Goal: Information Seeking & Learning: Find specific fact

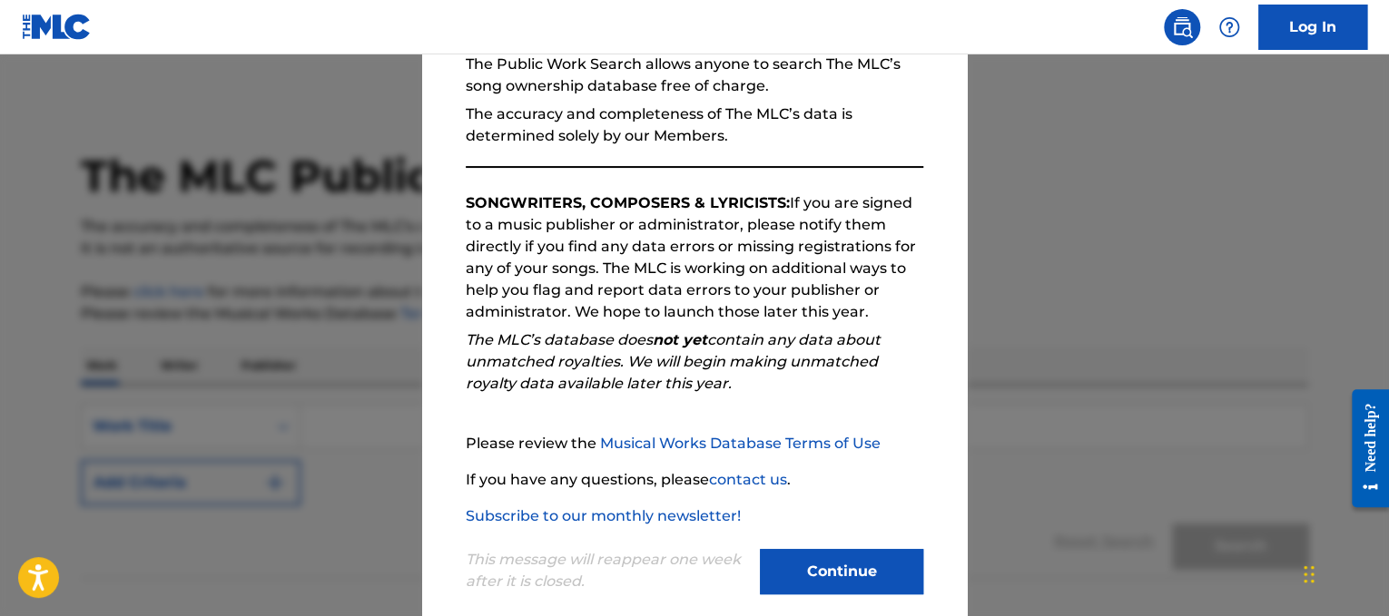
scroll to position [214, 0]
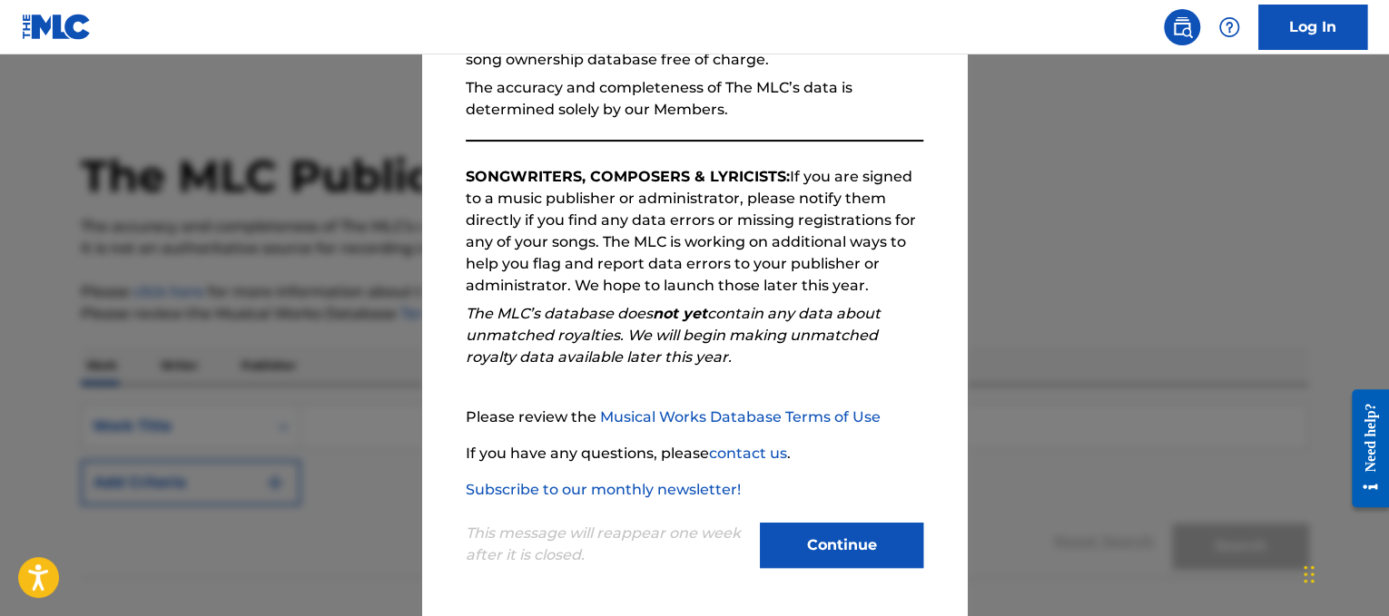
click at [826, 531] on button "Continue" at bounding box center [841, 545] width 163 height 45
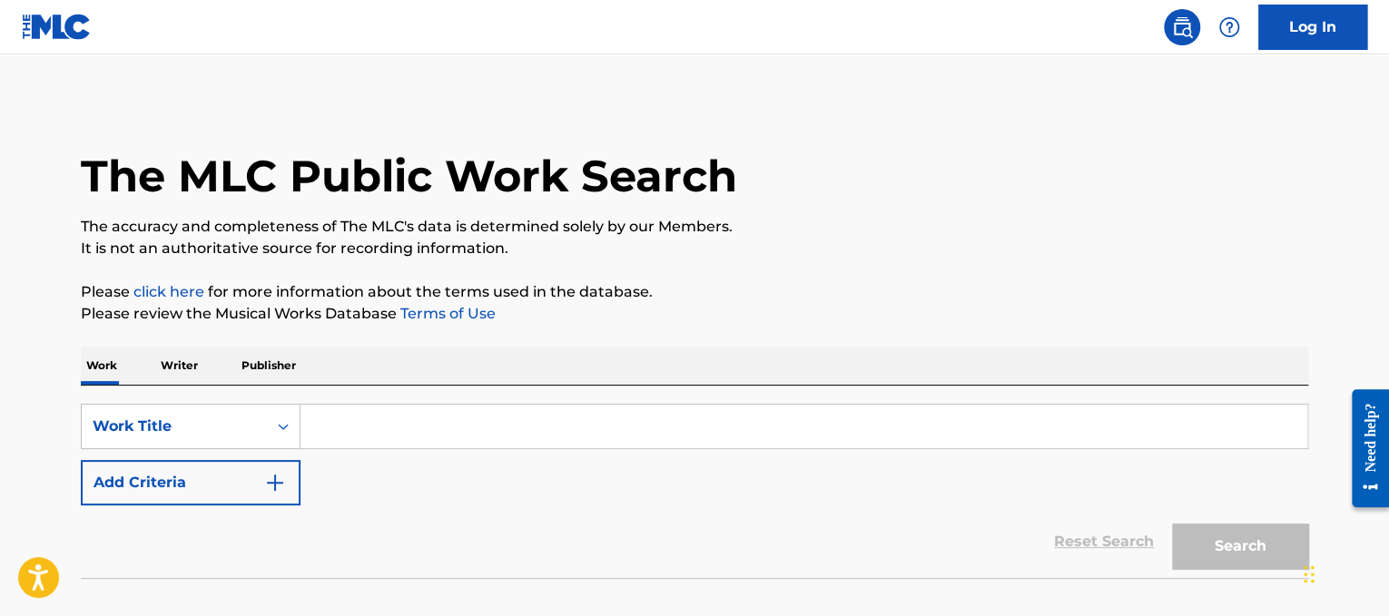
click at [710, 419] on input "Search Form" at bounding box center [804, 427] width 1007 height 44
paste input "Hold On"
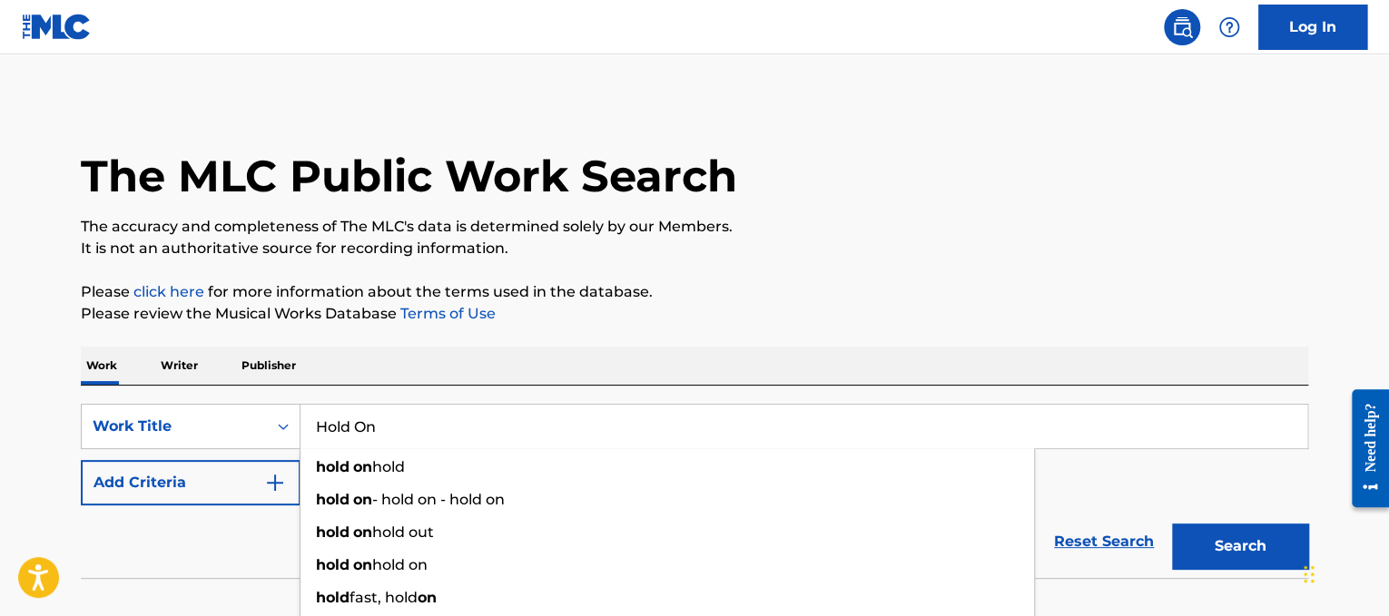
type input "Hold On"
click at [273, 485] on img "Search Form" at bounding box center [275, 483] width 22 height 22
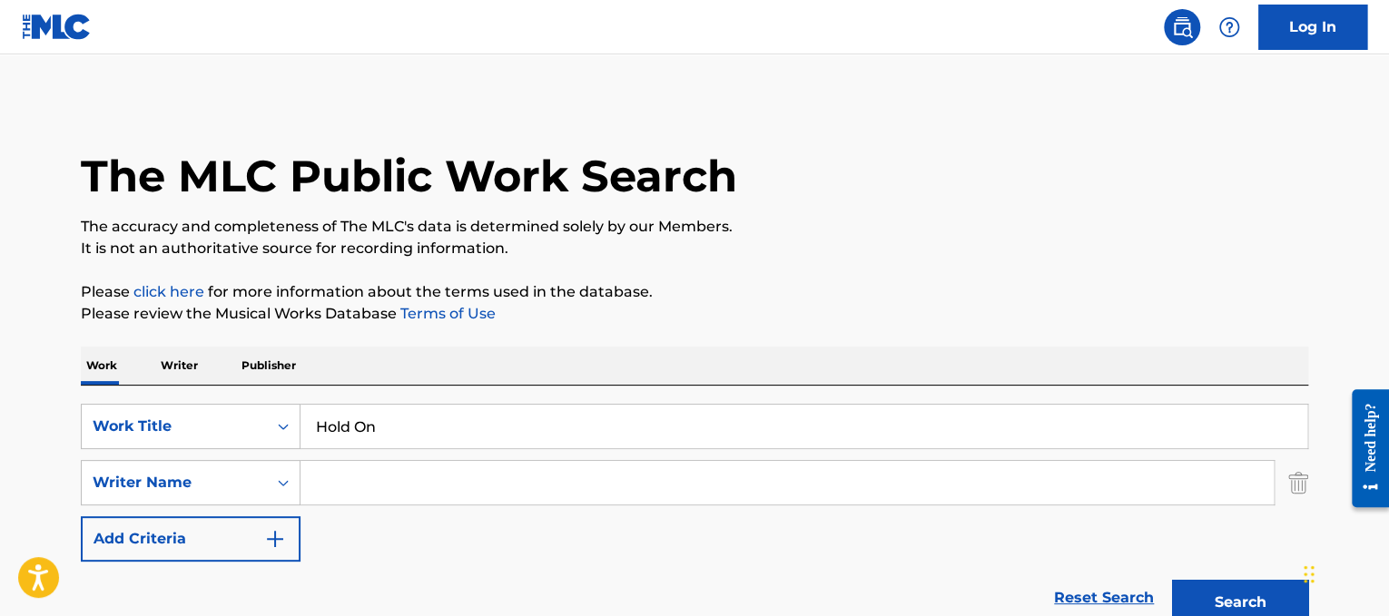
click at [379, 491] on input "Search Form" at bounding box center [787, 483] width 973 height 44
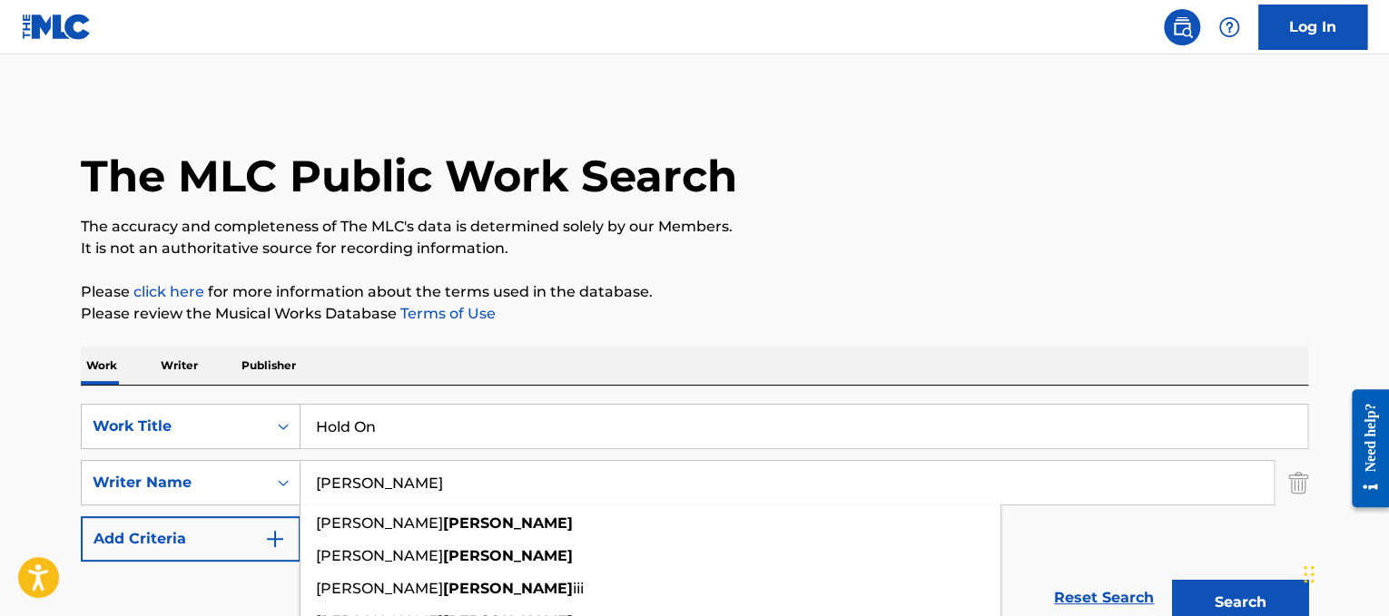
type input "[PERSON_NAME]"
click at [1172, 580] on button "Search" at bounding box center [1240, 602] width 136 height 45
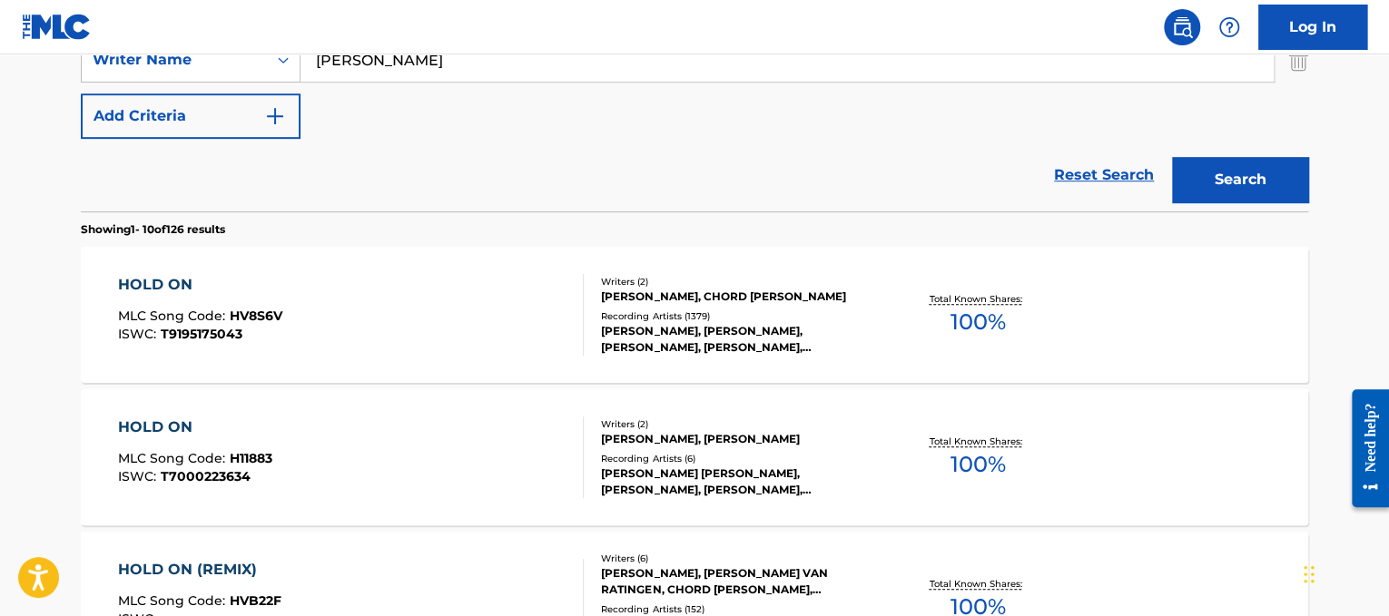
scroll to position [425, 0]
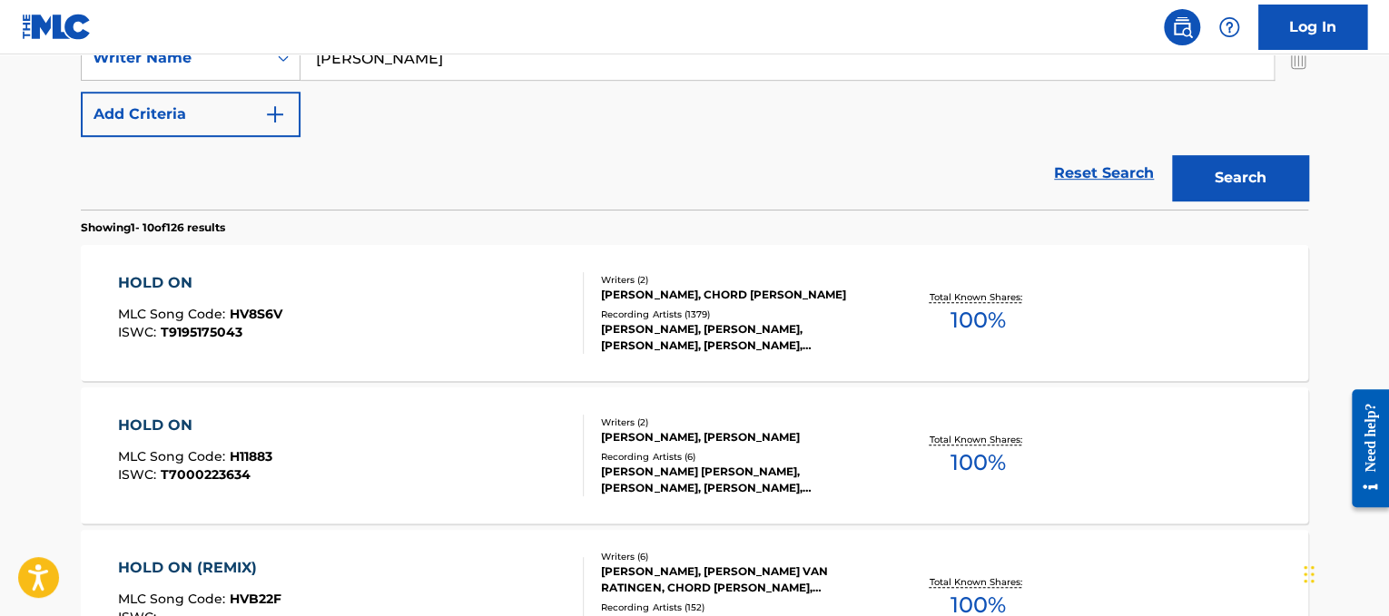
click at [781, 291] on div "[PERSON_NAME], CHORD [PERSON_NAME]" at bounding box center [738, 295] width 274 height 16
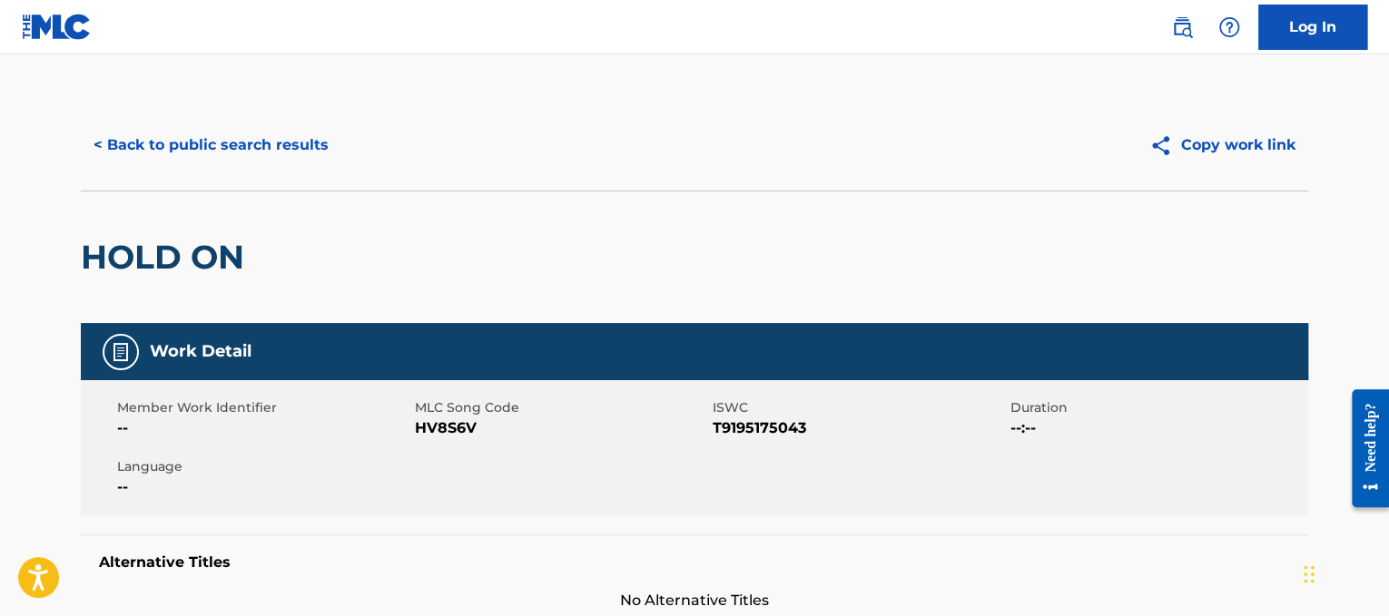
click at [173, 135] on button "< Back to public search results" at bounding box center [211, 145] width 261 height 45
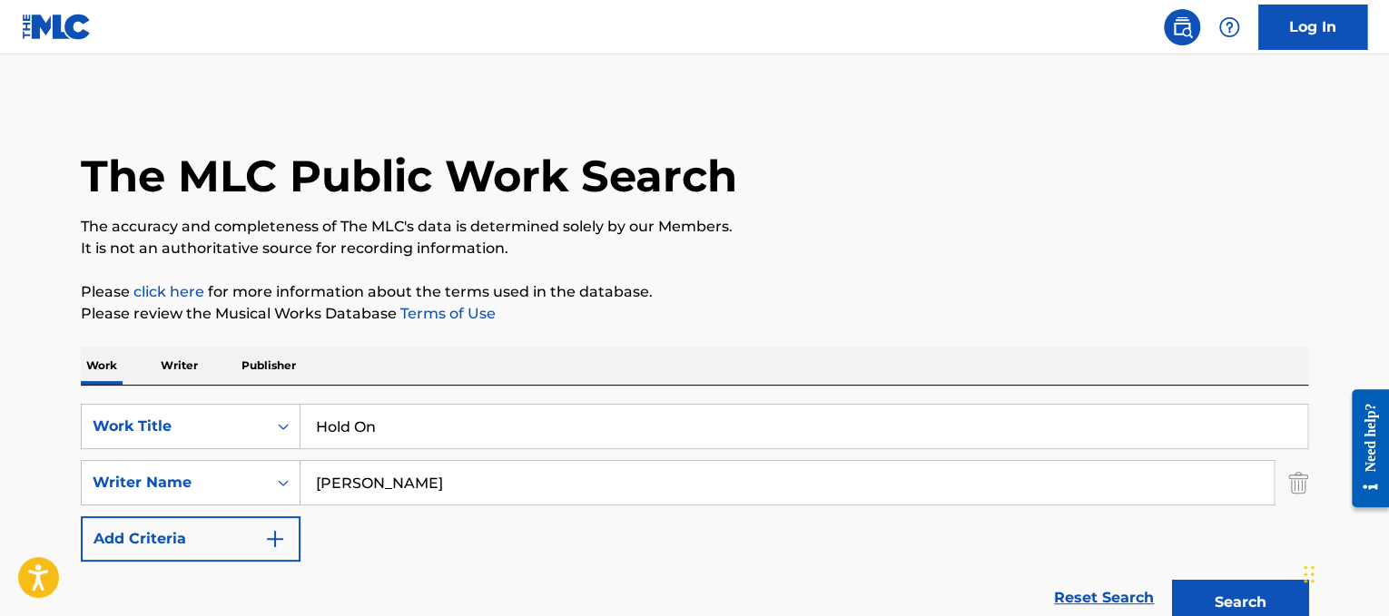
drag, startPoint x: 439, startPoint y: 501, endPoint x: 0, endPoint y: 276, distance: 493.7
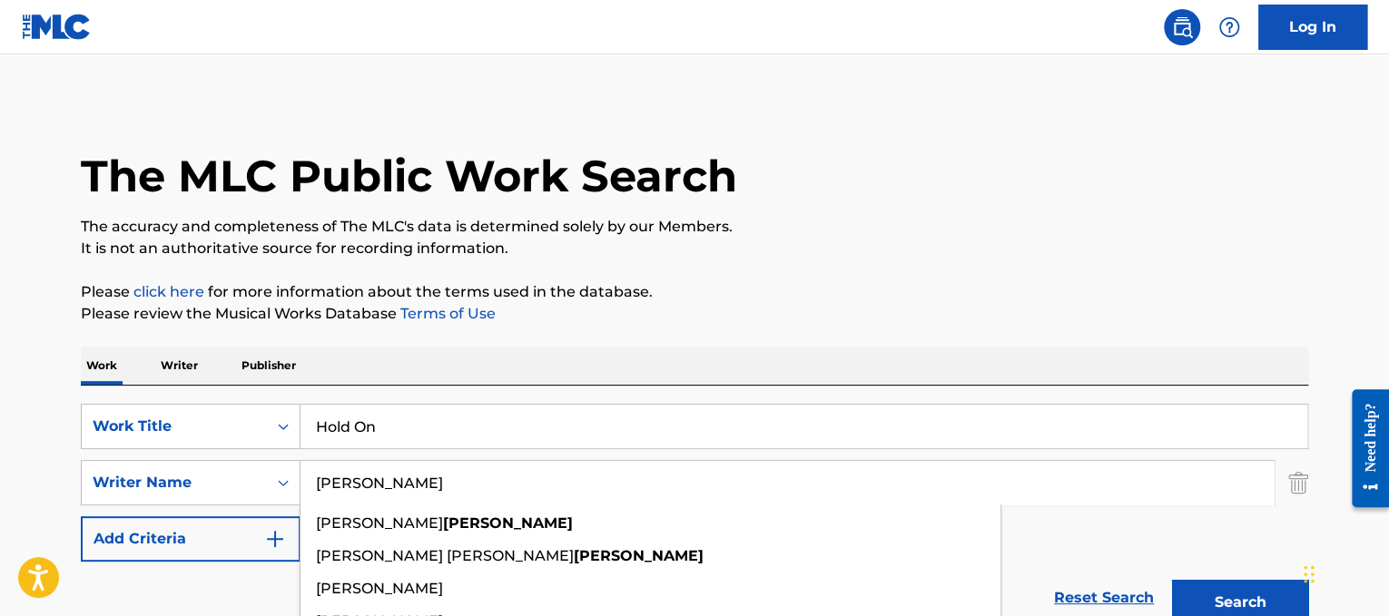
type input "[PERSON_NAME]"
click at [1172, 580] on button "Search" at bounding box center [1240, 602] width 136 height 45
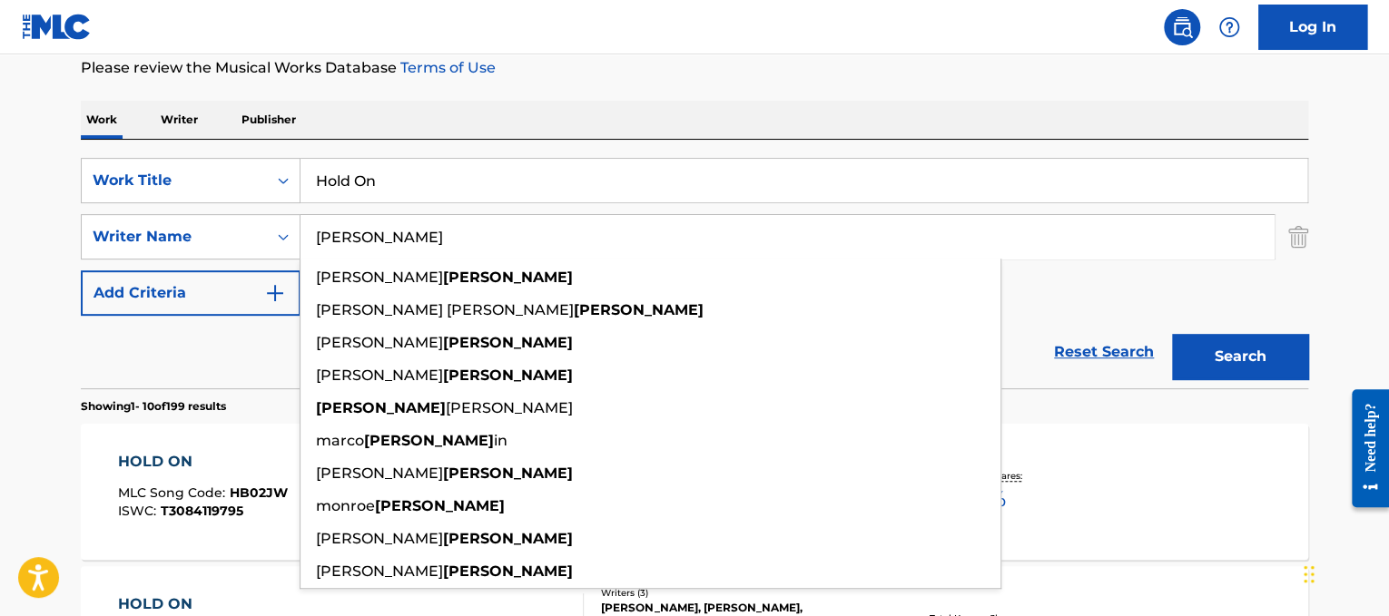
click at [1210, 334] on button "Search" at bounding box center [1240, 356] width 136 height 45
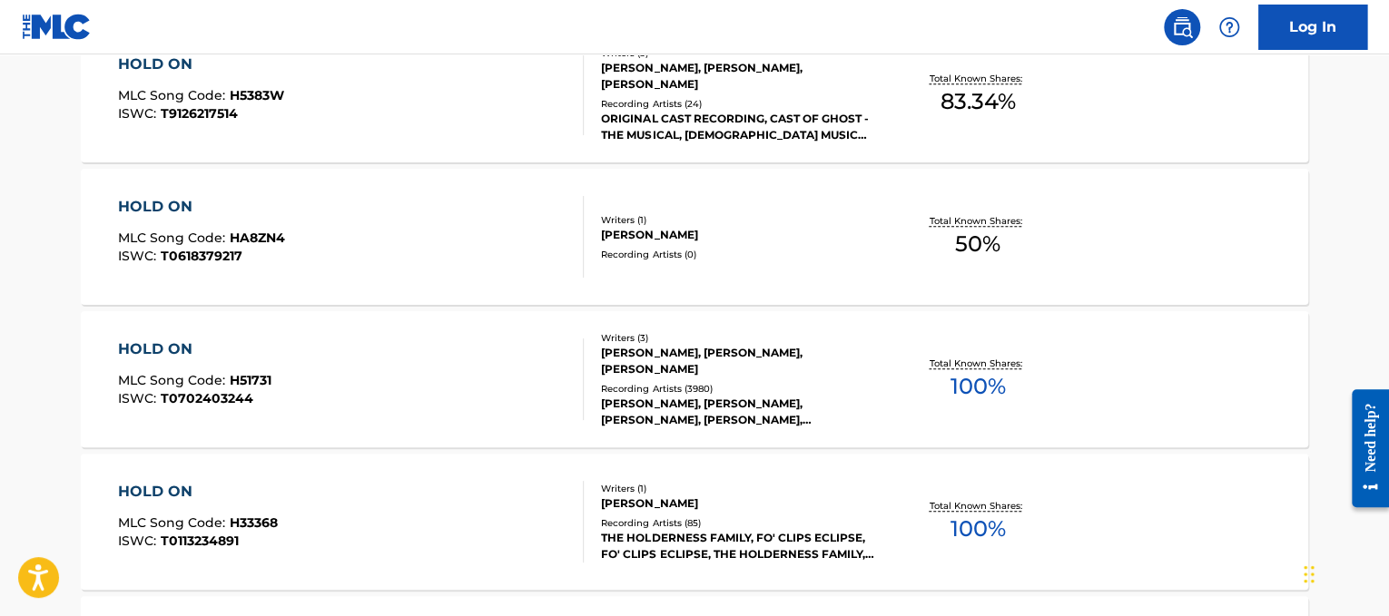
scroll to position [803, 0]
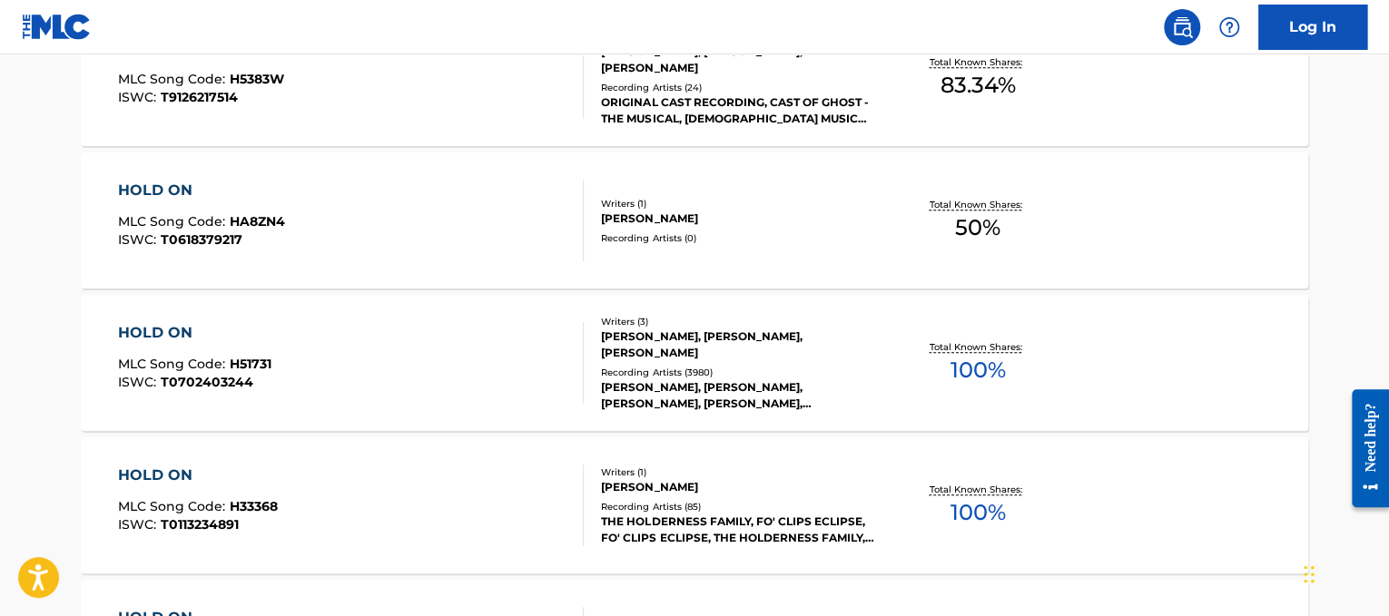
click at [488, 360] on div "HOLD ON MLC Song Code : H51731 ISWC : T0702403244" at bounding box center [351, 363] width 467 height 82
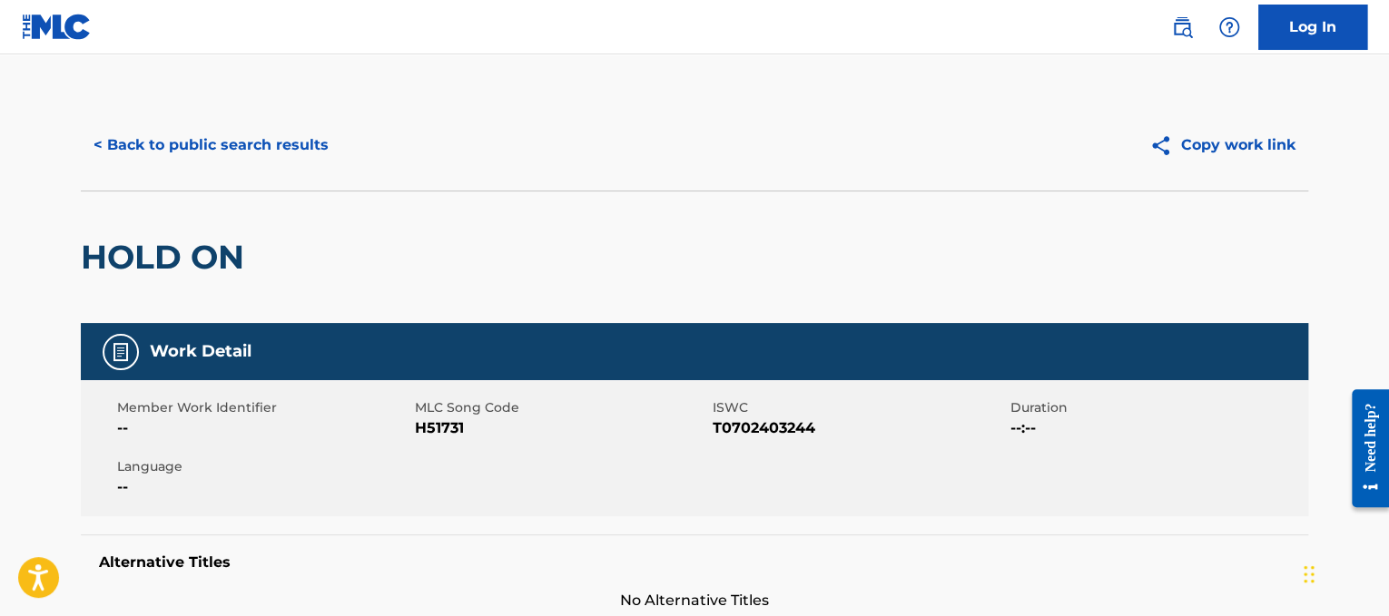
click at [209, 138] on button "< Back to public search results" at bounding box center [211, 145] width 261 height 45
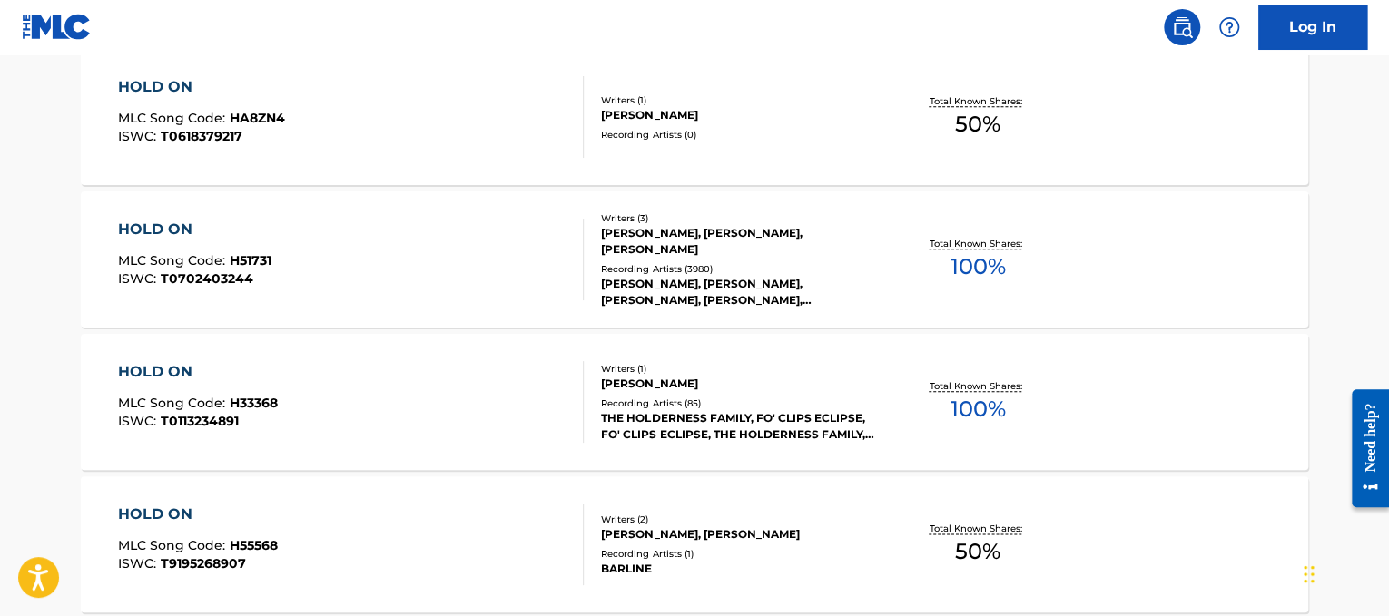
scroll to position [185, 0]
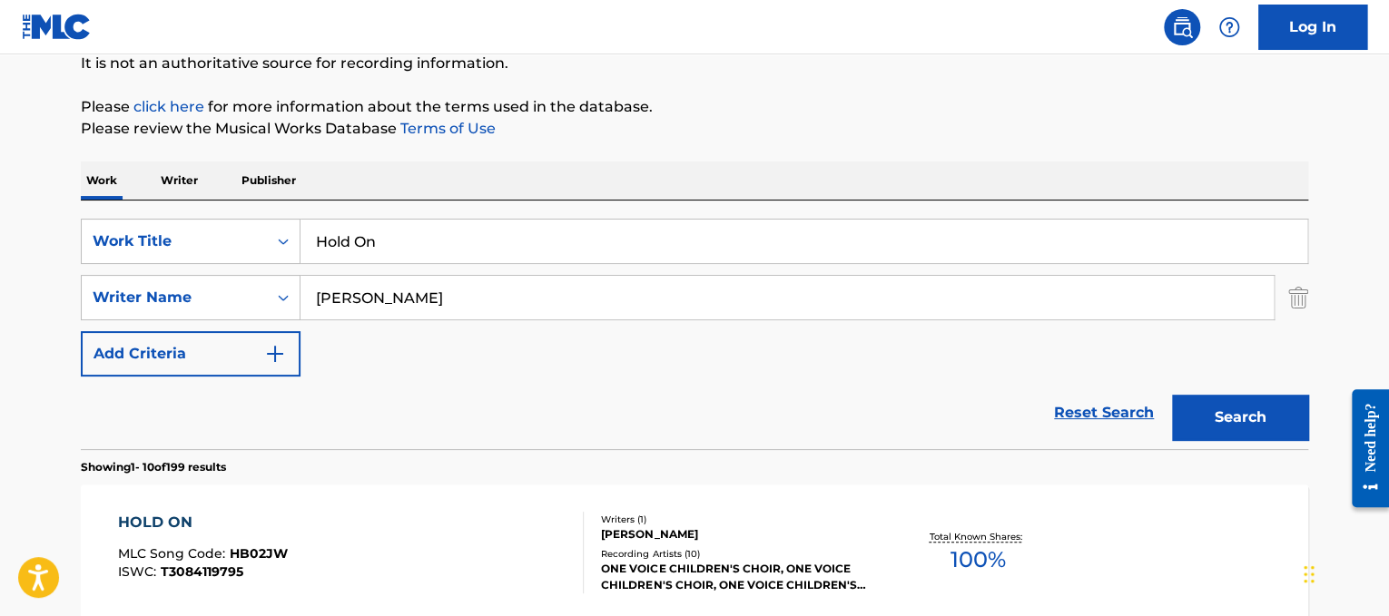
drag, startPoint x: 595, startPoint y: 314, endPoint x: 0, endPoint y: 52, distance: 650.0
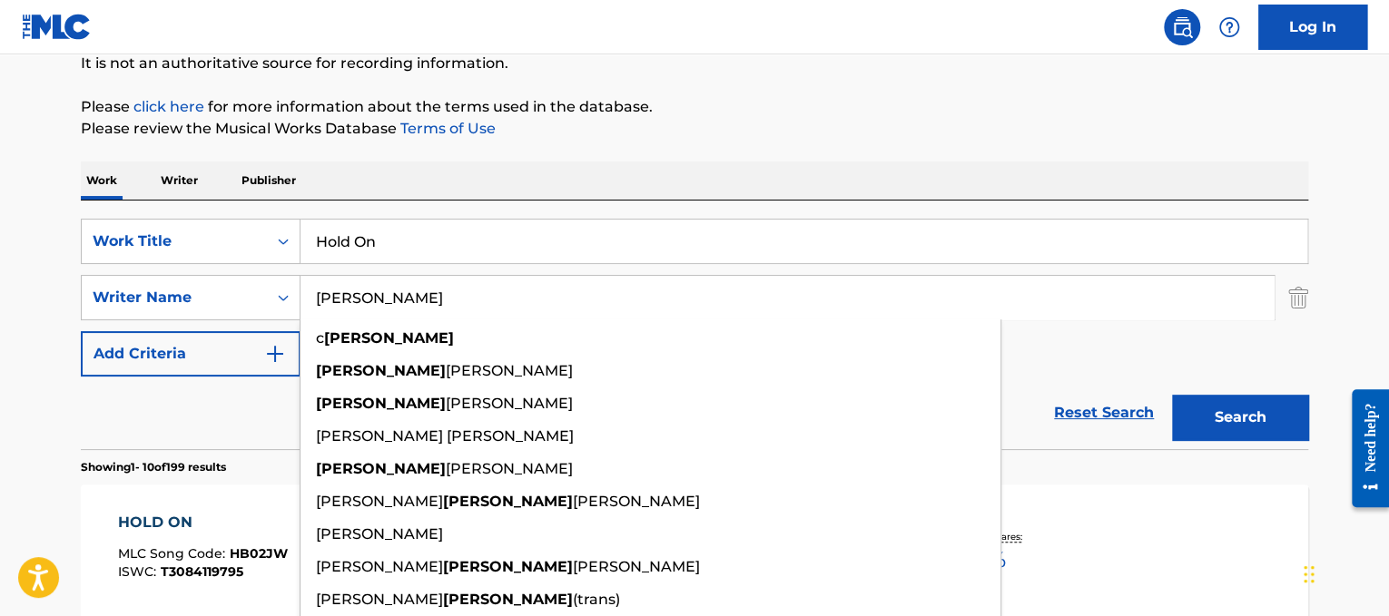
click at [1172, 395] on button "Search" at bounding box center [1240, 417] width 136 height 45
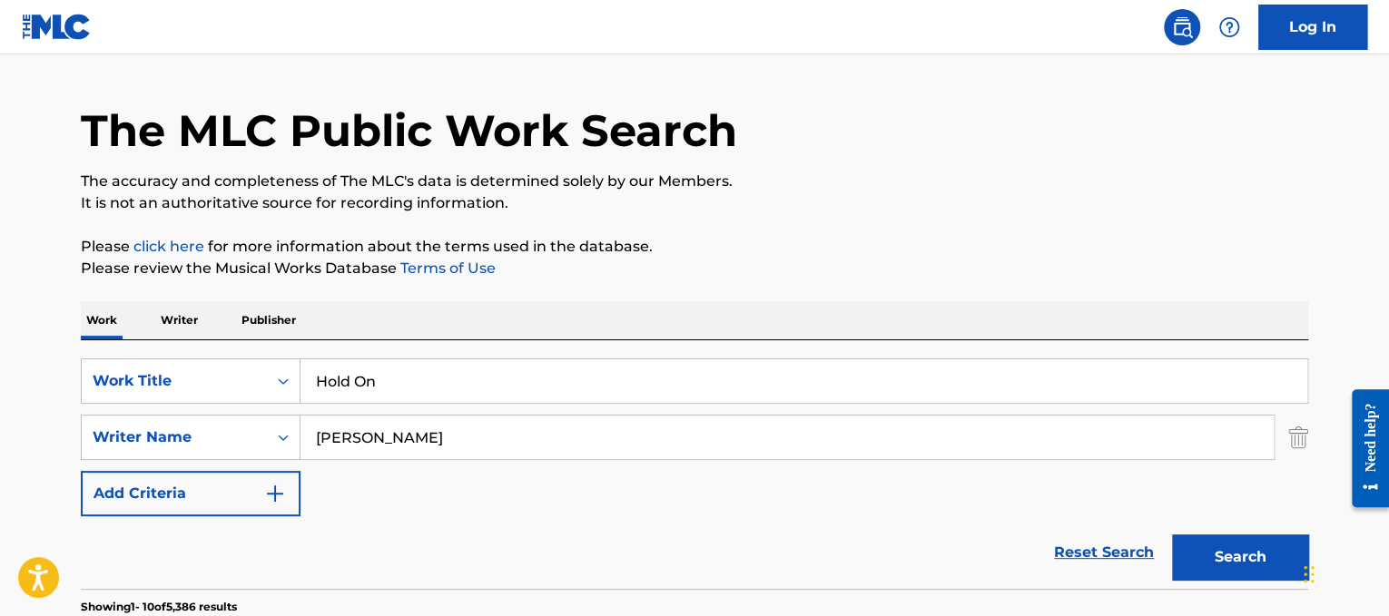
scroll to position [30, 0]
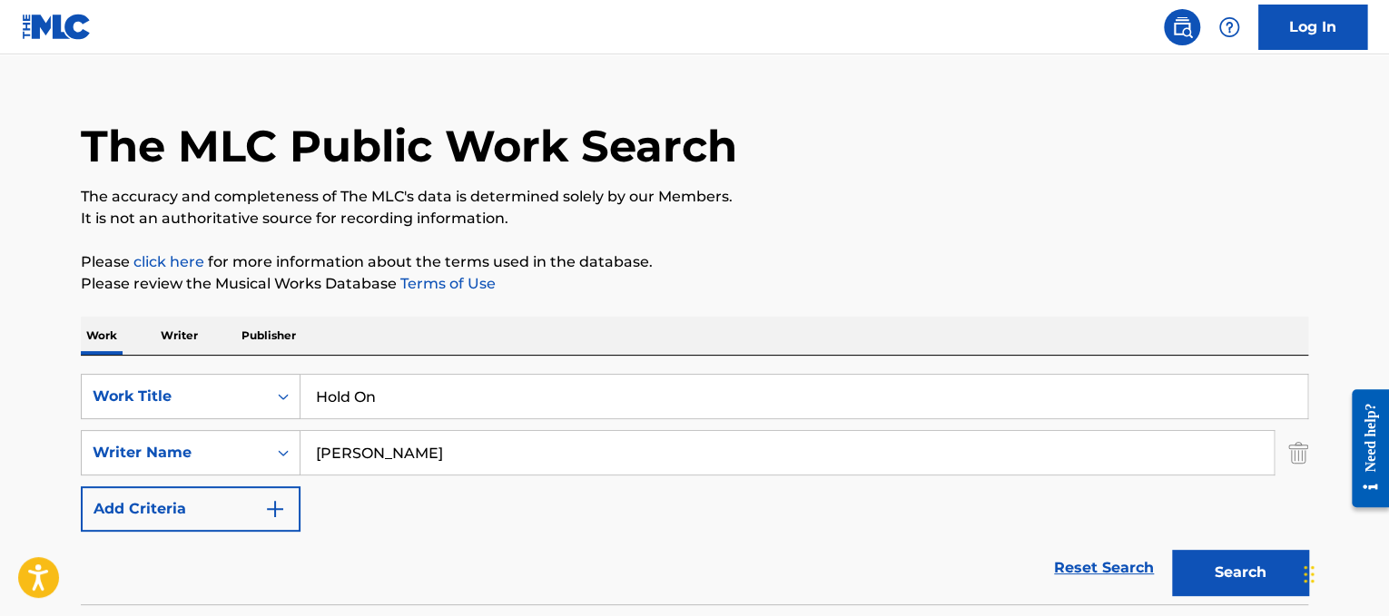
click at [336, 444] on input "[PERSON_NAME]" at bounding box center [787, 453] width 973 height 44
type input "[PERSON_NAME]"
click at [1172, 550] on button "Search" at bounding box center [1240, 572] width 136 height 45
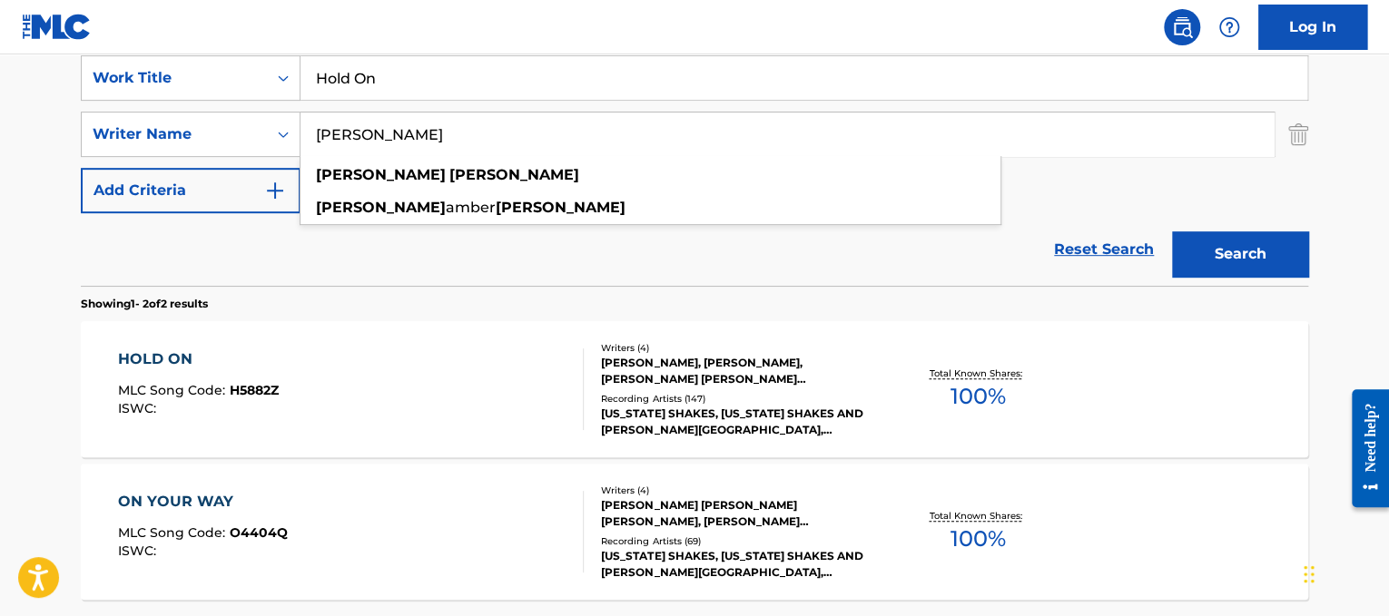
scroll to position [370, 0]
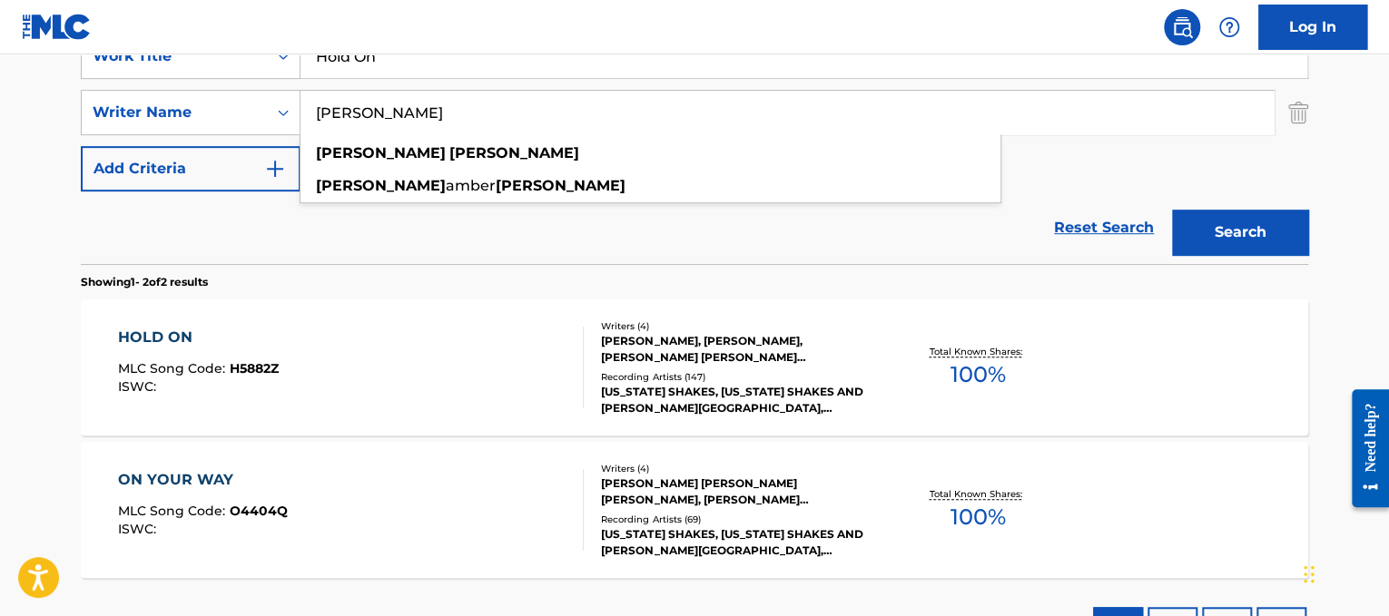
click at [1211, 219] on button "Search" at bounding box center [1240, 232] width 136 height 45
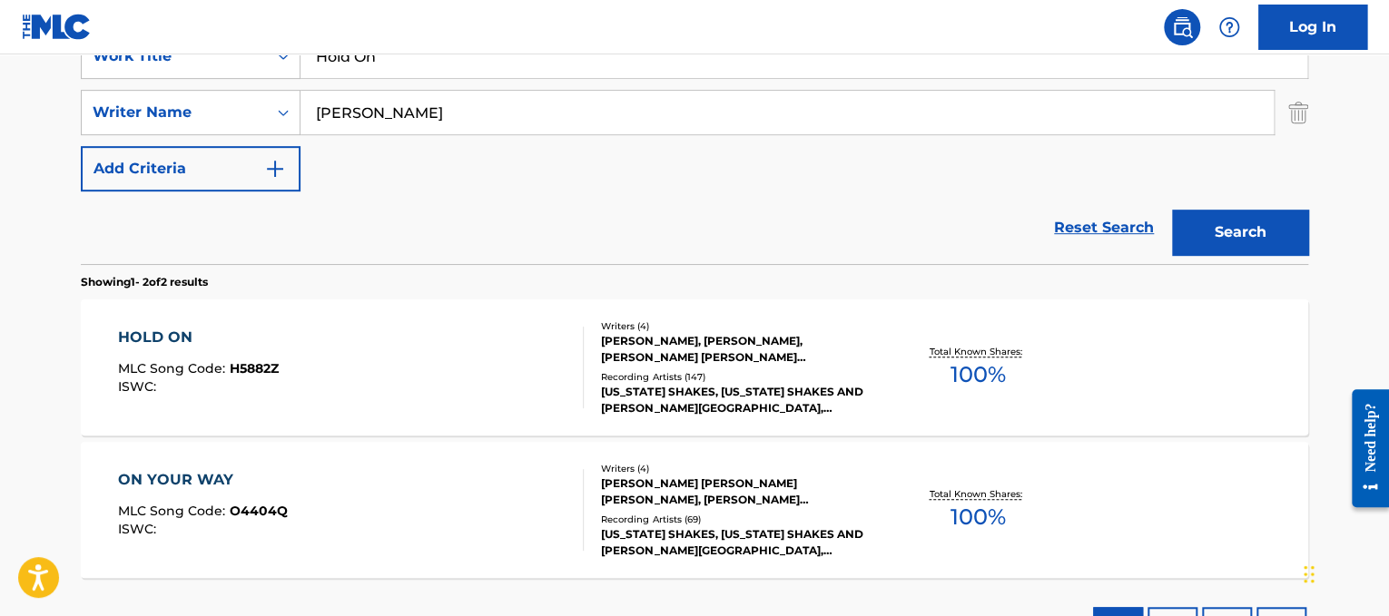
click at [433, 353] on div "HOLD ON MLC Song Code : H5882Z ISWC :" at bounding box center [351, 368] width 467 height 82
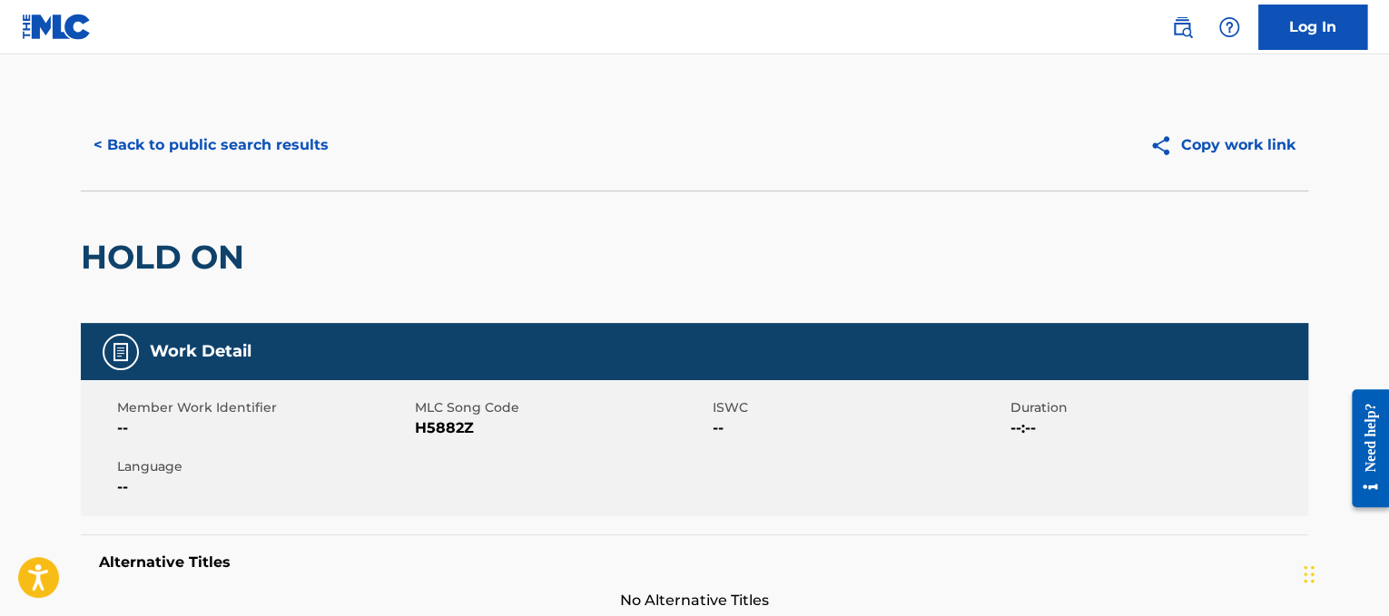
click at [251, 157] on button "< Back to public search results" at bounding box center [211, 145] width 261 height 45
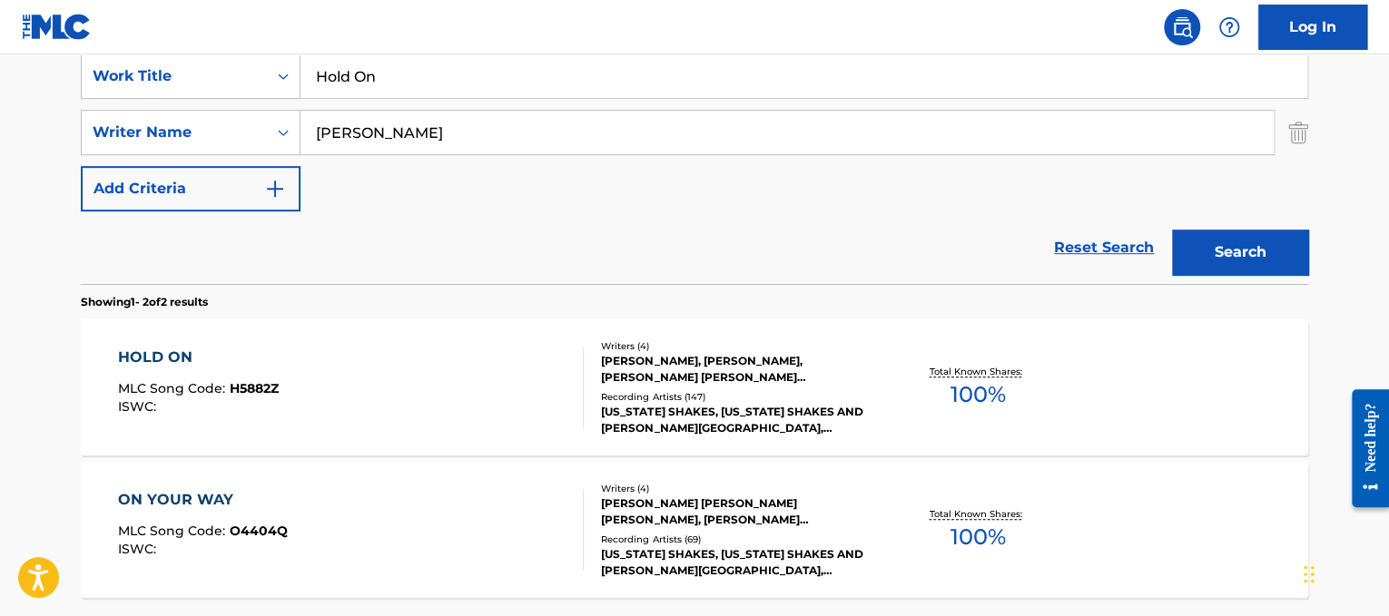
scroll to position [350, 0]
drag, startPoint x: 527, startPoint y: 89, endPoint x: 145, endPoint y: 42, distance: 385.1
click at [145, 42] on div "Log In The MLC Public Work Search The accuracy and completeness of The MLC's da…" at bounding box center [694, 215] width 1389 height 1130
click at [1118, 129] on input "[PERSON_NAME]" at bounding box center [787, 134] width 973 height 44
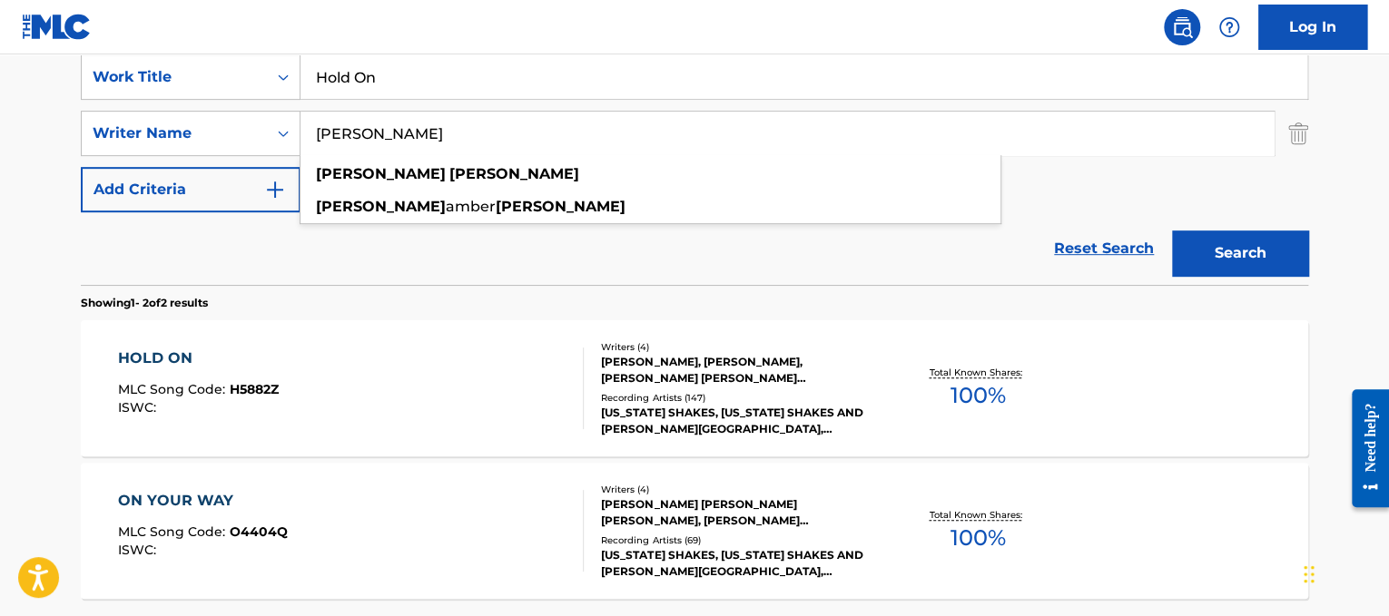
click at [1118, 129] on input "[PERSON_NAME]" at bounding box center [787, 134] width 973 height 44
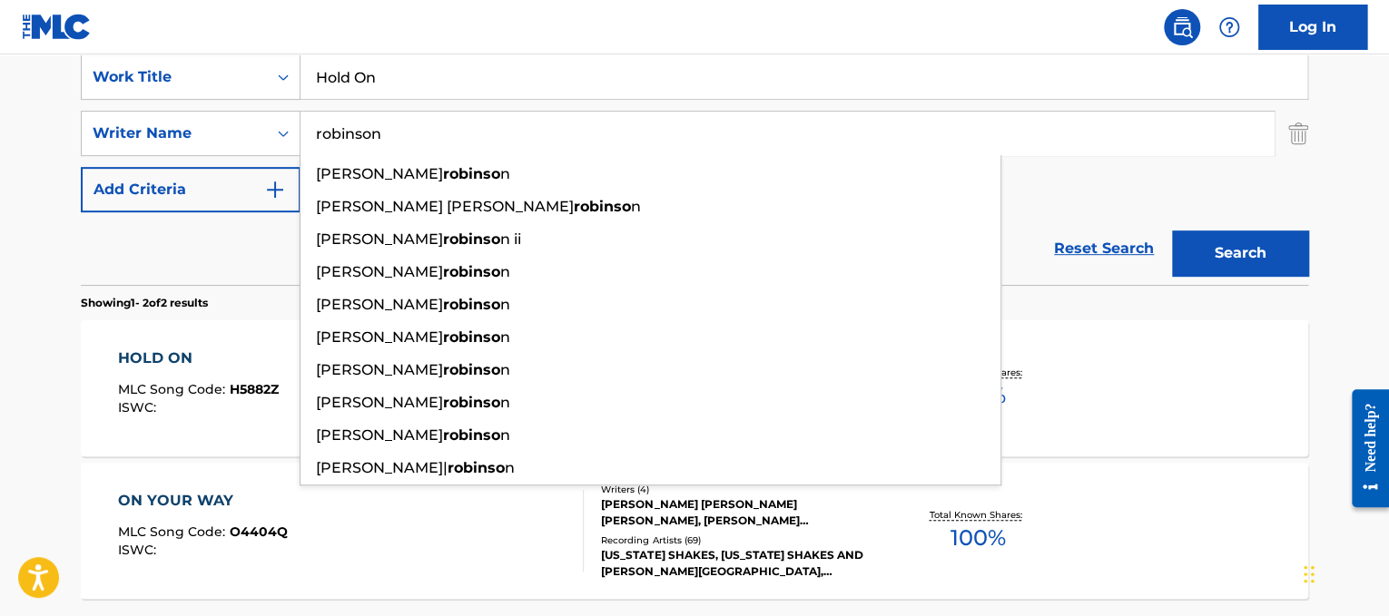
click at [1172, 231] on button "Search" at bounding box center [1240, 253] width 136 height 45
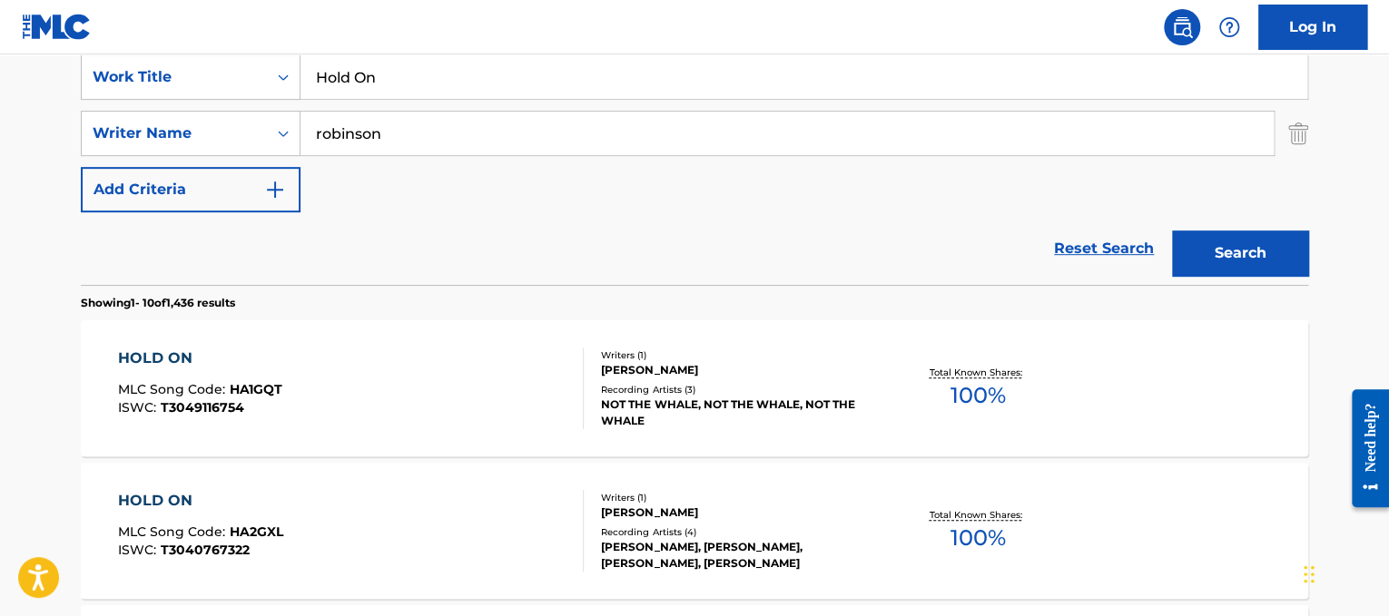
click at [315, 131] on input "robinson" at bounding box center [787, 134] width 973 height 44
type input "[PERSON_NAME]"
click at [1172, 231] on button "Search" at bounding box center [1240, 253] width 136 height 45
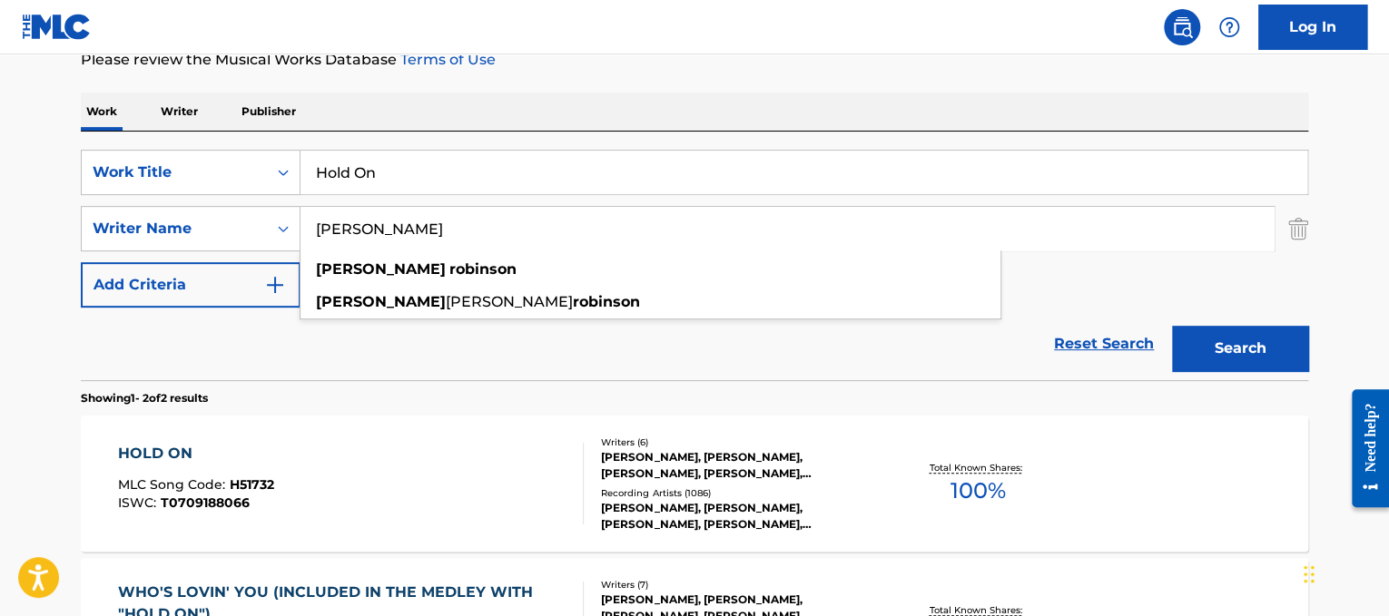
scroll to position [256, 0]
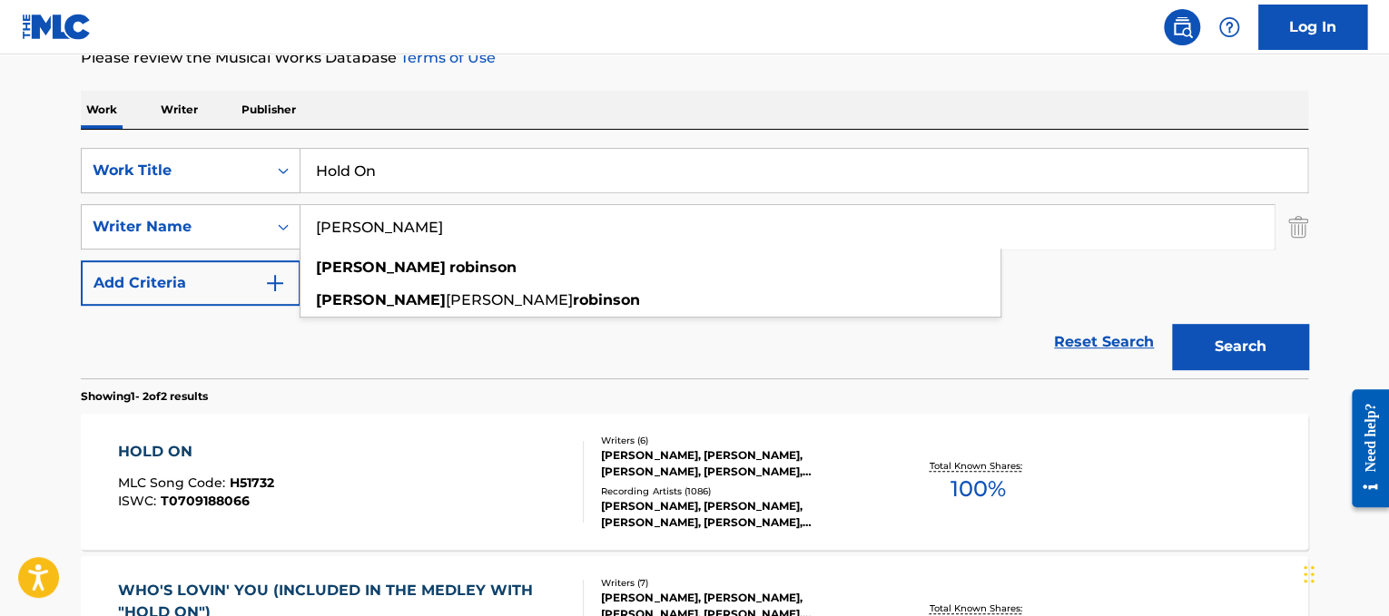
click at [421, 428] on div "HOLD ON MLC Song Code : H51732 ISWC : T0709188066 Writers ( 6 ) [PERSON_NAME], …" at bounding box center [694, 482] width 1227 height 136
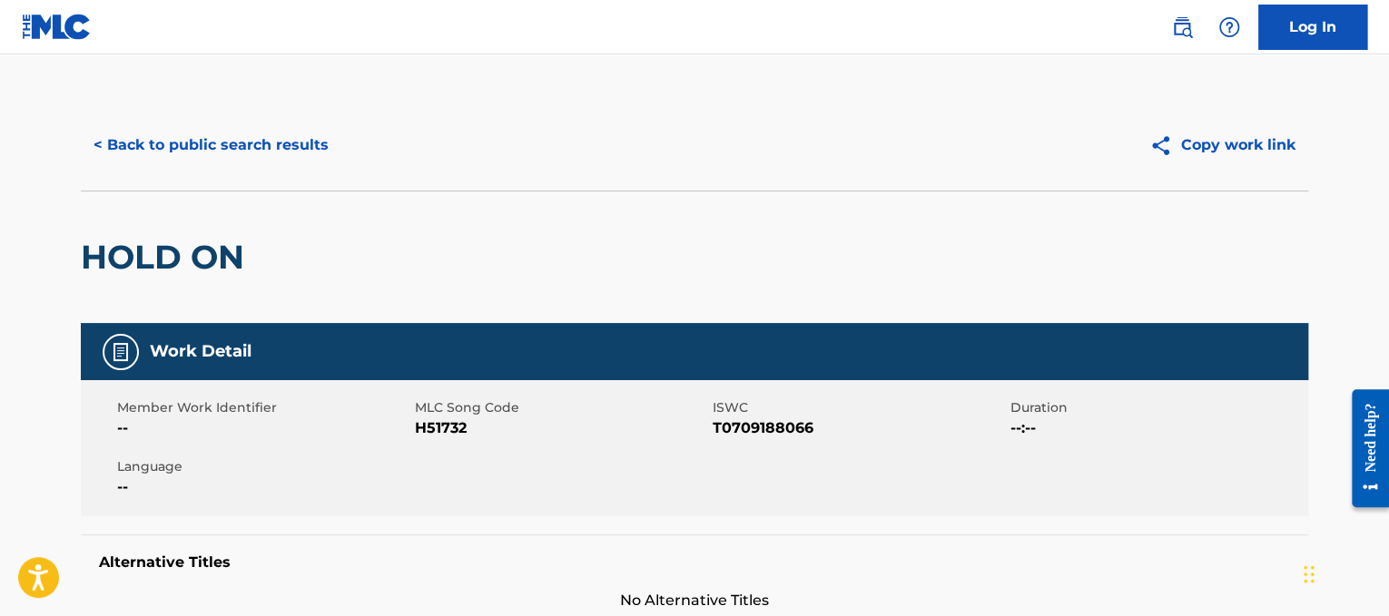
click at [331, 153] on button "< Back to public search results" at bounding box center [211, 145] width 261 height 45
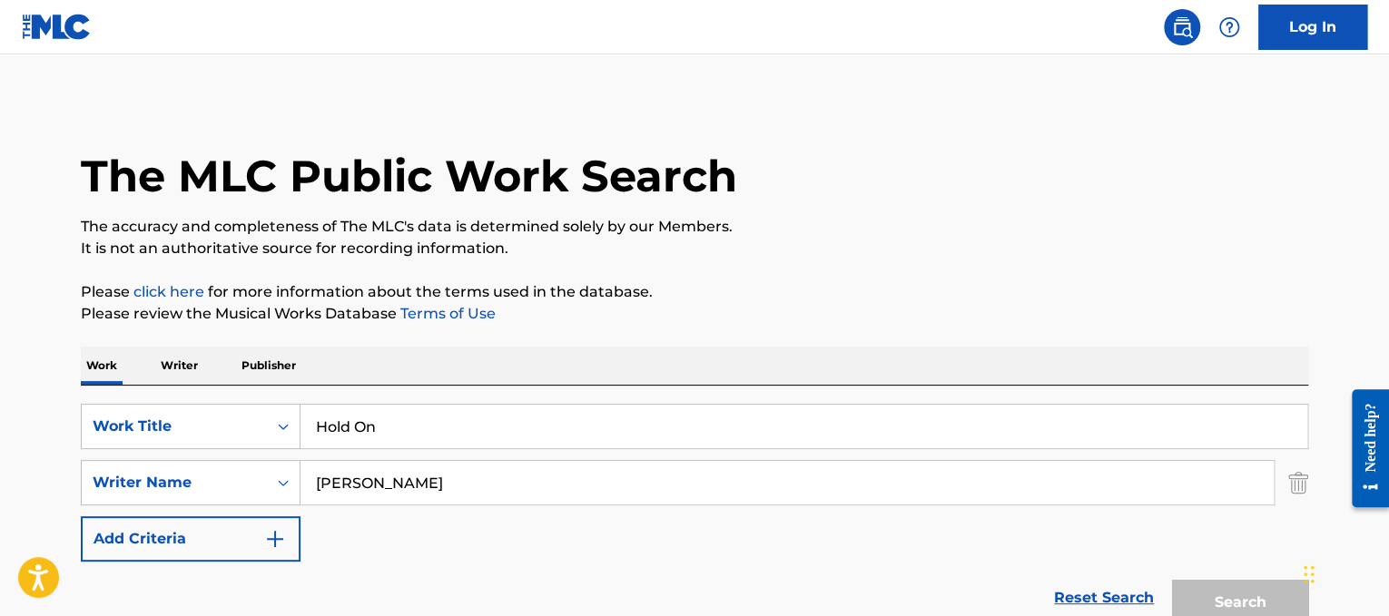
scroll to position [256, 0]
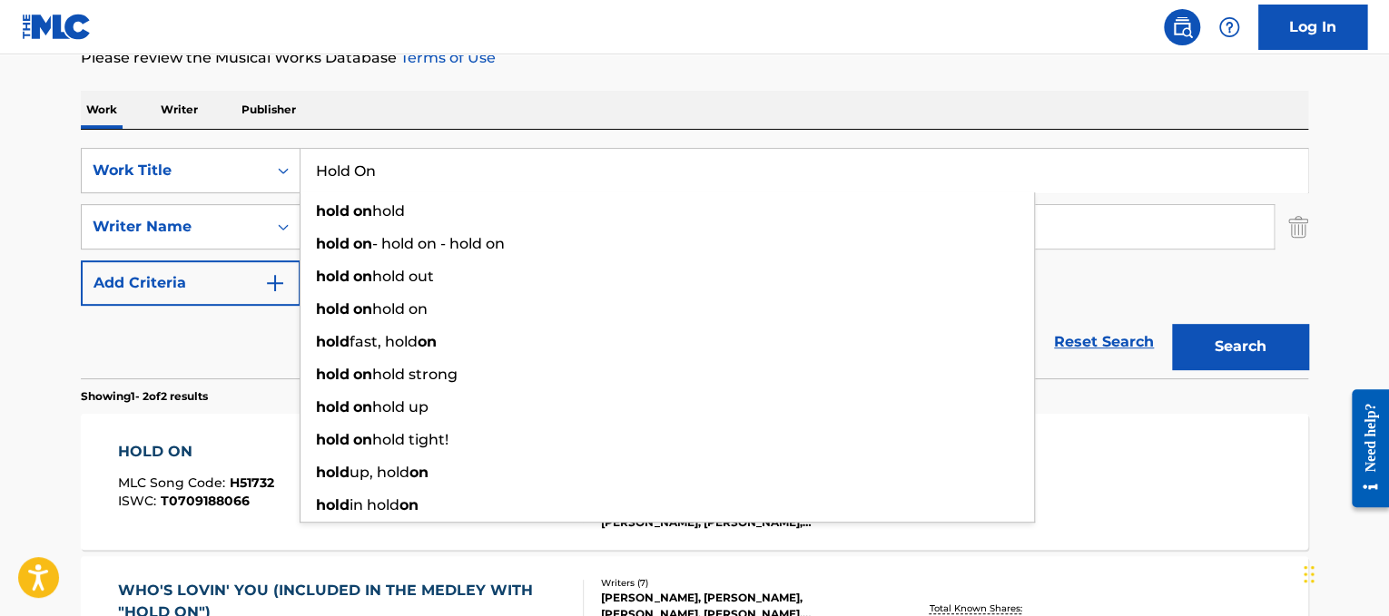
drag, startPoint x: 473, startPoint y: 150, endPoint x: 5, endPoint y: -108, distance: 533.9
click at [5, 0] on html "Accessibility Screen-Reader Guide, Feedback, and Issue Reporting | New window C…" at bounding box center [694, 52] width 1389 height 616
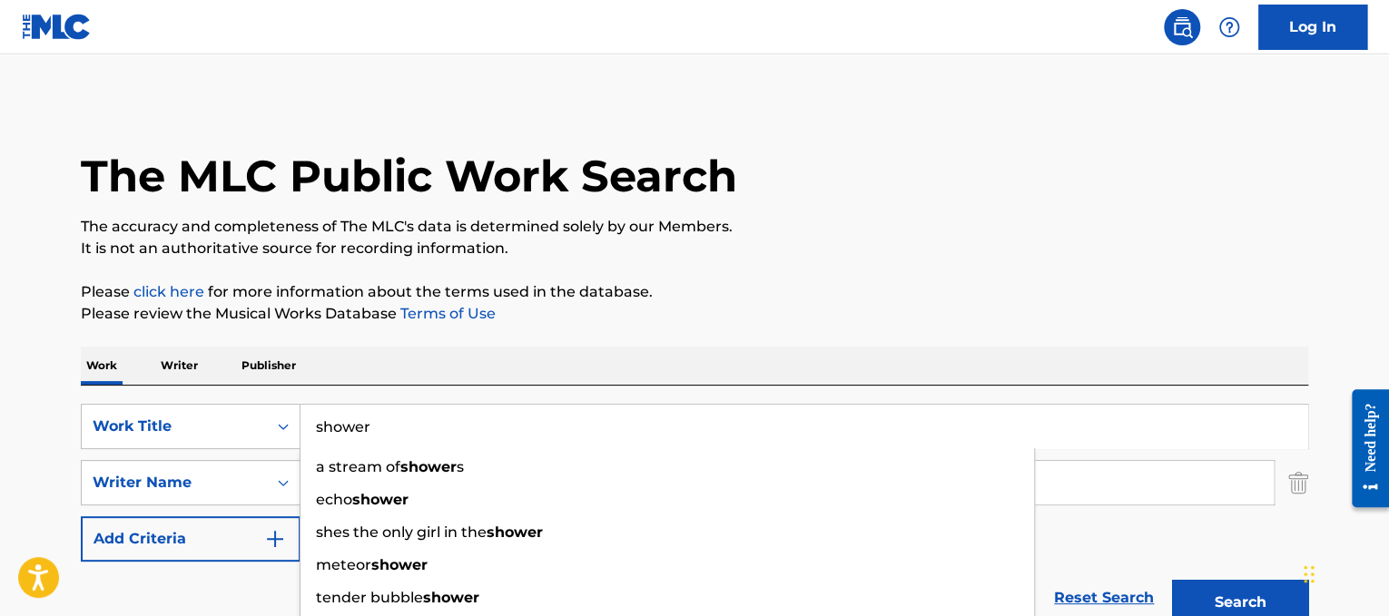
type input "shower"
click at [820, 361] on div "Work Writer Publisher" at bounding box center [694, 366] width 1227 height 38
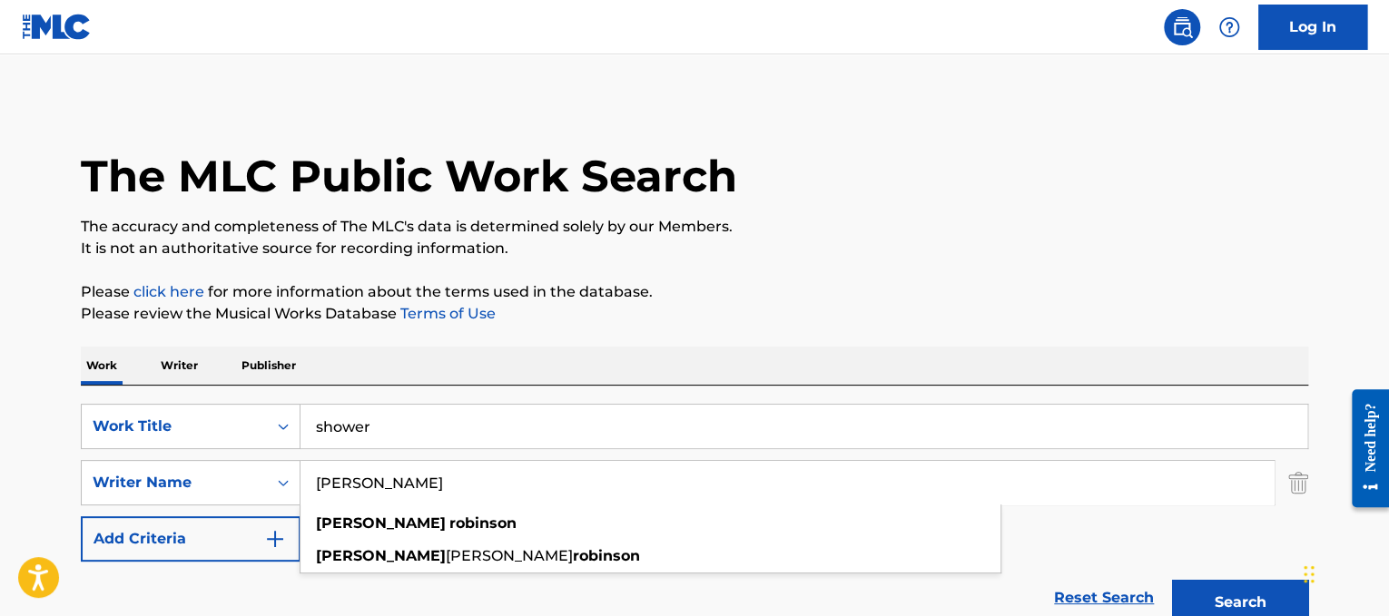
drag, startPoint x: 610, startPoint y: 498, endPoint x: 50, endPoint y: 359, distance: 577.4
click at [50, 359] on main "The MLC Public Work Search The accuracy and completeness of The MLC's data is d…" at bounding box center [694, 548] width 1389 height 989
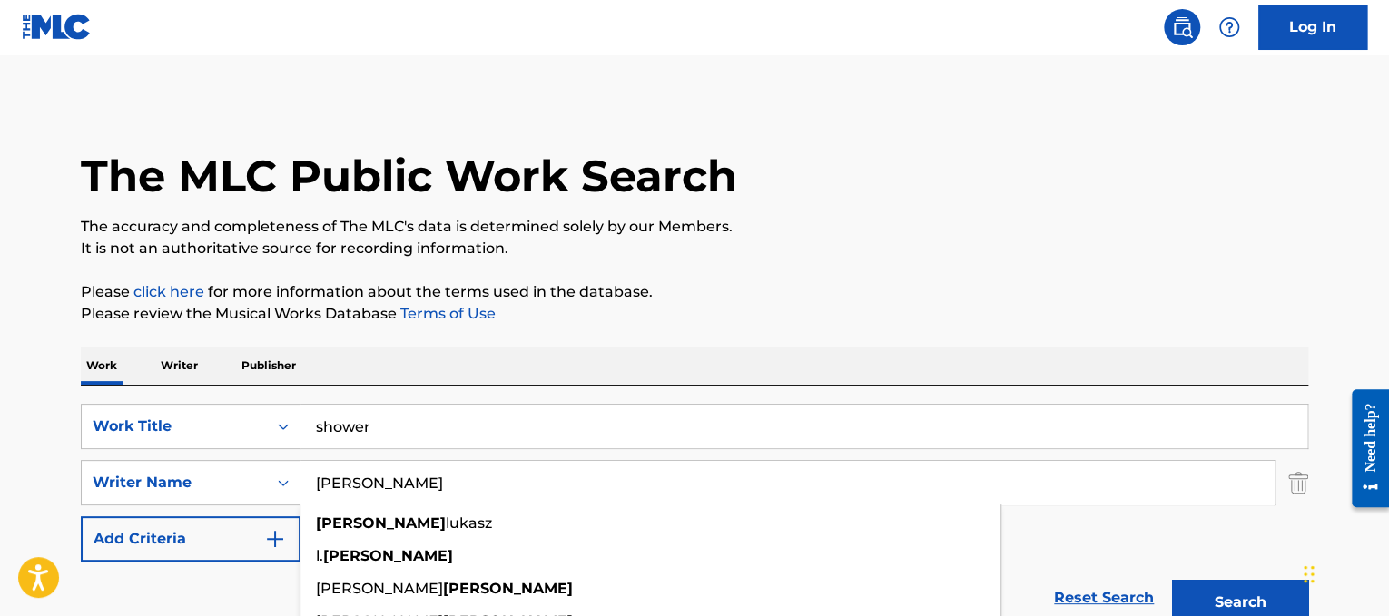
type input "[PERSON_NAME]"
click at [1172, 580] on button "Search" at bounding box center [1240, 602] width 136 height 45
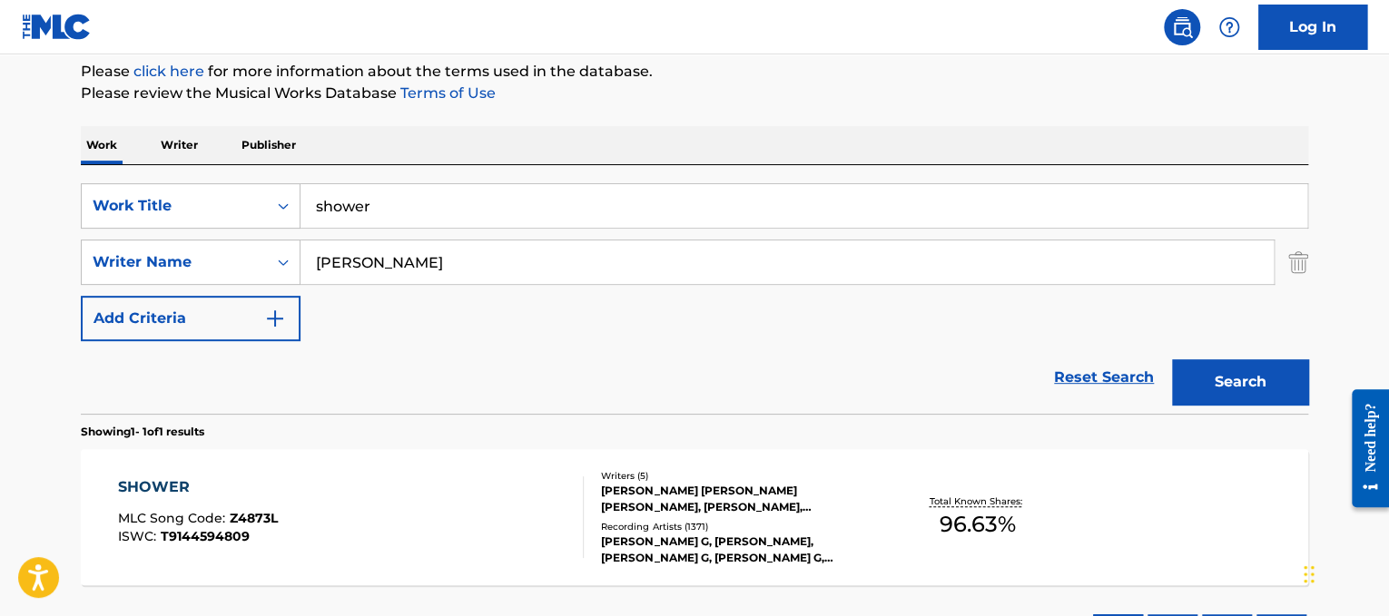
scroll to position [370, 0]
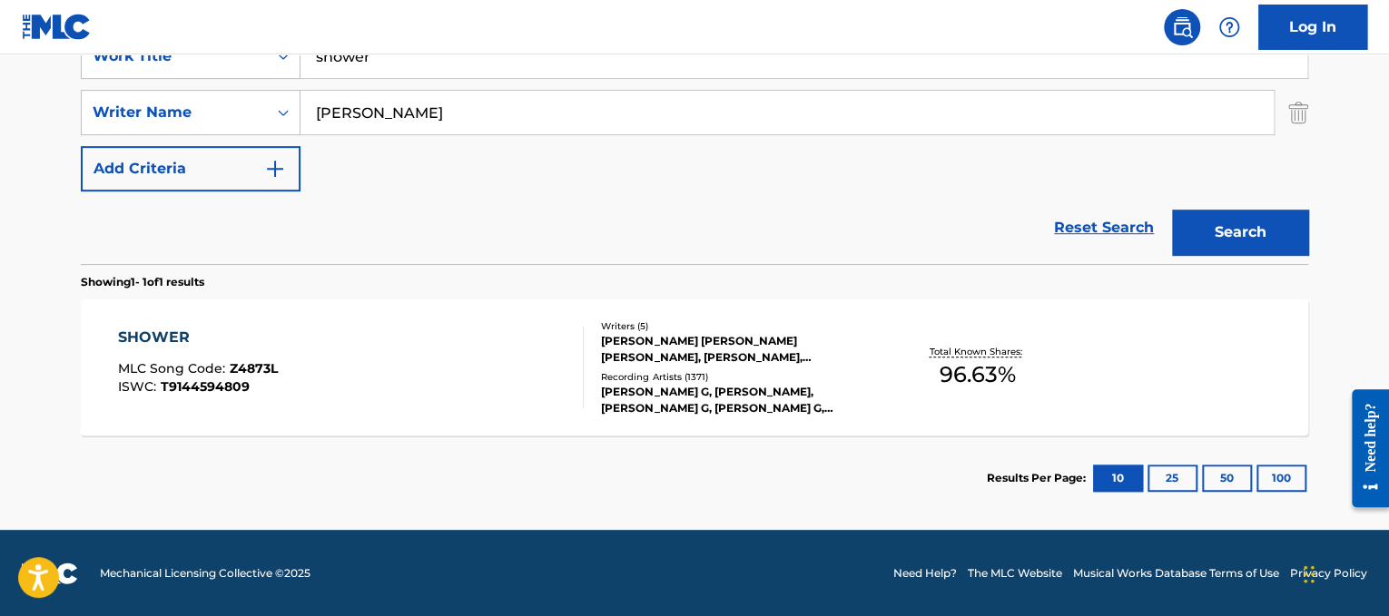
click at [445, 352] on div "SHOWER MLC Song Code : Z4873L ISWC : T9144594809" at bounding box center [351, 368] width 467 height 82
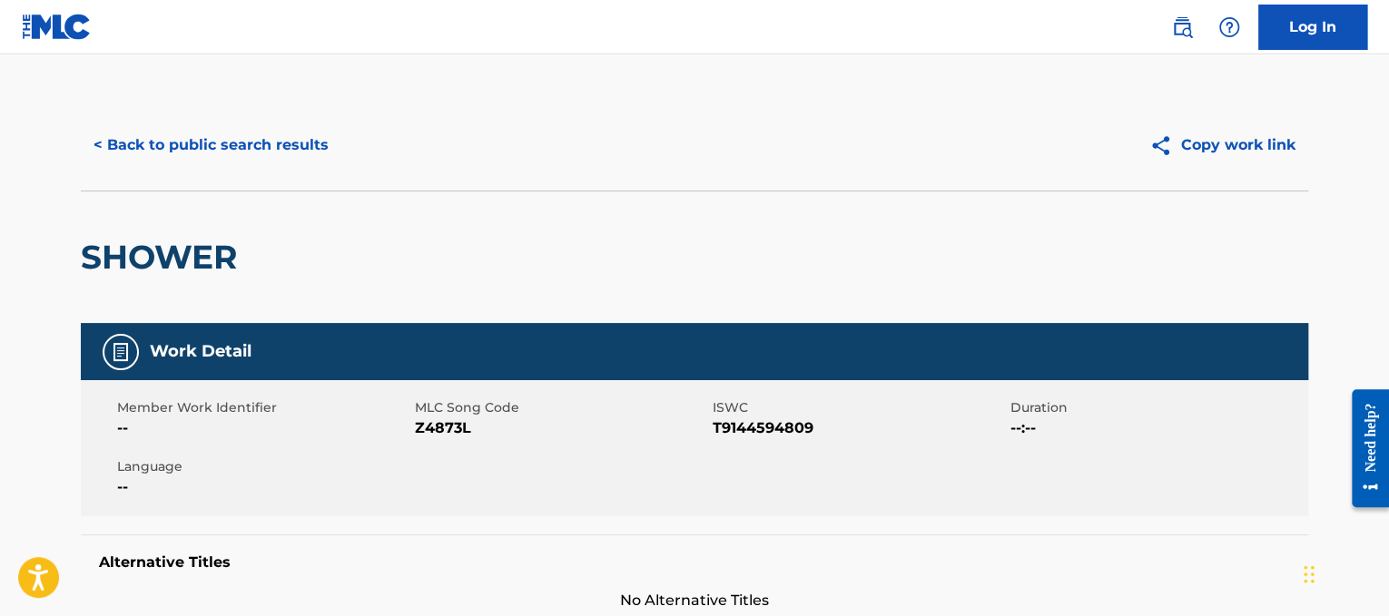
click at [114, 147] on button "< Back to public search results" at bounding box center [211, 145] width 261 height 45
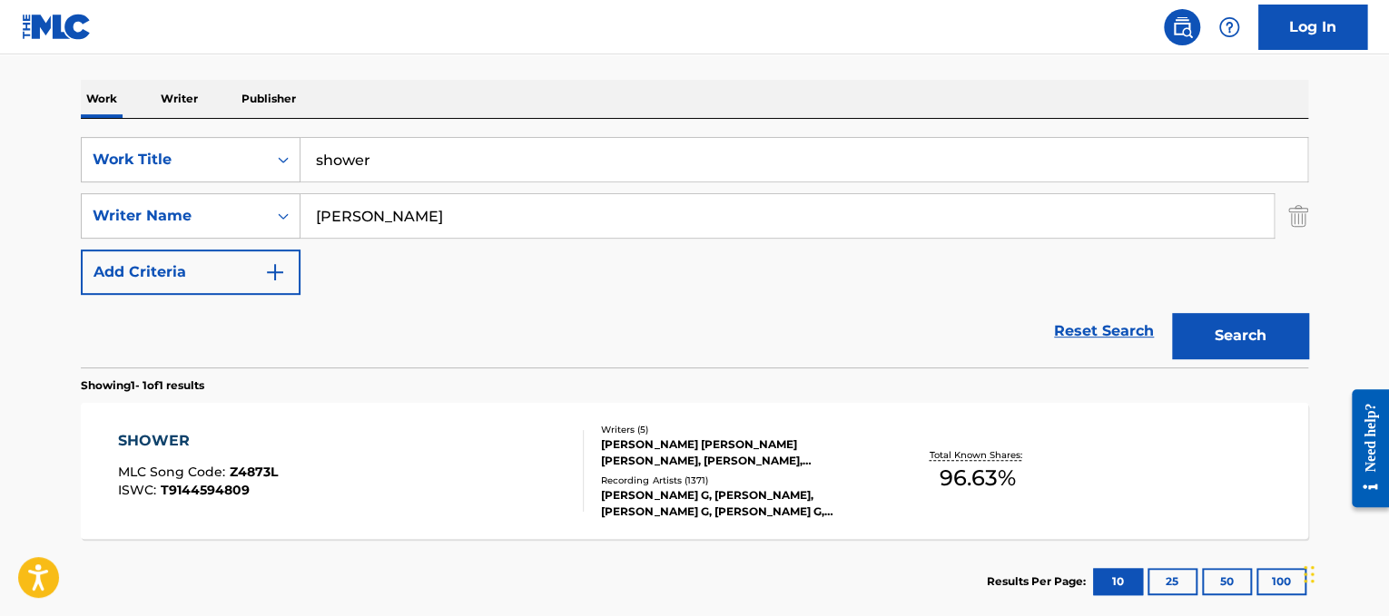
drag, startPoint x: 367, startPoint y: 173, endPoint x: 0, endPoint y: 57, distance: 384.8
click at [0, 57] on main "The MLC Public Work Search The accuracy and completeness of The MLC's data is d…" at bounding box center [694, 211] width 1389 height 846
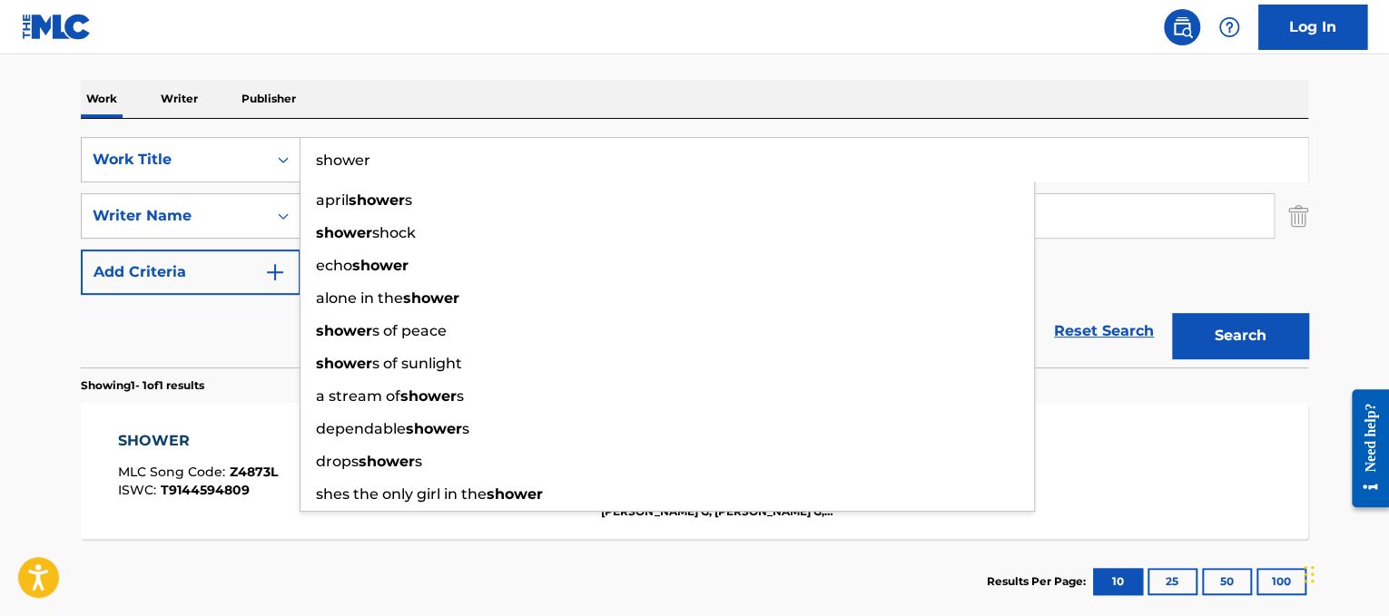
paste input "Moonlight"
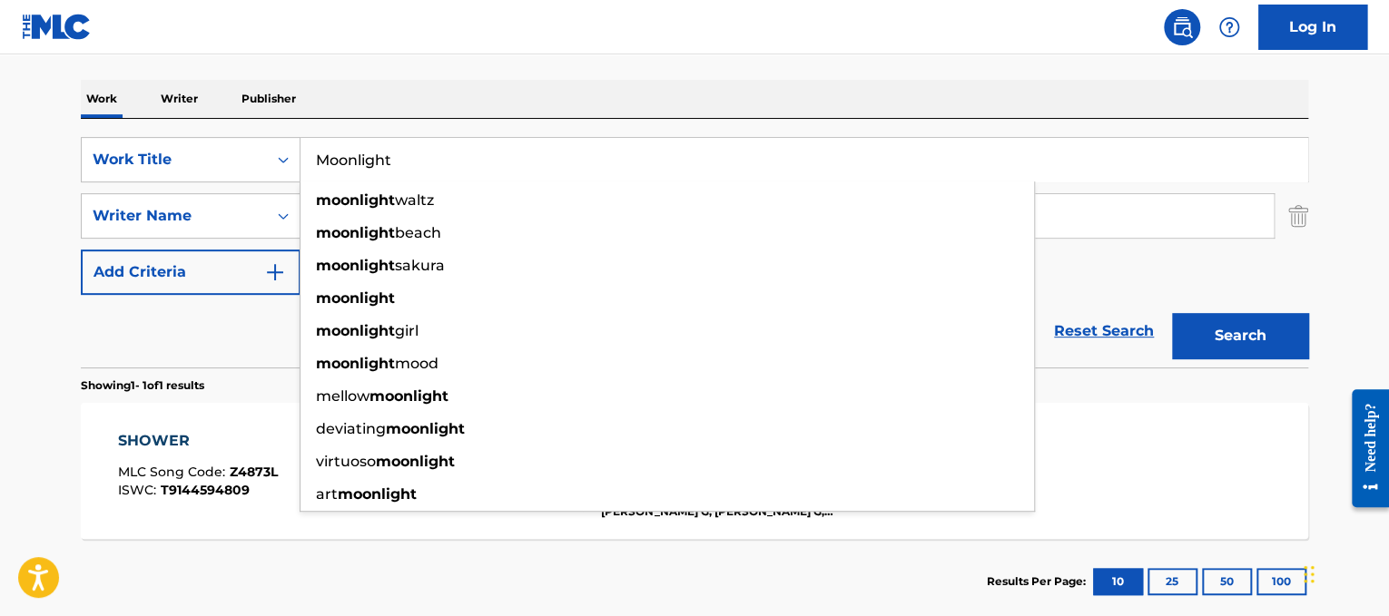
type input "Moonlight"
click at [599, 133] on div "SearchWithCriteria6654574b-1431-4530-83b0-fcef19c5409e Work Title Moonlight moo…" at bounding box center [694, 243] width 1227 height 249
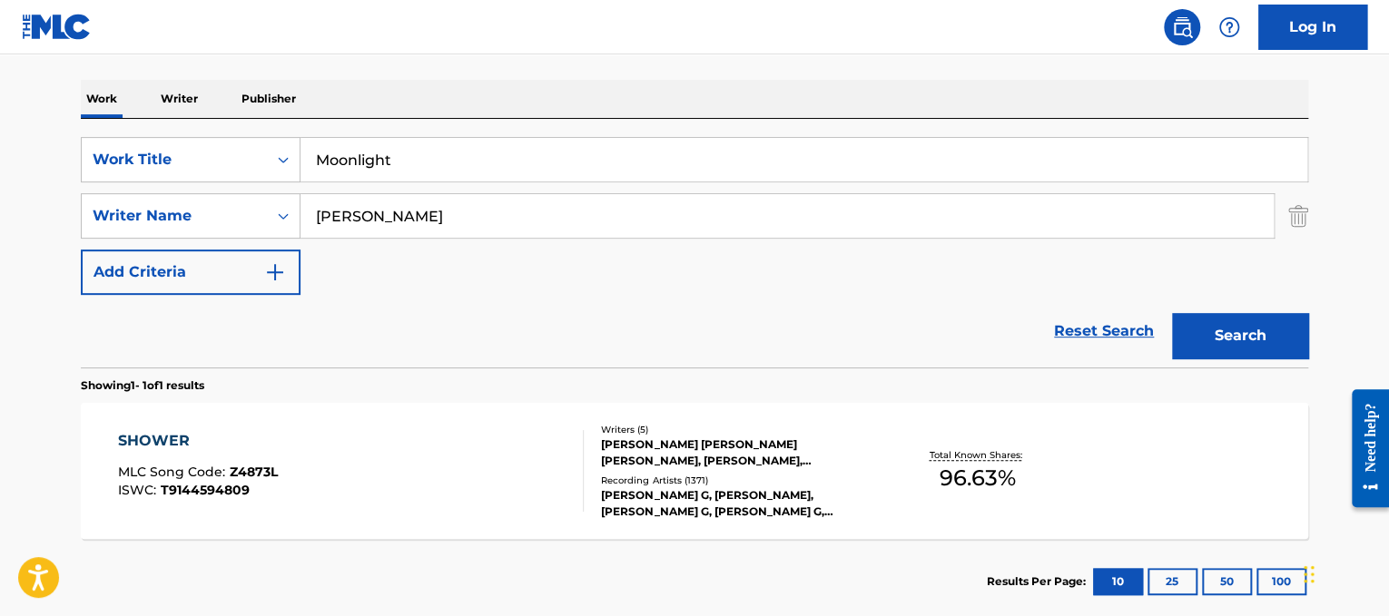
drag, startPoint x: 593, startPoint y: 202, endPoint x: 132, endPoint y: 82, distance: 476.8
click at [132, 82] on div "Work Writer Publisher SearchWithCriteria6654574b-1431-4530-83b0-fcef19c5409e Wo…" at bounding box center [694, 352] width 1227 height 545
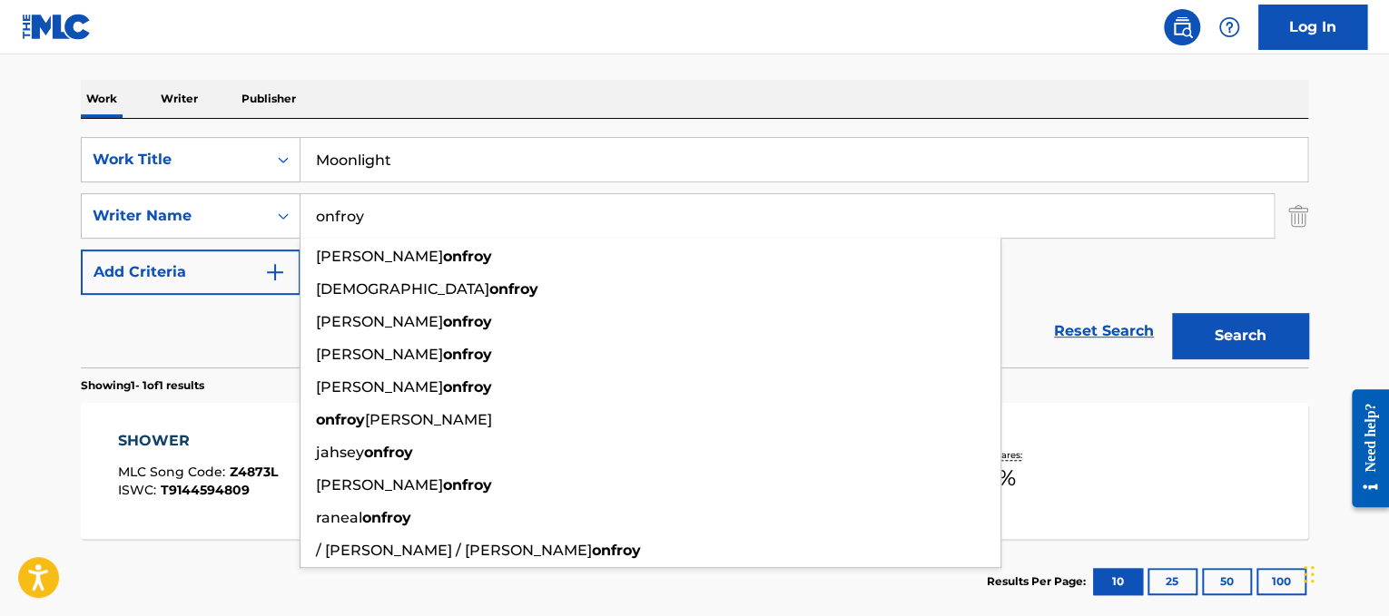
type input "onfroy"
click at [1172, 313] on button "Search" at bounding box center [1240, 335] width 136 height 45
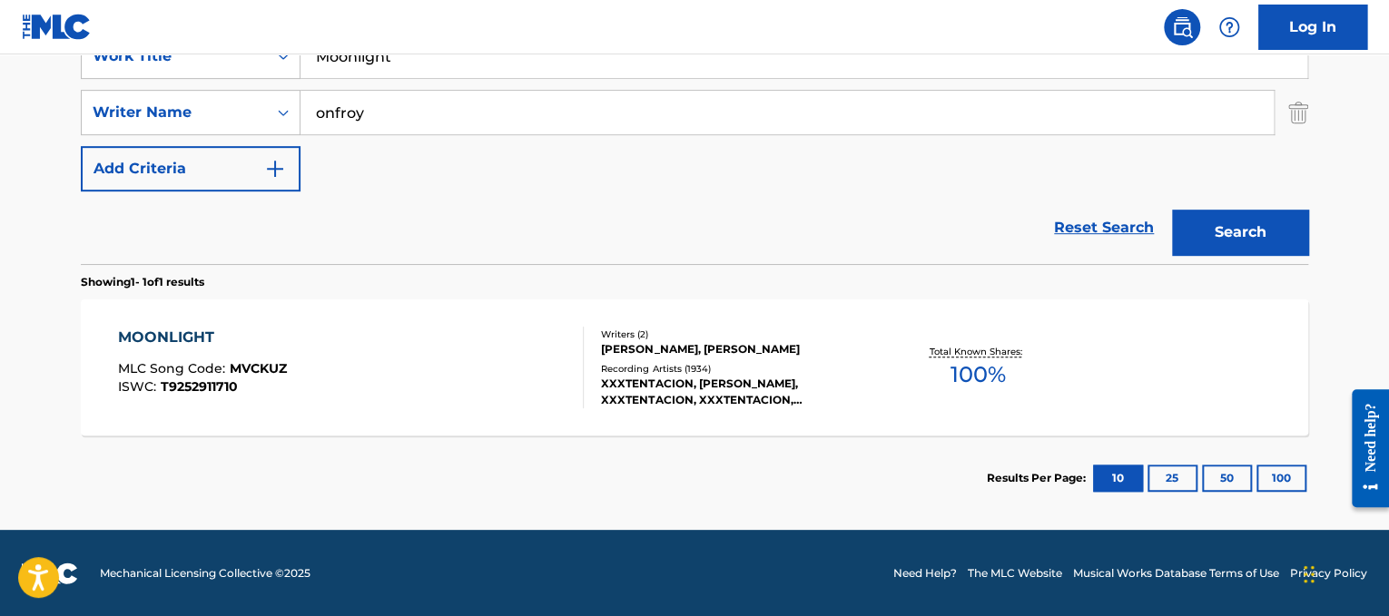
scroll to position [370, 0]
click at [388, 330] on div "MOONLIGHT MLC Song Code : MVCKUZ ISWC : T9252911710" at bounding box center [351, 368] width 467 height 82
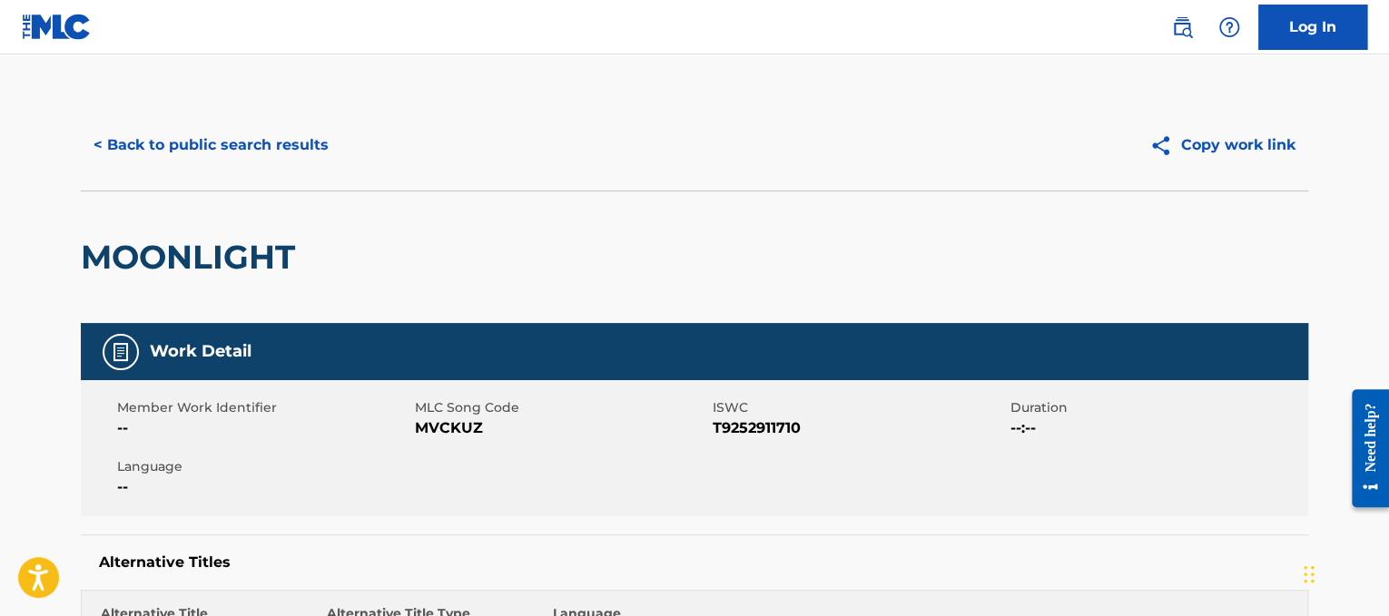
click at [217, 127] on button "< Back to public search results" at bounding box center [211, 145] width 261 height 45
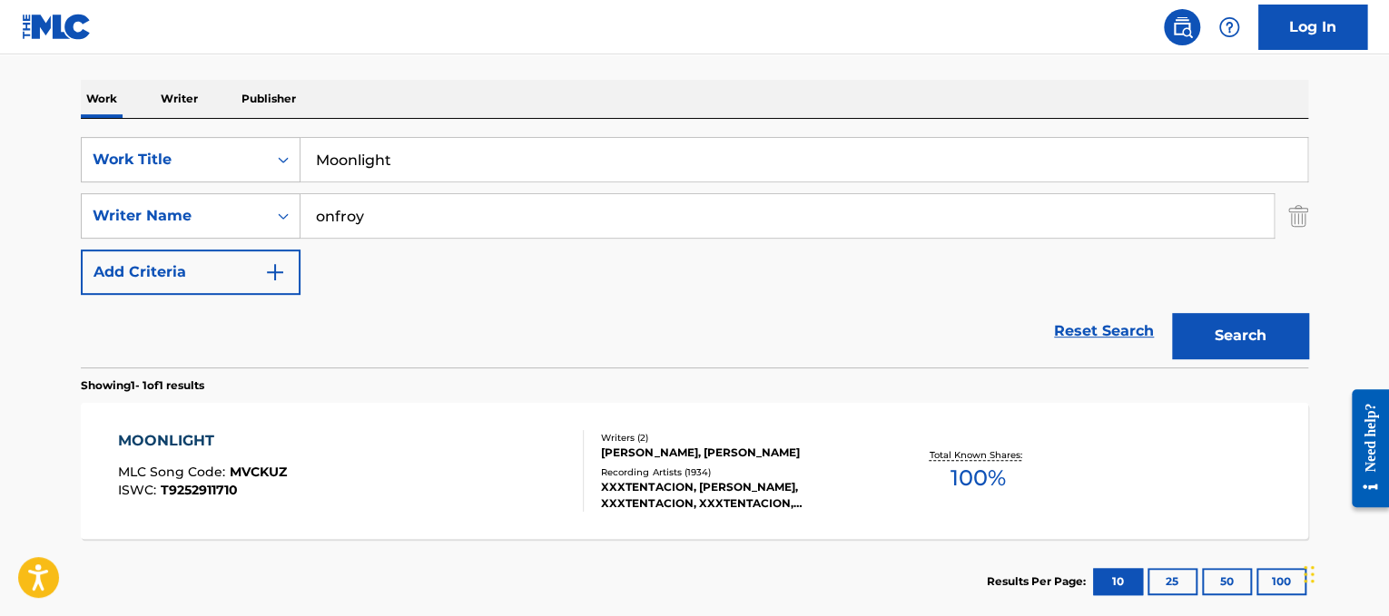
drag, startPoint x: 472, startPoint y: 153, endPoint x: 0, endPoint y: -10, distance: 499.3
click at [0, 0] on html "Accessibility Screen-Reader Guide, Feedback, and Issue Reporting | New window C…" at bounding box center [694, 41] width 1389 height 616
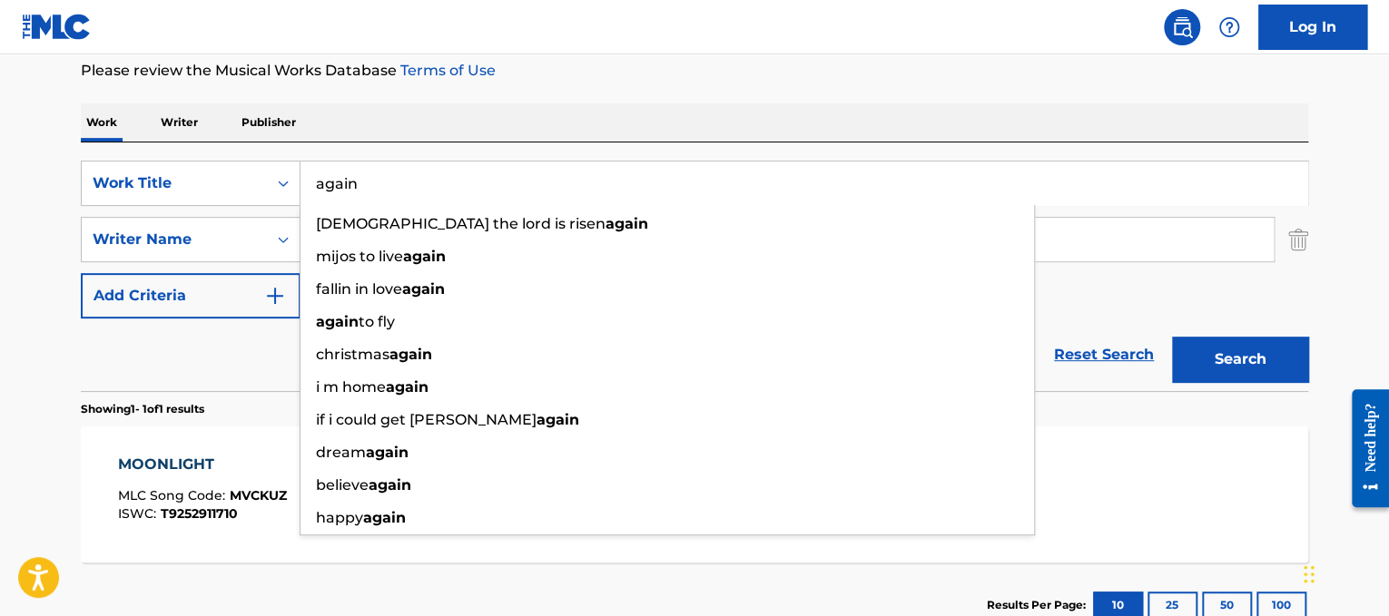
type input "again"
click at [484, 135] on div "Work Writer Publisher" at bounding box center [694, 122] width 1227 height 38
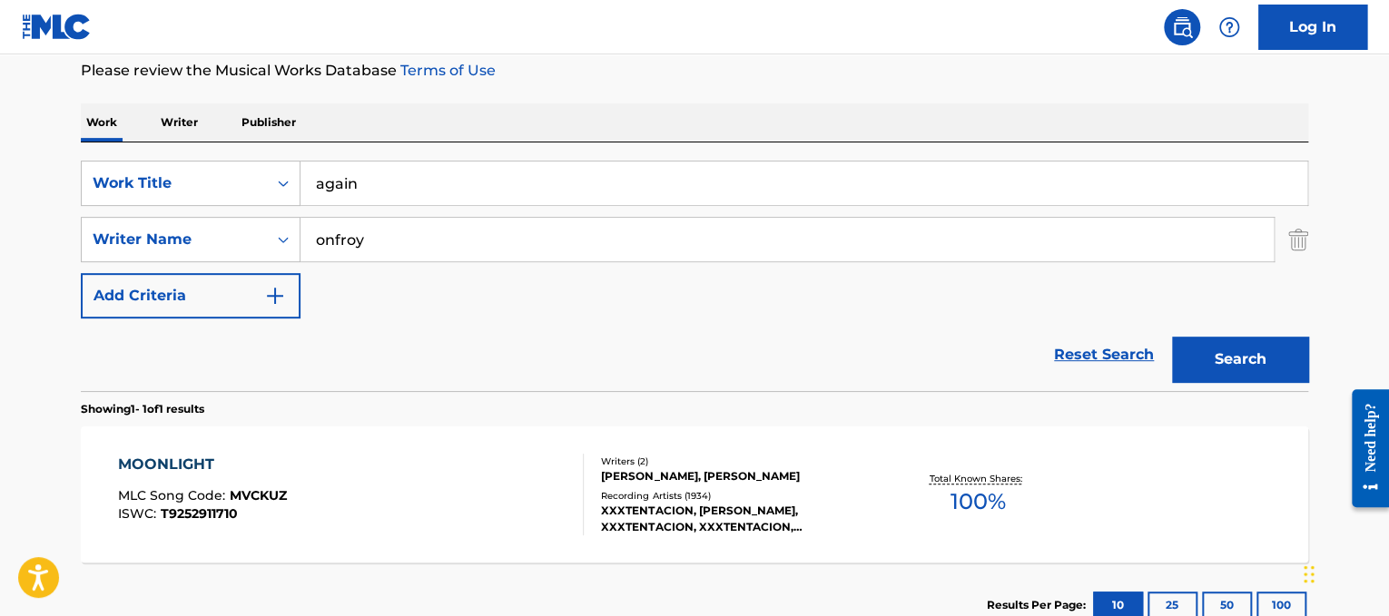
drag, startPoint x: 502, startPoint y: 233, endPoint x: 0, endPoint y: 72, distance: 527.4
click at [0, 72] on main "The MLC Public Work Search The accuracy and completeness of The MLC's data is d…" at bounding box center [694, 234] width 1389 height 846
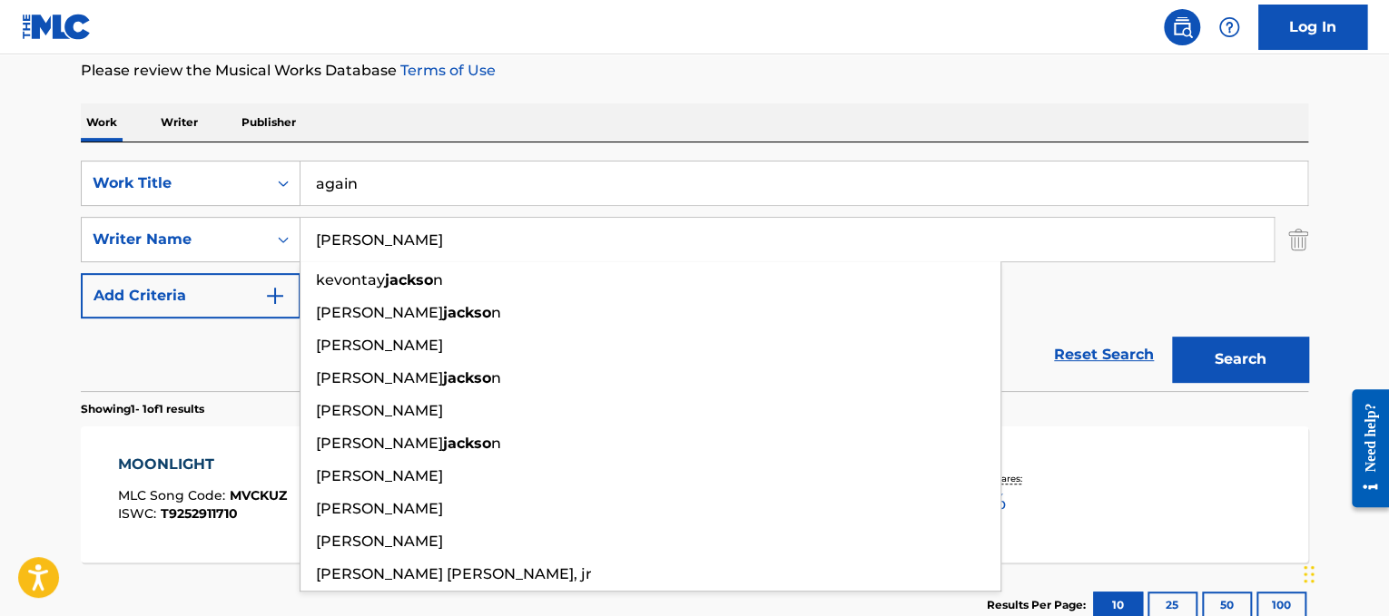
type input "[PERSON_NAME]"
click at [1172, 337] on button "Search" at bounding box center [1240, 359] width 136 height 45
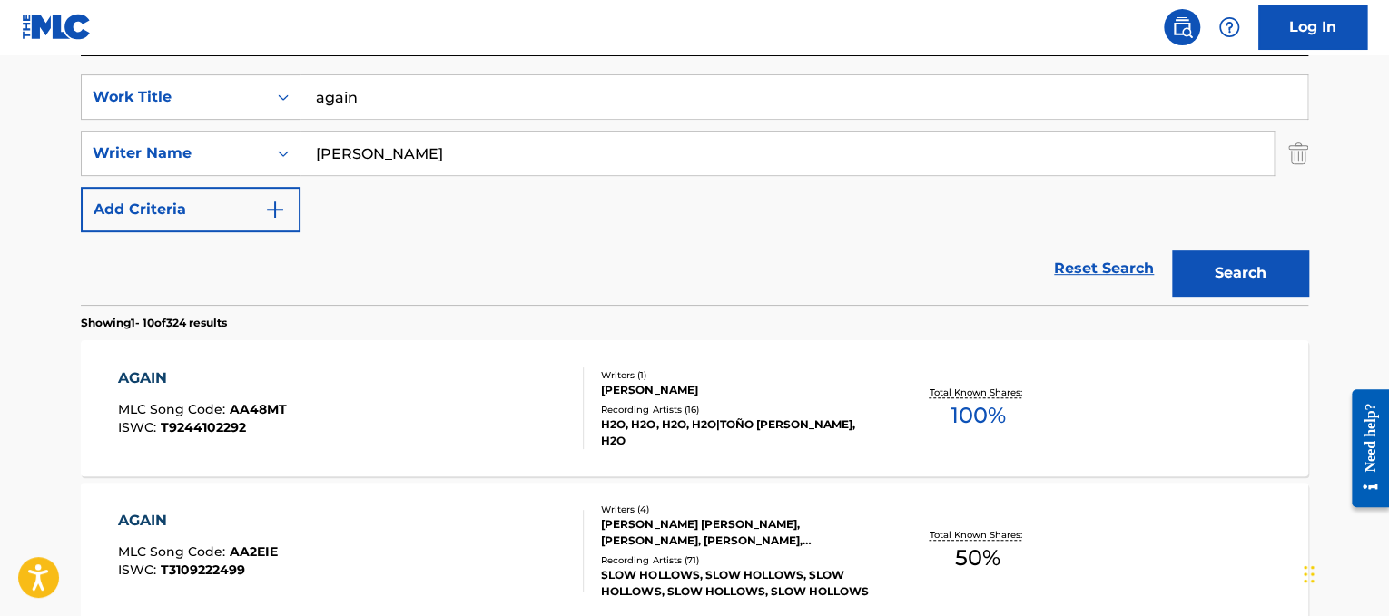
scroll to position [332, 0]
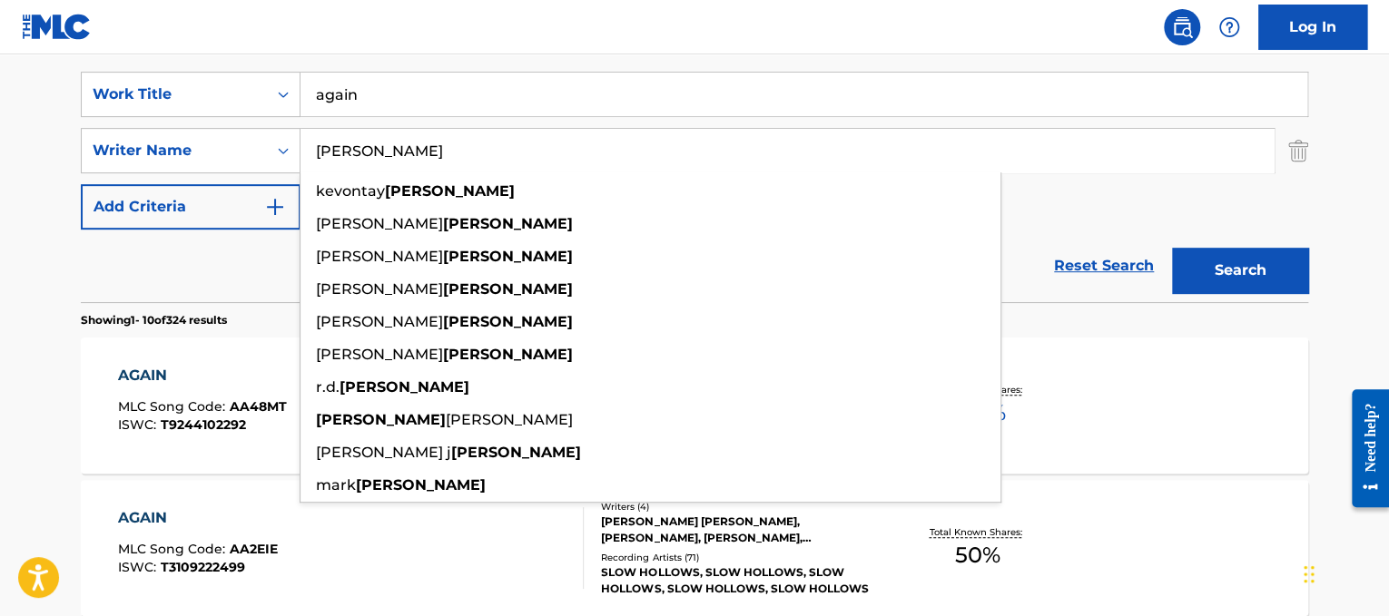
click at [85, 381] on div "AGAIN MLC Song Code : AA48MT ISWC : T9244102292 Writers ( 1 ) [PERSON_NAME] Rec…" at bounding box center [694, 406] width 1227 height 136
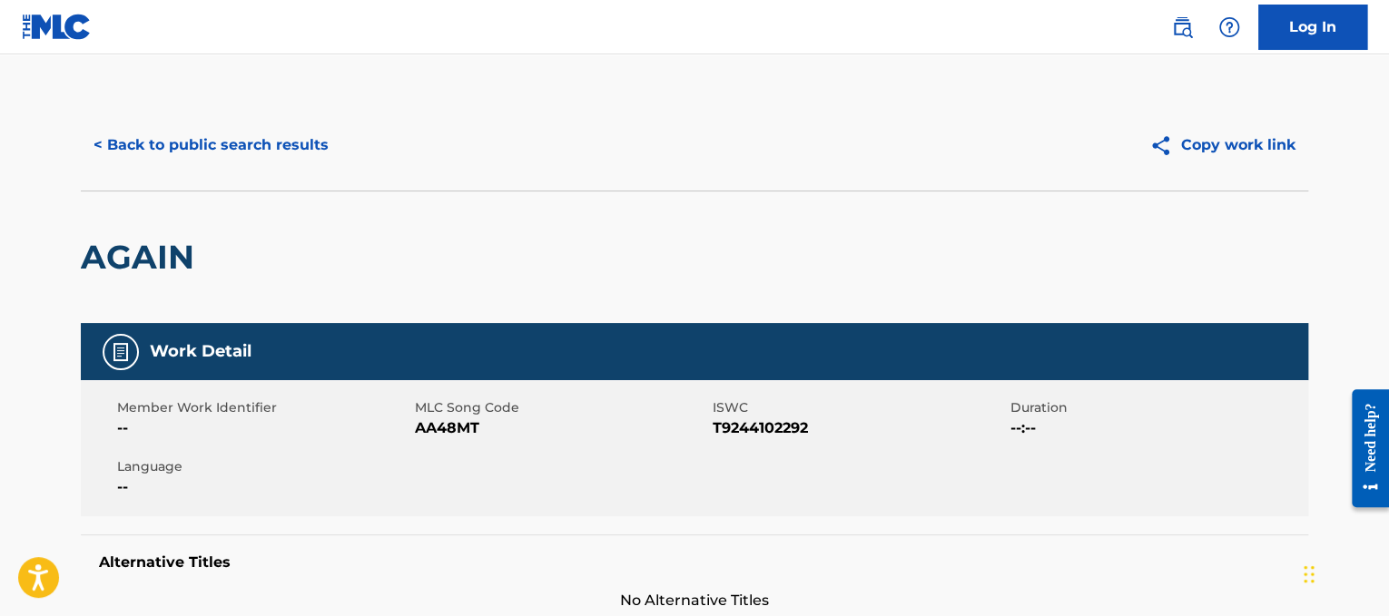
click at [222, 137] on button "< Back to public search results" at bounding box center [211, 145] width 261 height 45
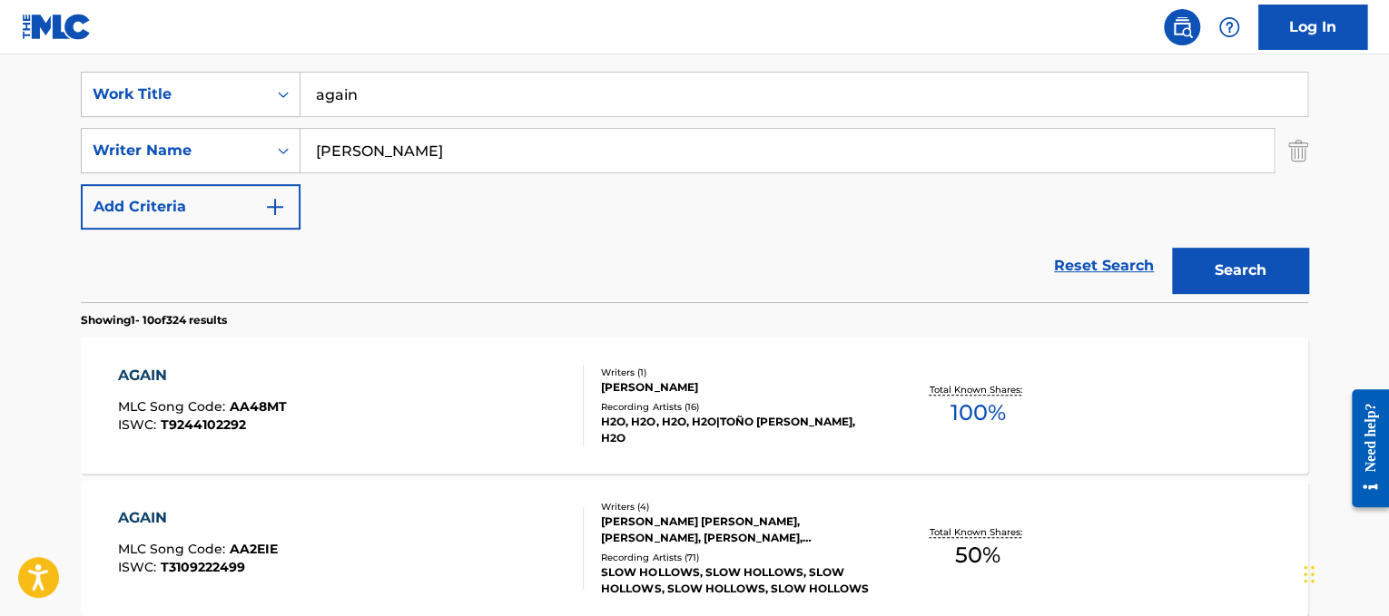
click at [332, 142] on input "[PERSON_NAME]" at bounding box center [787, 151] width 973 height 44
type input "[PERSON_NAME]"
click at [1172, 248] on button "Search" at bounding box center [1240, 270] width 136 height 45
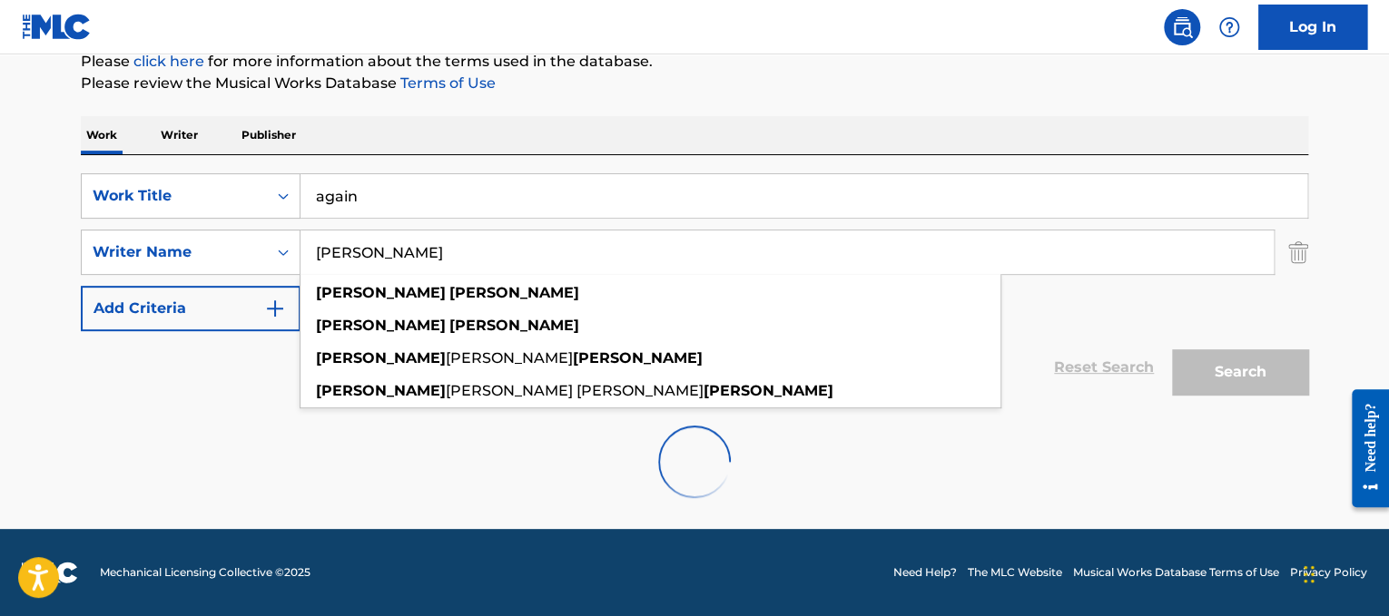
scroll to position [230, 0]
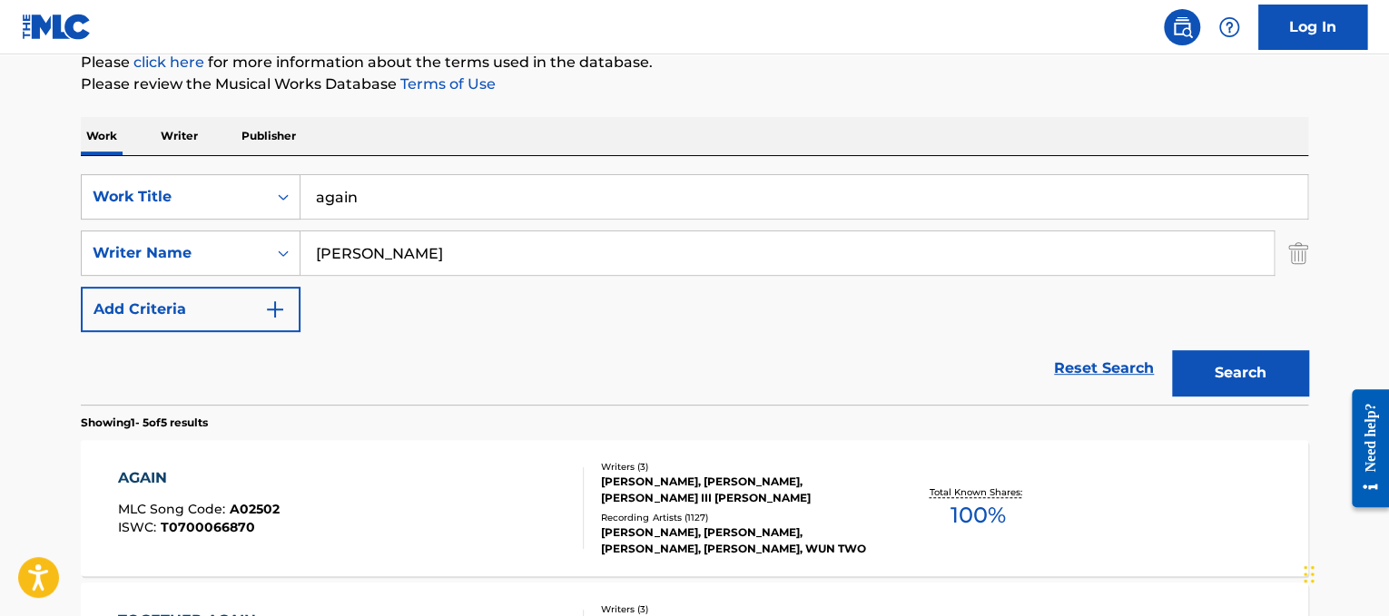
click at [1204, 367] on button "Search" at bounding box center [1240, 372] width 136 height 45
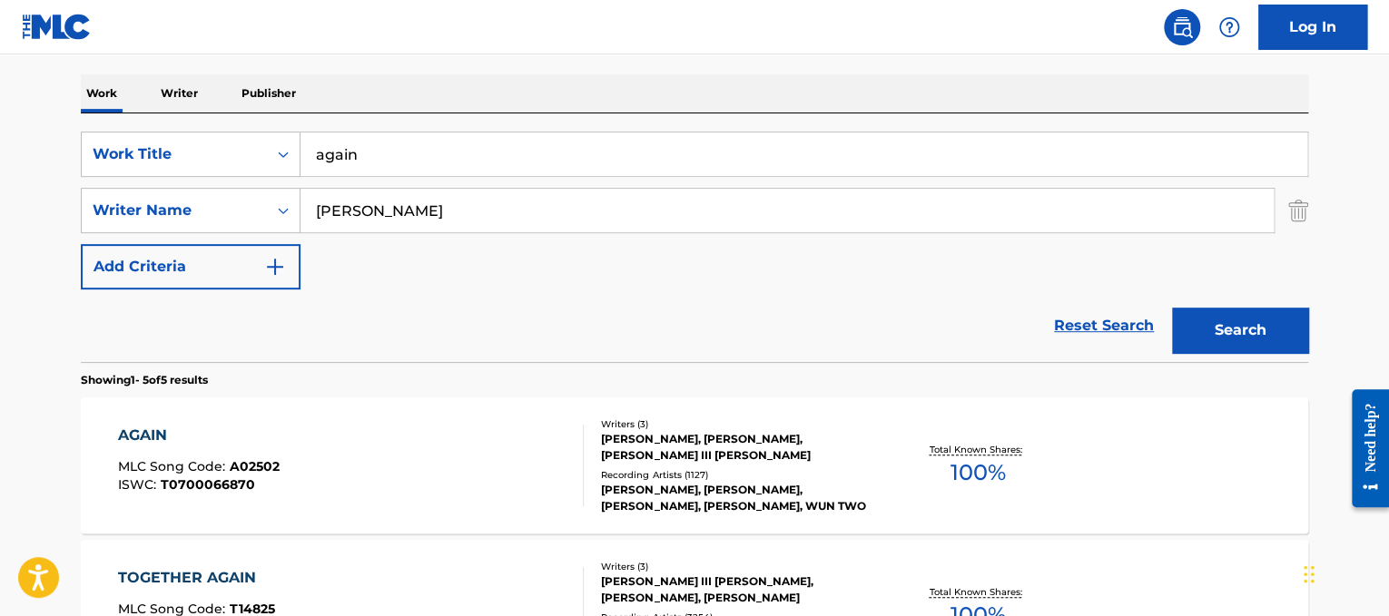
click at [482, 505] on div "AGAIN MLC Song Code : A02502 ISWC : T0700066870" at bounding box center [351, 466] width 467 height 82
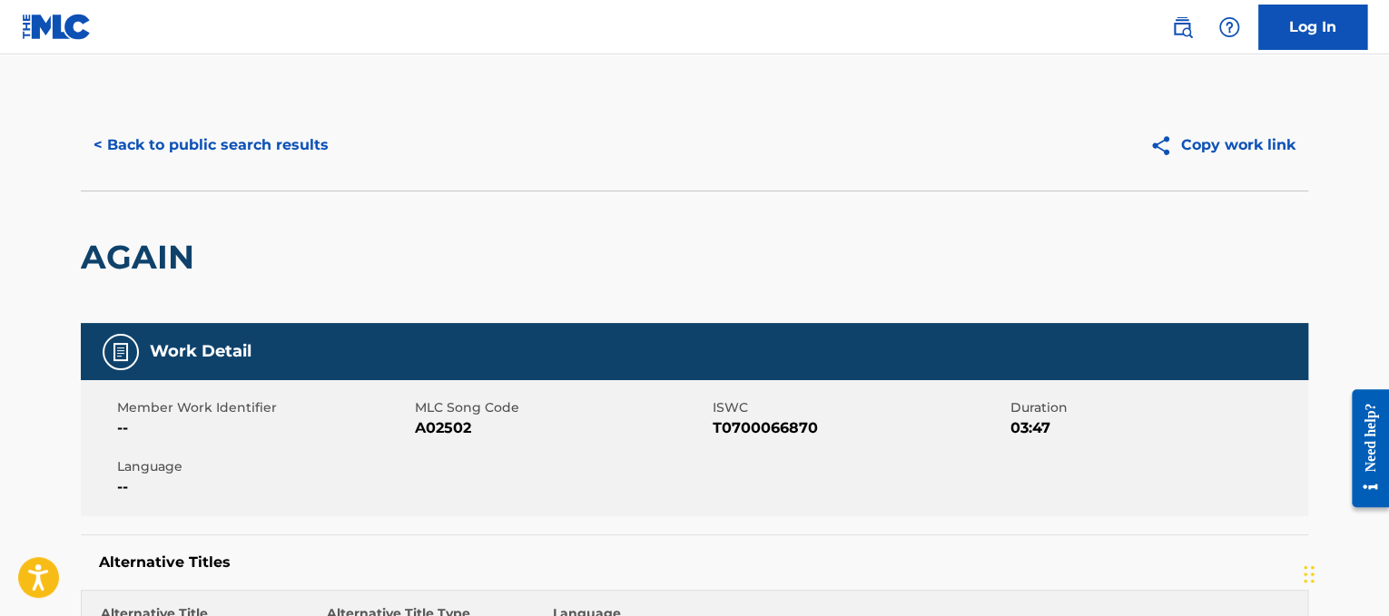
click at [257, 100] on div "< Back to public search results Copy work link" at bounding box center [694, 145] width 1227 height 91
click at [289, 169] on div "< Back to public search results Copy work link" at bounding box center [694, 145] width 1227 height 91
click at [272, 137] on button "< Back to public search results" at bounding box center [211, 145] width 261 height 45
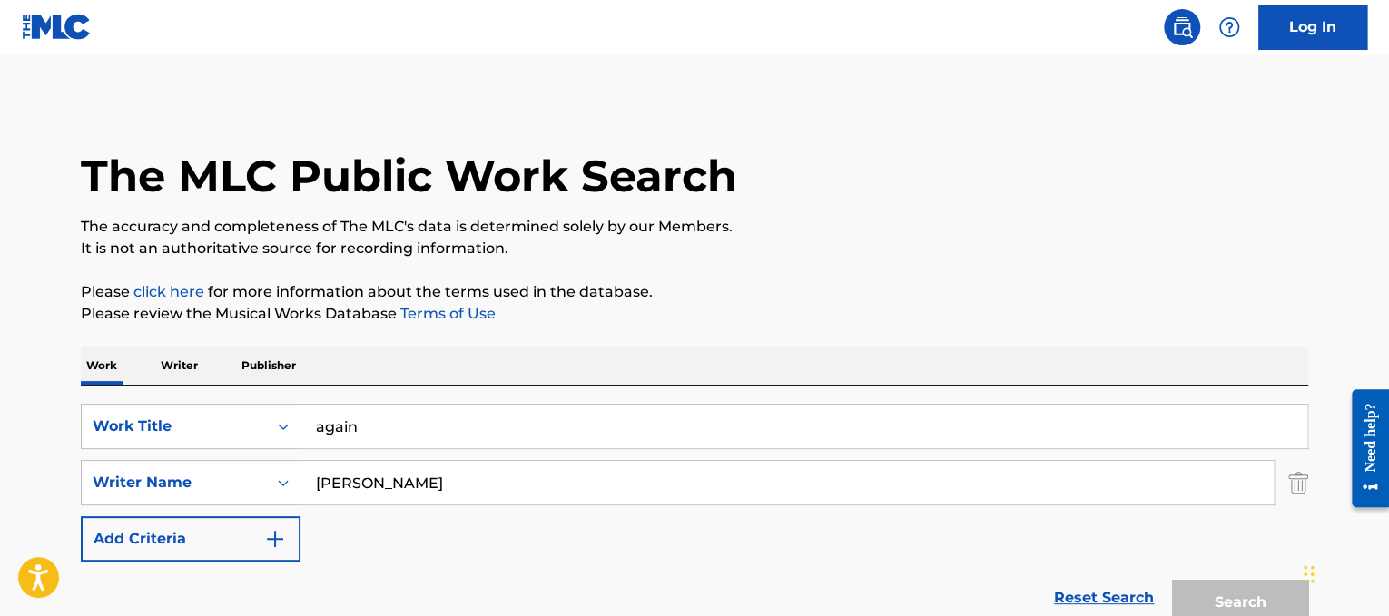
scroll to position [272, 0]
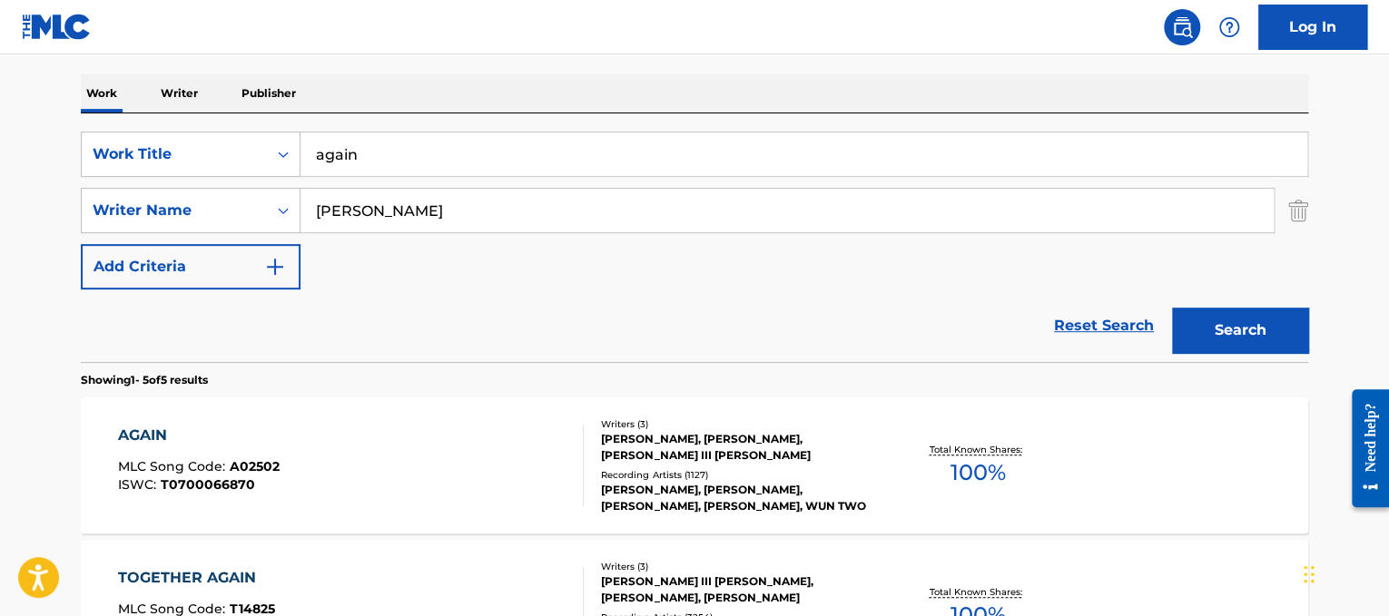
drag, startPoint x: 420, startPoint y: 161, endPoint x: 89, endPoint y: 105, distance: 336.0
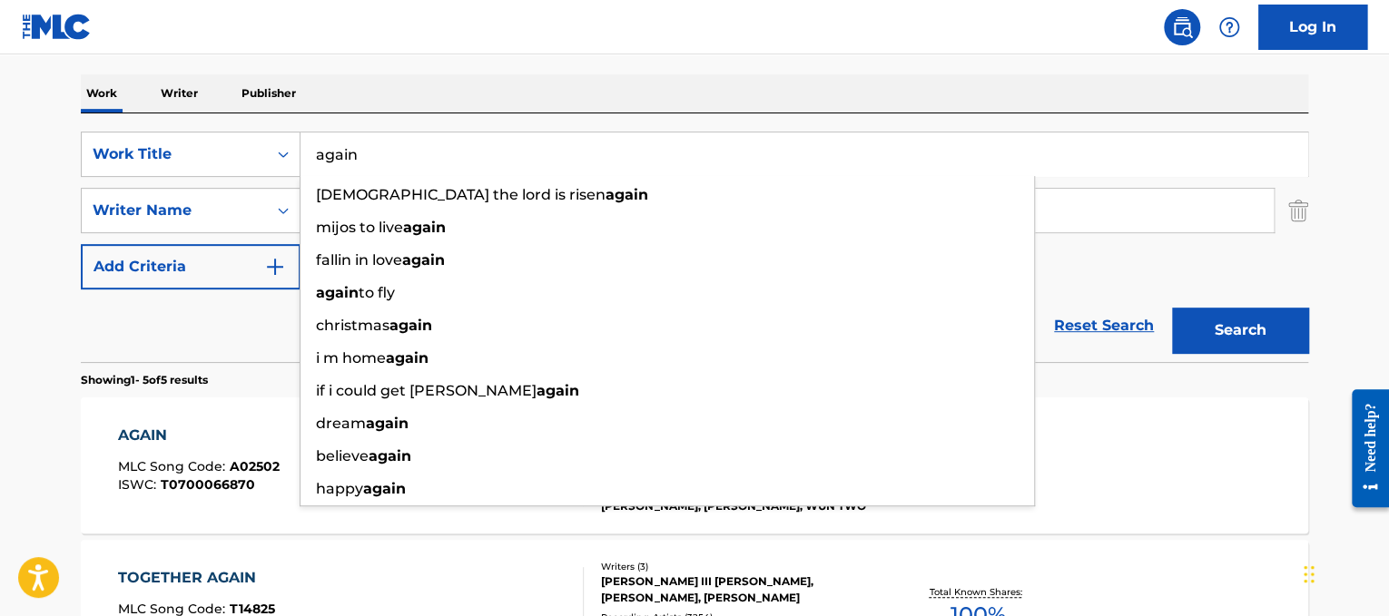
paste input "A"
type input "Again"
click at [581, 106] on div "Work Writer Publisher" at bounding box center [694, 93] width 1227 height 38
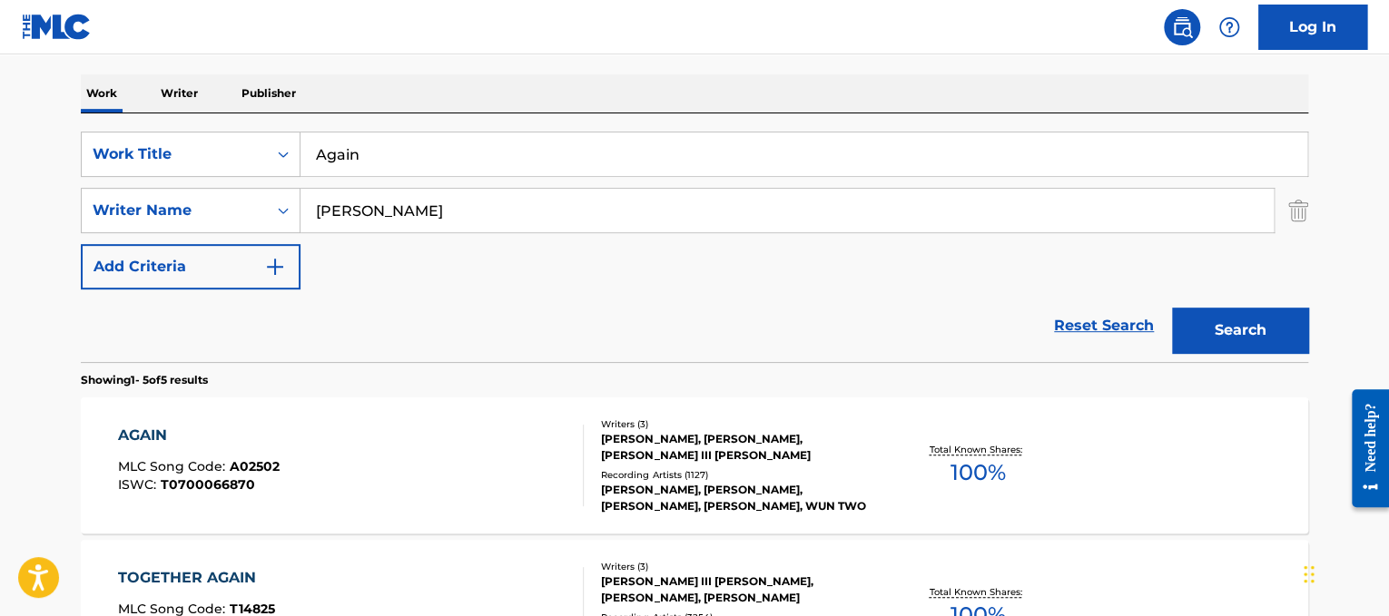
drag, startPoint x: 616, startPoint y: 218, endPoint x: 0, endPoint y: 170, distance: 618.3
click at [0, 170] on main "The MLC Public Work Search The accuracy and completeness of The MLC's data is d…" at bounding box center [694, 490] width 1389 height 1416
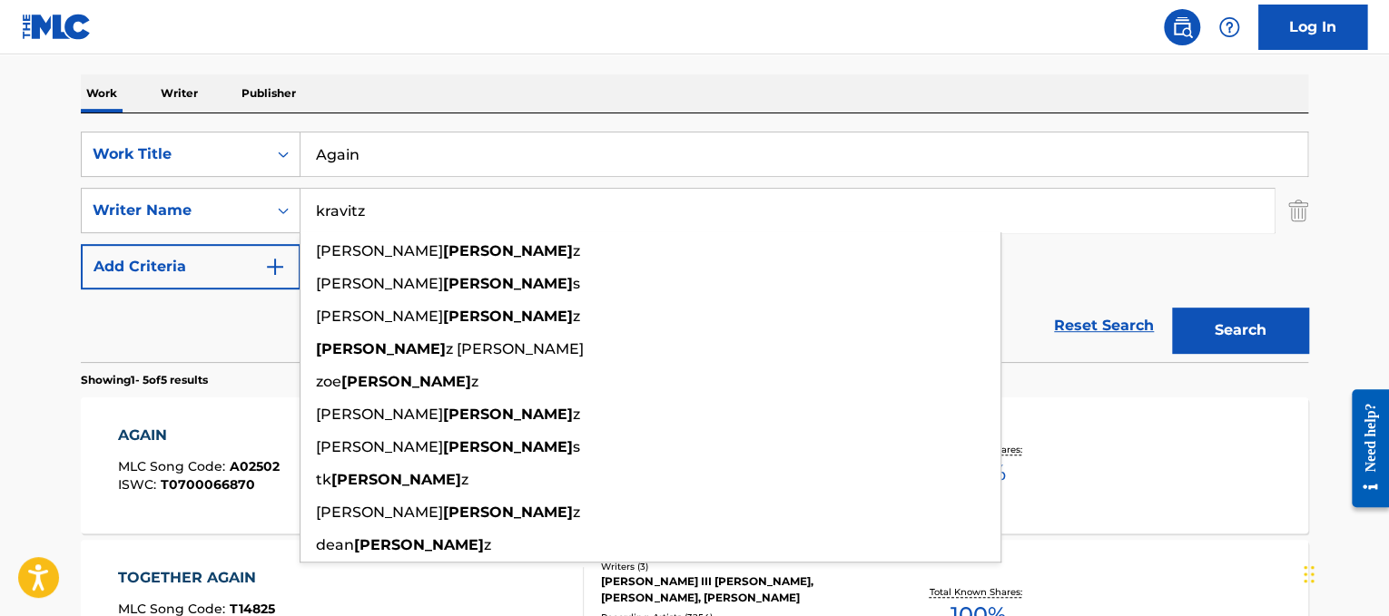
type input "kravitz"
click at [1172, 308] on button "Search" at bounding box center [1240, 330] width 136 height 45
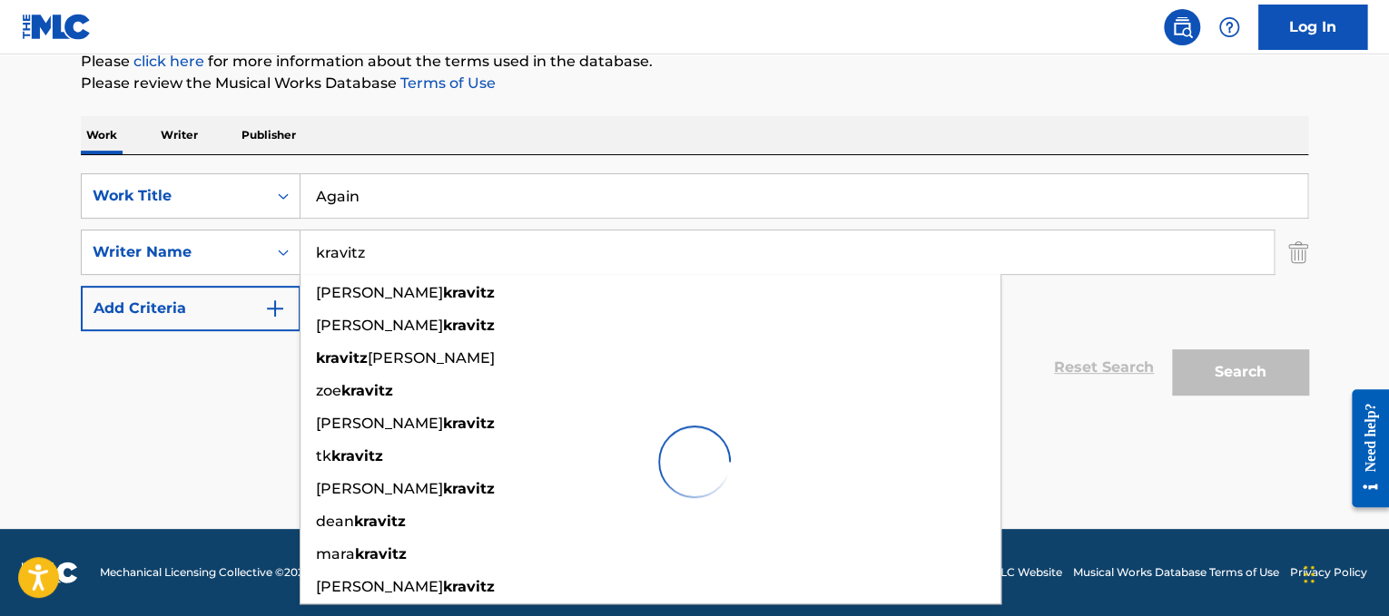
scroll to position [230, 0]
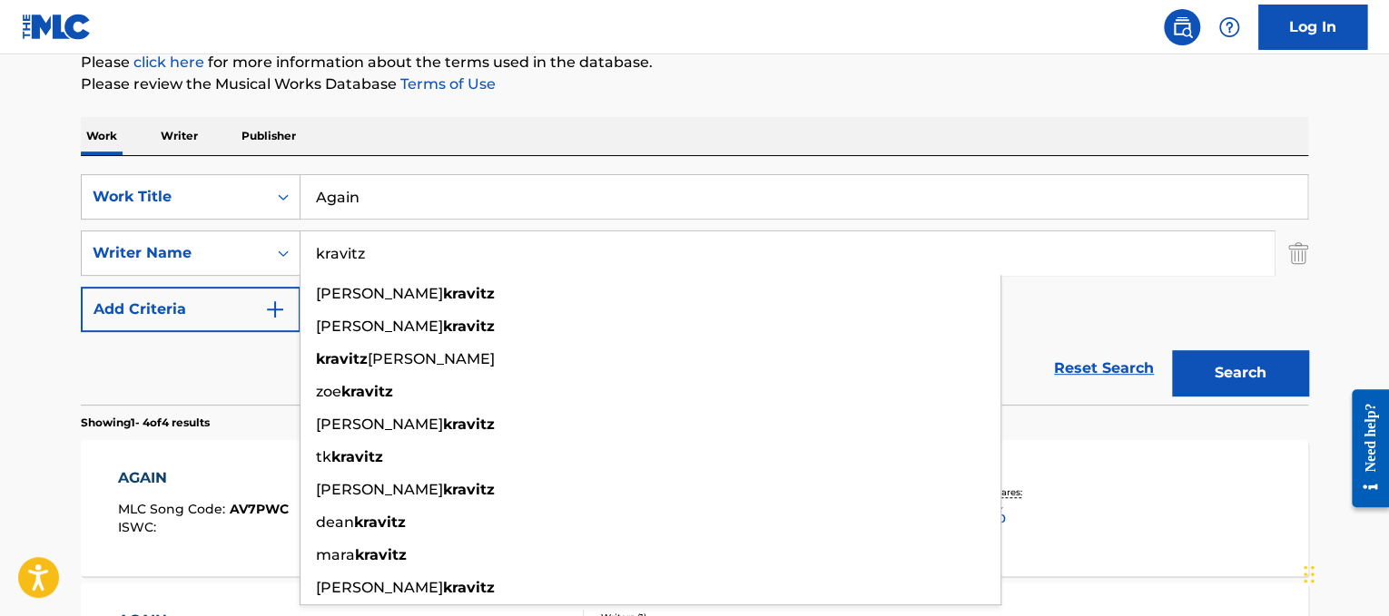
click at [1262, 365] on button "Search" at bounding box center [1240, 372] width 136 height 45
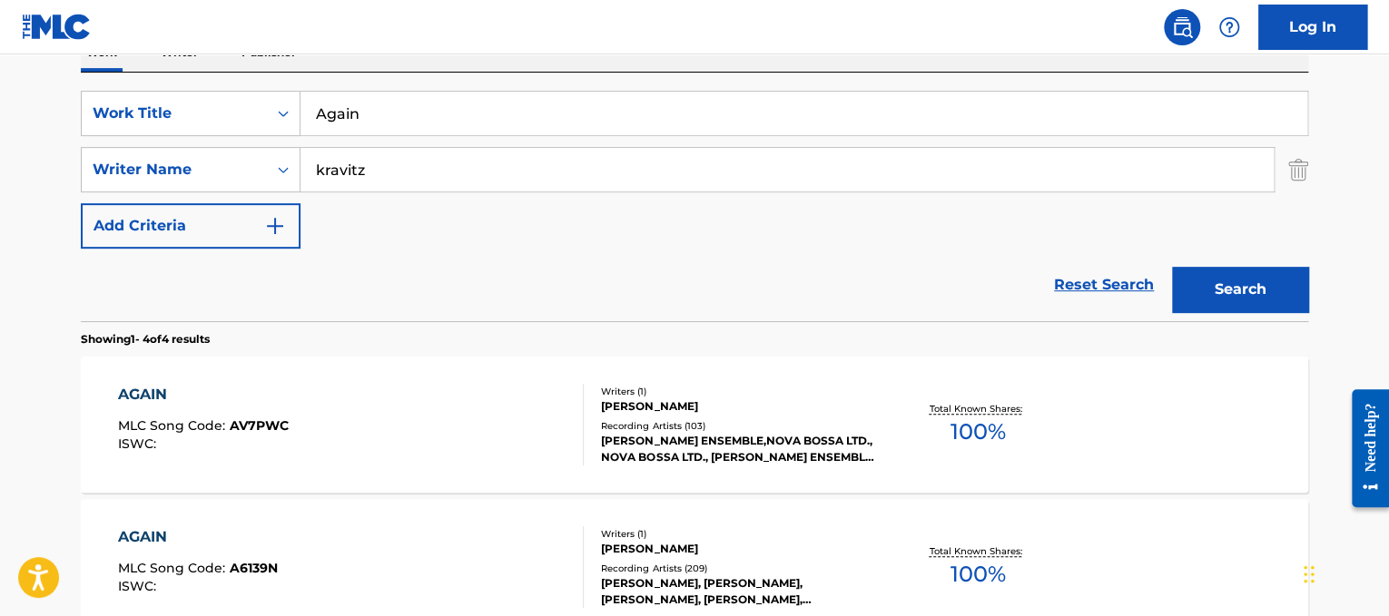
scroll to position [332, 0]
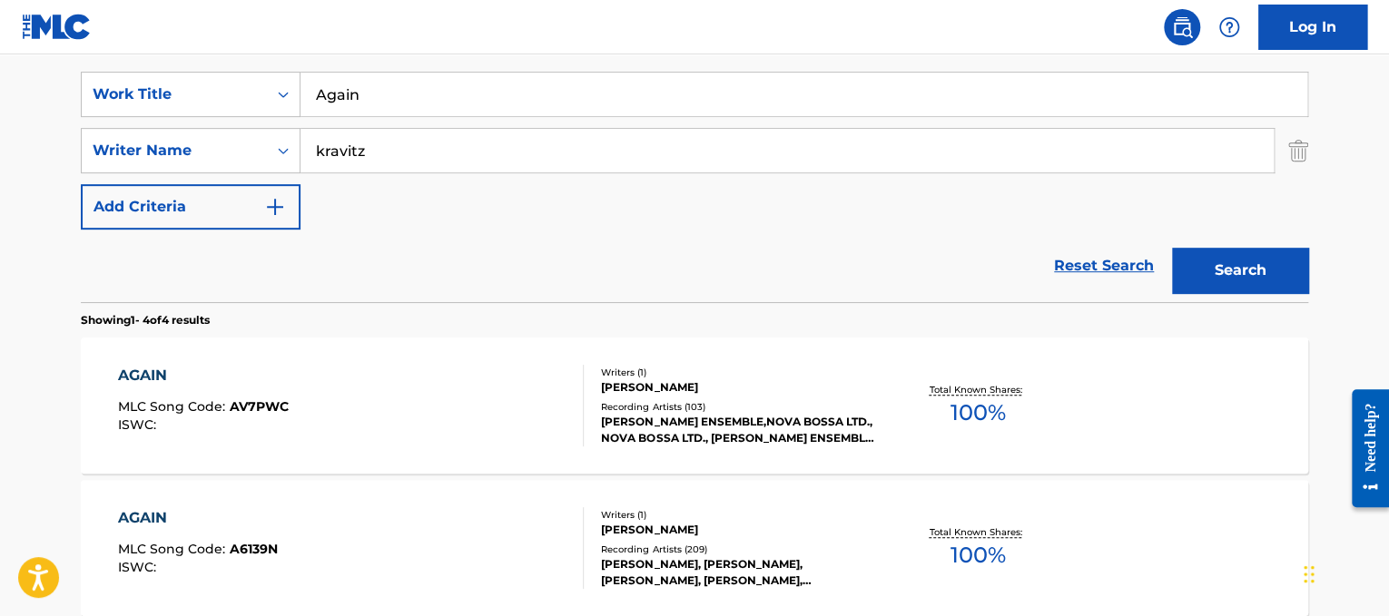
click at [578, 368] on div at bounding box center [575, 406] width 15 height 82
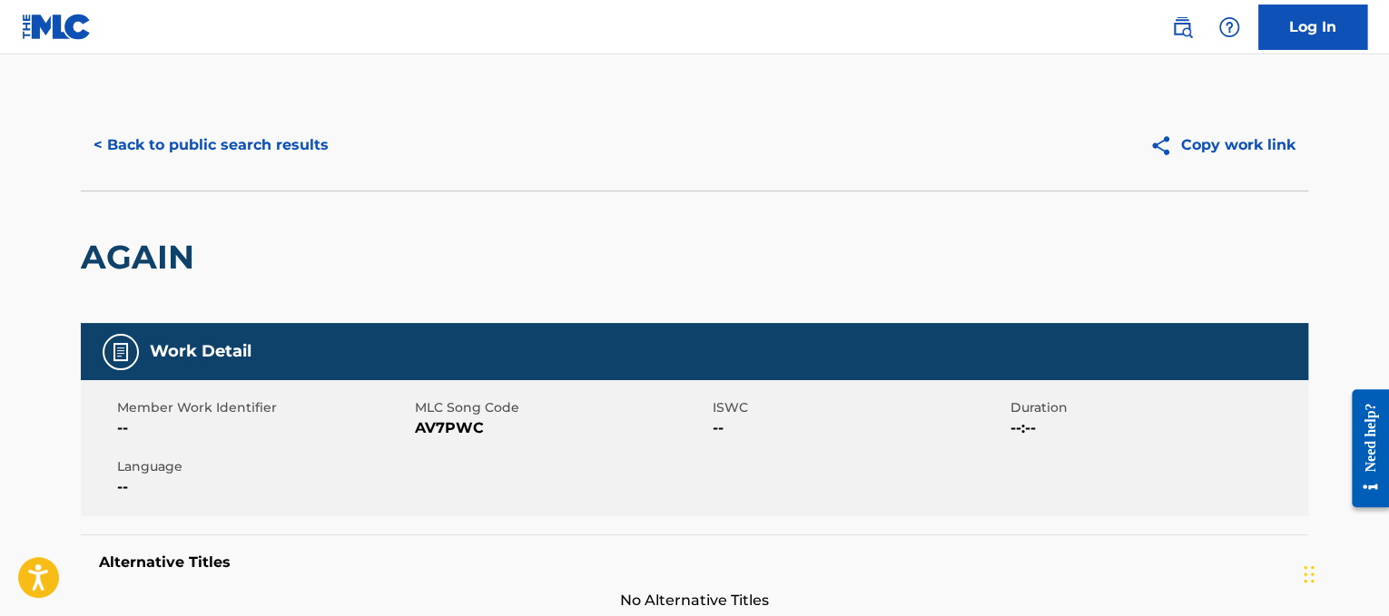
click at [217, 133] on button "< Back to public search results" at bounding box center [211, 145] width 261 height 45
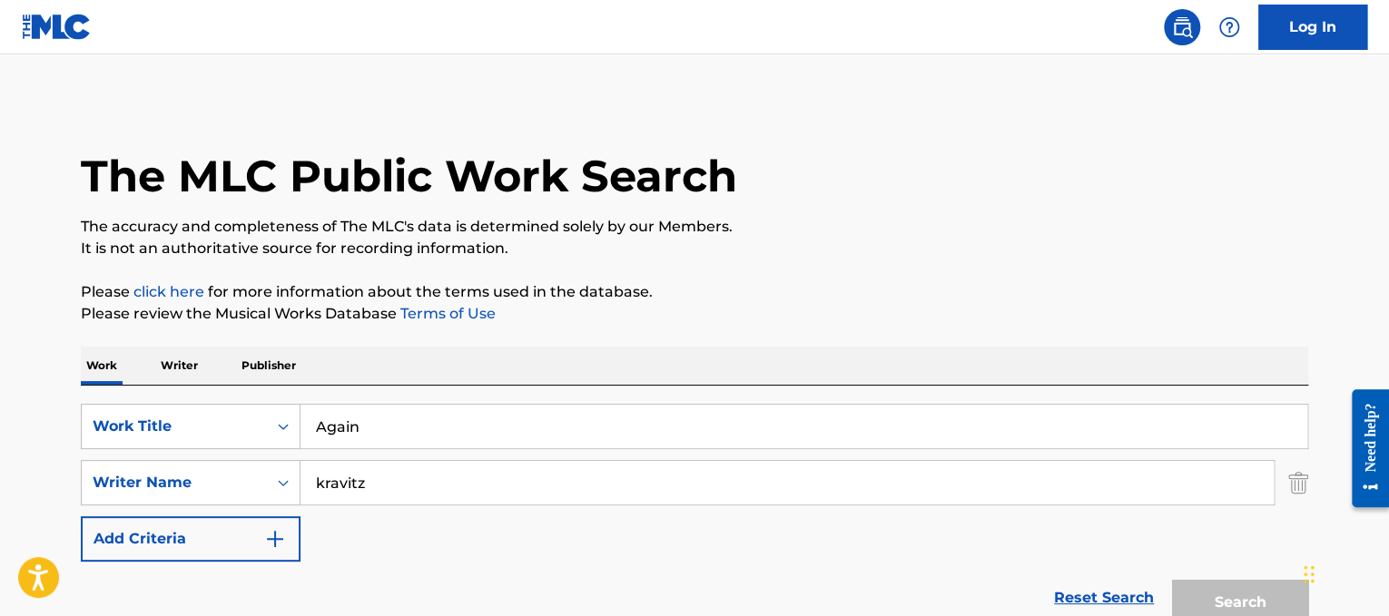
scroll to position [332, 0]
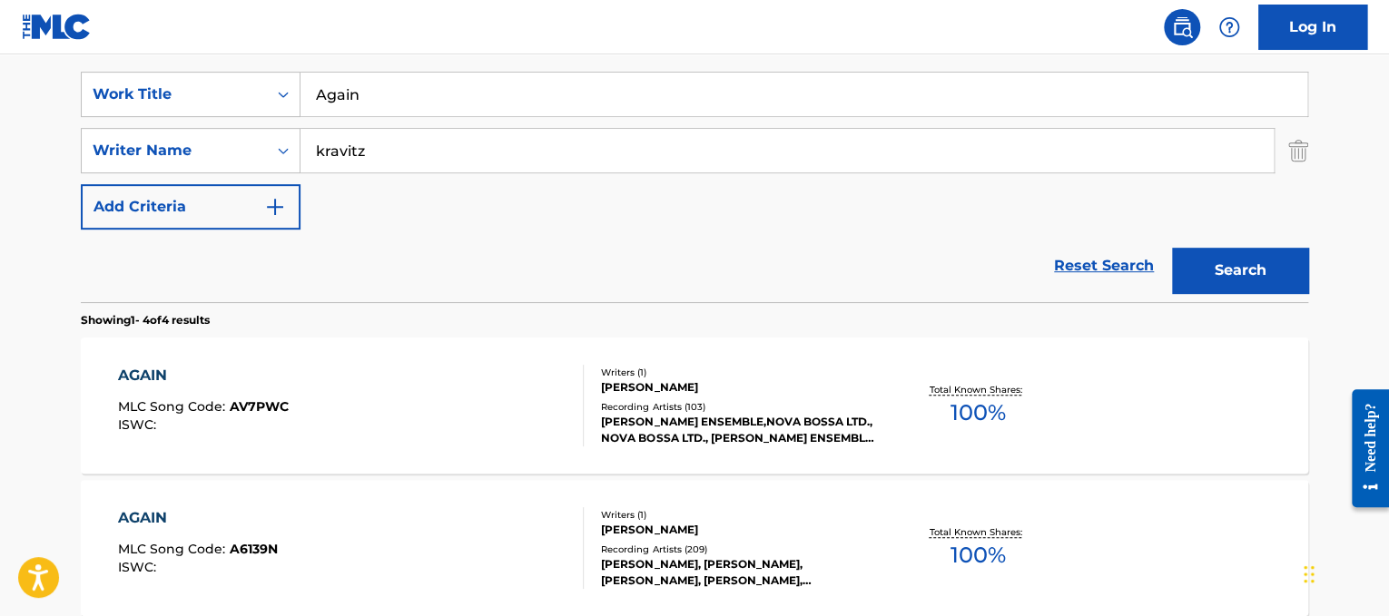
drag, startPoint x: 429, startPoint y: 98, endPoint x: 19, endPoint y: 32, distance: 415.7
click at [19, 32] on div "Log In The MLC Public Work Search The accuracy and completeness of The MLC's da…" at bounding box center [694, 375] width 1389 height 1415
paste input "[PERSON_NAME]"
drag, startPoint x: 425, startPoint y: 95, endPoint x: 193, endPoint y: 77, distance: 232.2
click at [193, 77] on div "SearchWithCriteria6654574b-1431-4530-83b0-fcef19c5409e Work Title [PERSON_NAME]" at bounding box center [694, 94] width 1227 height 45
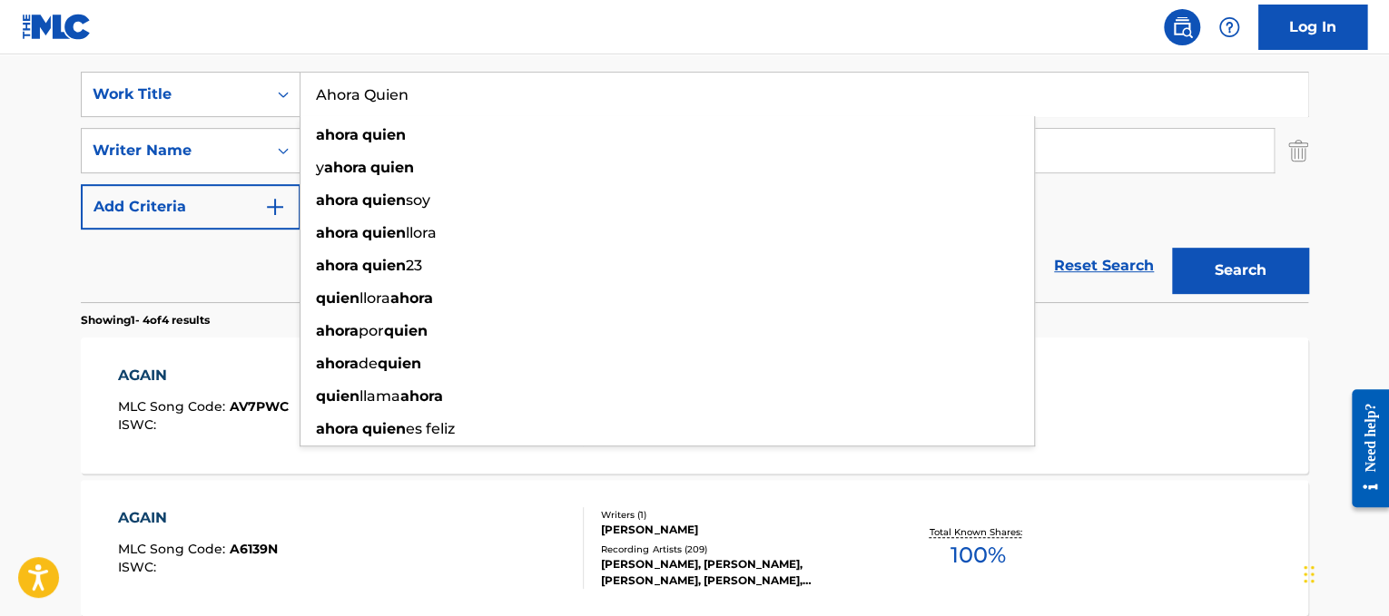
type input "Ahora Quien"
click at [1248, 152] on input "kravitz" at bounding box center [787, 151] width 973 height 44
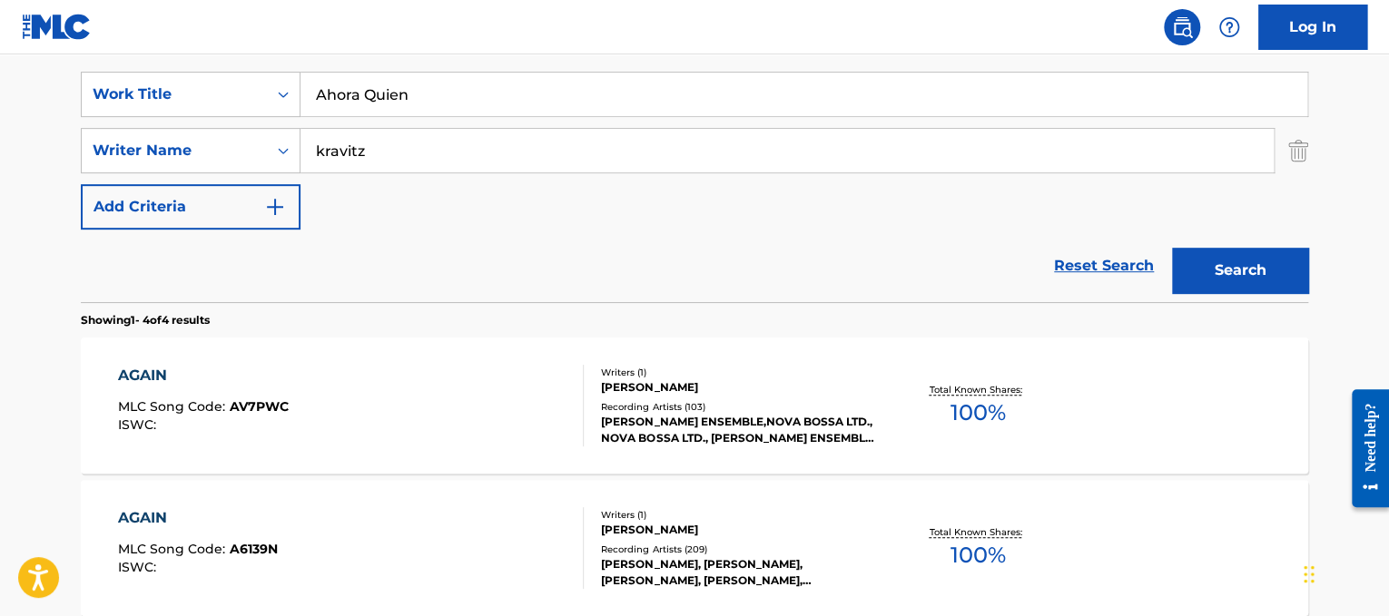
click at [1248, 152] on input "kravitz" at bounding box center [787, 151] width 973 height 44
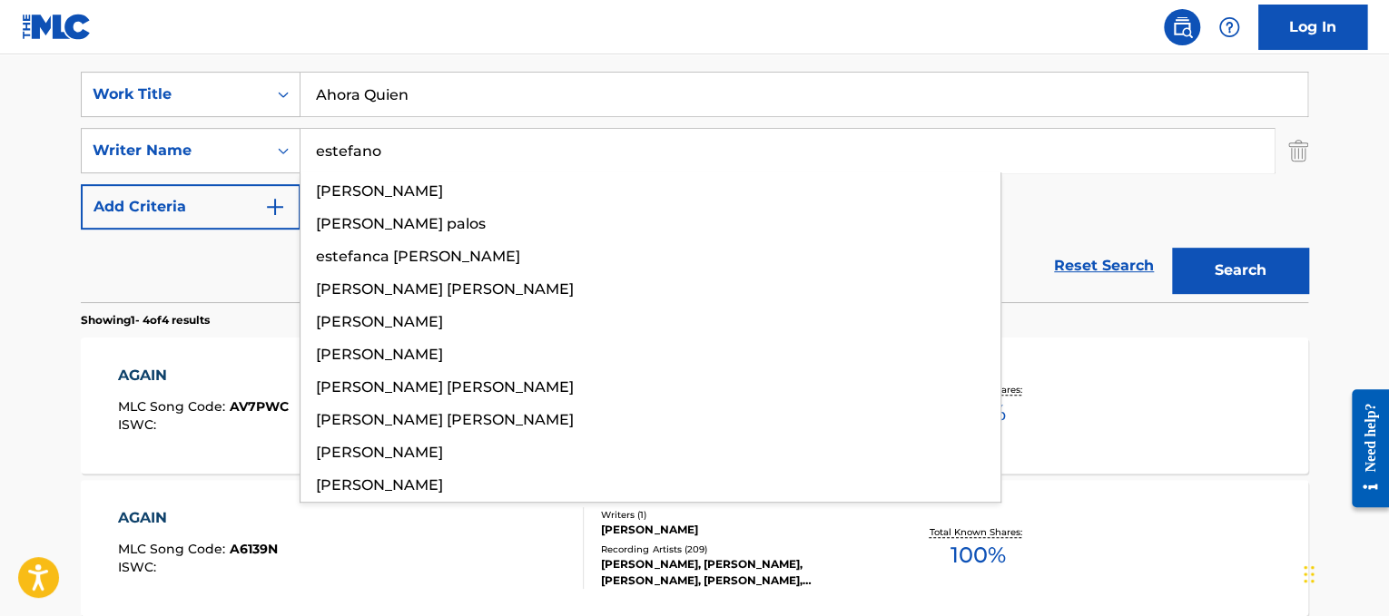
click at [1172, 248] on button "Search" at bounding box center [1240, 270] width 136 height 45
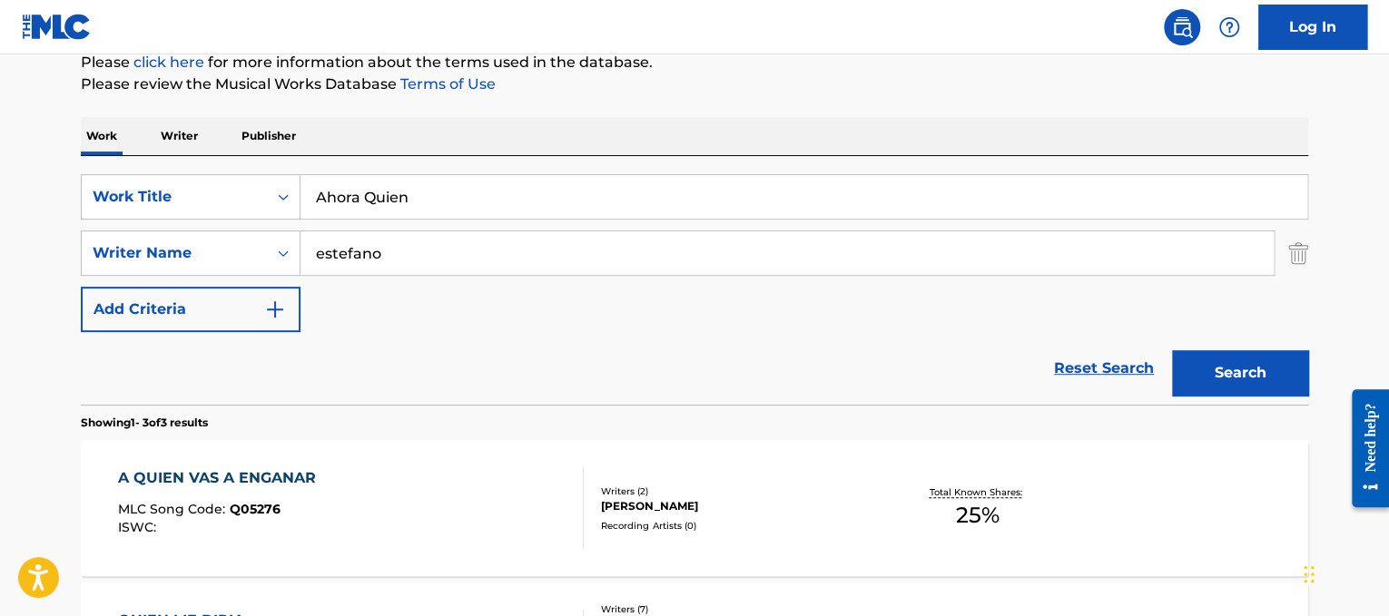
click at [1282, 369] on button "Search" at bounding box center [1240, 372] width 136 height 45
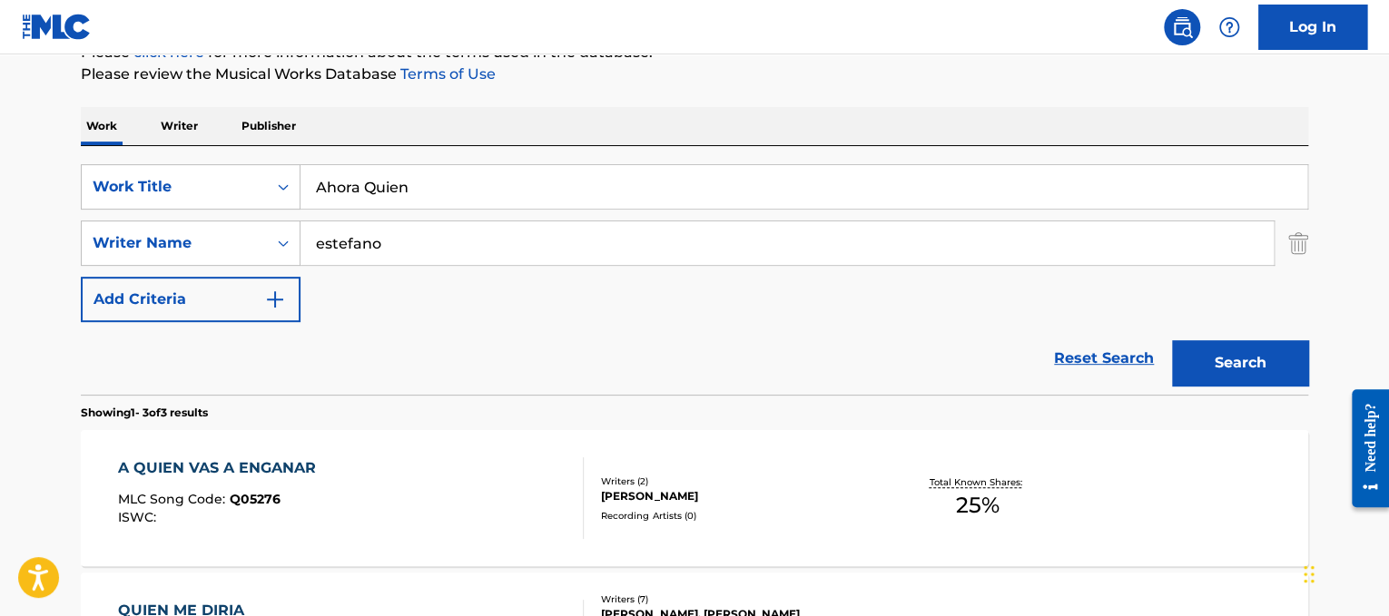
scroll to position [233, 0]
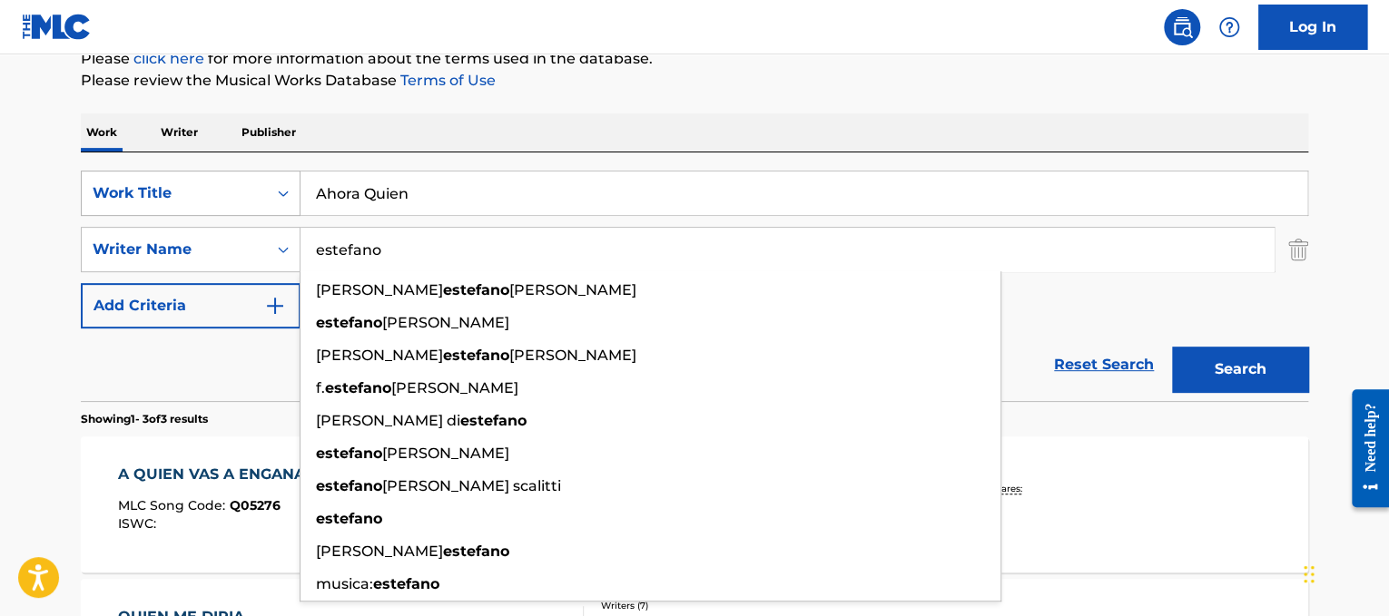
drag, startPoint x: 625, startPoint y: 261, endPoint x: 186, endPoint y: 191, distance: 444.0
click at [186, 191] on div "SearchWithCriteria6654574b-1431-4530-83b0-fcef19c5409e Work Title Ahora Quien S…" at bounding box center [694, 250] width 1227 height 158
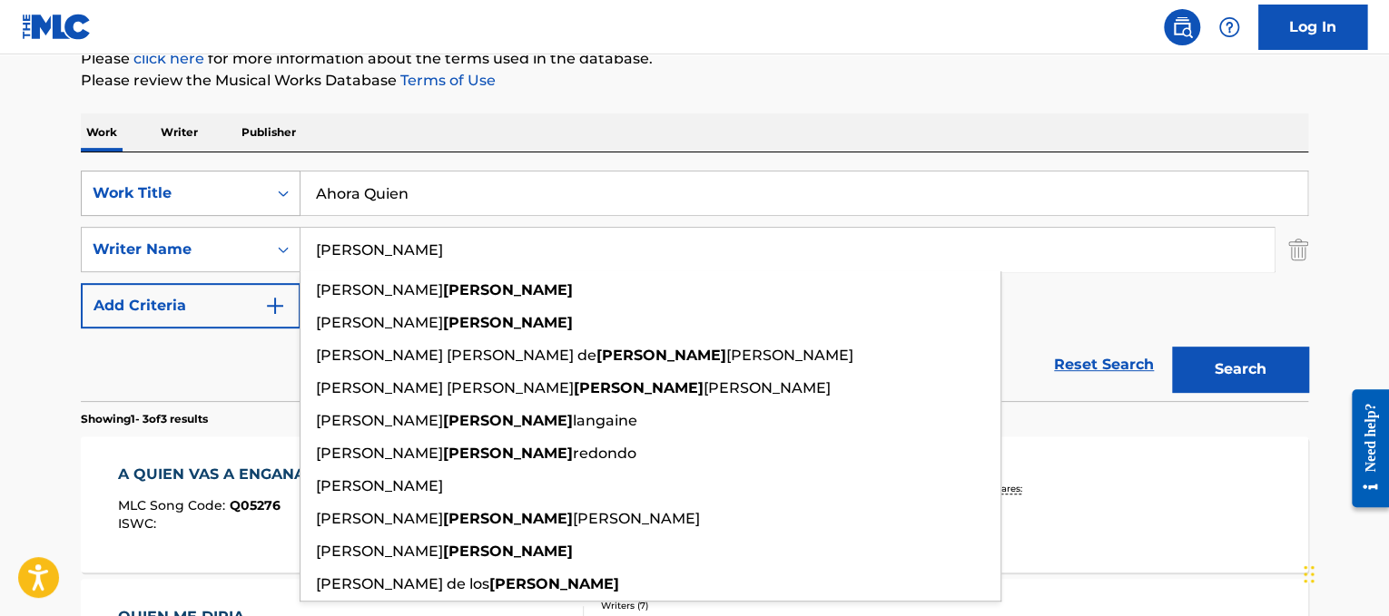
type input "[PERSON_NAME]"
click at [1172, 347] on button "Search" at bounding box center [1240, 369] width 136 height 45
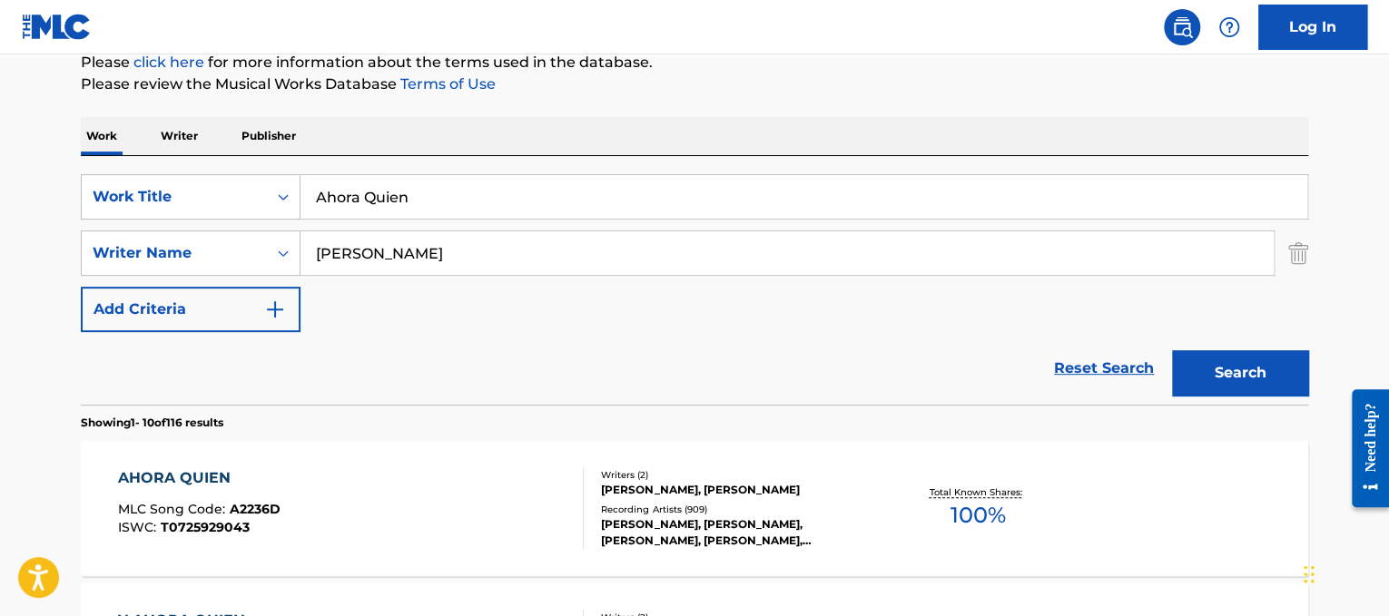
click at [1304, 375] on button "Search" at bounding box center [1240, 372] width 136 height 45
click at [477, 475] on div "AHORA QUIEN MLC Song Code : A2236D ISWC : T0725929043" at bounding box center [351, 509] width 467 height 82
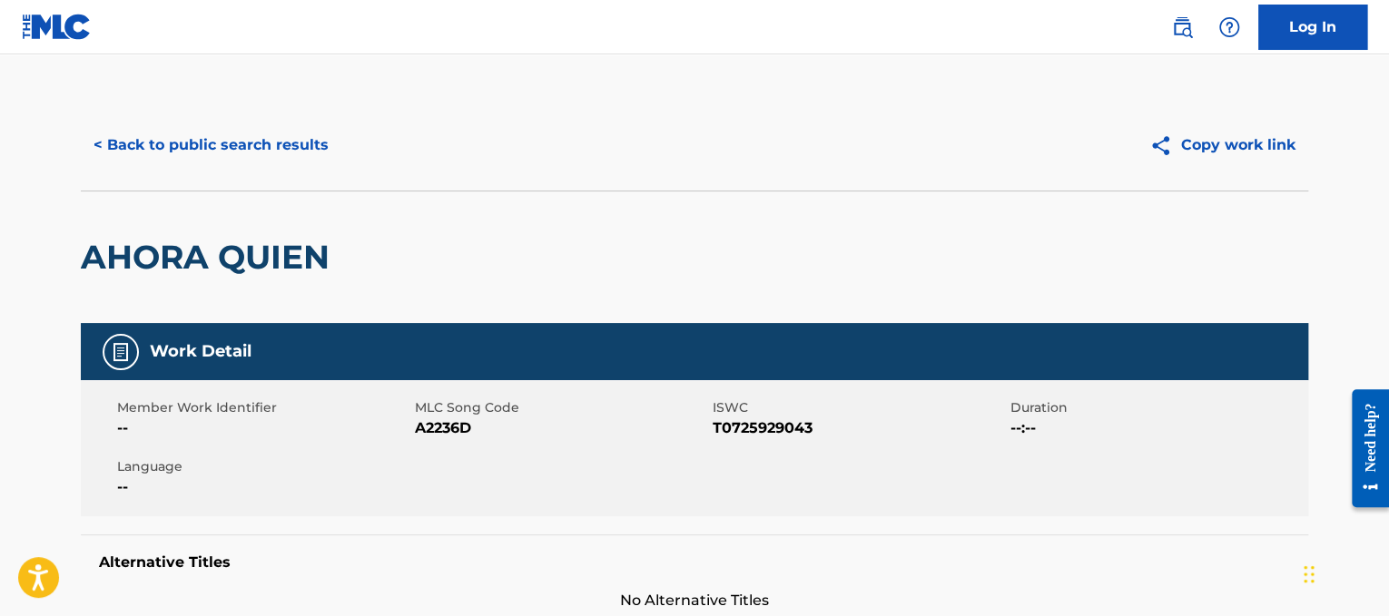
click at [318, 158] on button "< Back to public search results" at bounding box center [211, 145] width 261 height 45
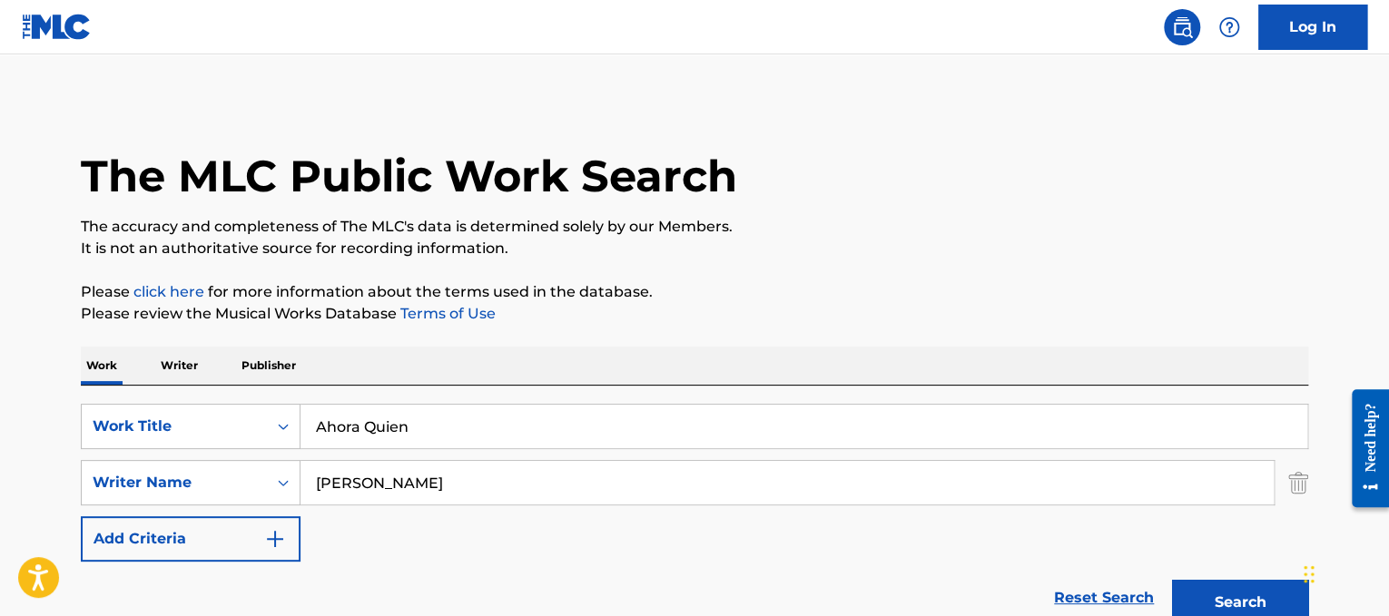
scroll to position [230, 0]
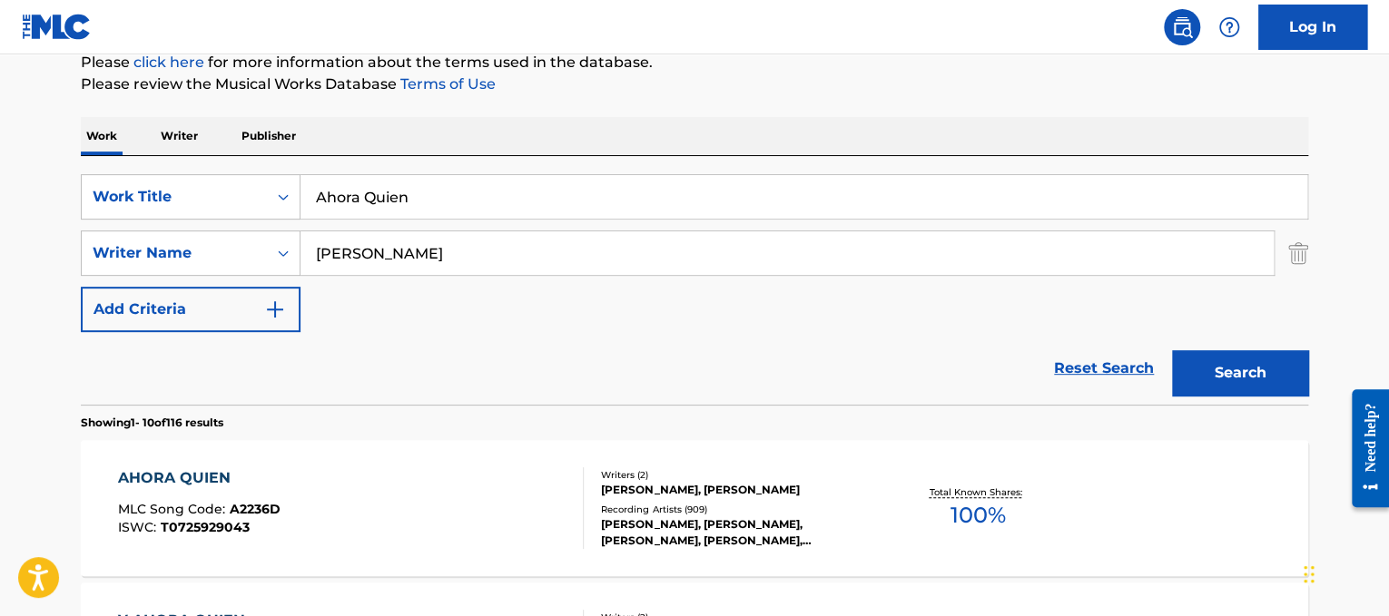
drag, startPoint x: 537, startPoint y: 183, endPoint x: 0, endPoint y: 171, distance: 537.6
paste input "[PERSON_NAME] All Around the World"
drag, startPoint x: 434, startPoint y: 193, endPoint x: 0, endPoint y: 158, distance: 435.4
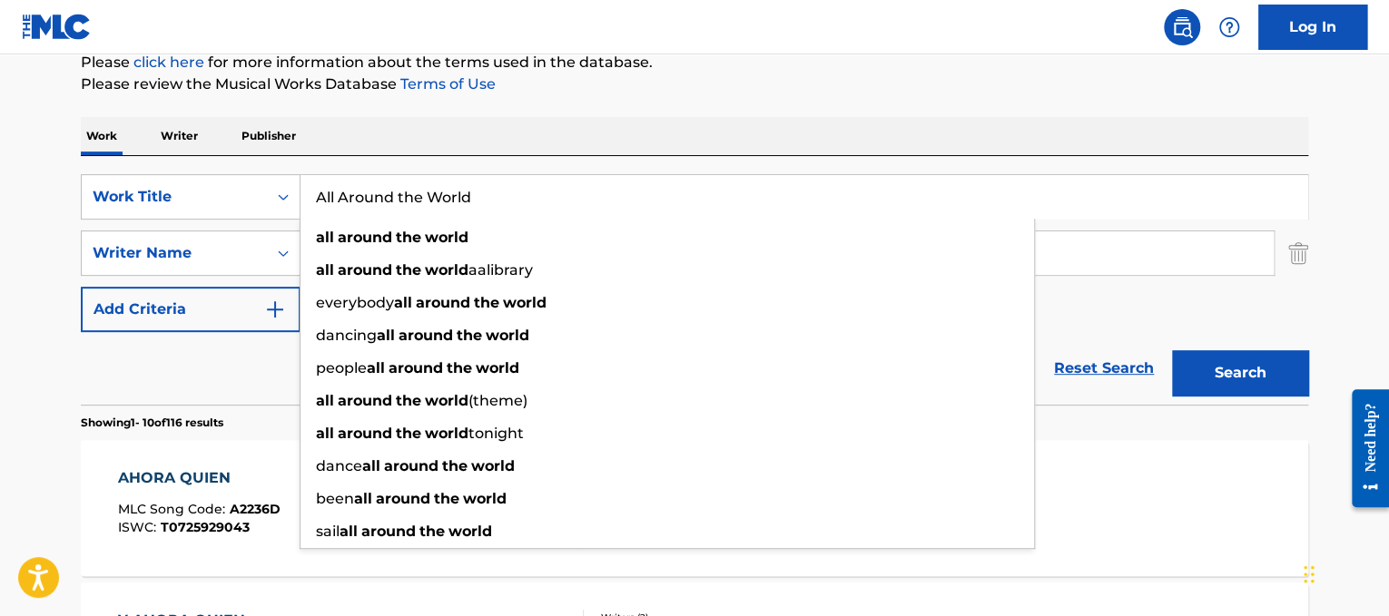
click at [712, 191] on input "All Around the World" at bounding box center [804, 197] width 1007 height 44
type input "All Around the World"
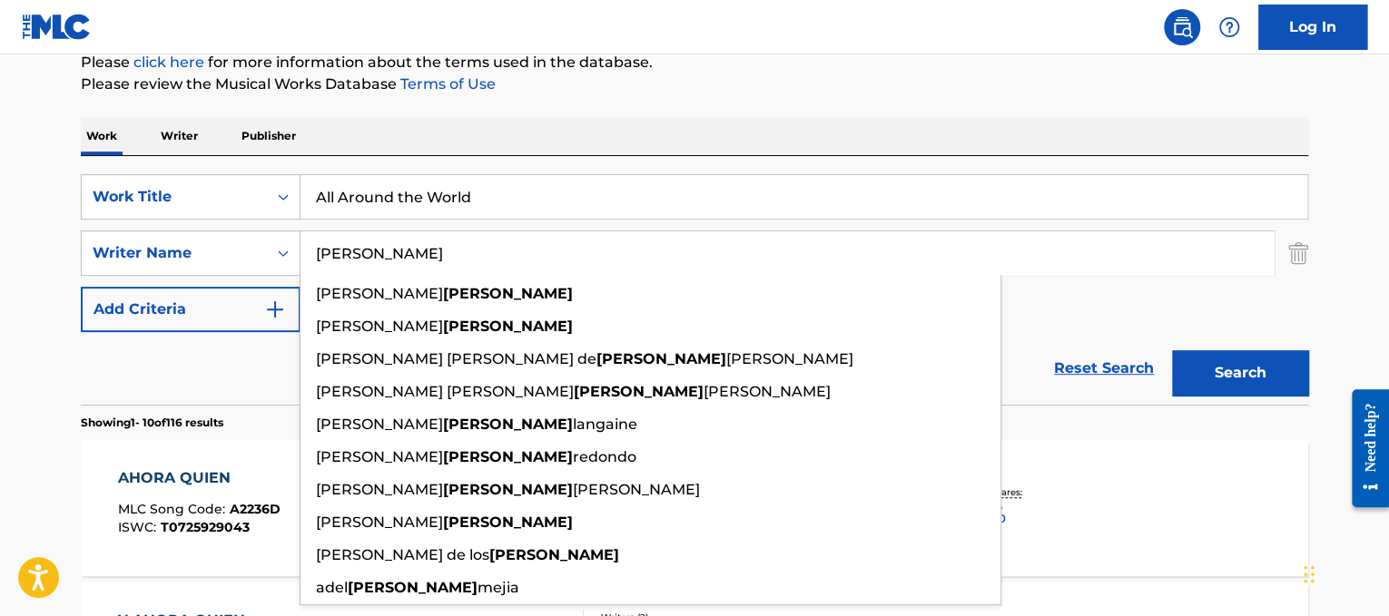
drag, startPoint x: 557, startPoint y: 265, endPoint x: 0, endPoint y: 115, distance: 576.3
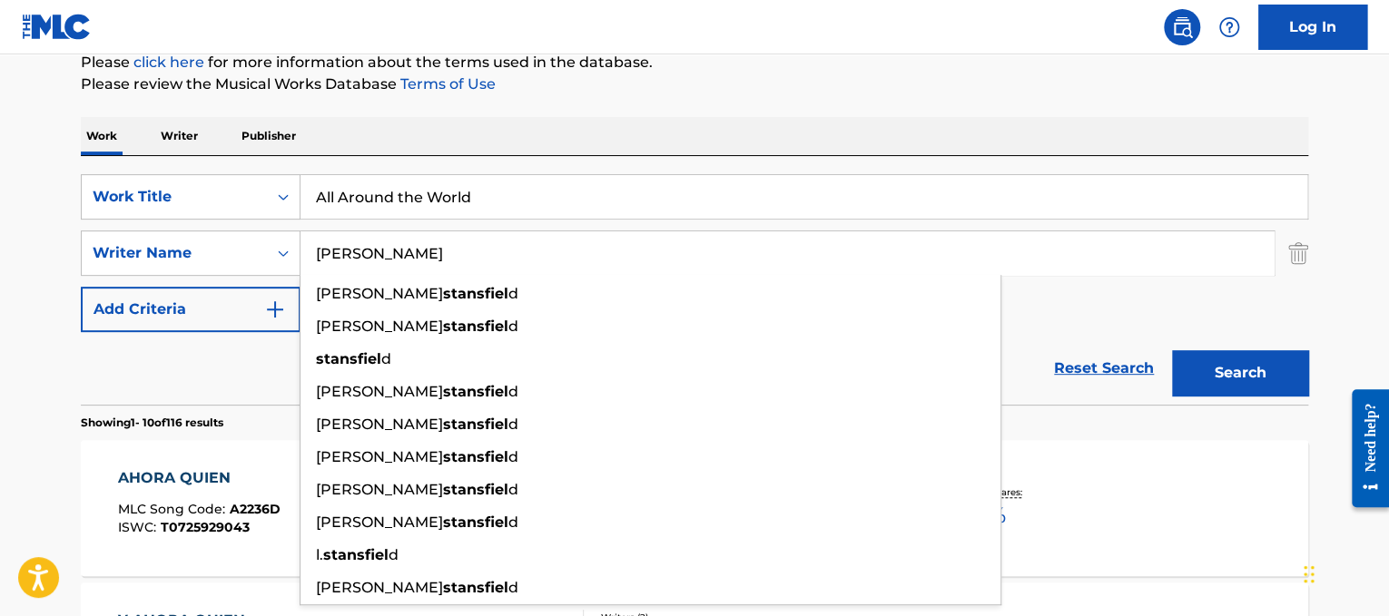
type input "[PERSON_NAME]"
click at [1172, 350] on button "Search" at bounding box center [1240, 372] width 136 height 45
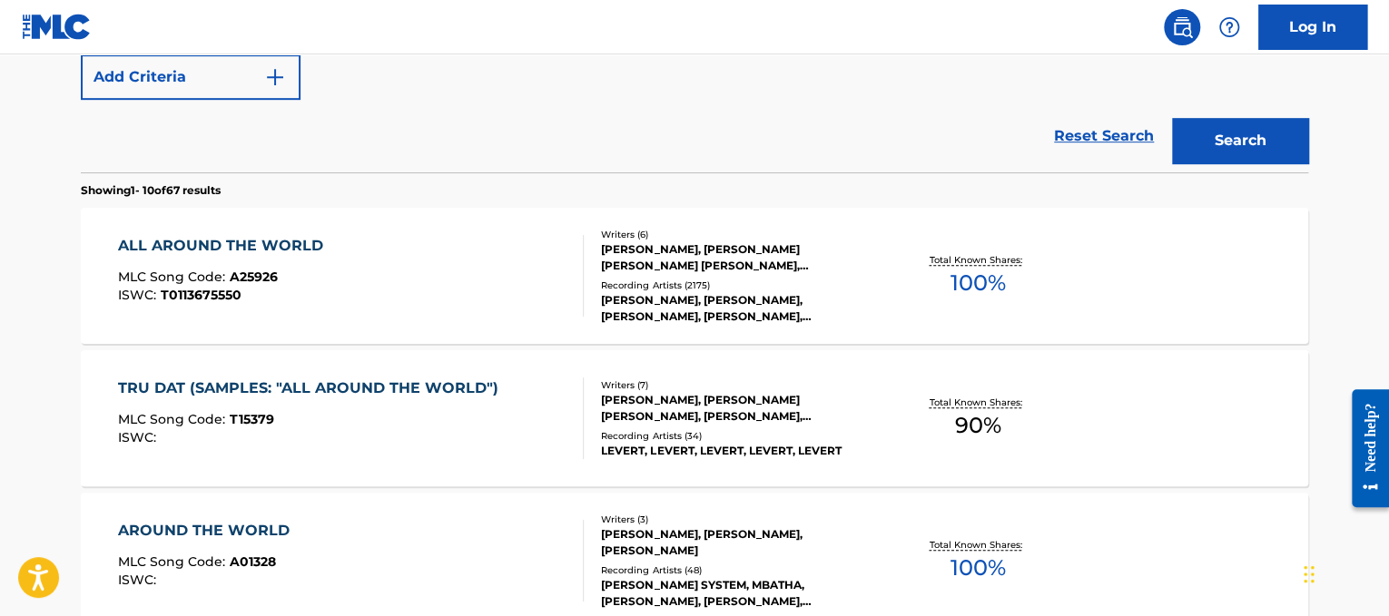
scroll to position [467, 0]
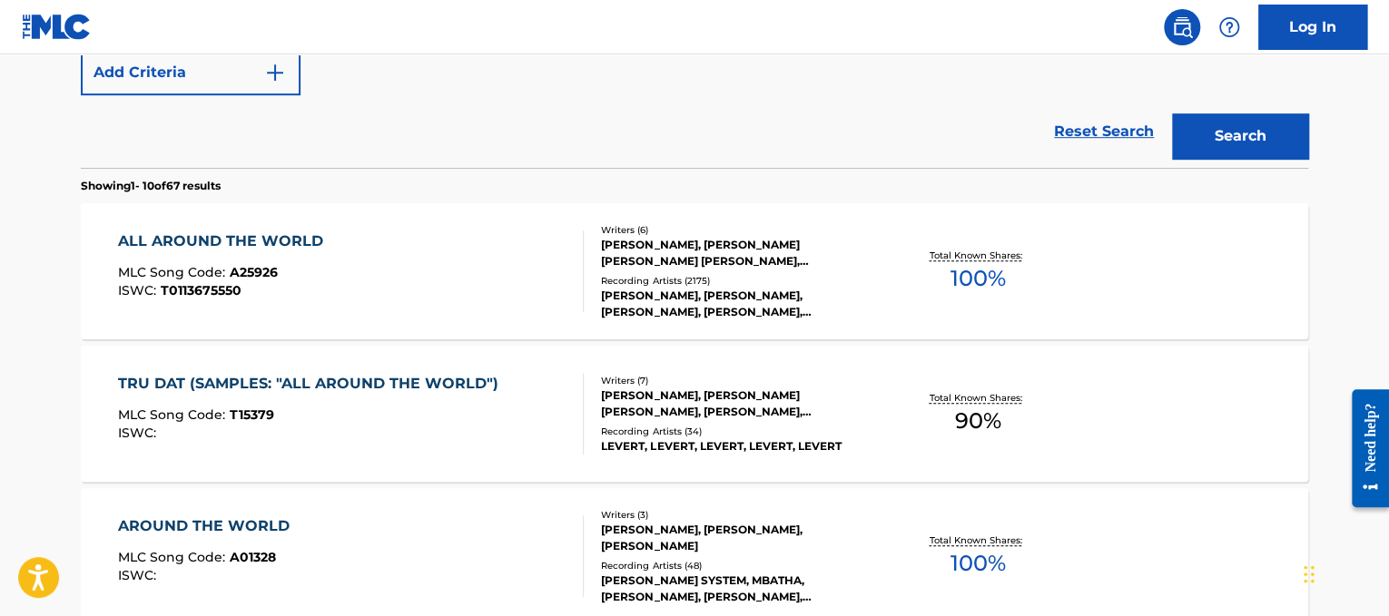
click at [335, 334] on div "ALL AROUND THE WORLD MLC Song Code : A25926 ISWC : T0113675550 Writers ( 6 ) [P…" at bounding box center [694, 271] width 1227 height 136
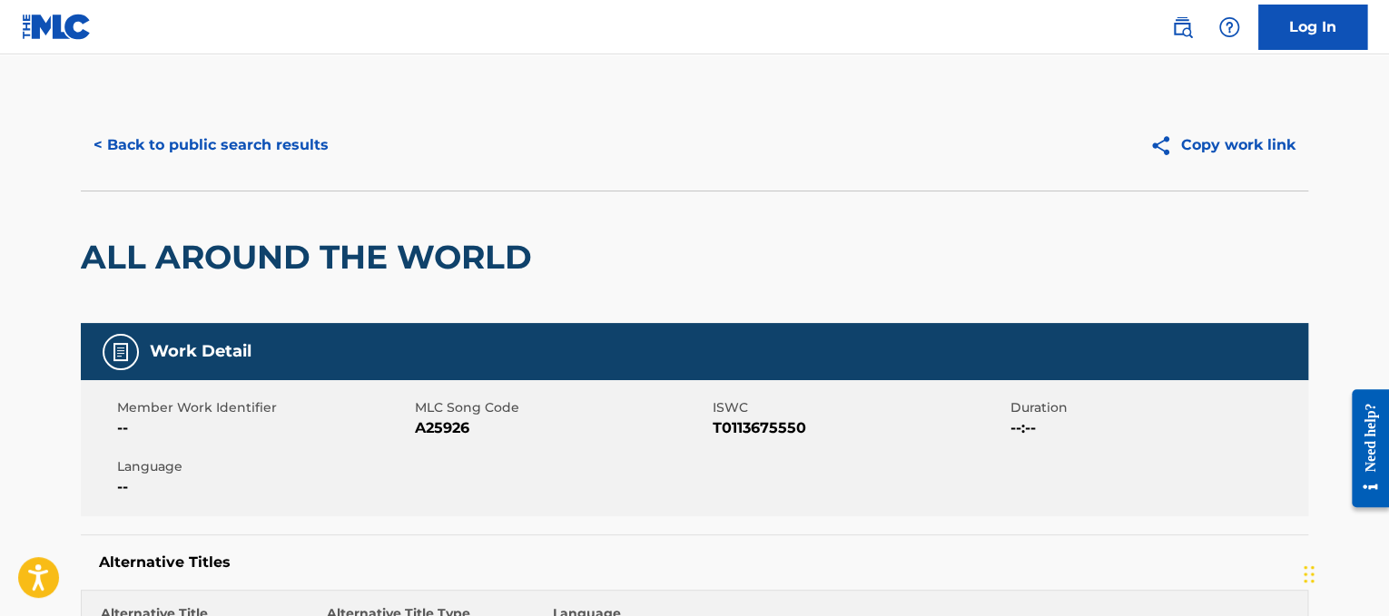
click at [184, 149] on button "< Back to public search results" at bounding box center [211, 145] width 261 height 45
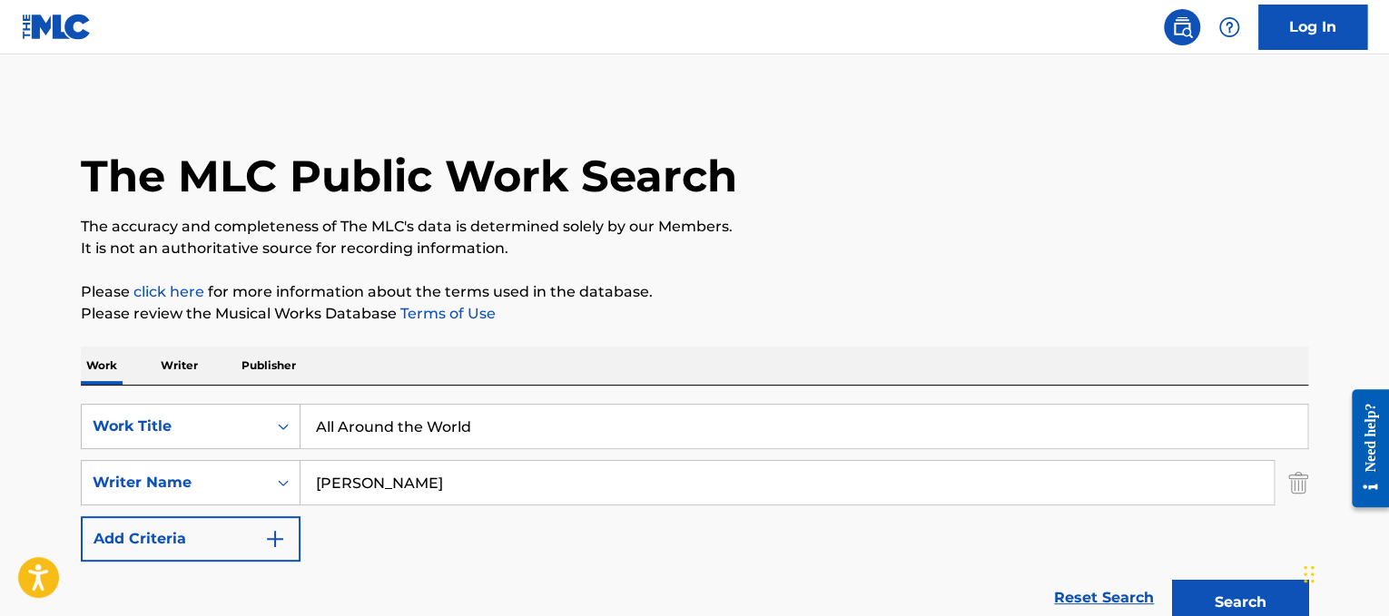
scroll to position [54, 0]
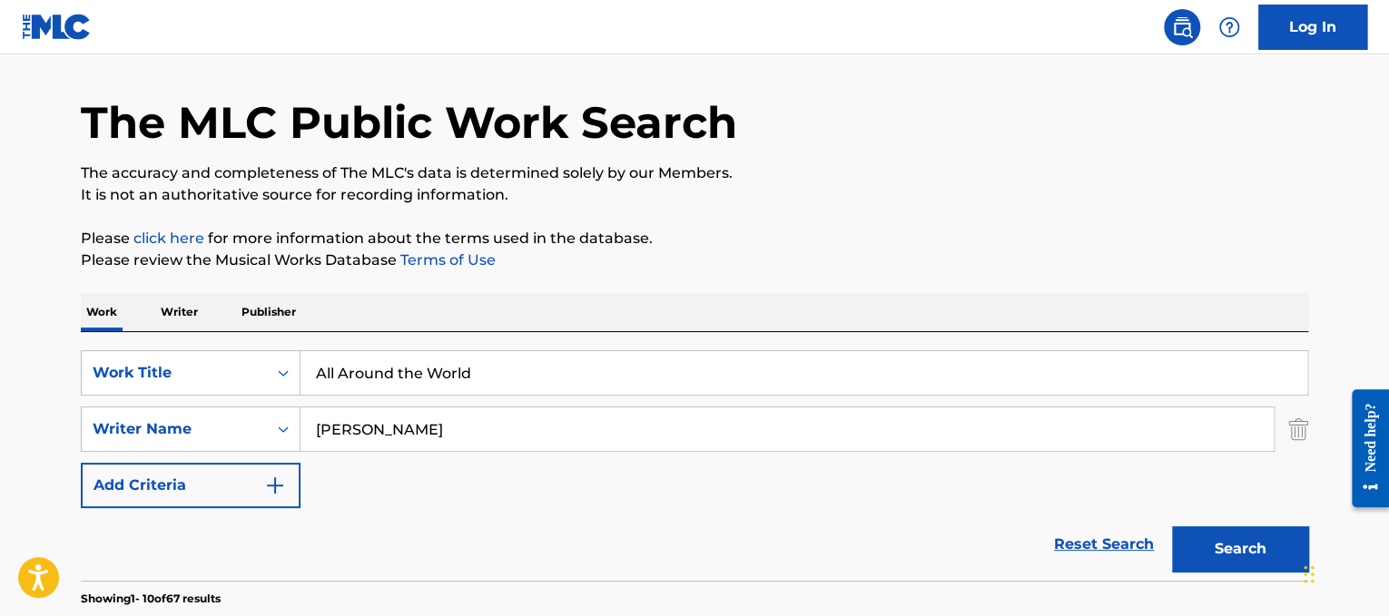
drag, startPoint x: 528, startPoint y: 381, endPoint x: 0, endPoint y: 273, distance: 539.3
paste input "[PERSON_NAME] Alright"
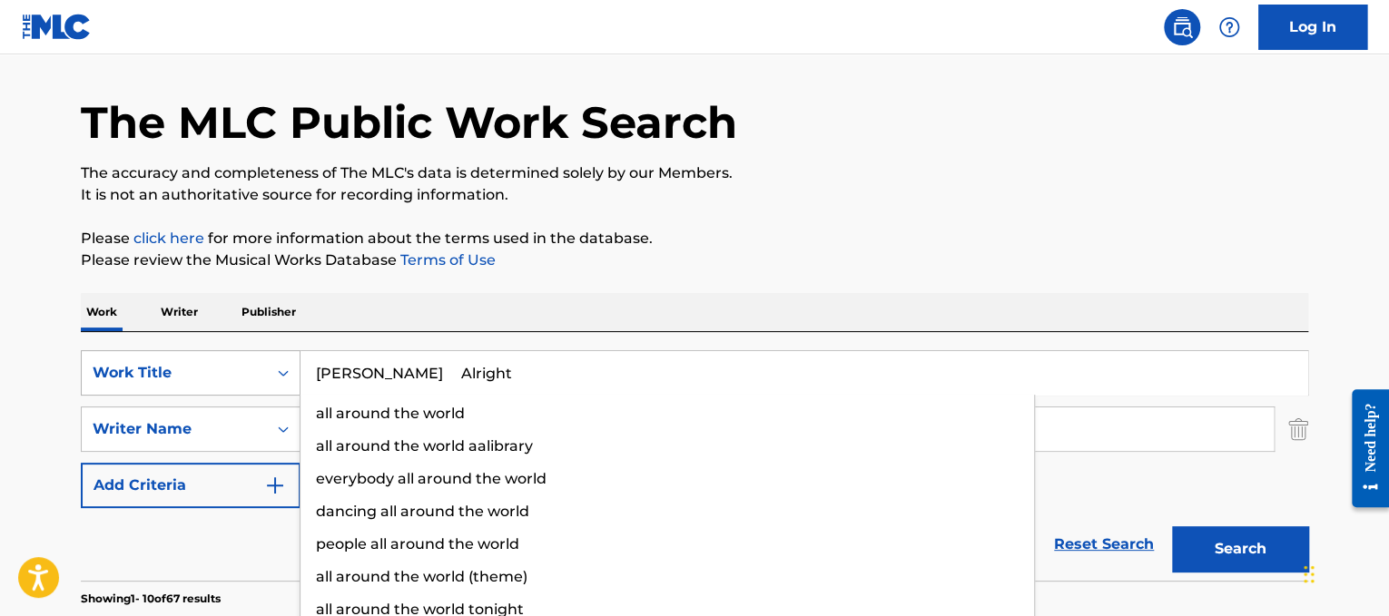
drag, startPoint x: 432, startPoint y: 368, endPoint x: 234, endPoint y: 375, distance: 198.1
click at [234, 375] on div "SearchWithCriteria6654574b-1431-4530-83b0-fcef19c5409e Work Title [PERSON_NAME]…" at bounding box center [694, 372] width 1227 height 45
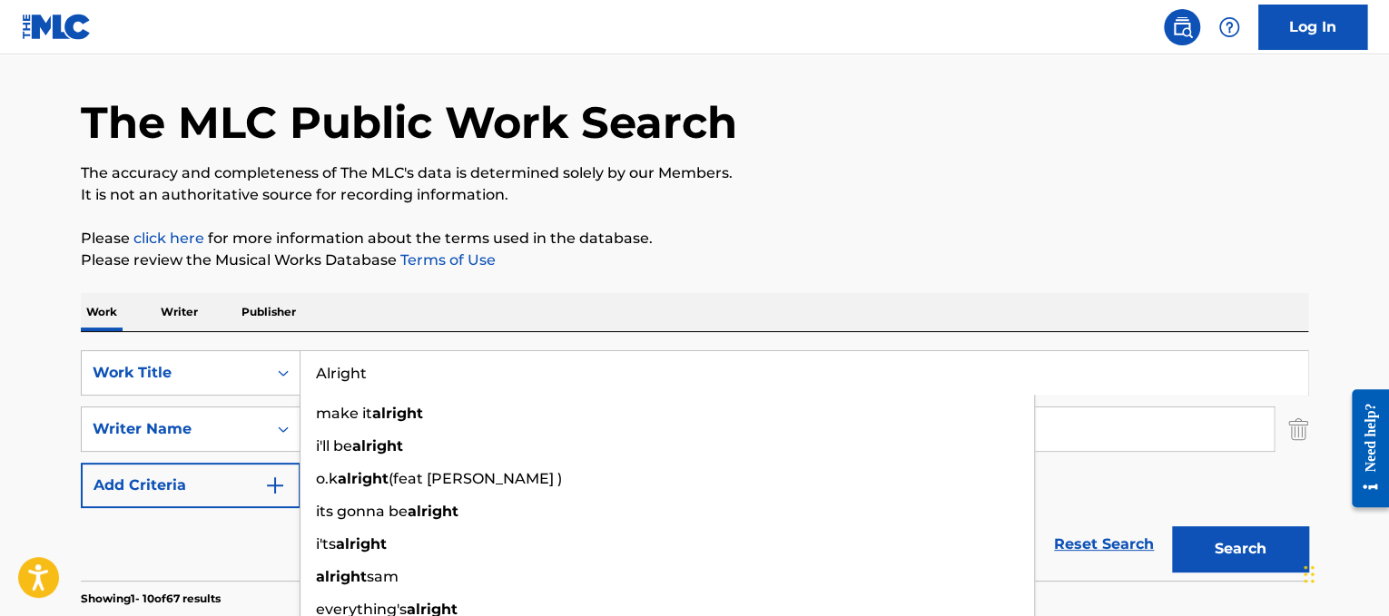
type input "Alright"
click at [570, 319] on div "Work Writer Publisher" at bounding box center [694, 312] width 1227 height 38
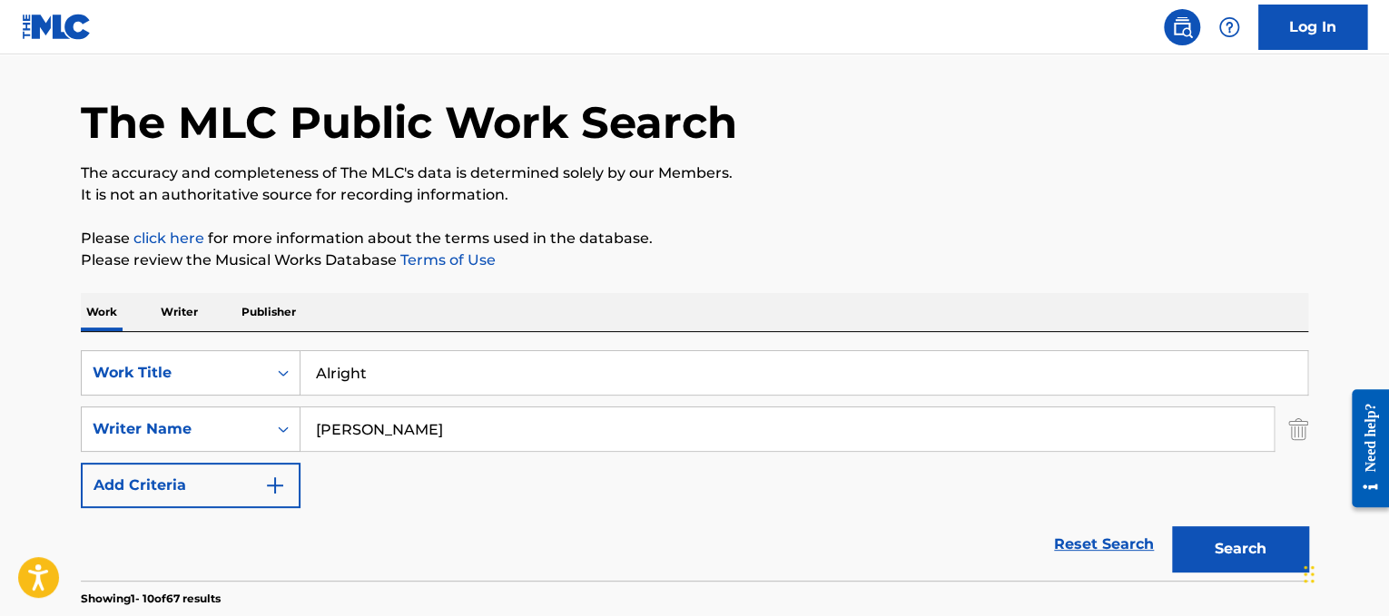
scroll to position [179, 0]
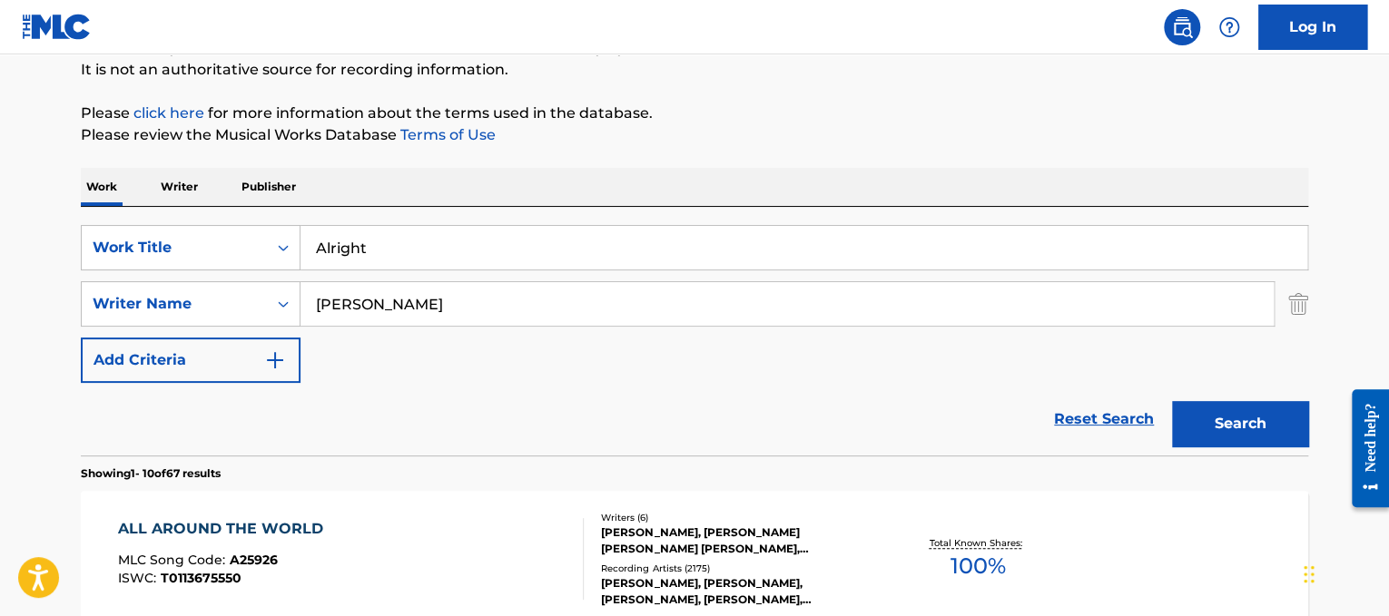
drag, startPoint x: 551, startPoint y: 304, endPoint x: 2, endPoint y: 112, distance: 582.0
type input "[PERSON_NAME]"
click at [1172, 401] on button "Search" at bounding box center [1240, 423] width 136 height 45
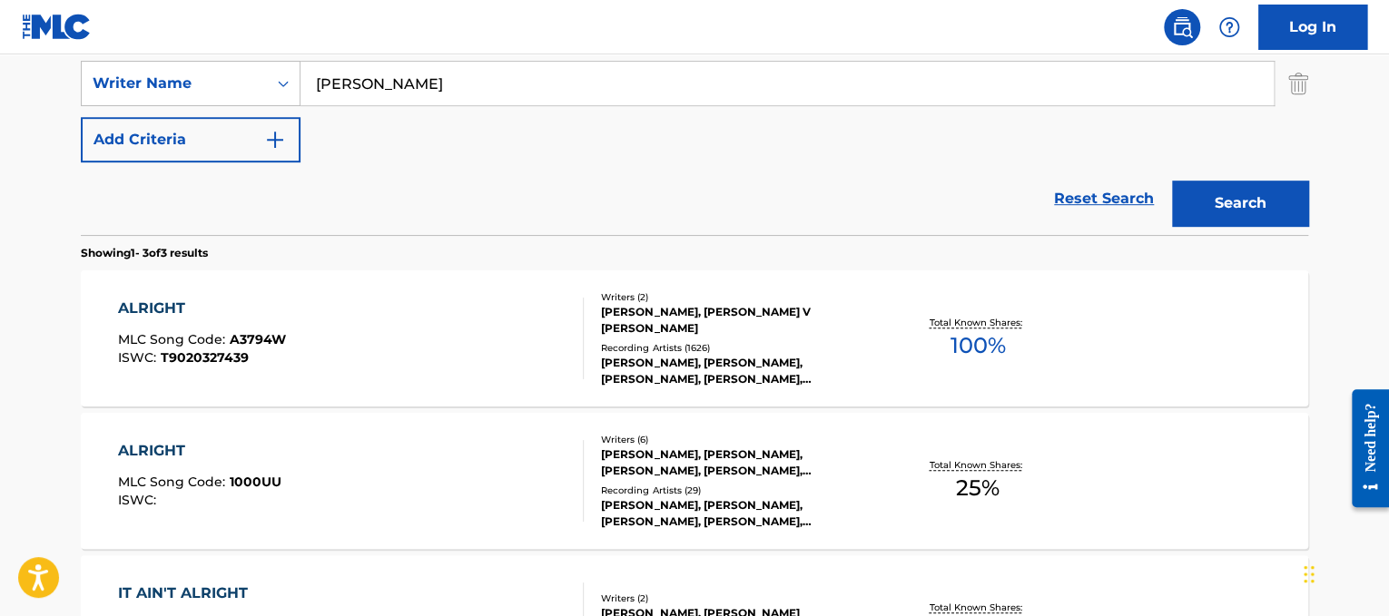
scroll to position [402, 0]
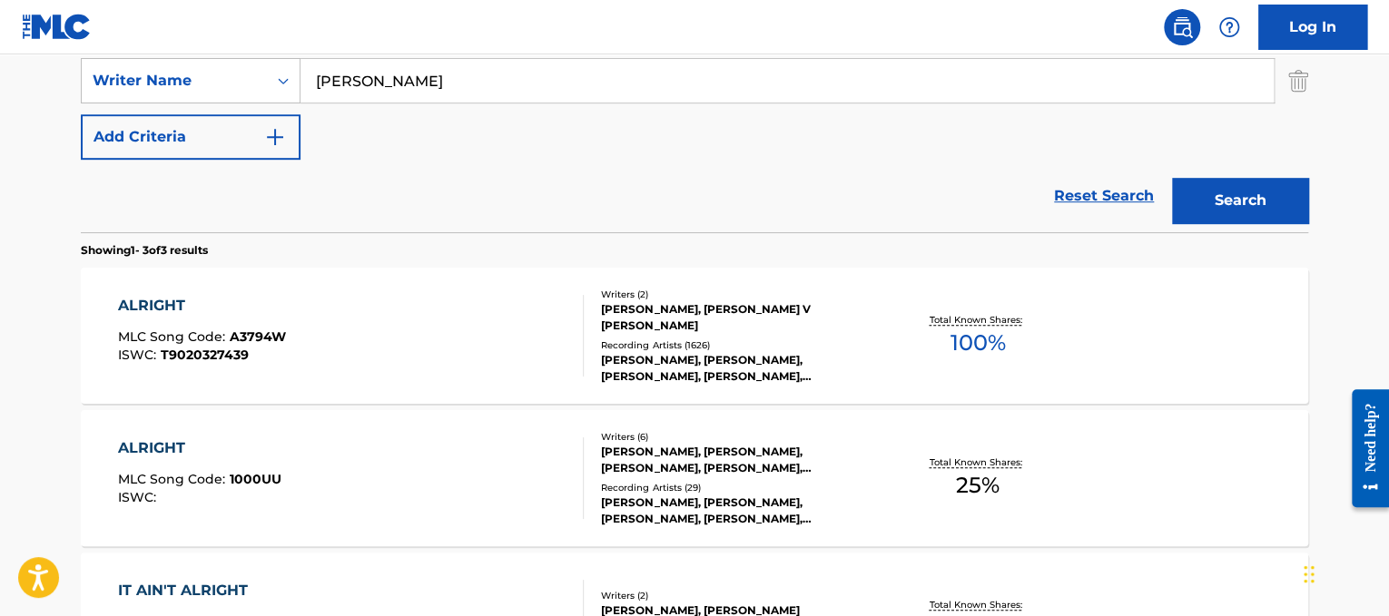
click at [505, 341] on div "ALRIGHT MLC Song Code : A3794W ISWC : T9020327439" at bounding box center [351, 336] width 467 height 82
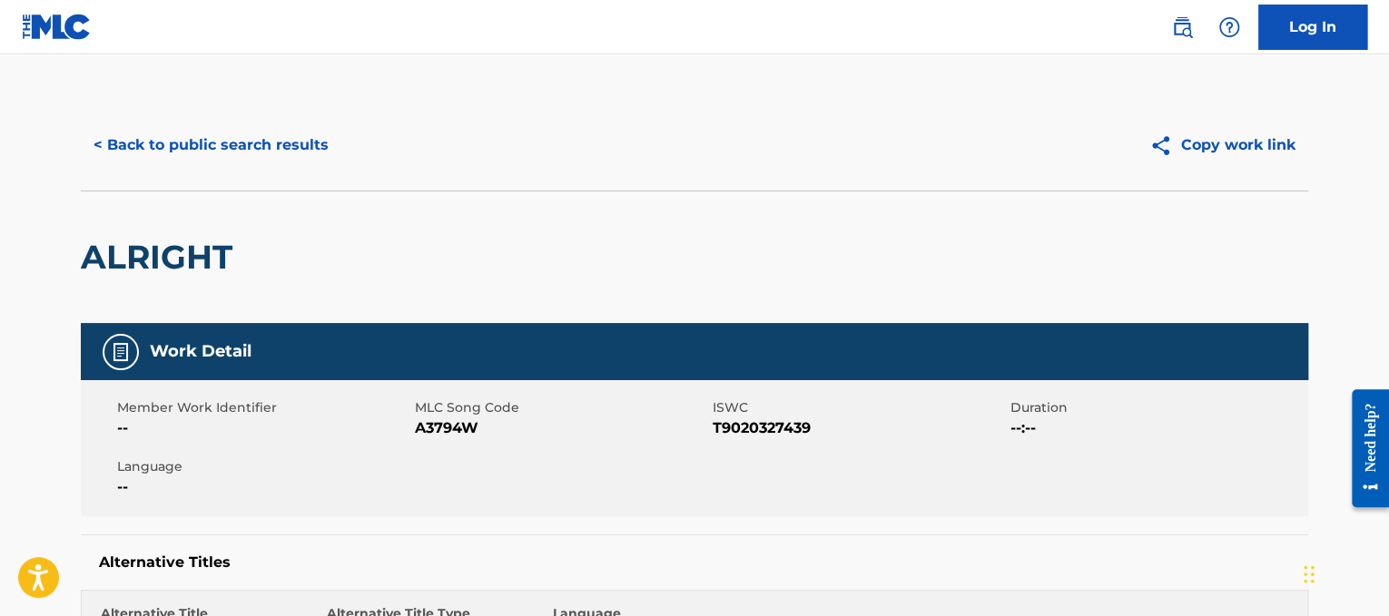
click at [325, 151] on button "< Back to public search results" at bounding box center [211, 145] width 261 height 45
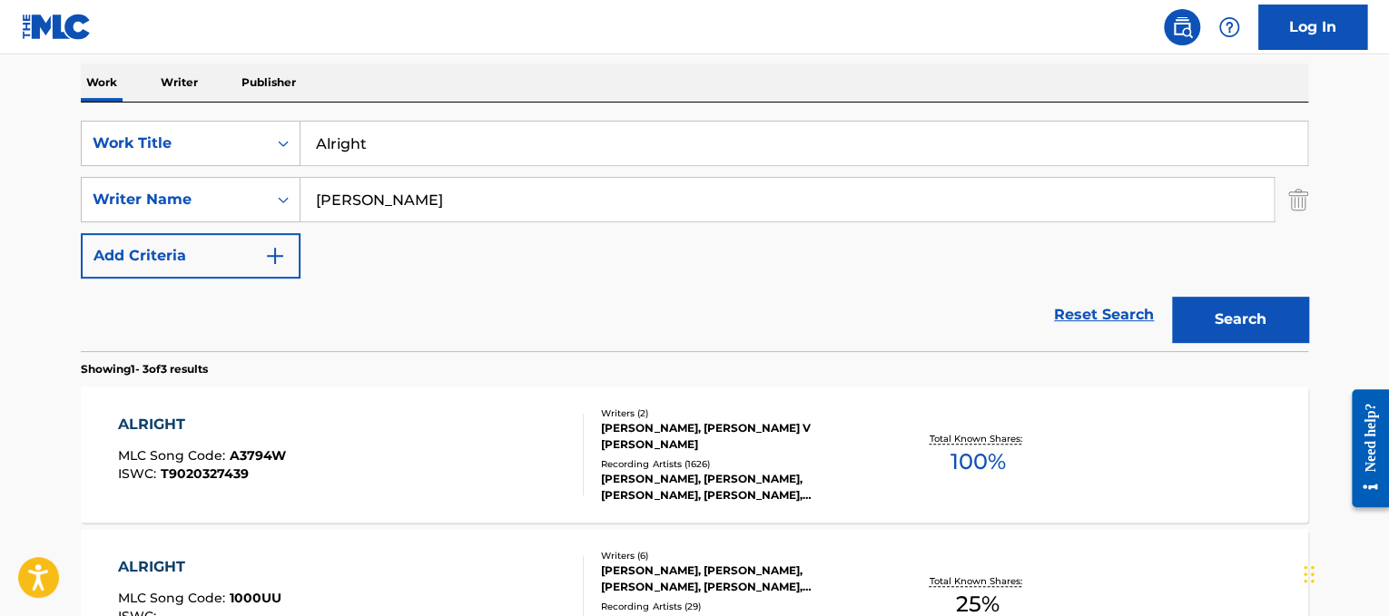
scroll to position [282, 0]
drag, startPoint x: 460, startPoint y: 191, endPoint x: 0, endPoint y: 46, distance: 482.4
click at [0, 46] on div "Log In The MLC Public Work Search The accuracy and completeness of The MLC's da…" at bounding box center [694, 354] width 1389 height 1273
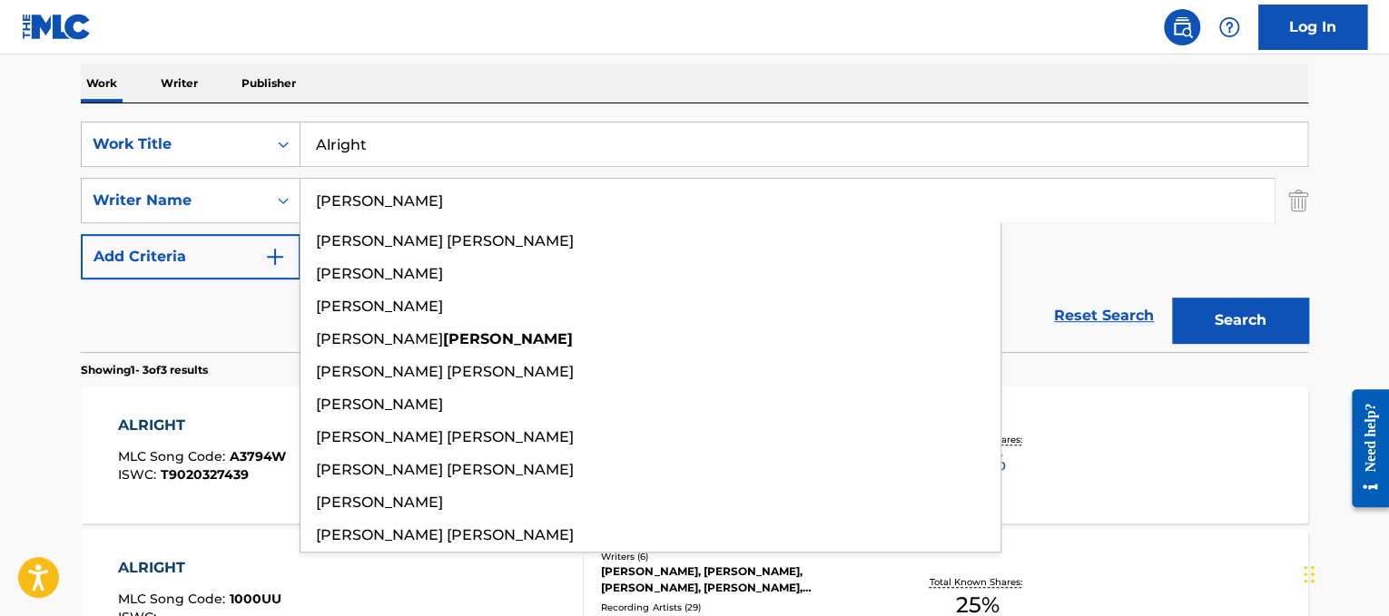
click at [1172, 298] on button "Search" at bounding box center [1240, 320] width 136 height 45
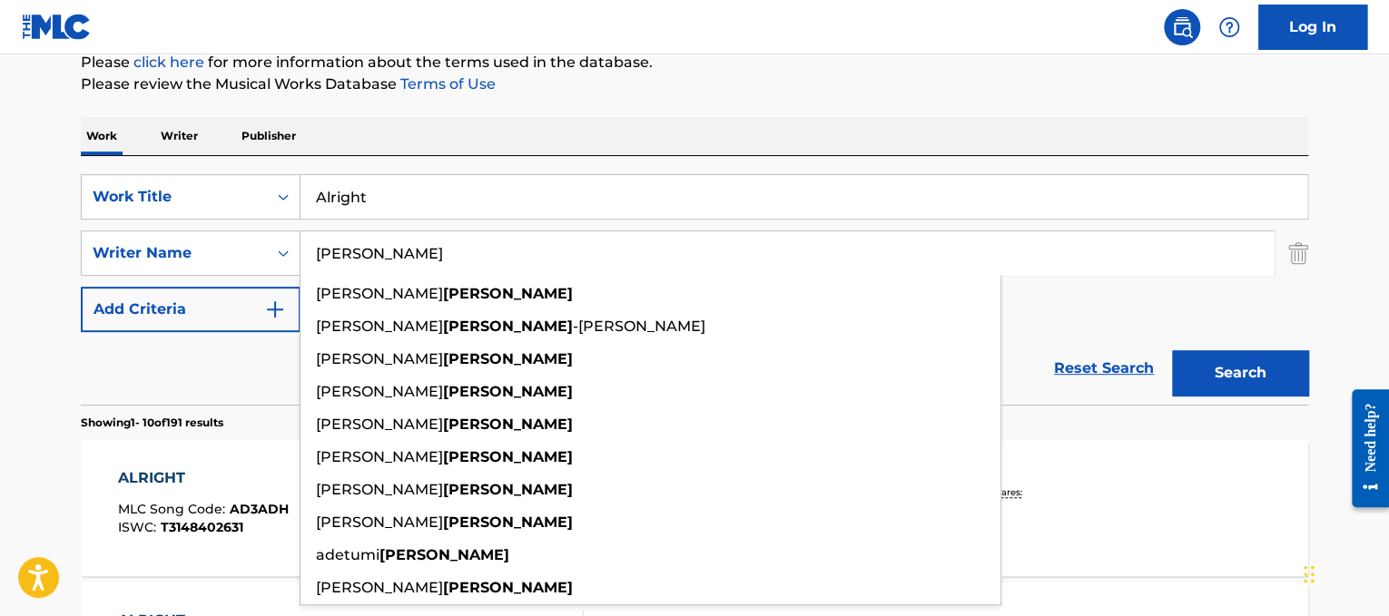
click at [880, 196] on input "Alright" at bounding box center [804, 197] width 1007 height 44
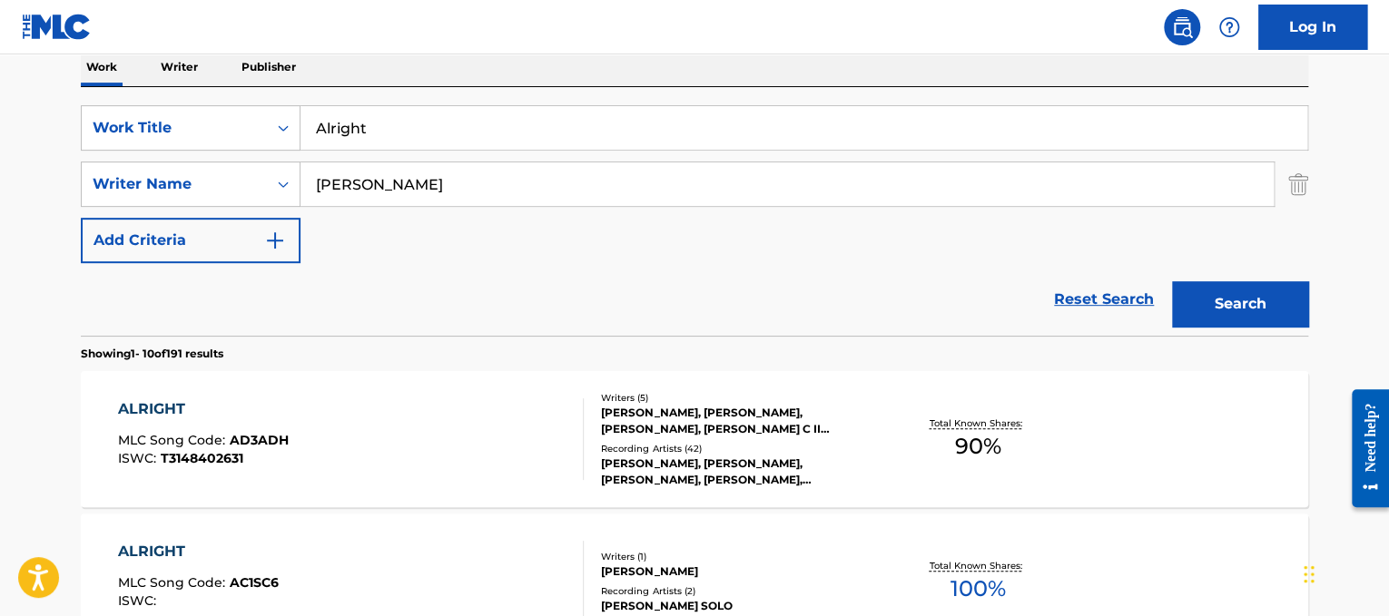
scroll to position [287, 0]
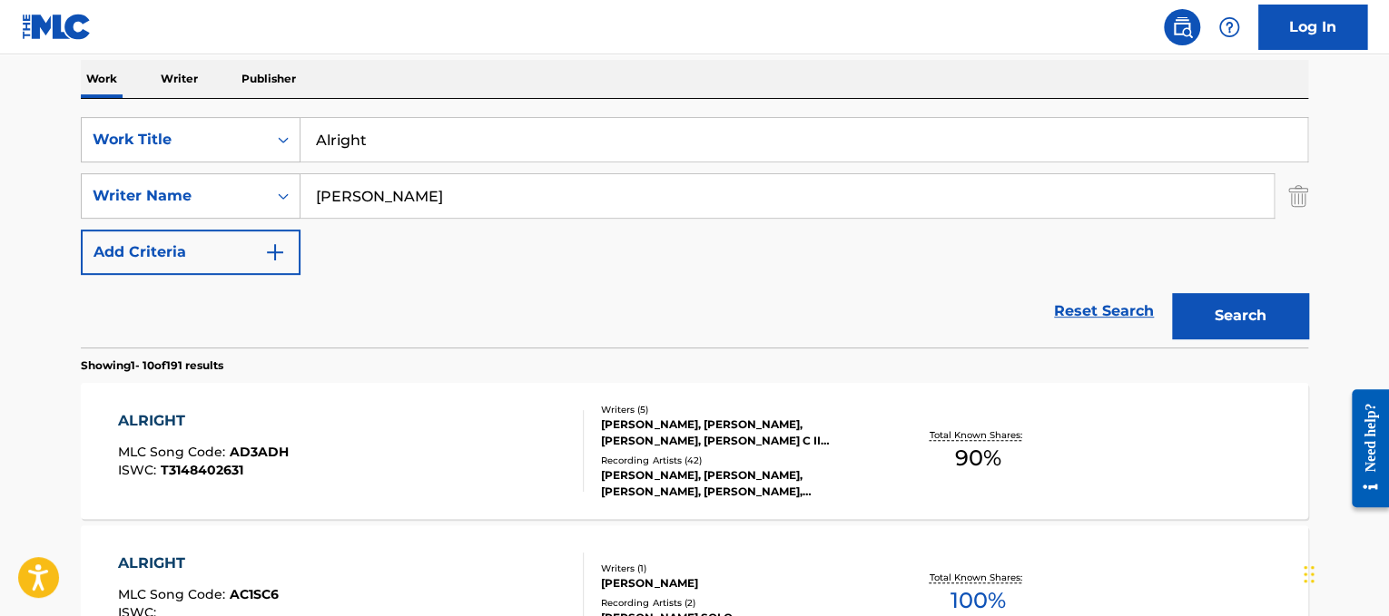
click at [316, 202] on input "[PERSON_NAME]" at bounding box center [787, 196] width 973 height 44
type input "[PERSON_NAME]"
click at [1172, 293] on button "Search" at bounding box center [1240, 315] width 136 height 45
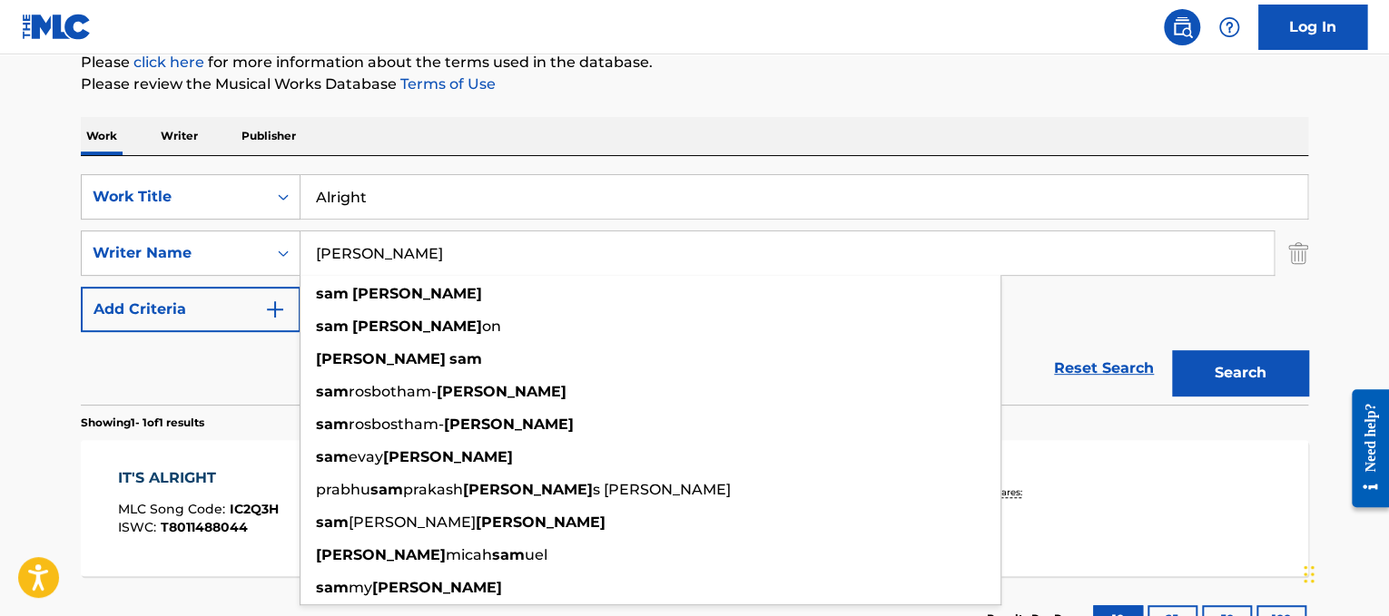
click at [1267, 357] on button "Search" at bounding box center [1240, 372] width 136 height 45
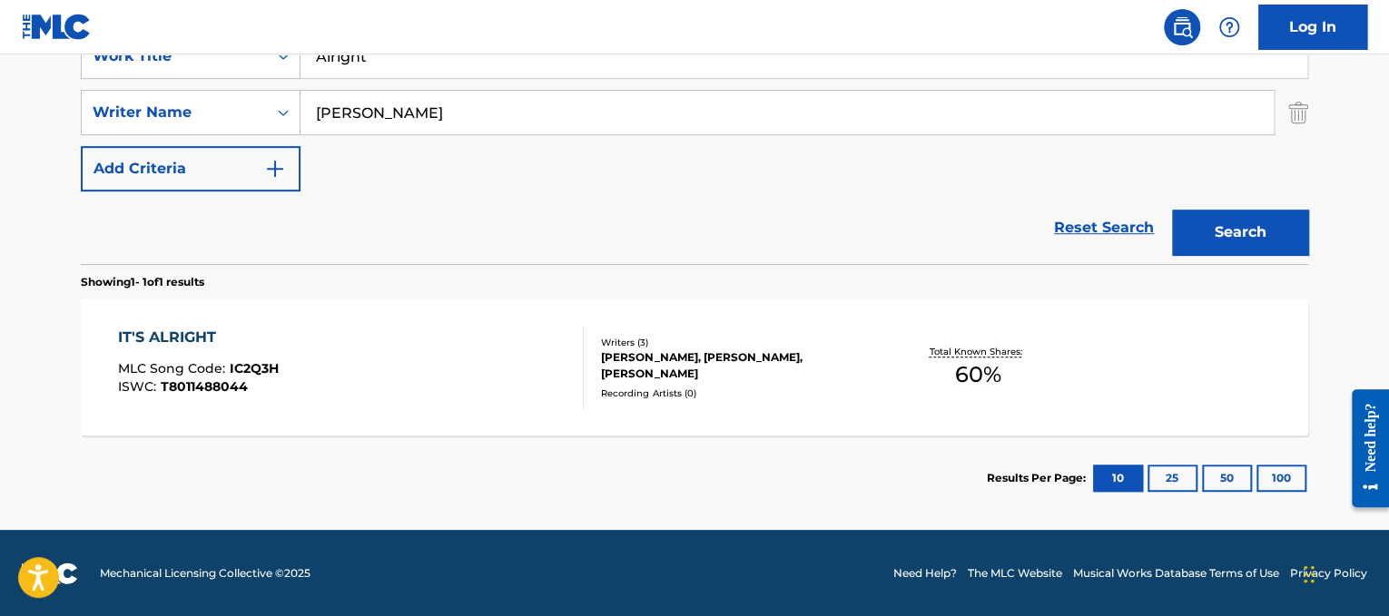
scroll to position [370, 0]
click at [700, 412] on div "IT'S ALRIGHT MLC Song Code : IC2Q3H ISWC : T8011488044 Writers ( 3 ) [PERSON_NA…" at bounding box center [694, 368] width 1227 height 136
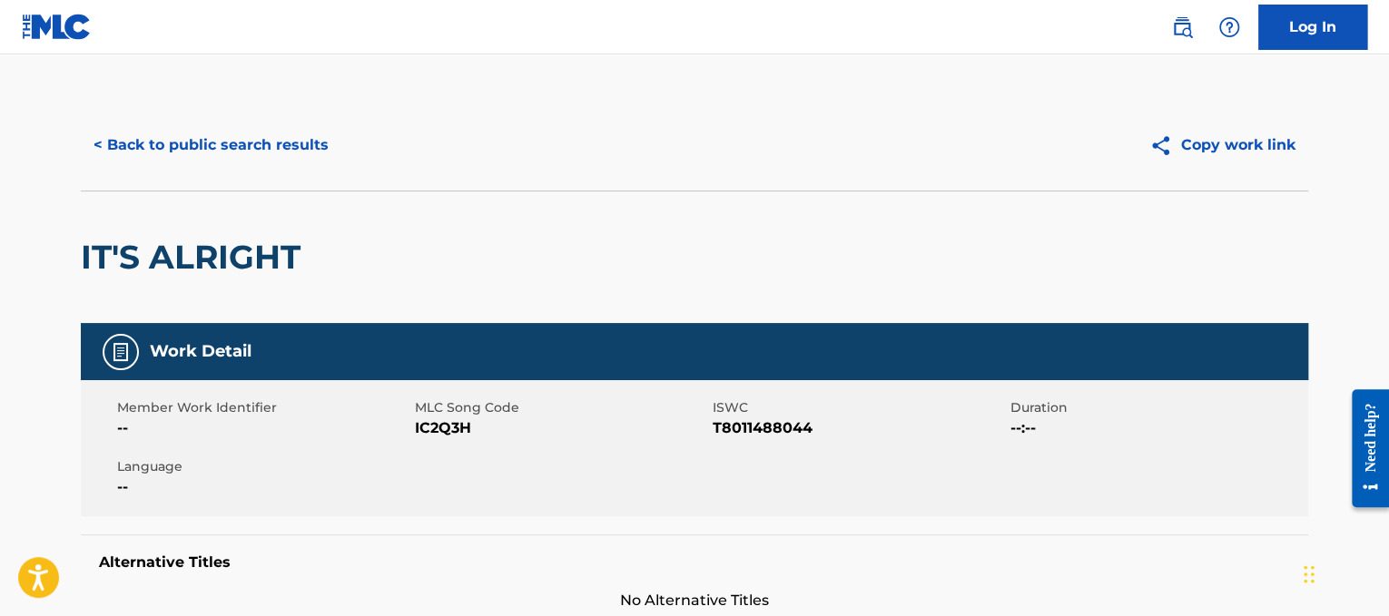
click at [289, 120] on div "< Back to public search results Copy work link" at bounding box center [694, 145] width 1227 height 91
click at [297, 133] on button "< Back to public search results" at bounding box center [211, 145] width 261 height 45
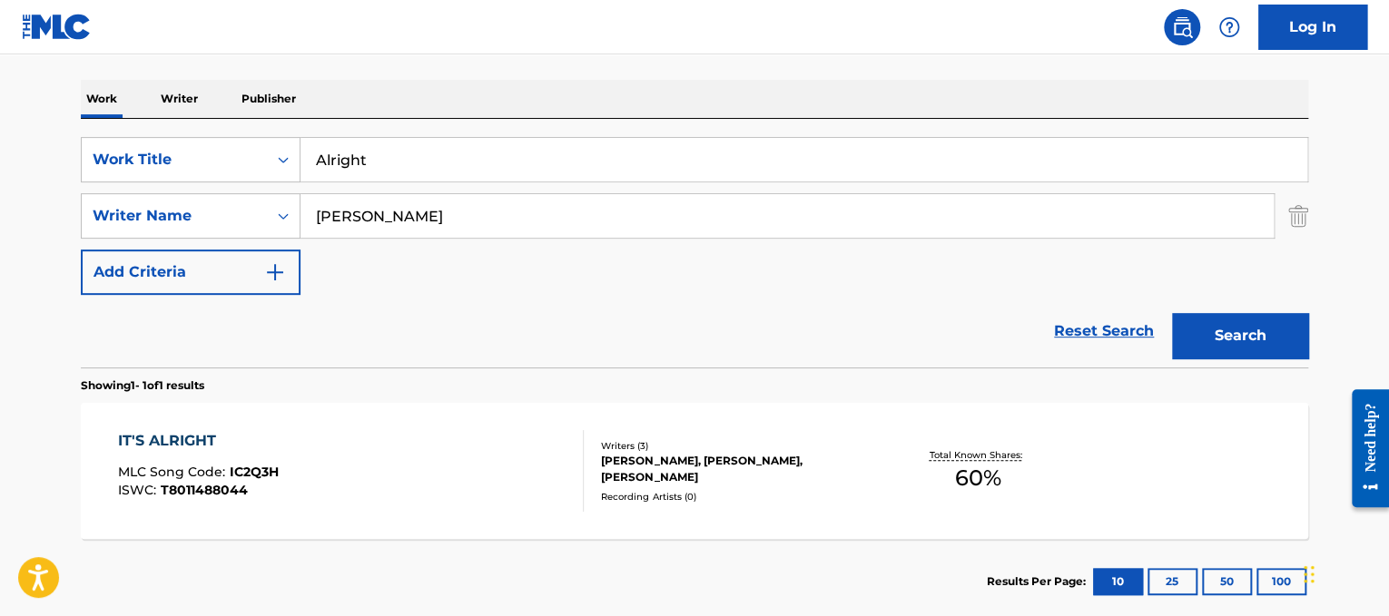
click at [552, 183] on div "SearchWithCriteria6654574b-1431-4530-83b0-fcef19c5409e Work Title Alright Searc…" at bounding box center [694, 216] width 1227 height 158
drag, startPoint x: 545, startPoint y: 163, endPoint x: 0, endPoint y: 41, distance: 558.2
click at [0, 41] on div "Log In The MLC Public Work Search The accuracy and completeness of The MLC's da…" at bounding box center [694, 227] width 1389 height 988
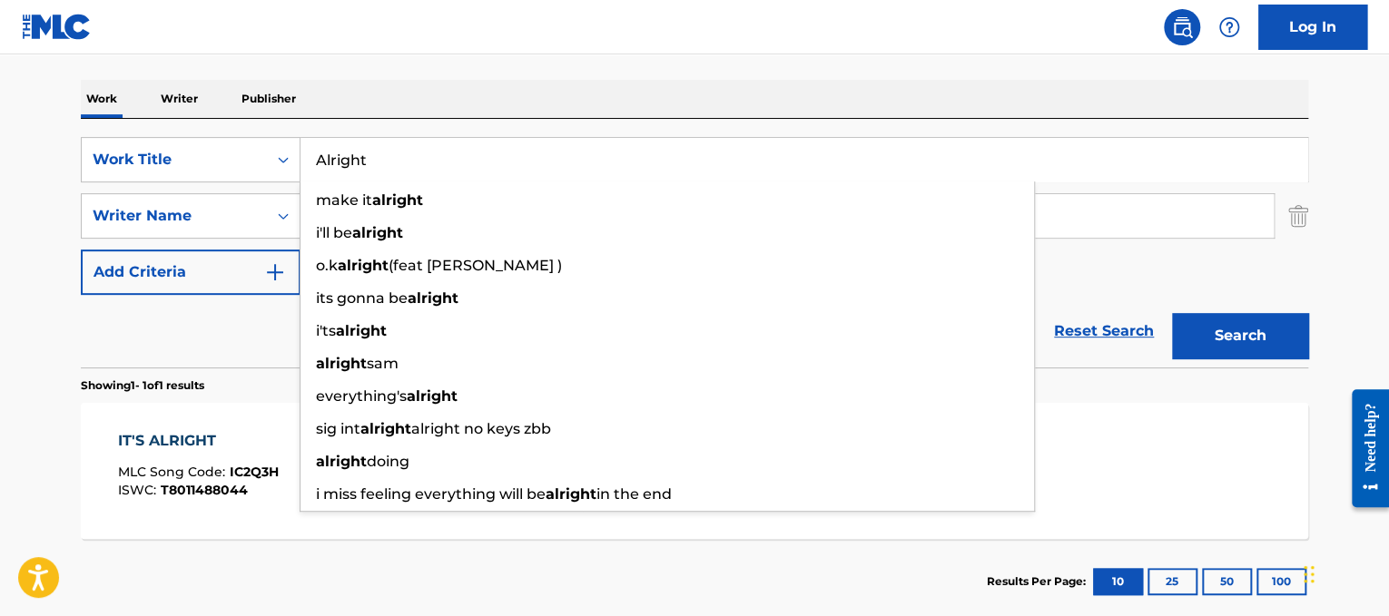
paste input "ngel"
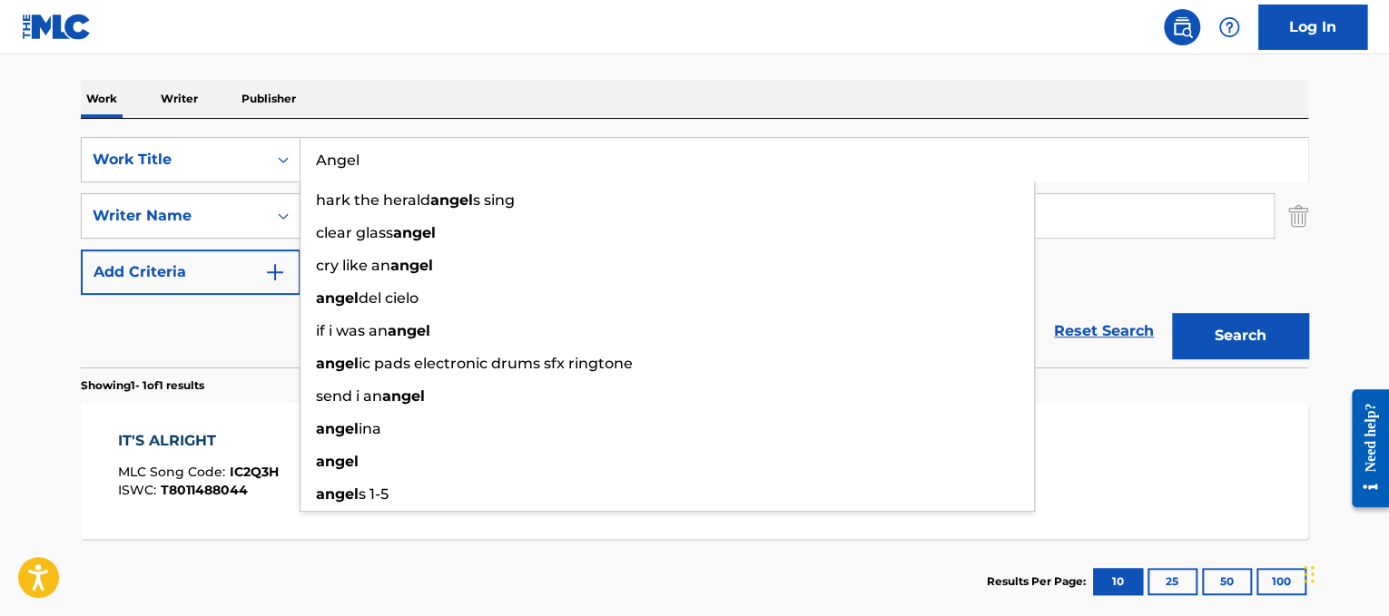
type input "Angel"
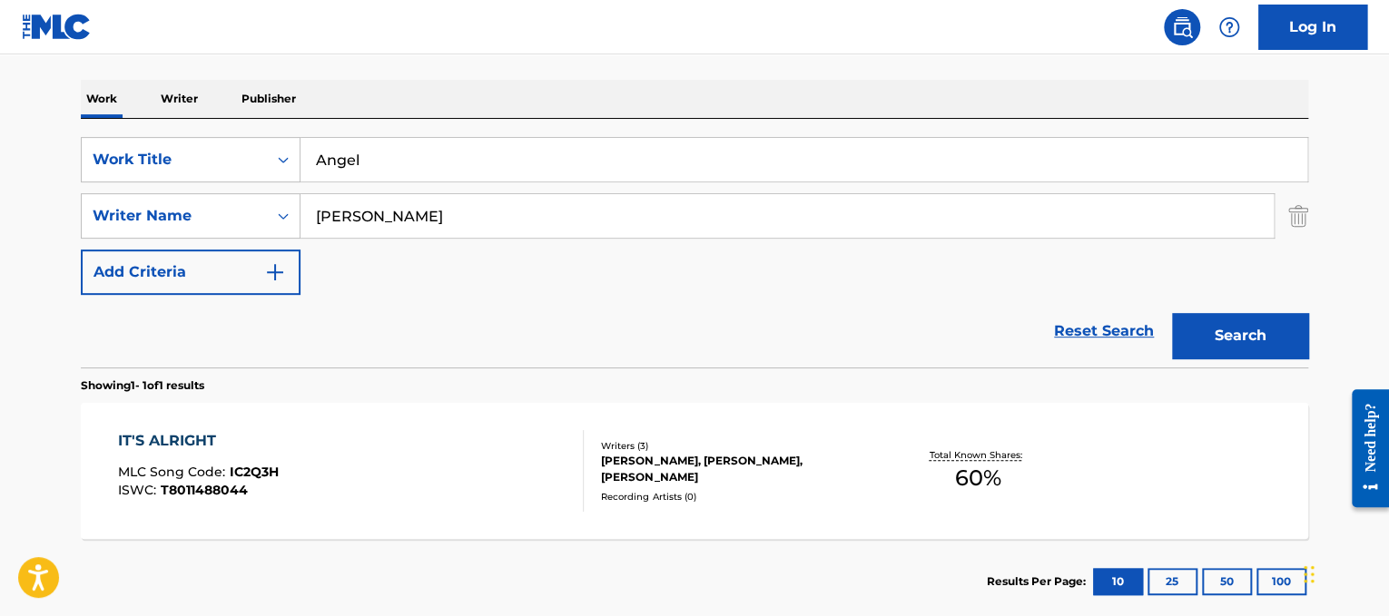
click at [629, 108] on div "Work Writer Publisher" at bounding box center [694, 99] width 1227 height 38
drag, startPoint x: 488, startPoint y: 227, endPoint x: 0, endPoint y: 220, distance: 488.5
click at [0, 220] on main "The MLC Public Work Search The accuracy and completeness of The MLC's data is d…" at bounding box center [694, 211] width 1389 height 846
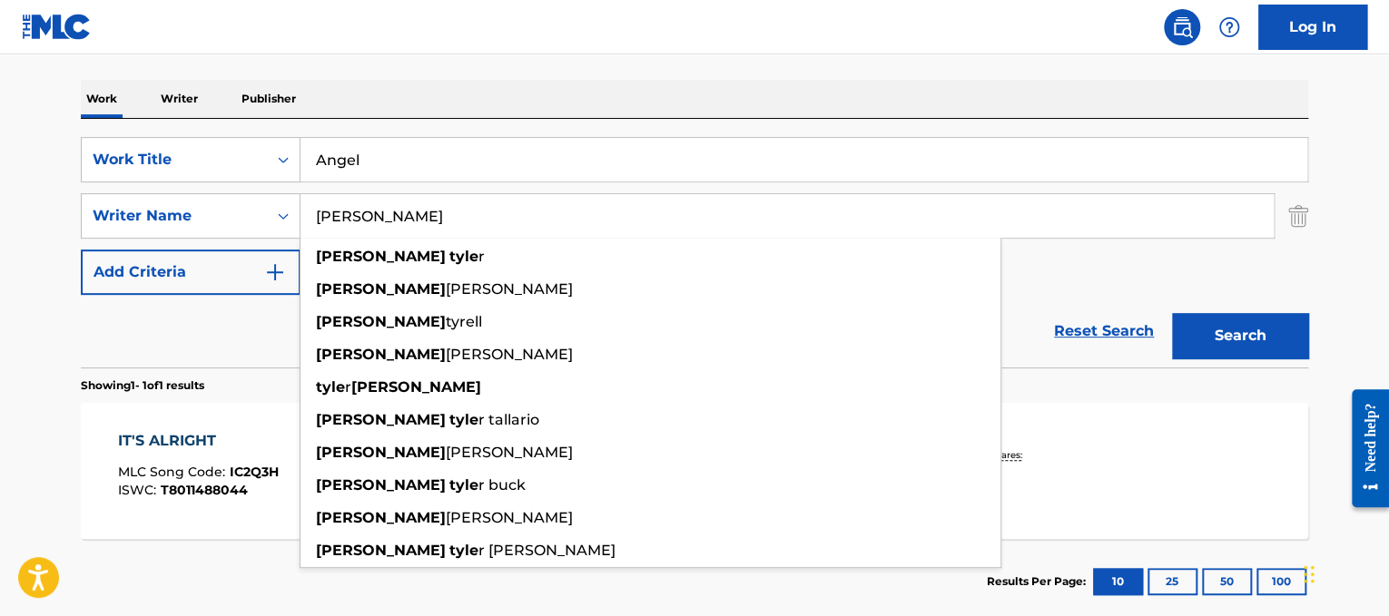
type input "[PERSON_NAME]"
click at [1172, 313] on button "Search" at bounding box center [1240, 335] width 136 height 45
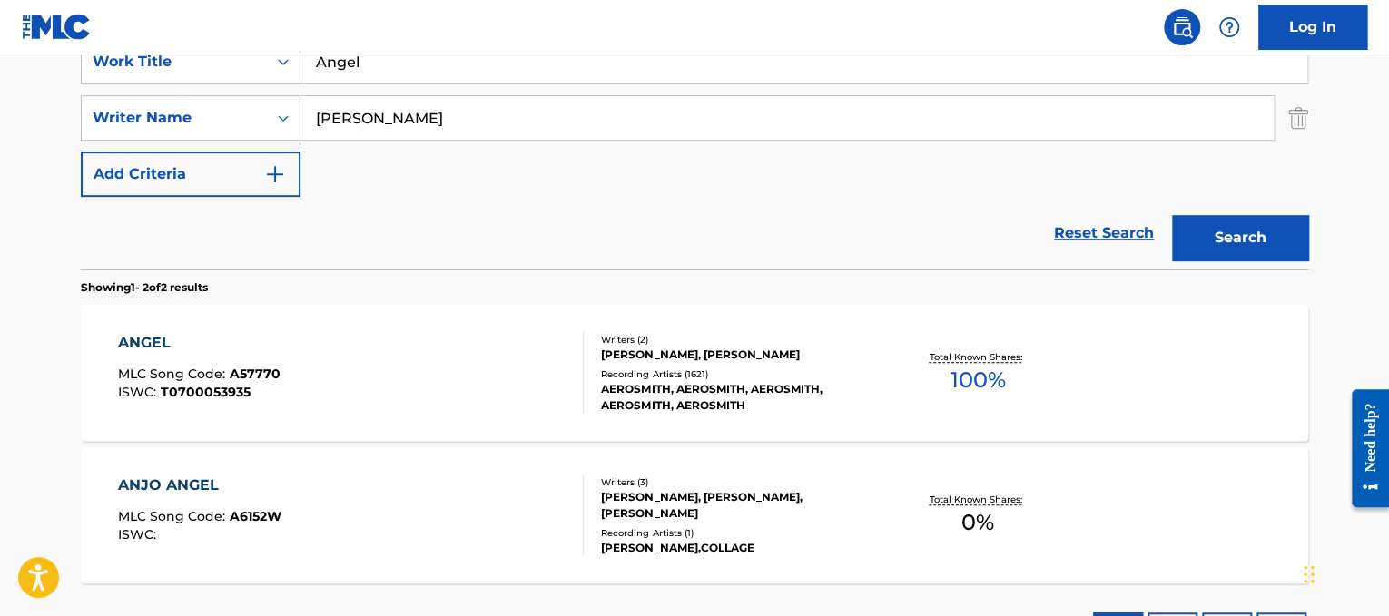
scroll to position [373, 0]
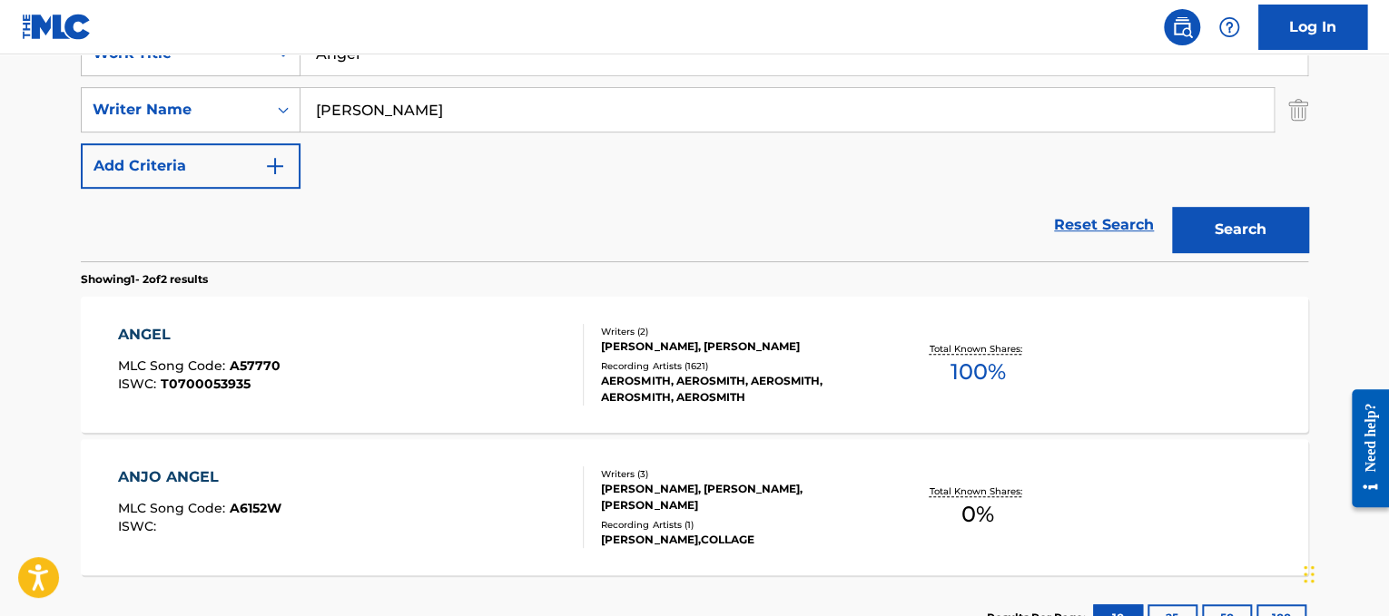
click at [389, 364] on div "ANGEL MLC Song Code : A57770 ISWC : T0700053935" at bounding box center [351, 365] width 467 height 82
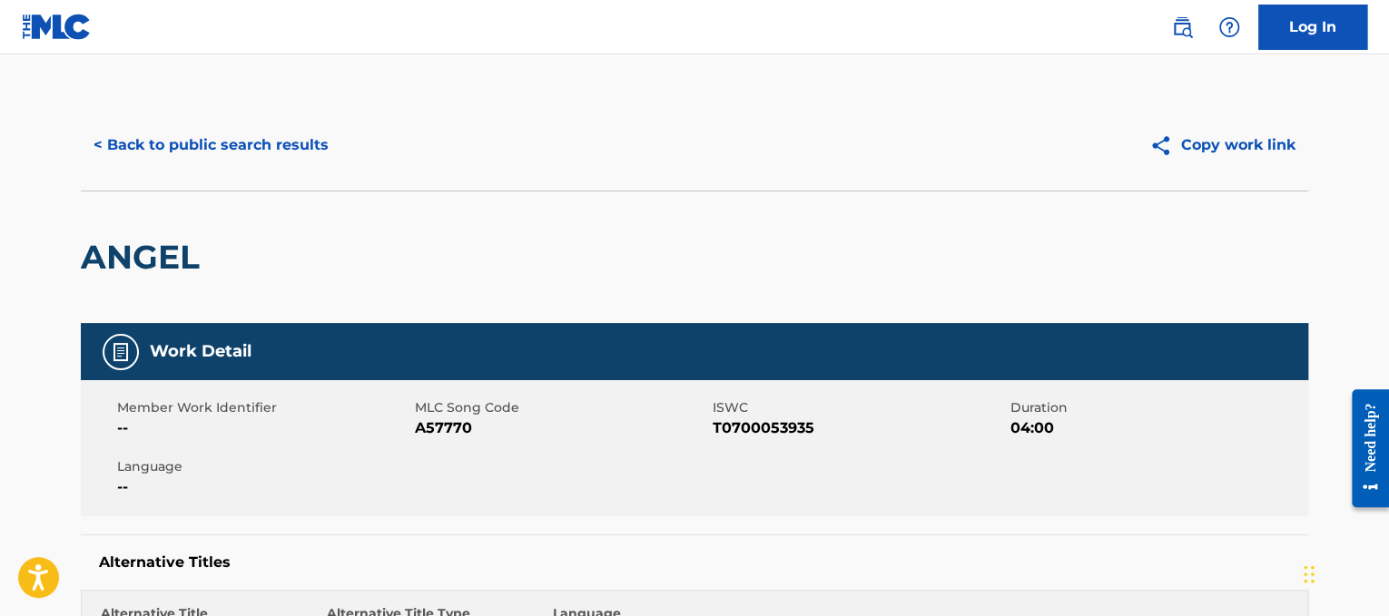
click at [354, 138] on div "< Back to public search results" at bounding box center [388, 145] width 614 height 45
click at [241, 150] on button "< Back to public search results" at bounding box center [211, 145] width 261 height 45
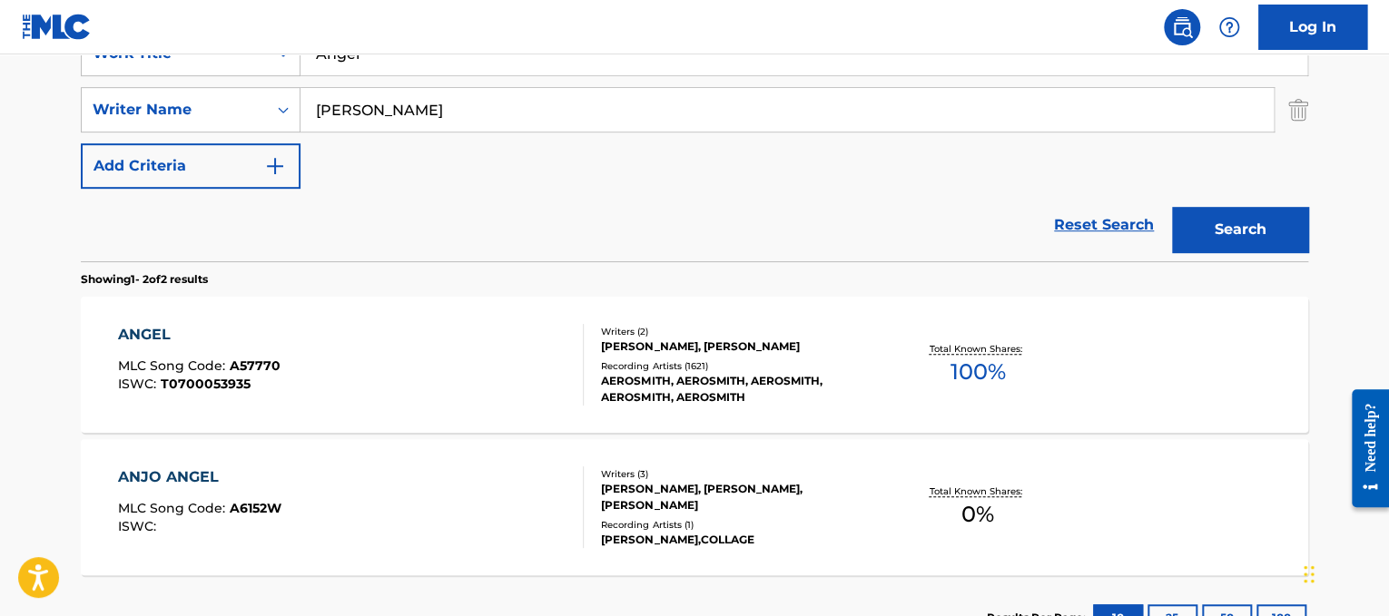
scroll to position [367, 0]
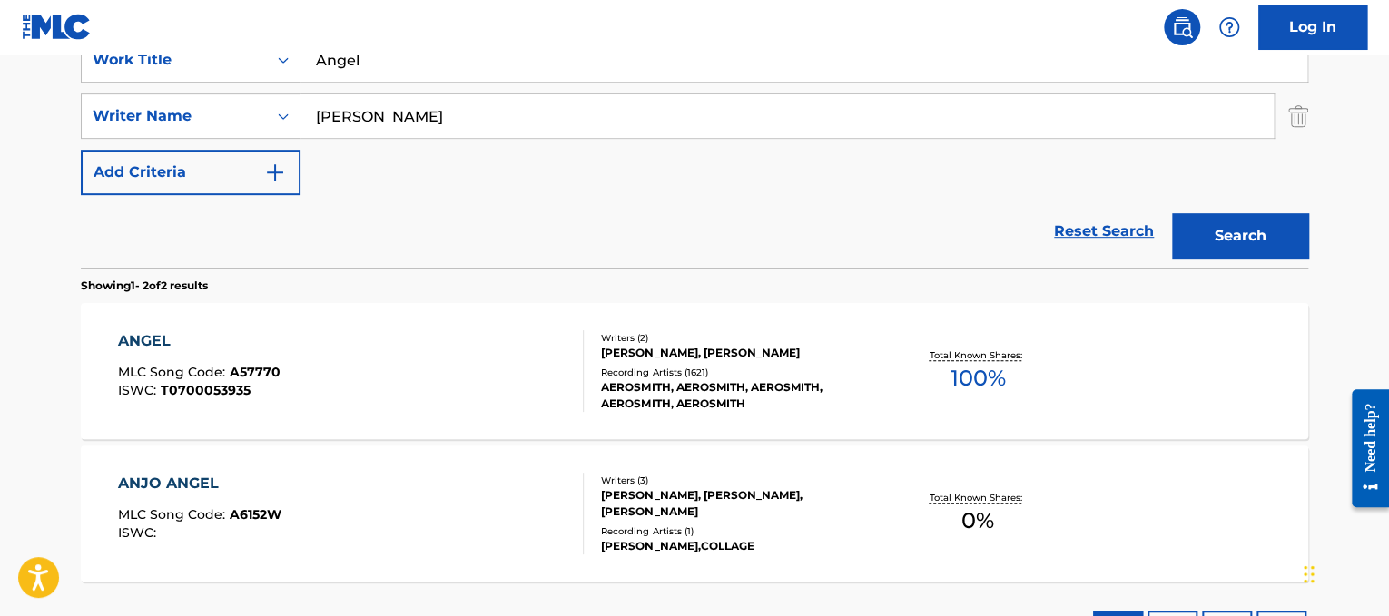
drag, startPoint x: 536, startPoint y: 121, endPoint x: 39, endPoint y: 33, distance: 504.4
click at [39, 33] on div "Log In The MLC Public Work Search The accuracy and completeness of The MLC's da…" at bounding box center [694, 198] width 1389 height 1130
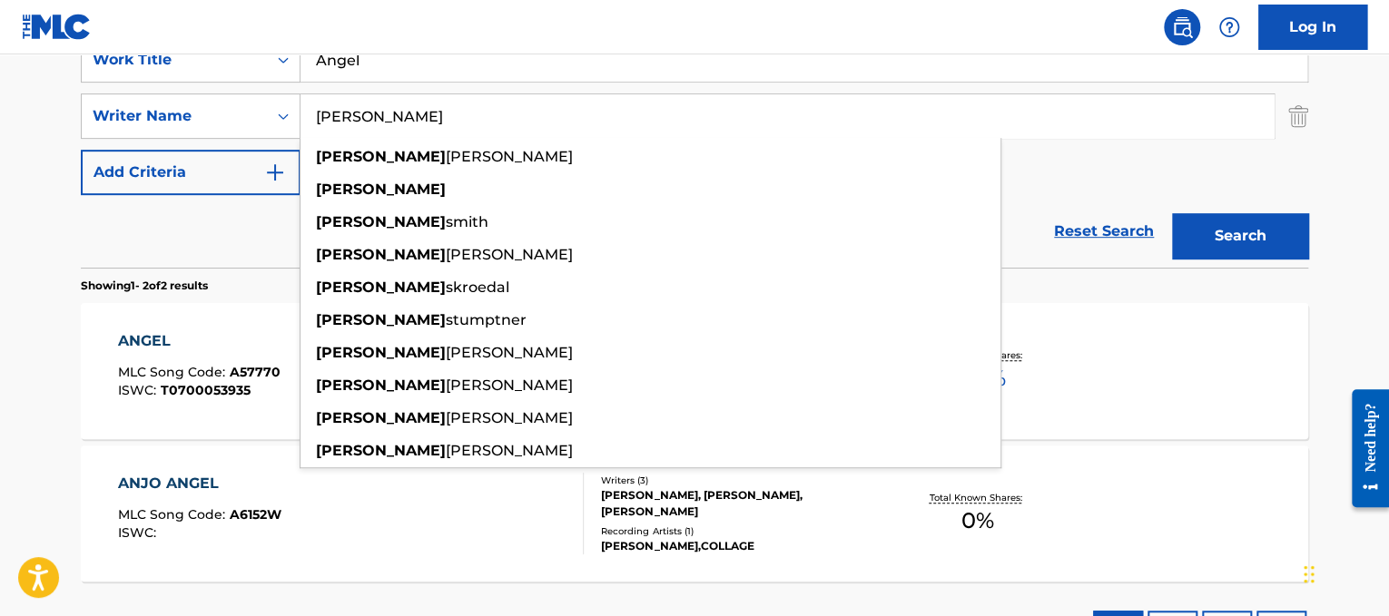
type input "[PERSON_NAME]"
click at [1172, 213] on button "Search" at bounding box center [1240, 235] width 136 height 45
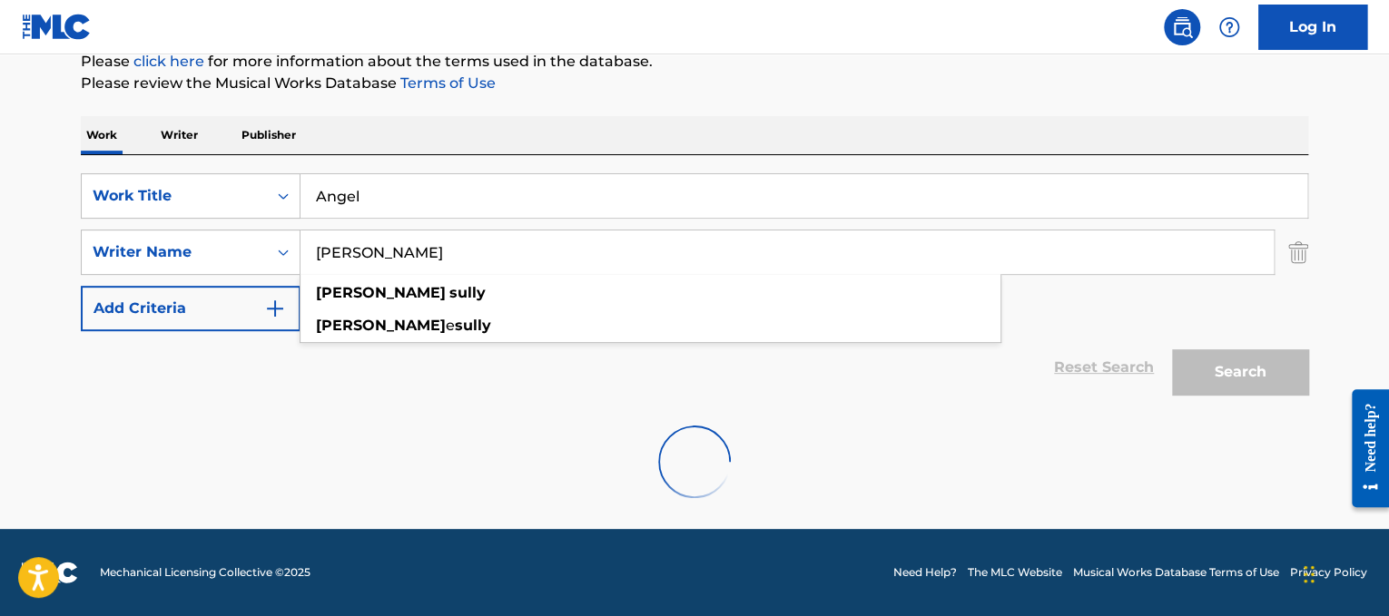
scroll to position [230, 0]
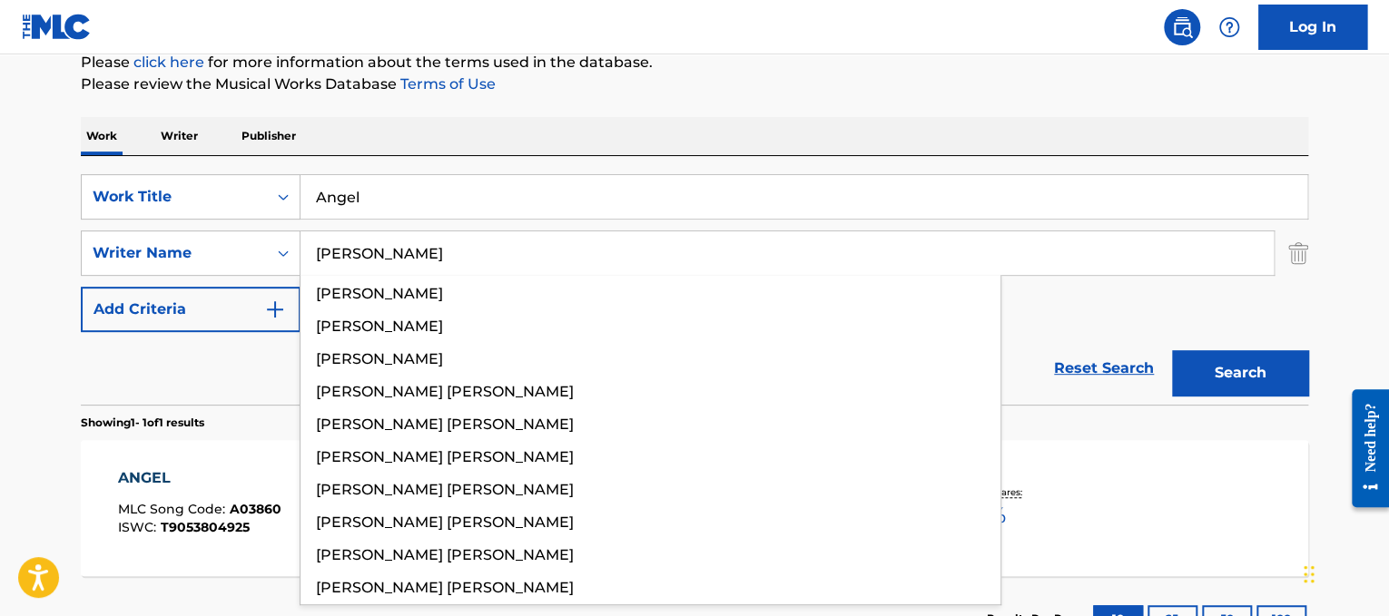
click at [1291, 312] on div "SearchWithCriteria6654574b-1431-4530-83b0-fcef19c5409e Work Title Angel SearchW…" at bounding box center [694, 253] width 1227 height 158
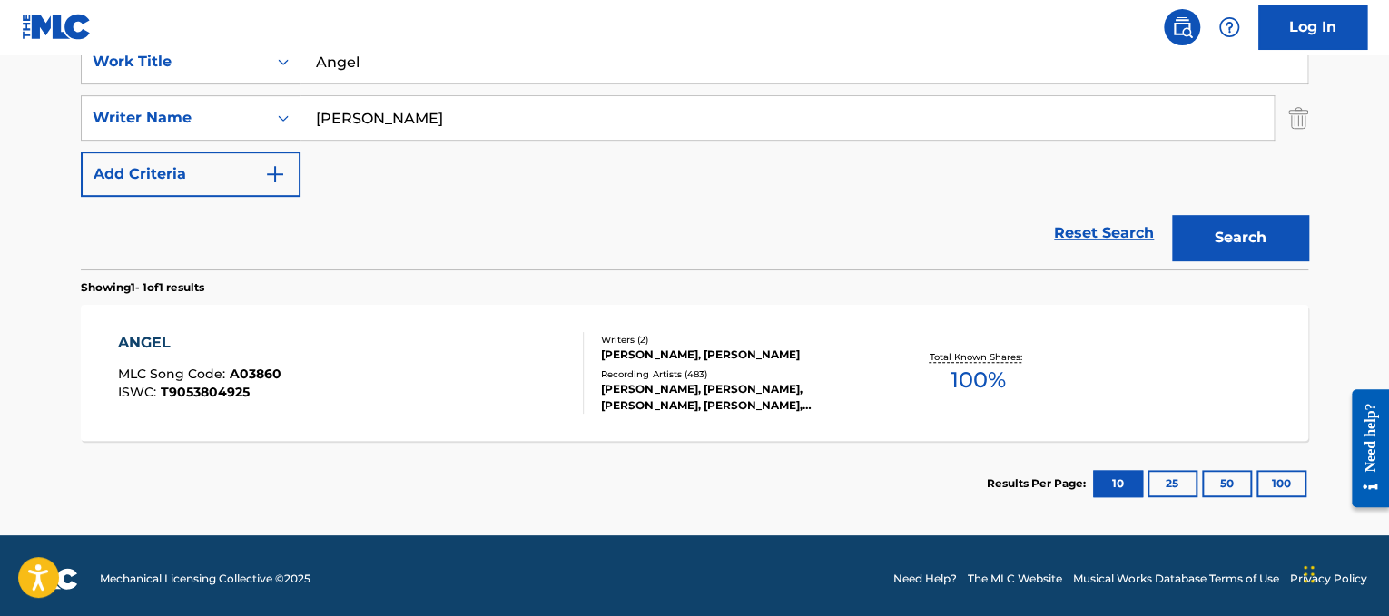
scroll to position [370, 0]
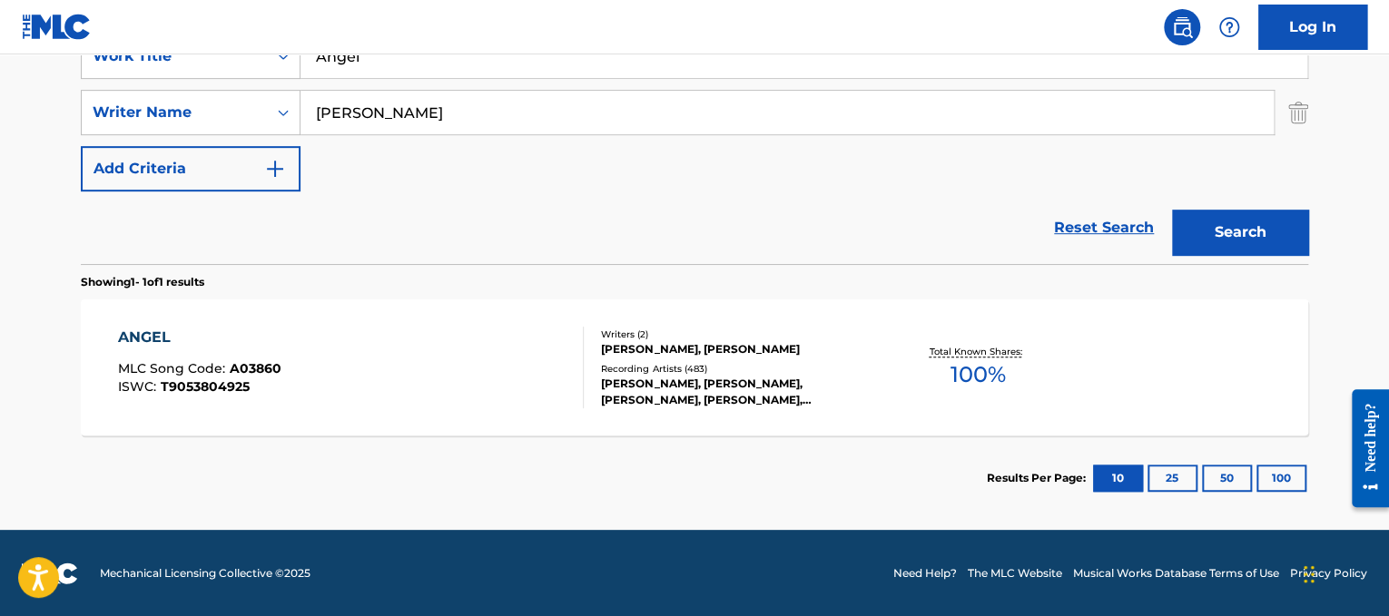
click at [929, 358] on div "Total Known Shares: 100 %" at bounding box center [977, 367] width 204 height 55
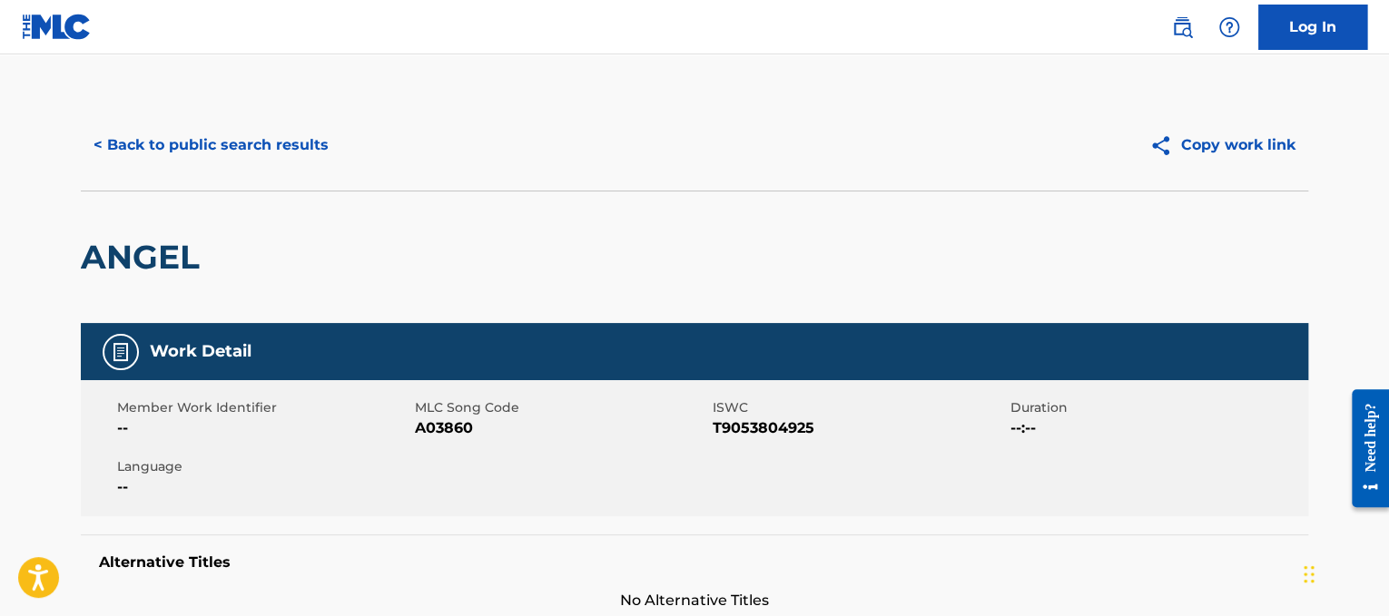
click at [306, 147] on button "< Back to public search results" at bounding box center [211, 145] width 261 height 45
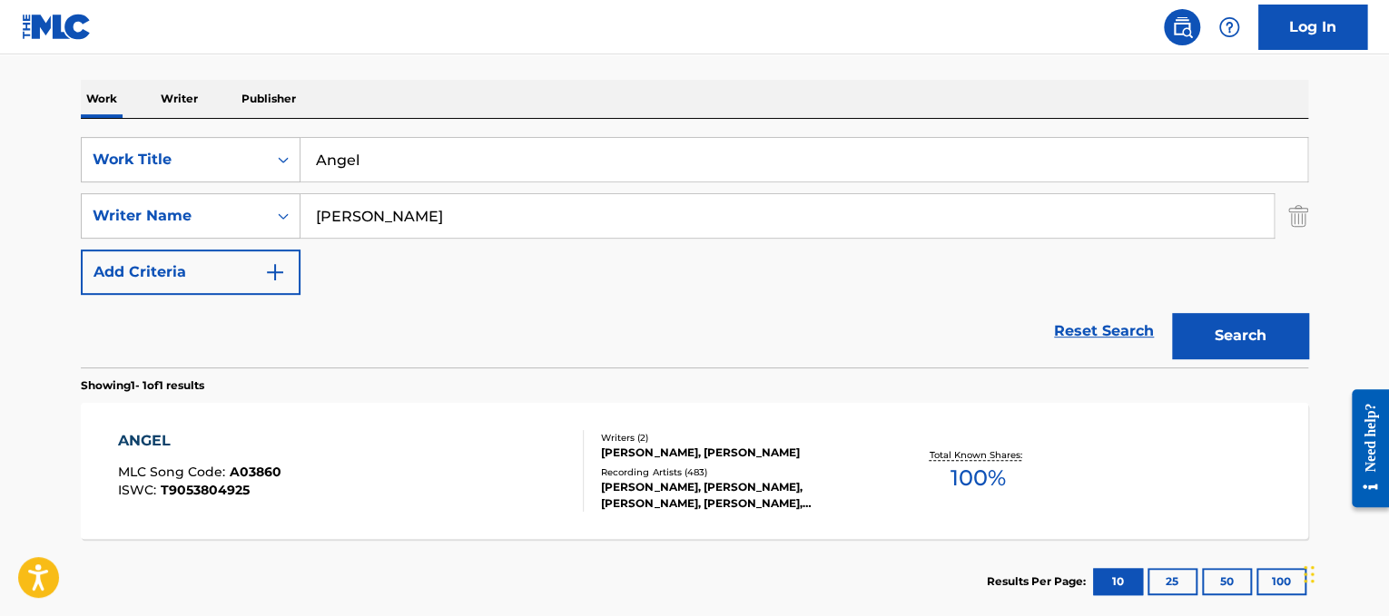
drag, startPoint x: 533, startPoint y: 232, endPoint x: 0, endPoint y: 44, distance: 565.1
click at [0, 44] on div "Log In The MLC Public Work Search The accuracy and completeness of The MLC's da…" at bounding box center [694, 227] width 1389 height 988
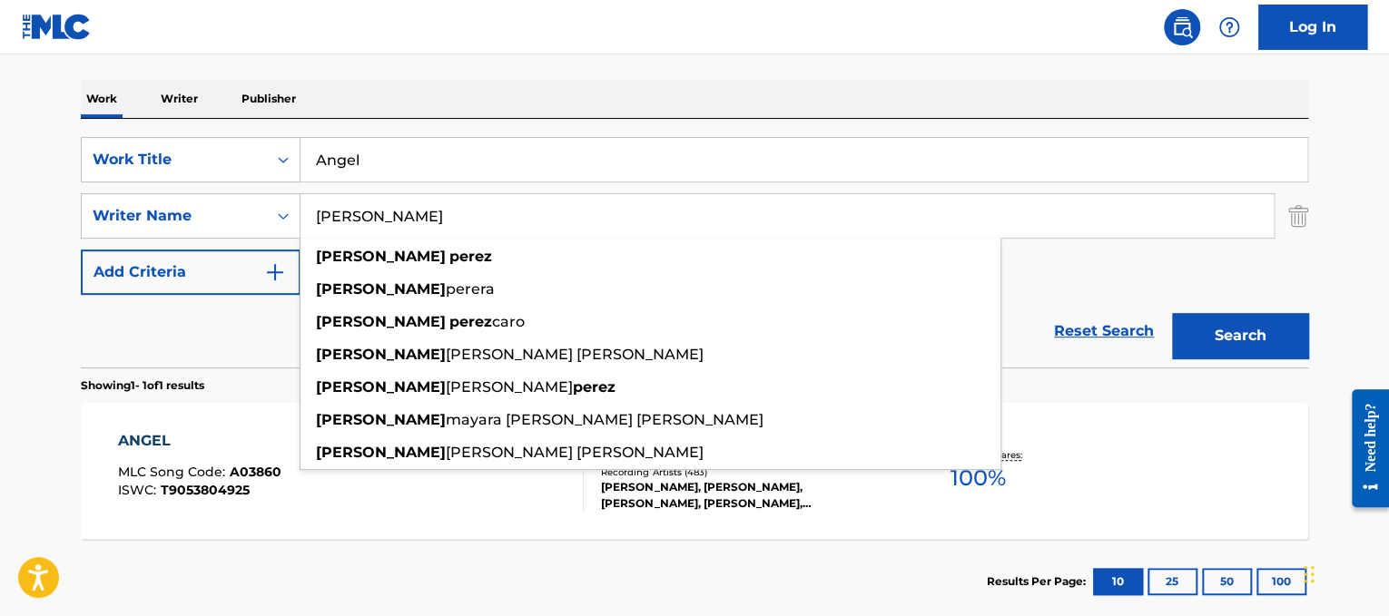
type input "[PERSON_NAME]"
click at [1172, 313] on button "Search" at bounding box center [1240, 335] width 136 height 45
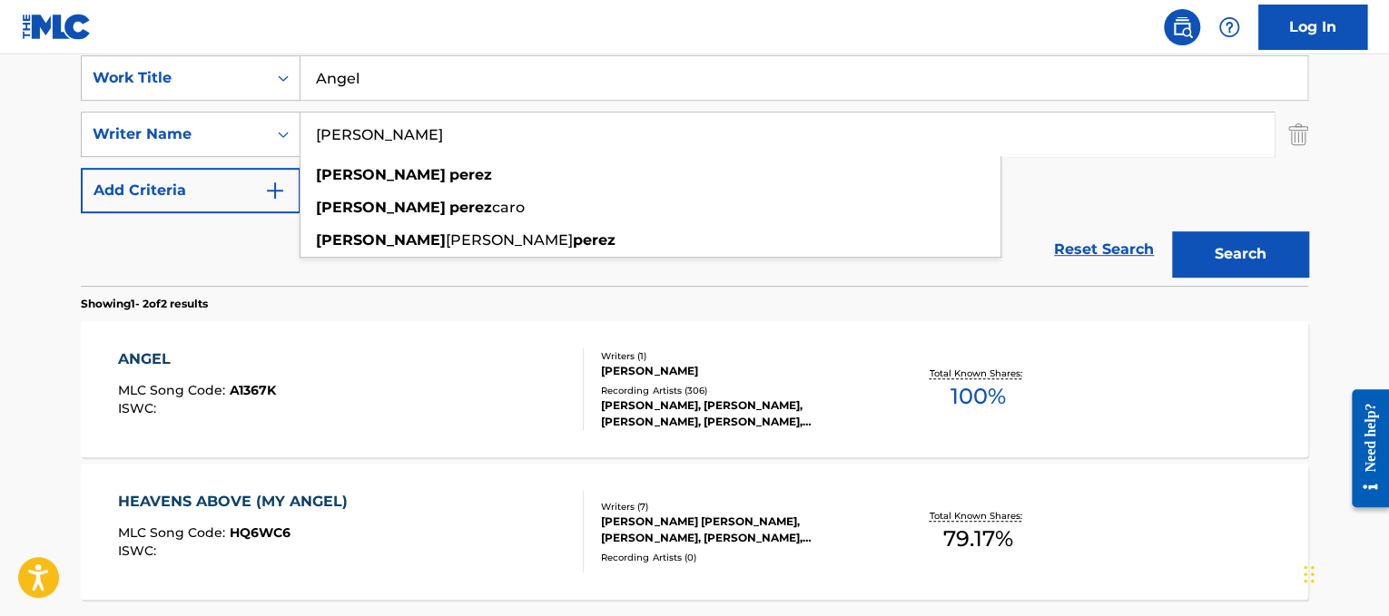
scroll to position [360, 0]
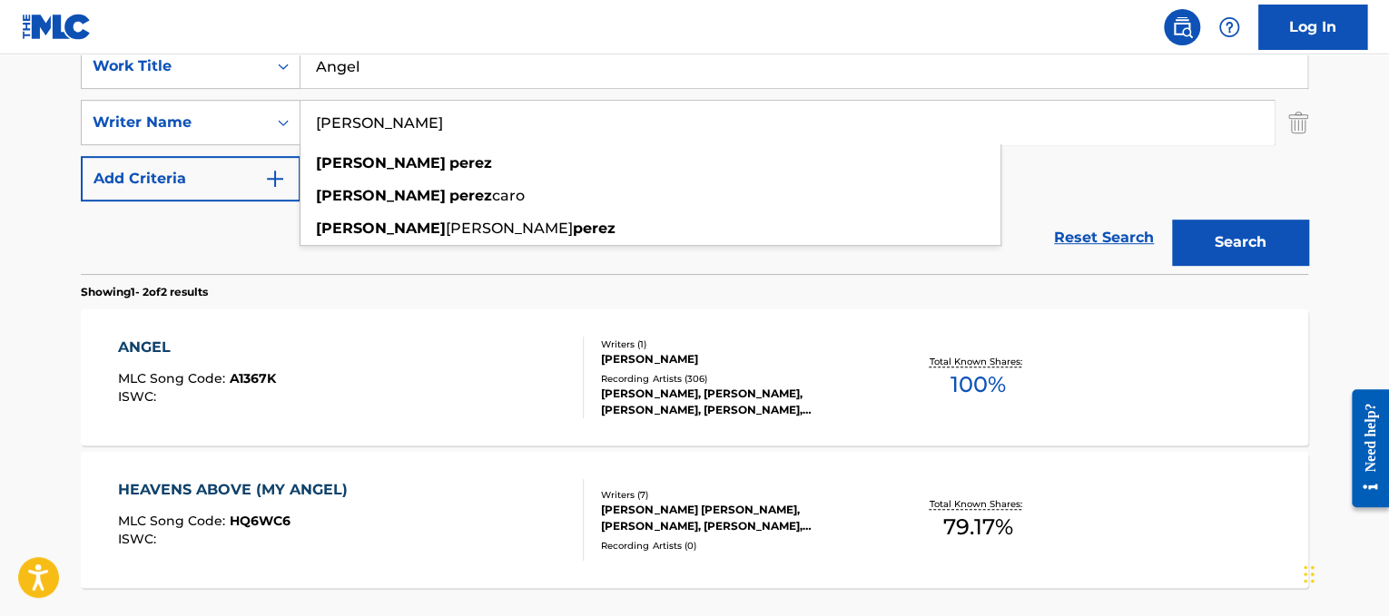
click at [736, 367] on div "Writers ( 1 ) [PERSON_NAME] Recording Artists ( 306 ) [PERSON_NAME], [PERSON_NA…" at bounding box center [729, 378] width 291 height 81
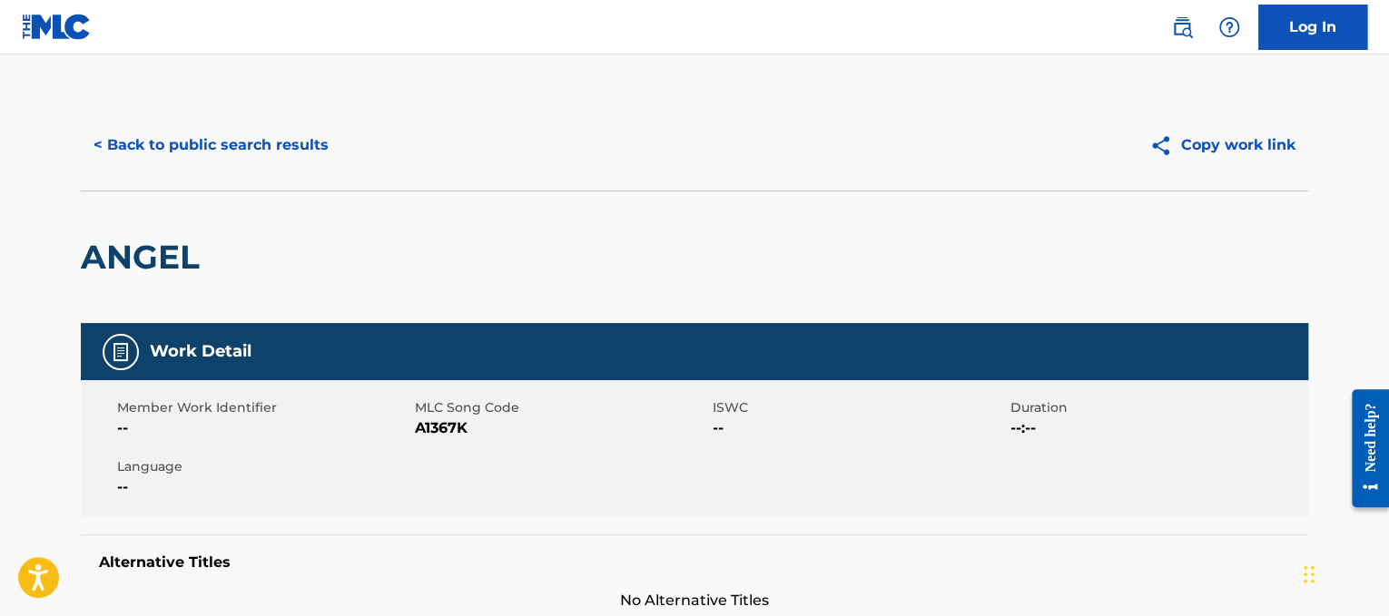
click at [290, 147] on button "< Back to public search results" at bounding box center [211, 145] width 261 height 45
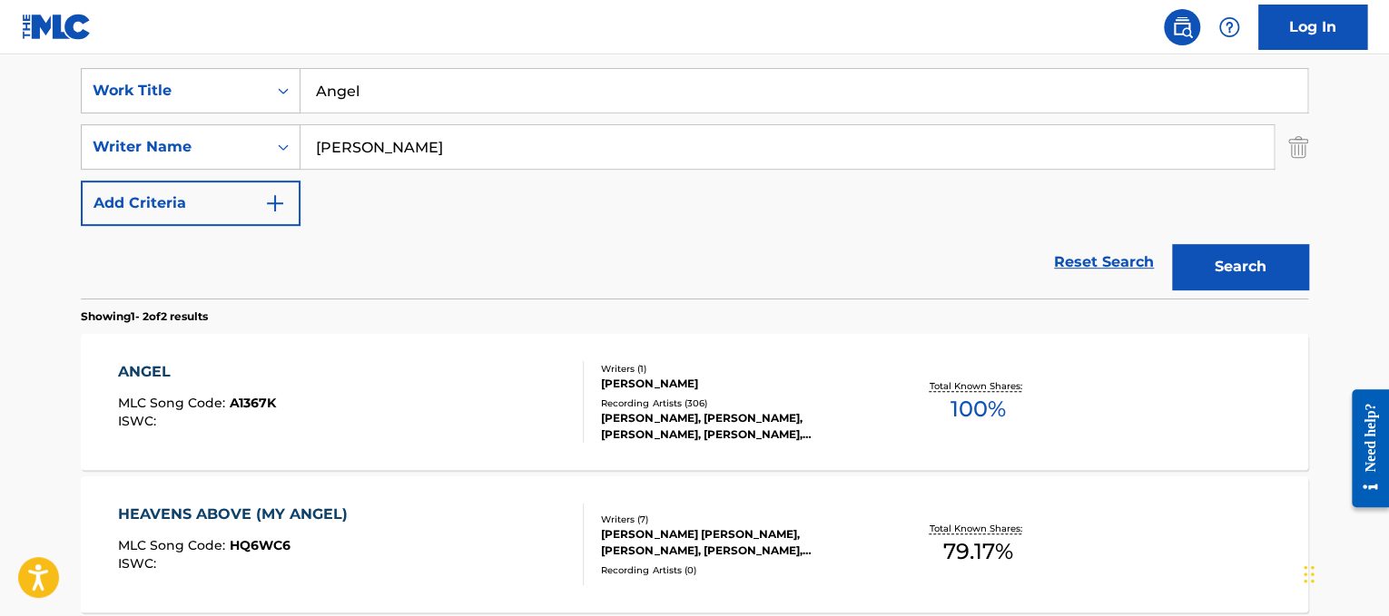
drag, startPoint x: 483, startPoint y: 99, endPoint x: 0, endPoint y: 0, distance: 493.0
click at [0, 0] on div "Log In The MLC Public Work Search The accuracy and completeness of The MLC's da…" at bounding box center [694, 229] width 1389 height 1130
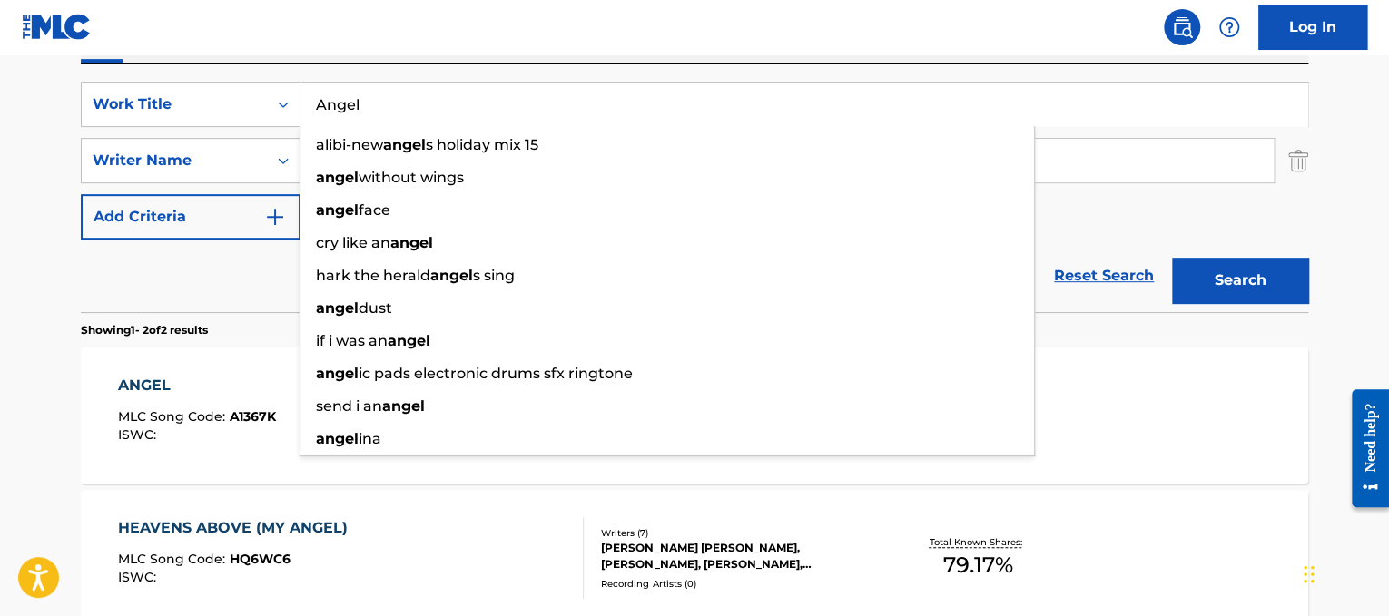
paste input "[PERSON_NAME] Angel from [GEOGRAPHIC_DATA]"
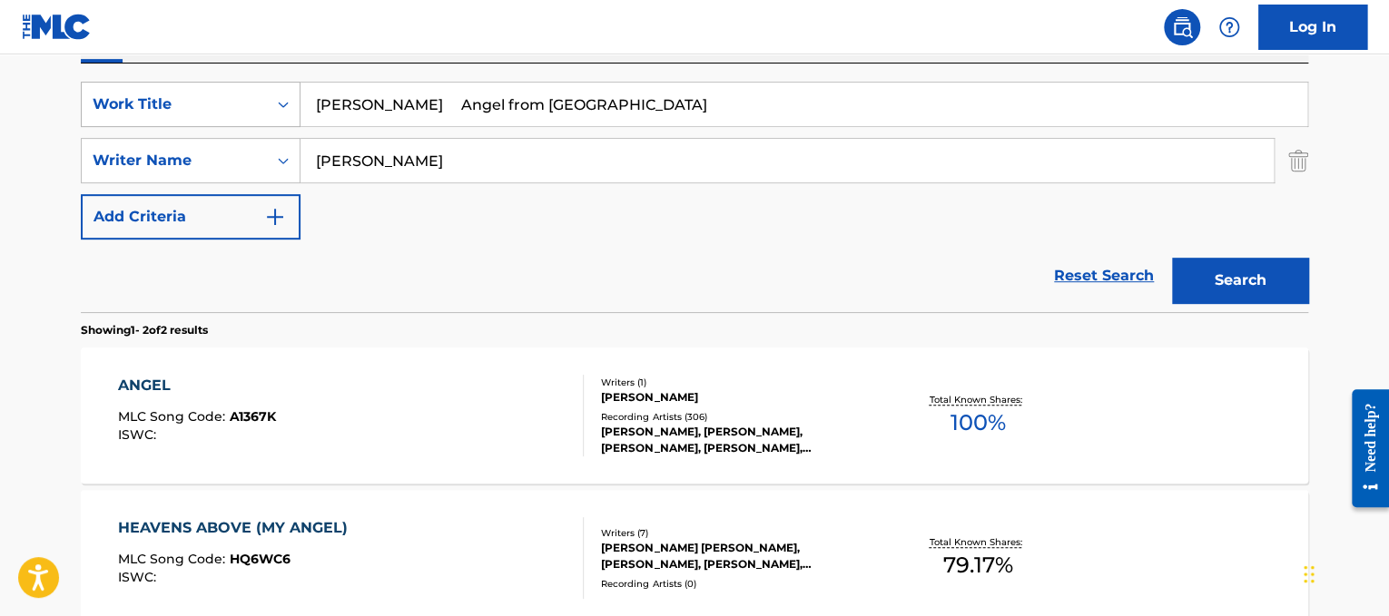
drag, startPoint x: 426, startPoint y: 97, endPoint x: 149, endPoint y: 104, distance: 277.0
click at [149, 104] on div "SearchWithCriteria6654574b-1431-4530-83b0-fcef19c5409e Work Title [PERSON_NAME]…" at bounding box center [694, 104] width 1227 height 45
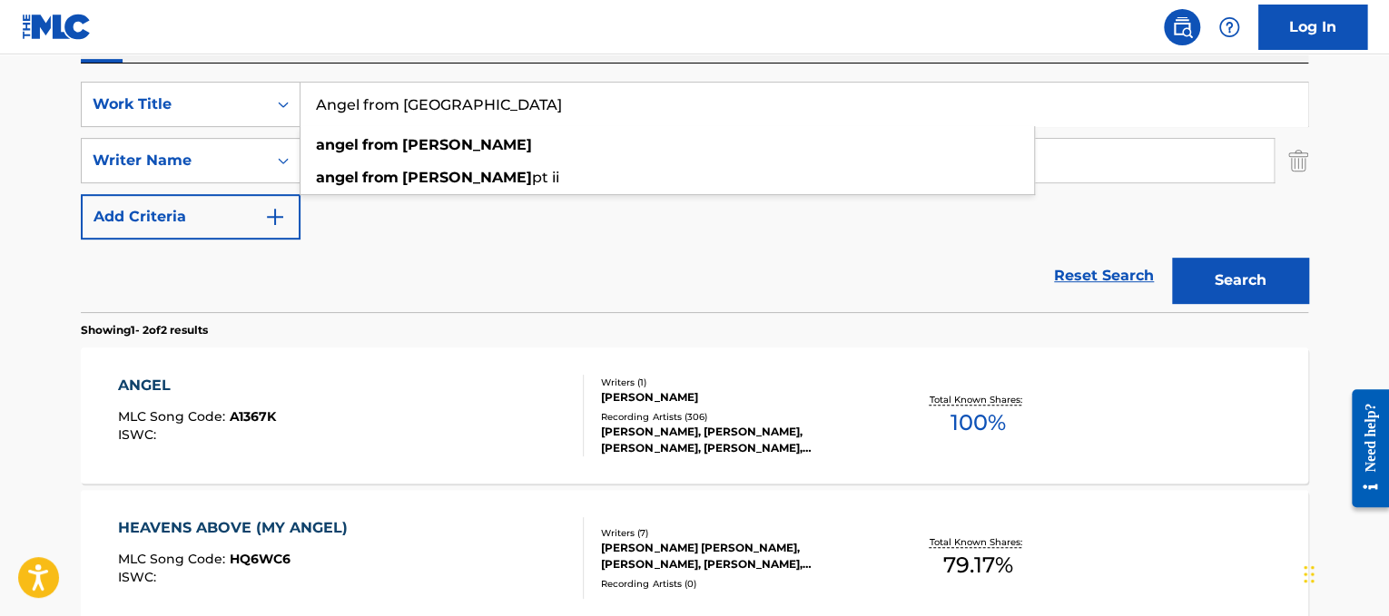
type input "Angel from [GEOGRAPHIC_DATA]"
click at [961, 251] on div "Reset Search Search" at bounding box center [694, 276] width 1227 height 73
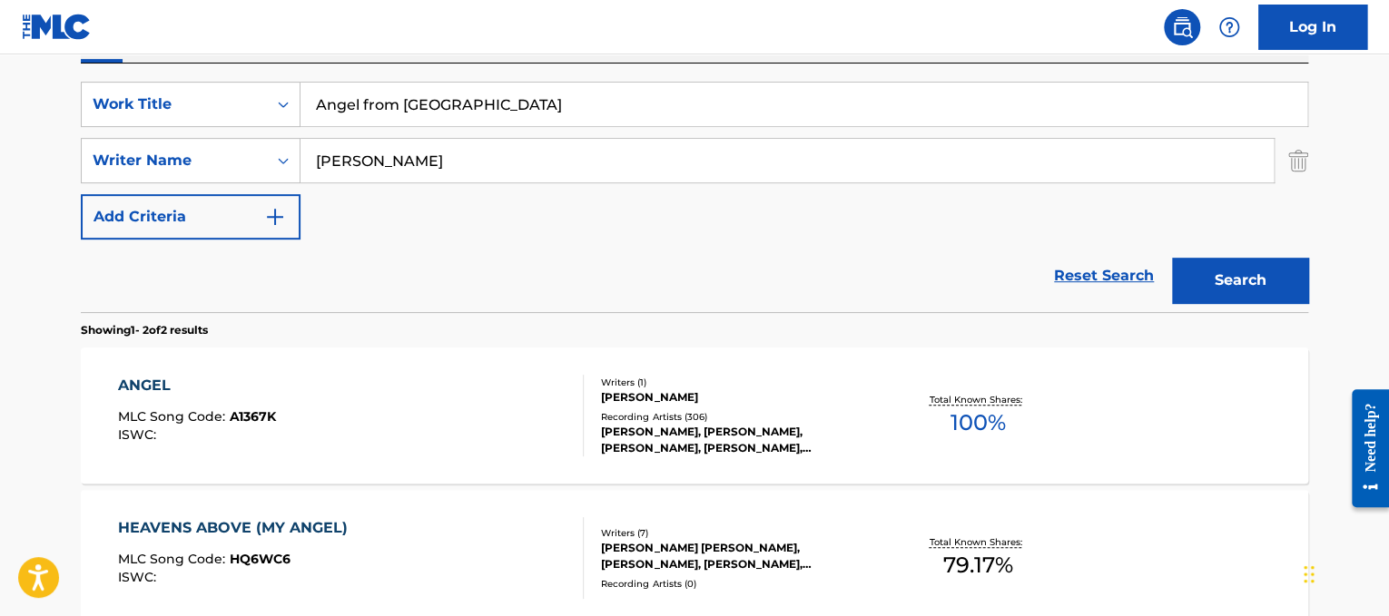
drag, startPoint x: 892, startPoint y: 172, endPoint x: 5, endPoint y: 35, distance: 897.4
click at [5, 35] on div "Log In The MLC Public Work Search The accuracy and completeness of The MLC's da…" at bounding box center [694, 243] width 1389 height 1130
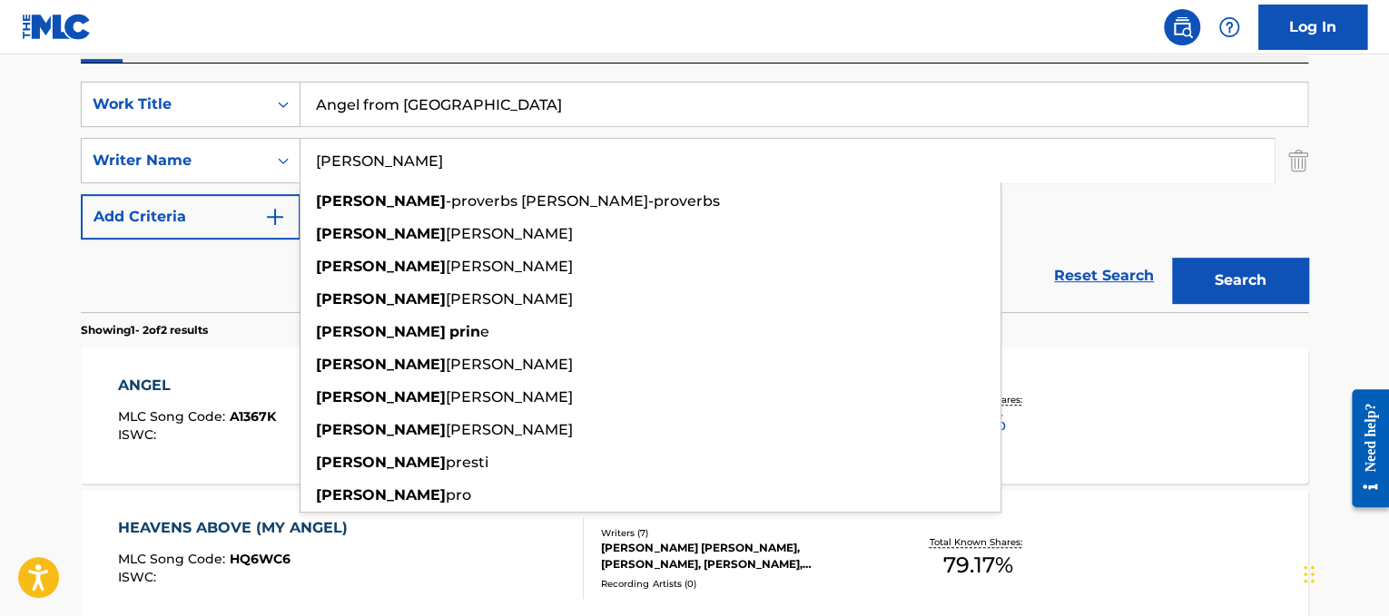
type input "[PERSON_NAME]"
click at [1172, 258] on button "Search" at bounding box center [1240, 280] width 136 height 45
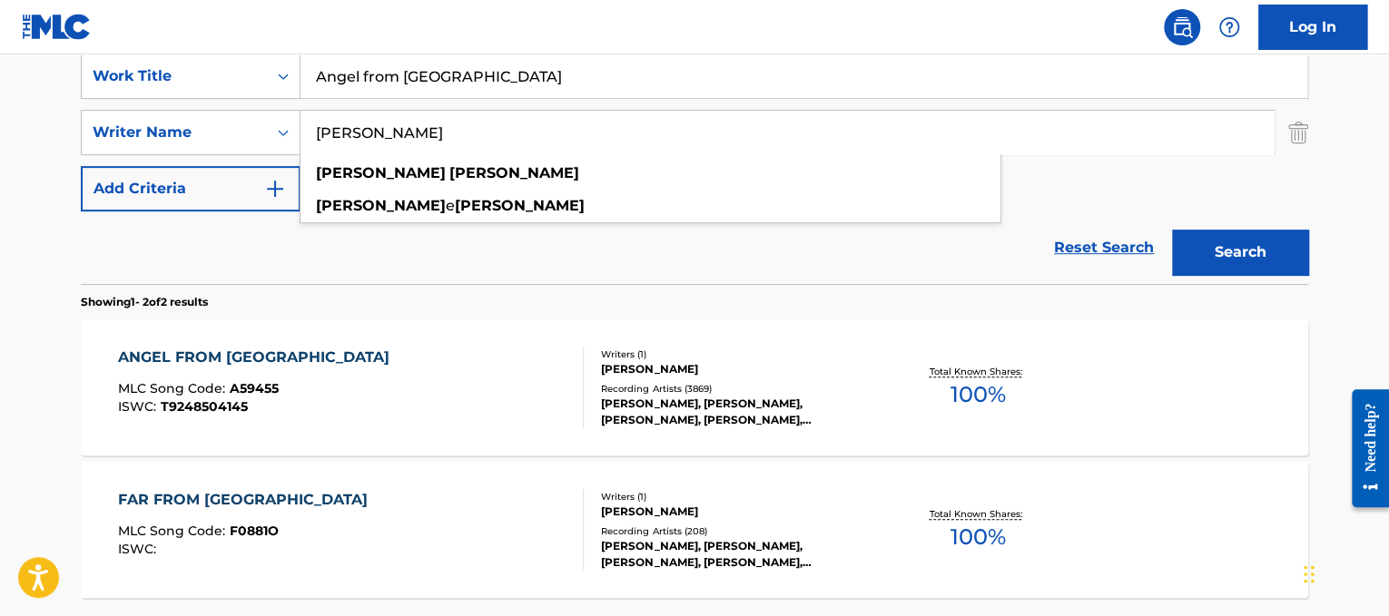
scroll to position [370, 0]
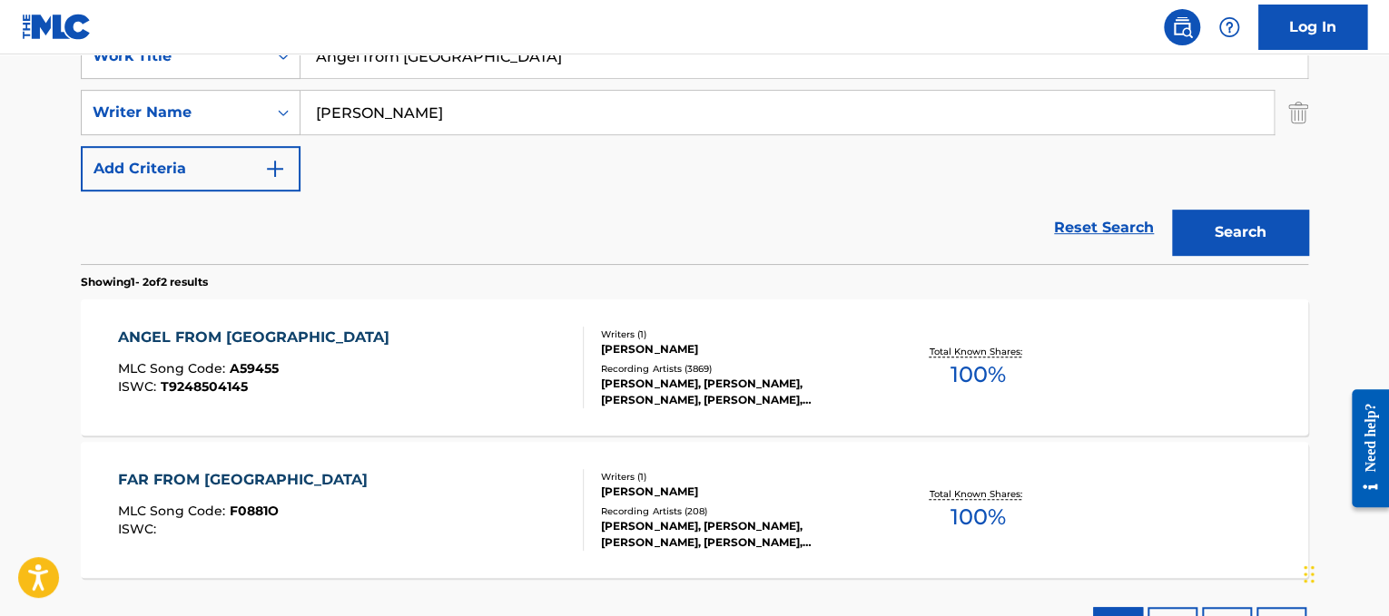
click at [414, 368] on div "ANGEL FROM [PERSON_NAME] MLC Song Code : A59455 ISWC : T9248504145" at bounding box center [351, 368] width 467 height 82
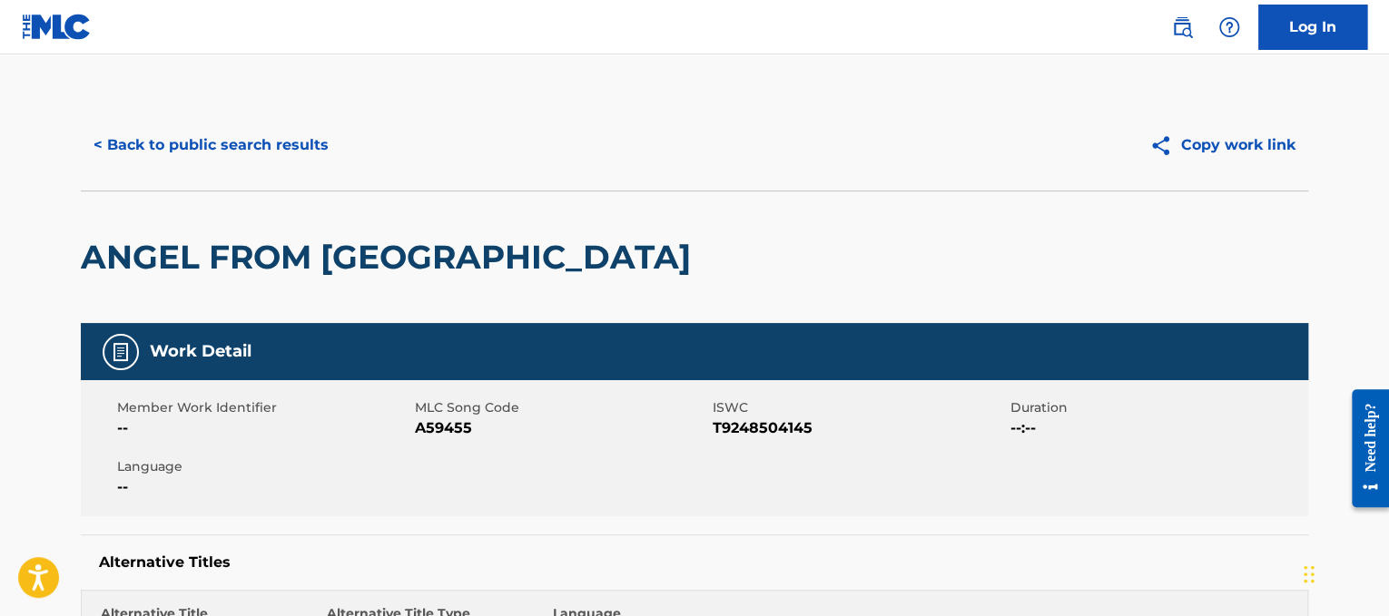
click at [214, 118] on div "< Back to public search results Copy work link" at bounding box center [694, 145] width 1227 height 91
click at [221, 135] on button "< Back to public search results" at bounding box center [211, 145] width 261 height 45
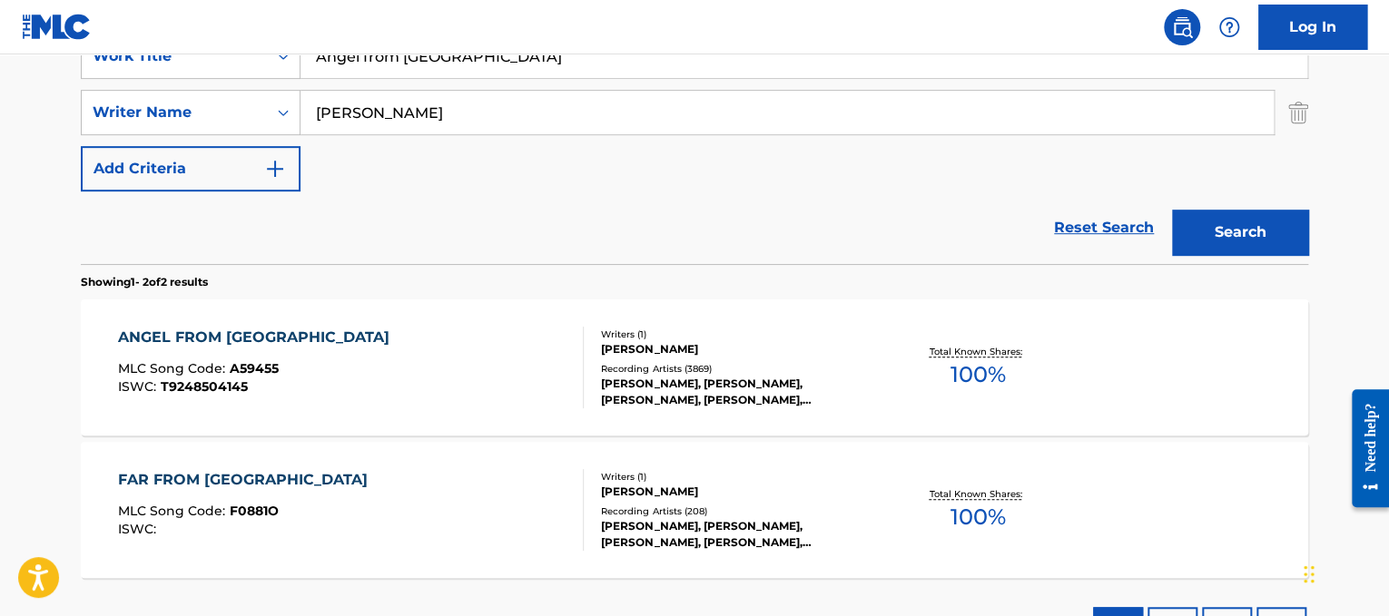
drag, startPoint x: 536, startPoint y: 71, endPoint x: 18, endPoint y: 60, distance: 517.6
click at [18, 60] on main "The MLC Public Work Search The accuracy and completeness of The MLC's data is d…" at bounding box center [694, 178] width 1389 height 989
paste input "s"
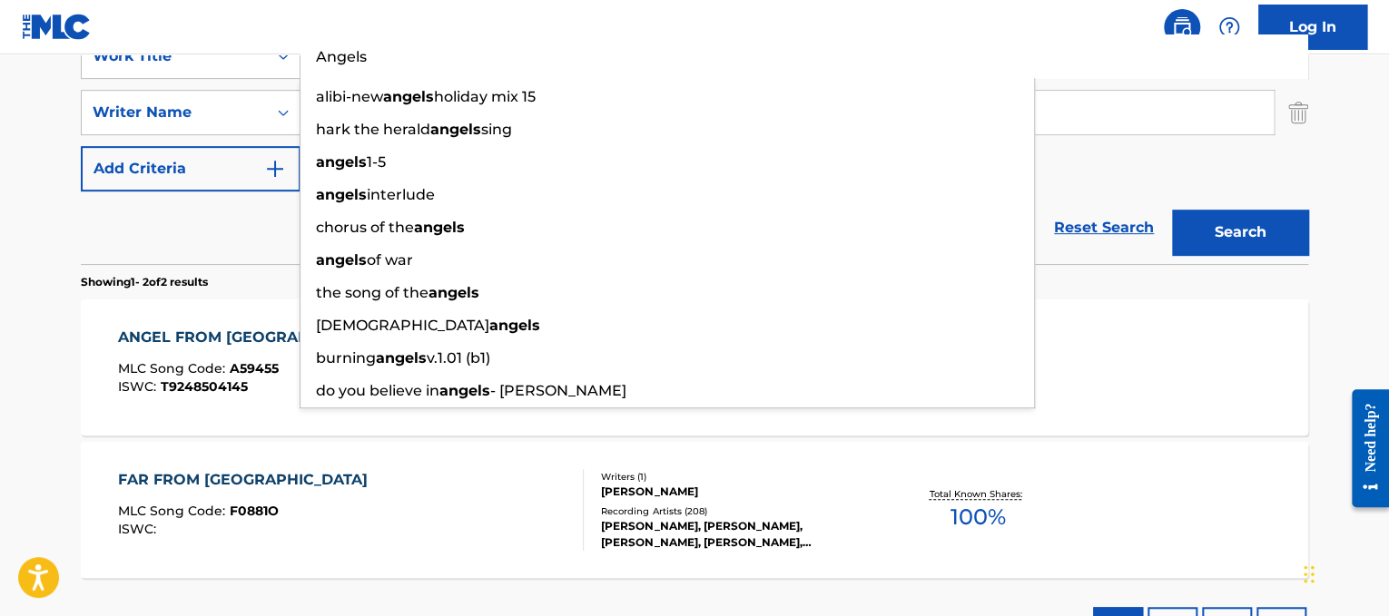
type input "Angels"
click at [222, 239] on div "Reset Search Search" at bounding box center [694, 228] width 1227 height 73
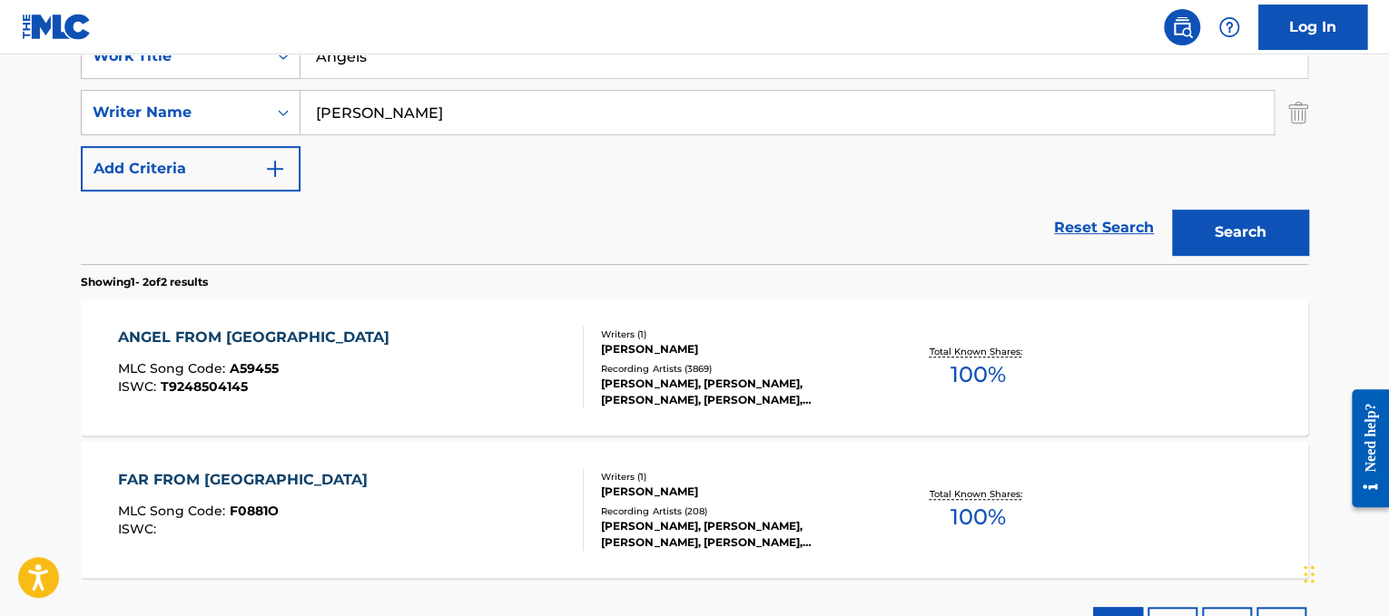
drag, startPoint x: 468, startPoint y: 109, endPoint x: 0, endPoint y: -42, distance: 492.1
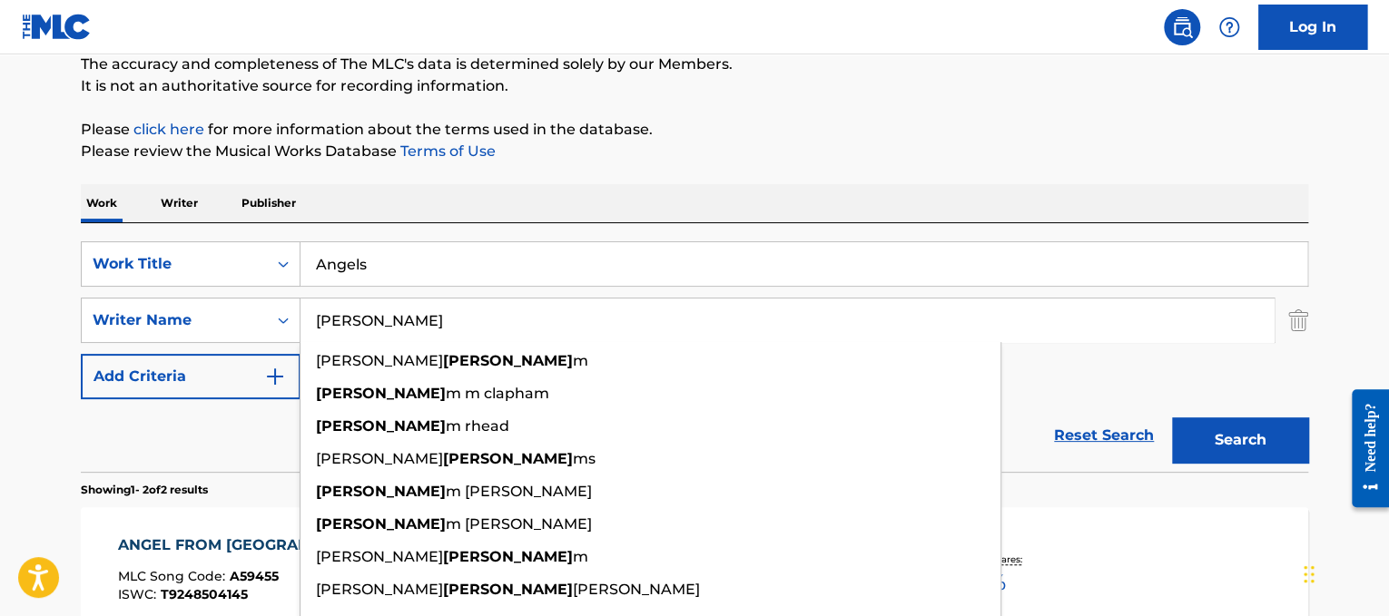
click at [1172, 418] on button "Search" at bounding box center [1240, 440] width 136 height 45
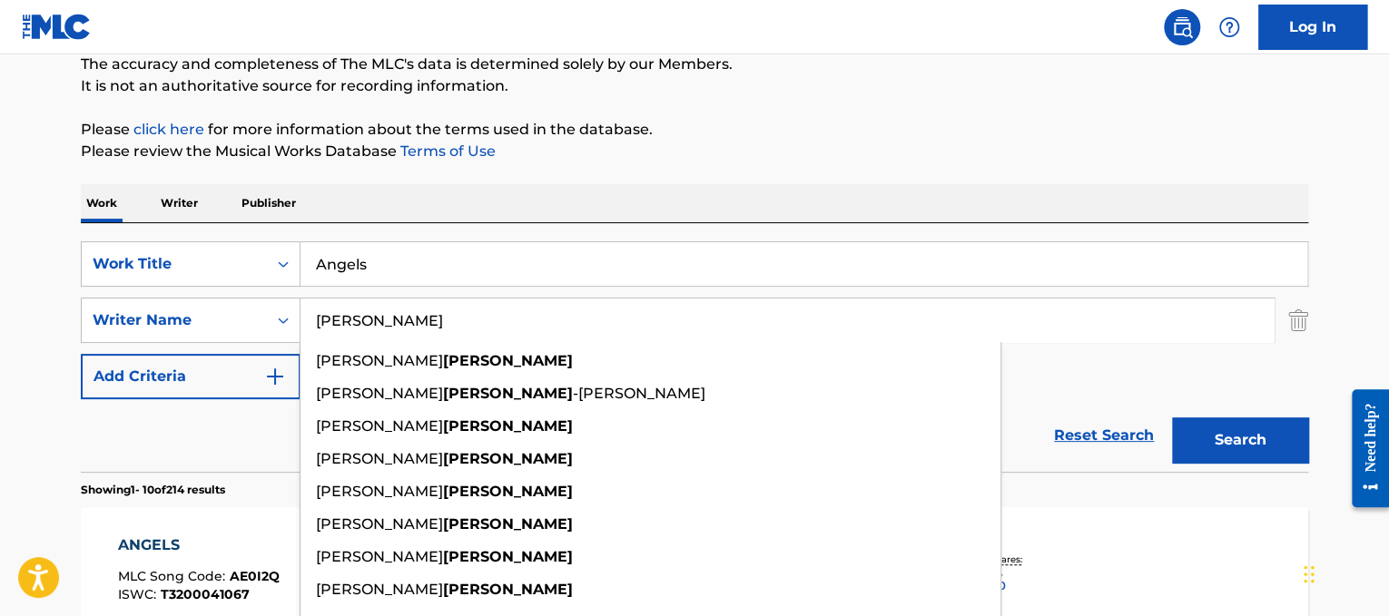
click at [1218, 427] on button "Search" at bounding box center [1240, 440] width 136 height 45
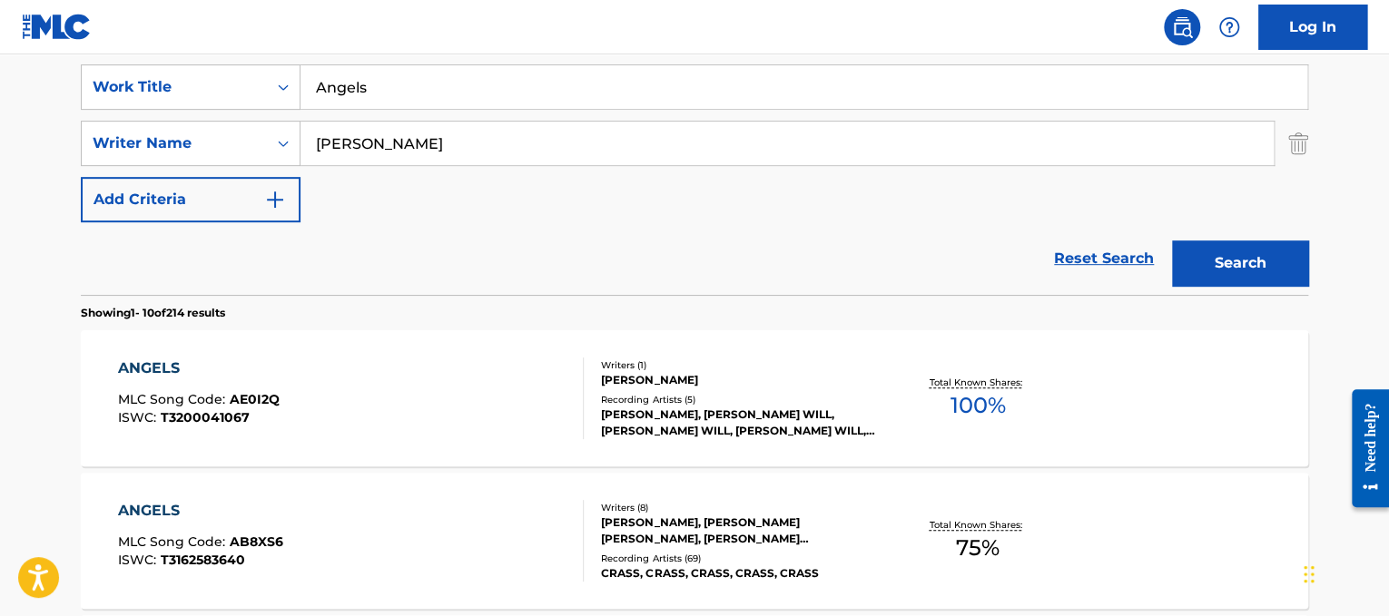
scroll to position [350, 0]
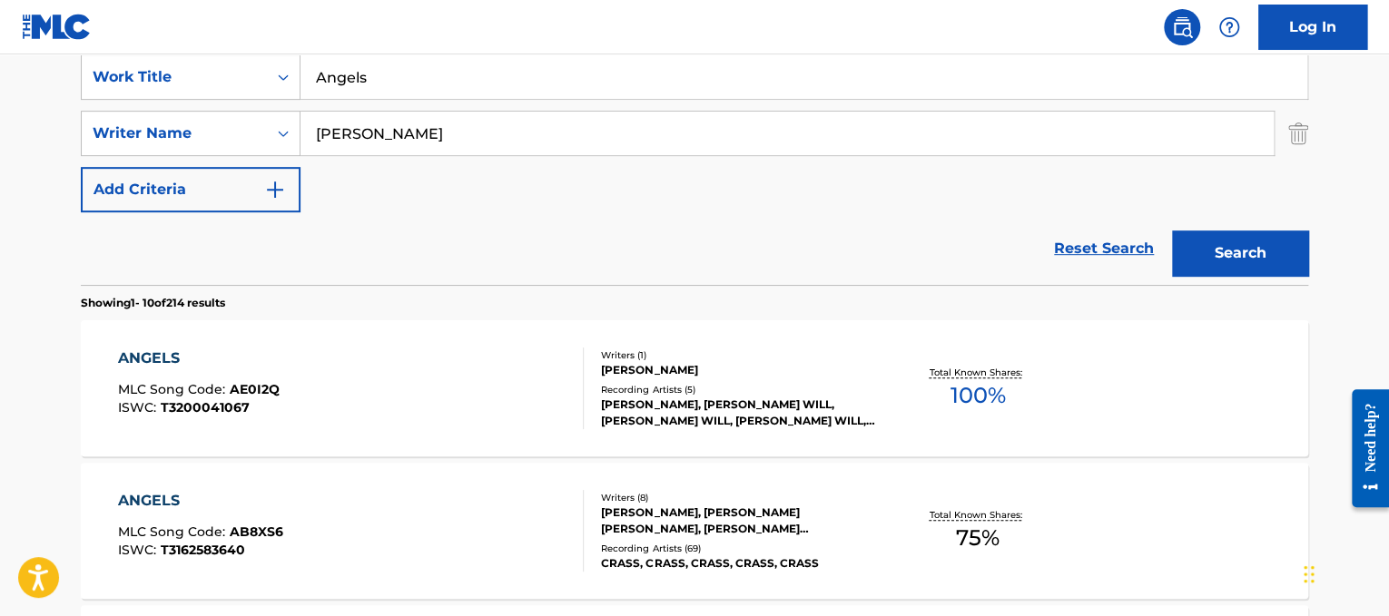
click at [345, 138] on input "[PERSON_NAME]" at bounding box center [787, 134] width 973 height 44
click at [1172, 231] on button "Search" at bounding box center [1240, 253] width 136 height 45
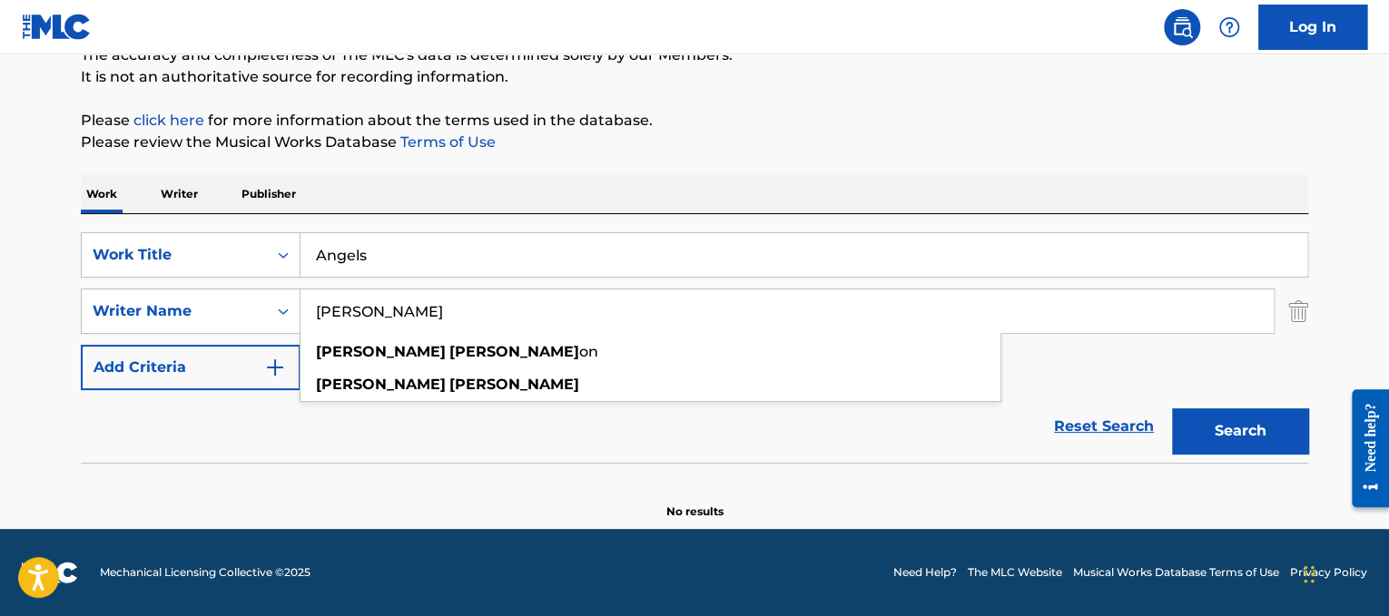
scroll to position [171, 0]
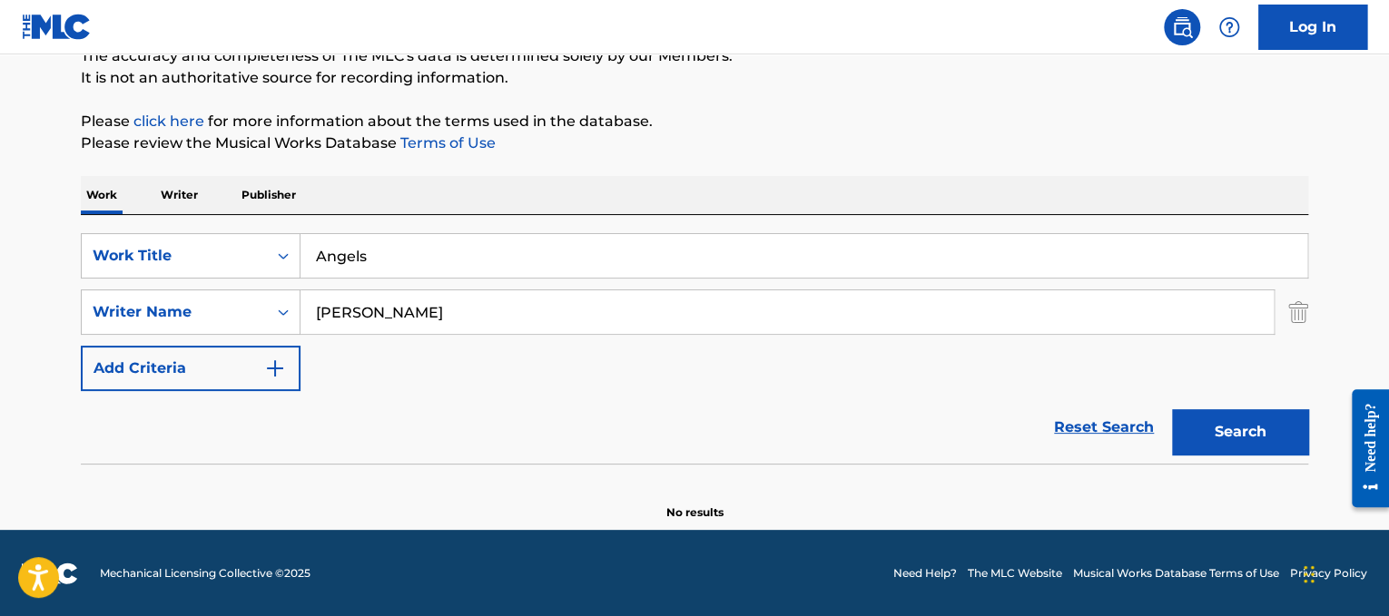
click at [1264, 413] on button "Search" at bounding box center [1240, 431] width 136 height 45
click at [517, 290] on div "SearchWithCriteria6654574b-1431-4530-83b0-fcef19c5409e Work Title Angels Search…" at bounding box center [694, 312] width 1227 height 158
drag, startPoint x: 527, startPoint y: 309, endPoint x: 0, endPoint y: 229, distance: 532.6
click at [0, 229] on main "The MLC Public Work Search The accuracy and completeness of The MLC's data is d…" at bounding box center [694, 207] width 1389 height 646
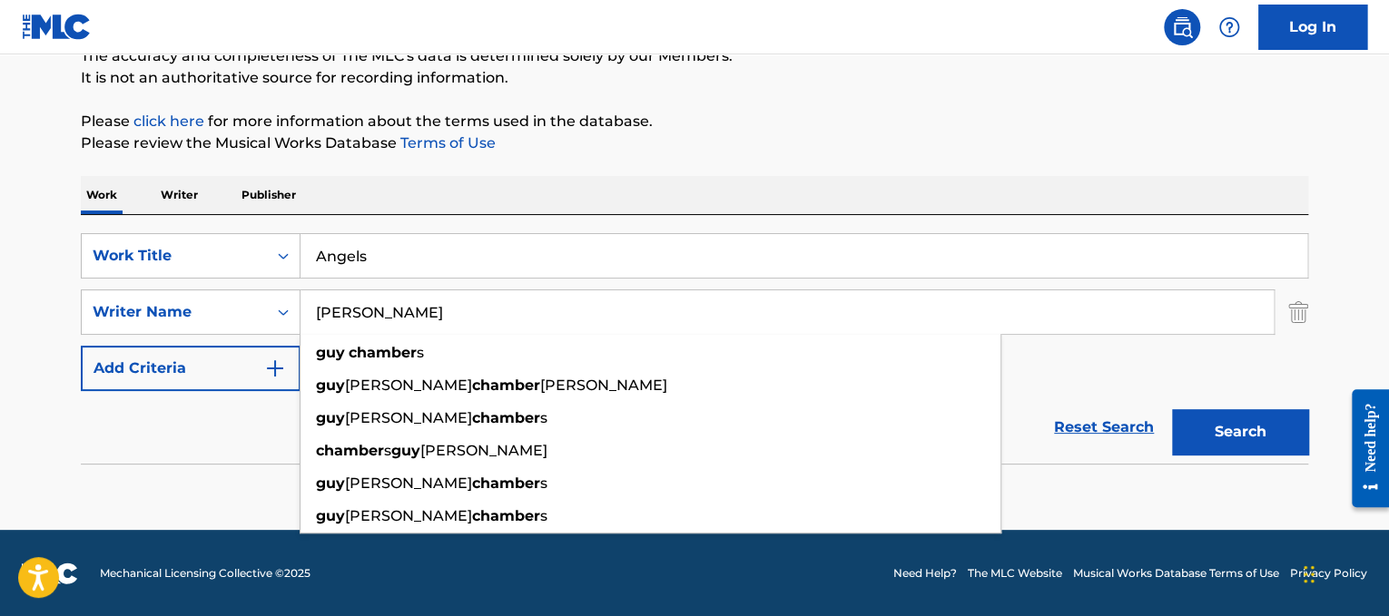
type input "[PERSON_NAME]"
click at [1172, 409] on button "Search" at bounding box center [1240, 431] width 136 height 45
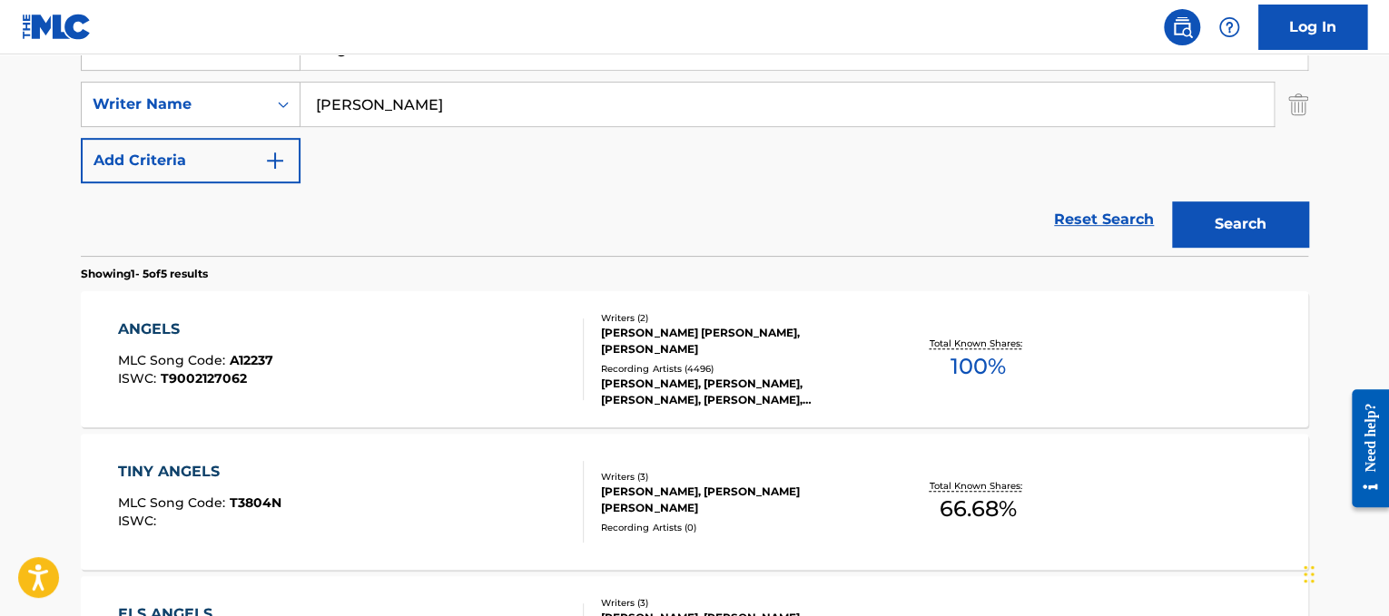
scroll to position [380, 0]
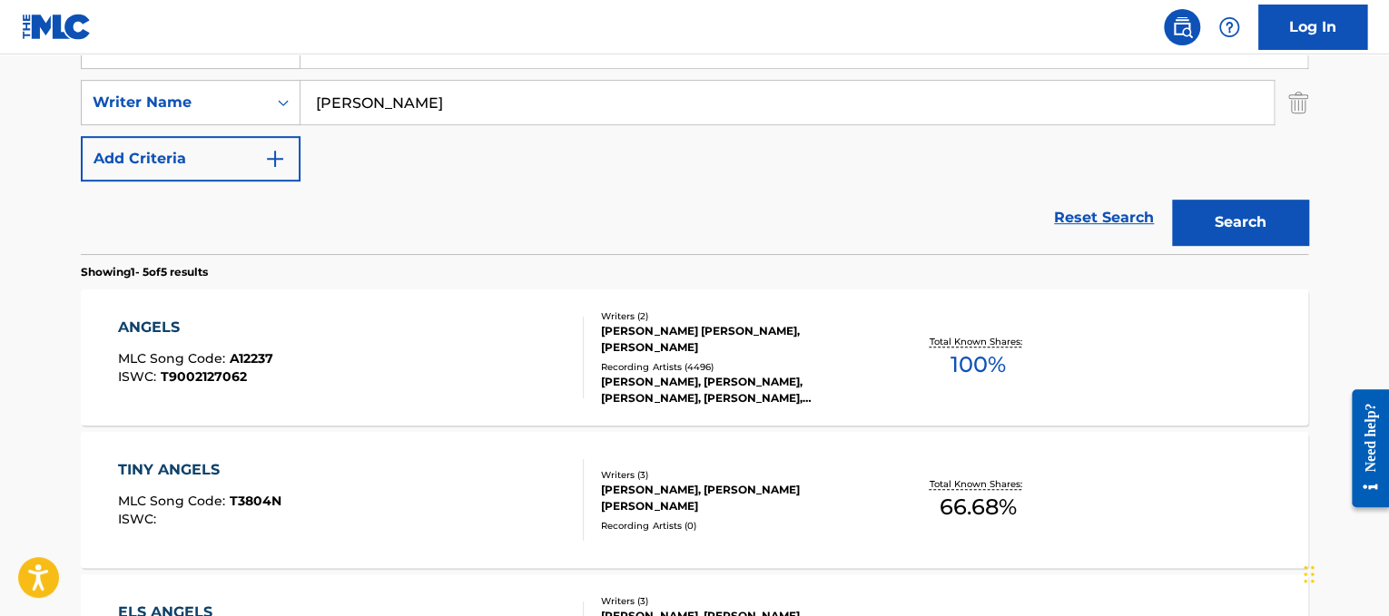
click at [533, 317] on div "ANGELS MLC Song Code : A12237 ISWC : T9002127062" at bounding box center [351, 358] width 467 height 82
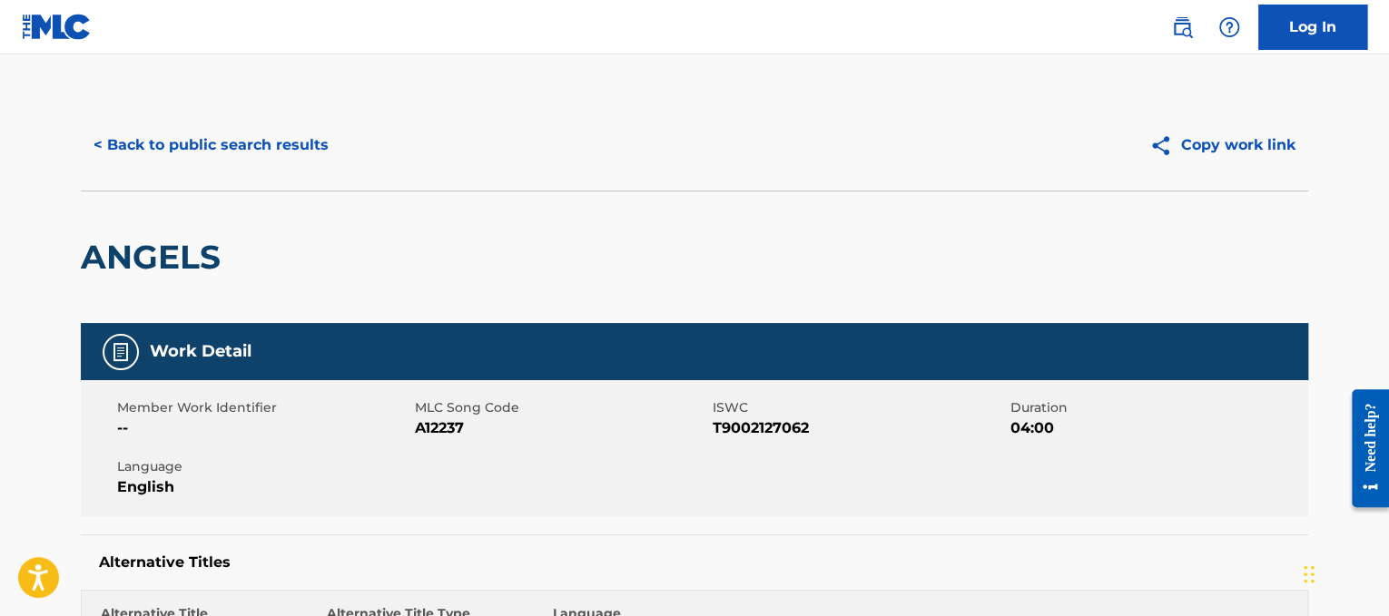
click at [321, 151] on button "< Back to public search results" at bounding box center [211, 145] width 261 height 45
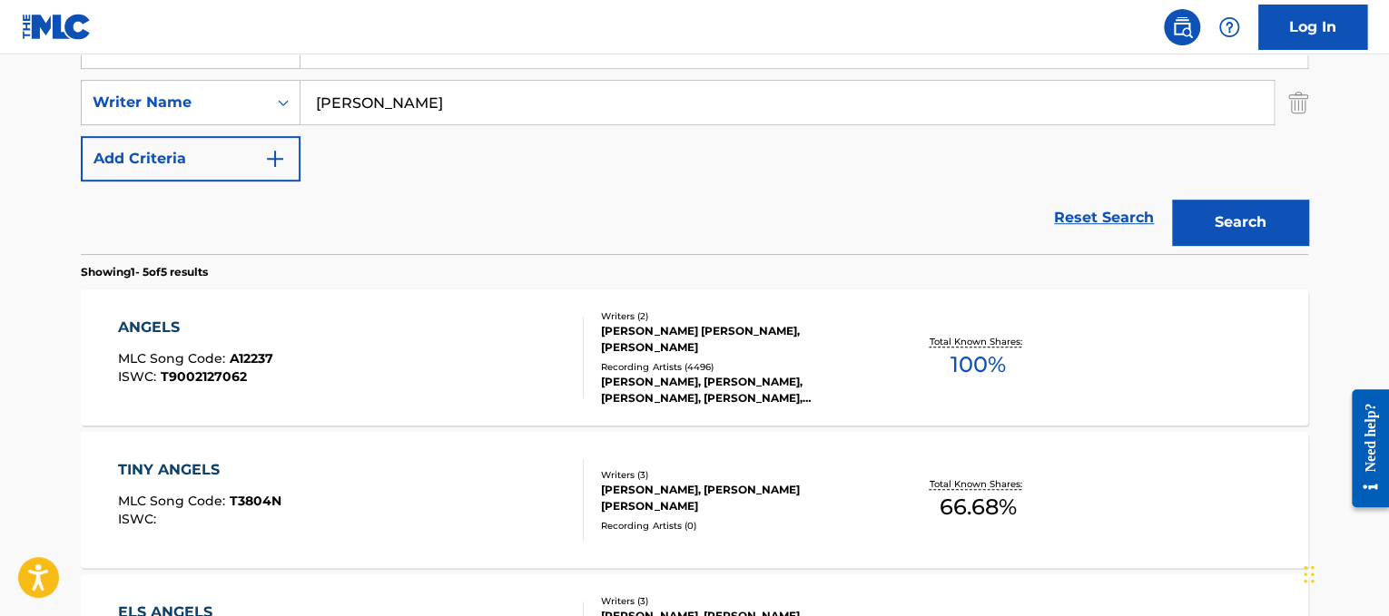
scroll to position [360, 0]
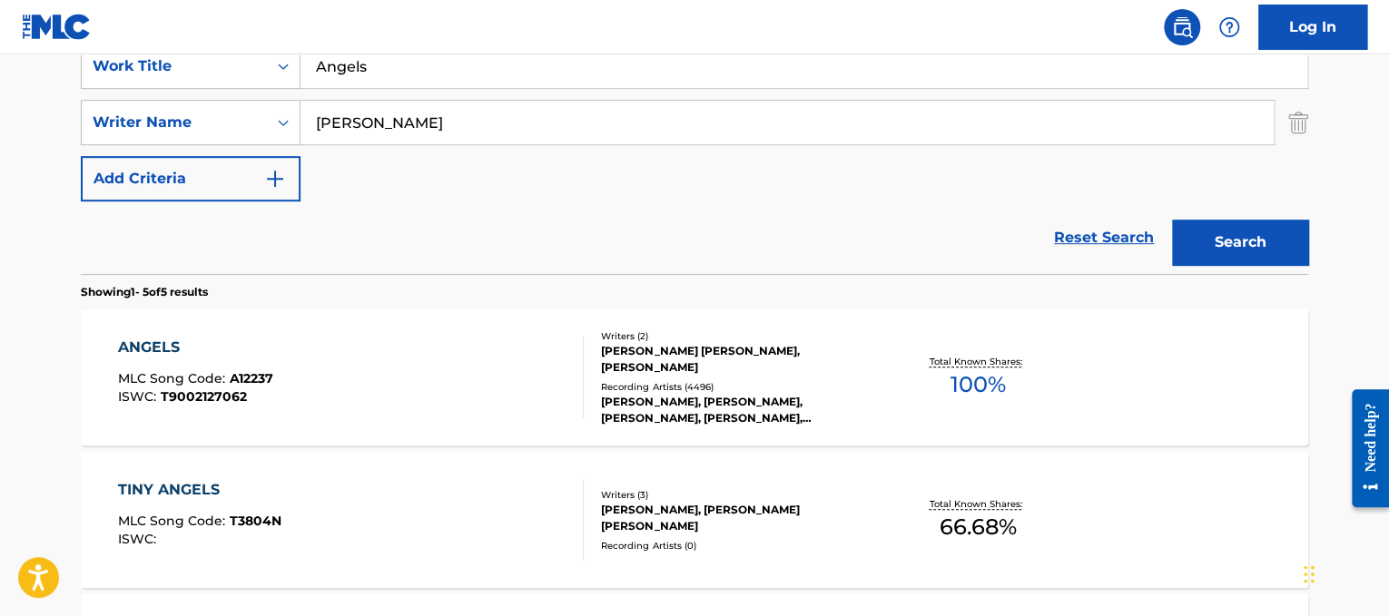
drag, startPoint x: 519, startPoint y: 81, endPoint x: 1, endPoint y: -71, distance: 540.1
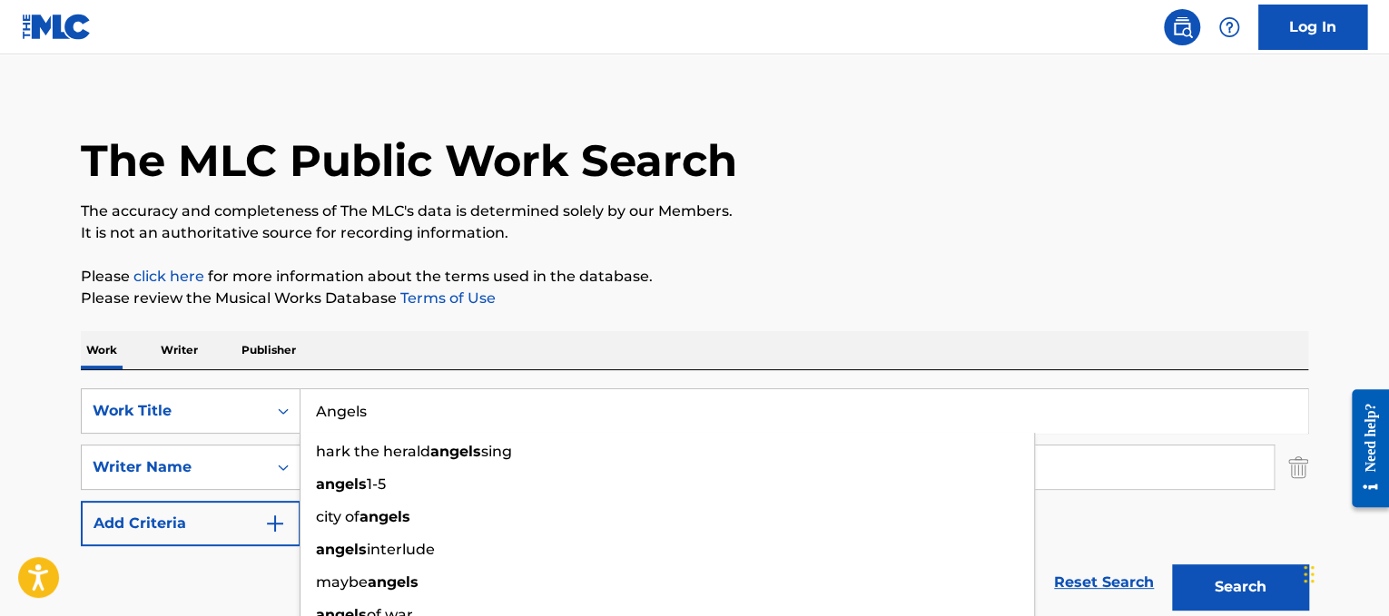
paste input "temlos durch die Nacht"
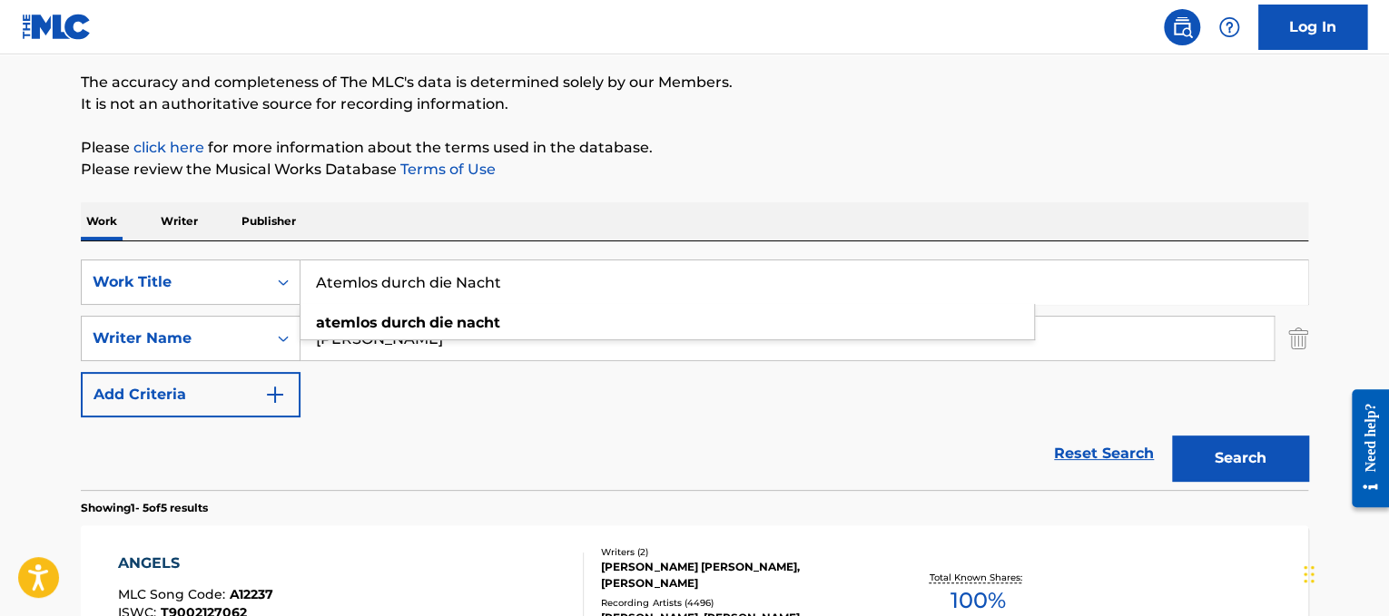
scroll to position [178, 0]
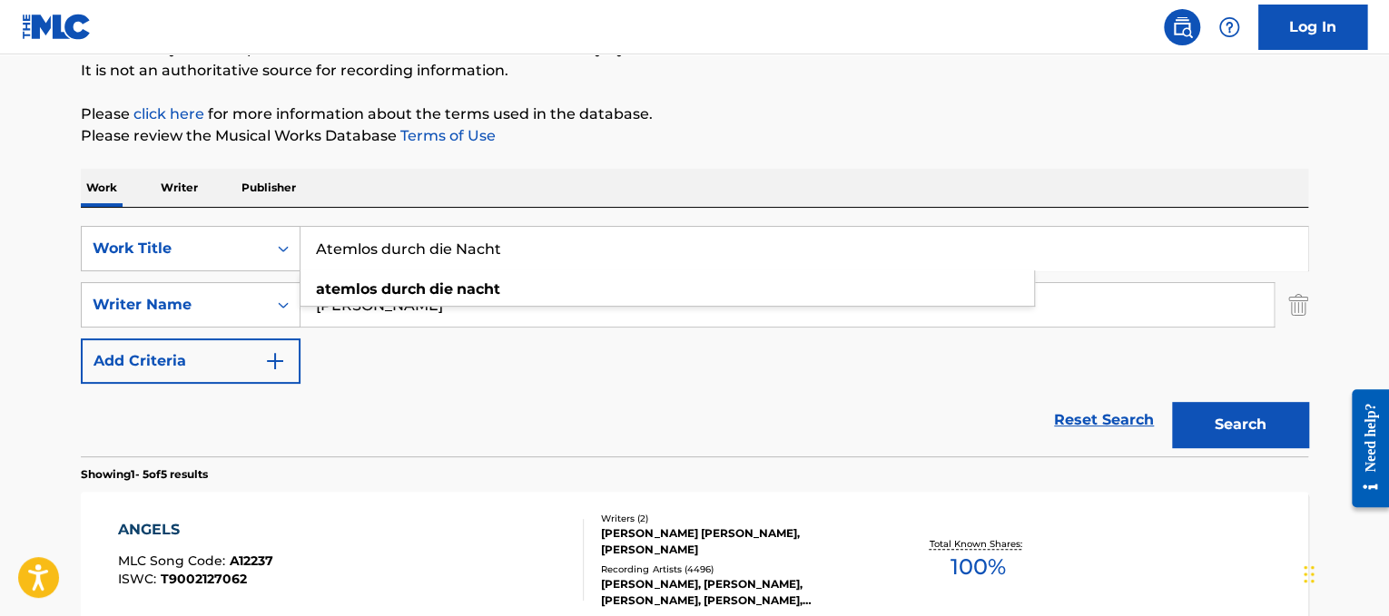
type input "Atemlos durch die Nacht"
click at [494, 319] on input "[PERSON_NAME]" at bounding box center [787, 305] width 973 height 44
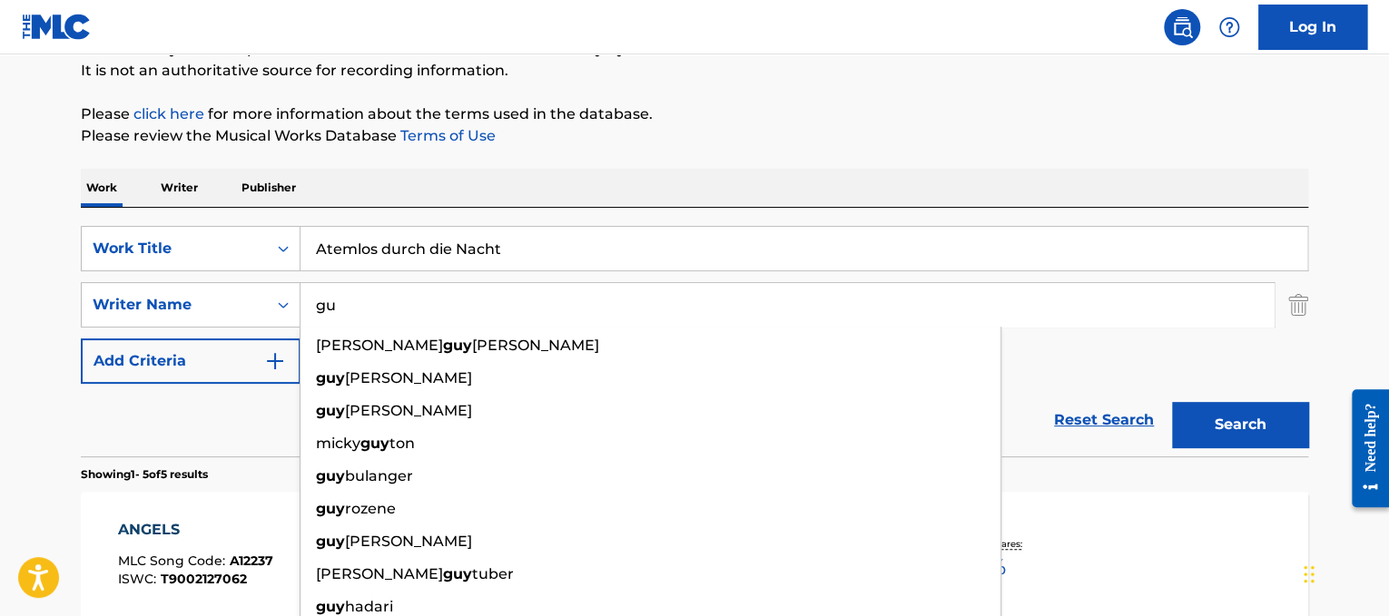
type input "g"
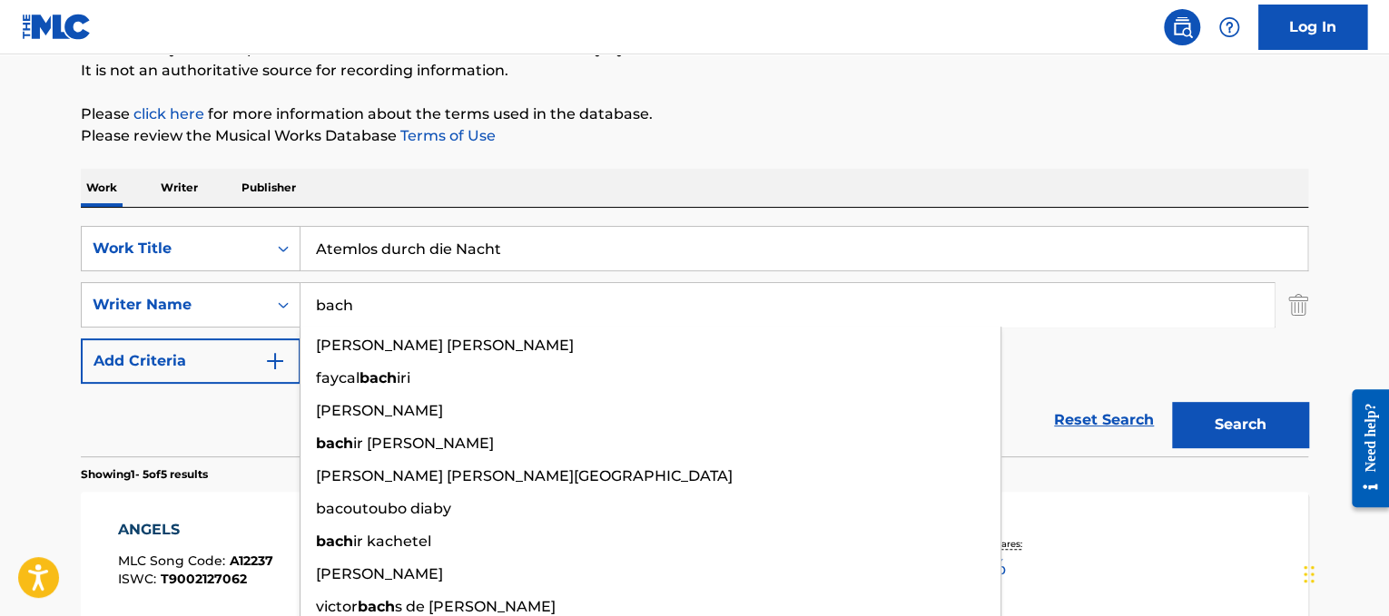
type input "bach"
click at [1172, 402] on button "Search" at bounding box center [1240, 424] width 136 height 45
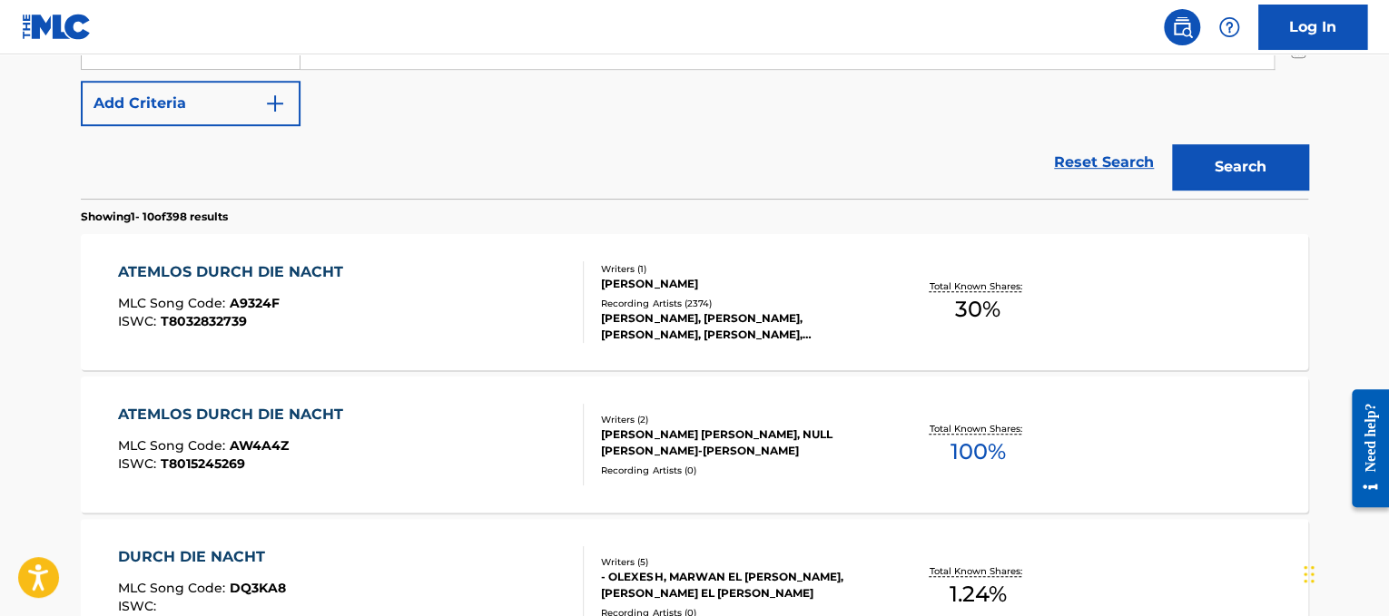
scroll to position [439, 0]
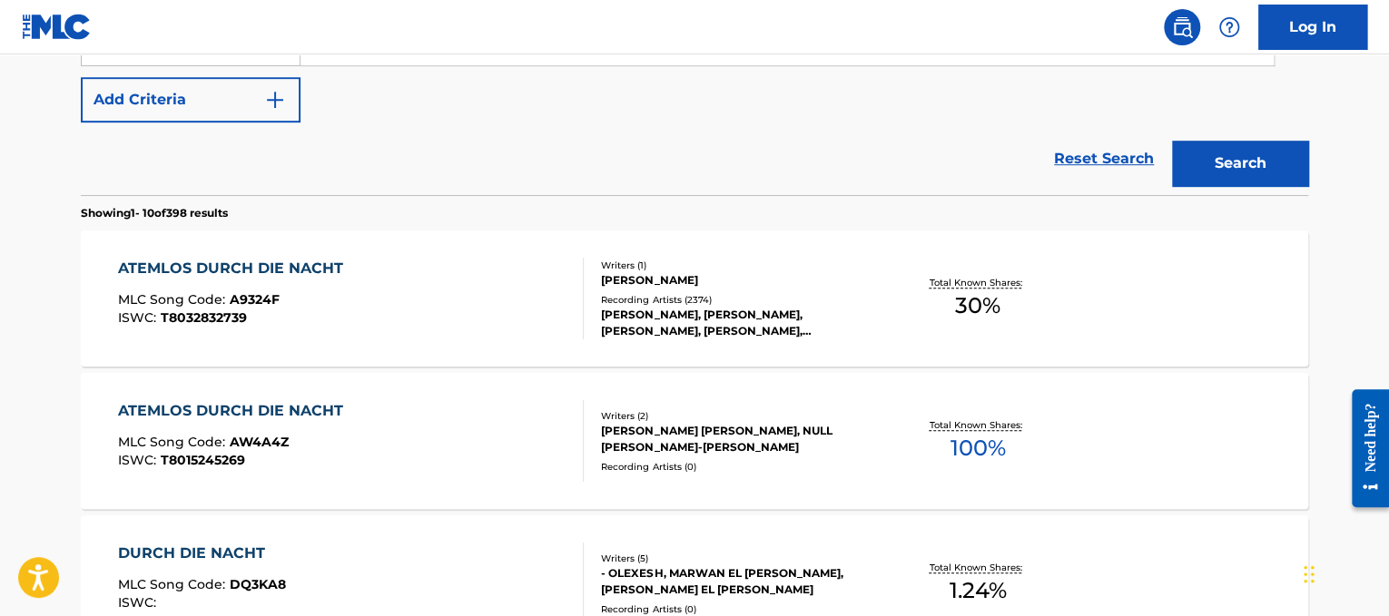
click at [456, 276] on div "ATEMLOS DURCH DIE NACHT MLC Song Code : A9324F ISWC : T8032832739" at bounding box center [351, 299] width 467 height 82
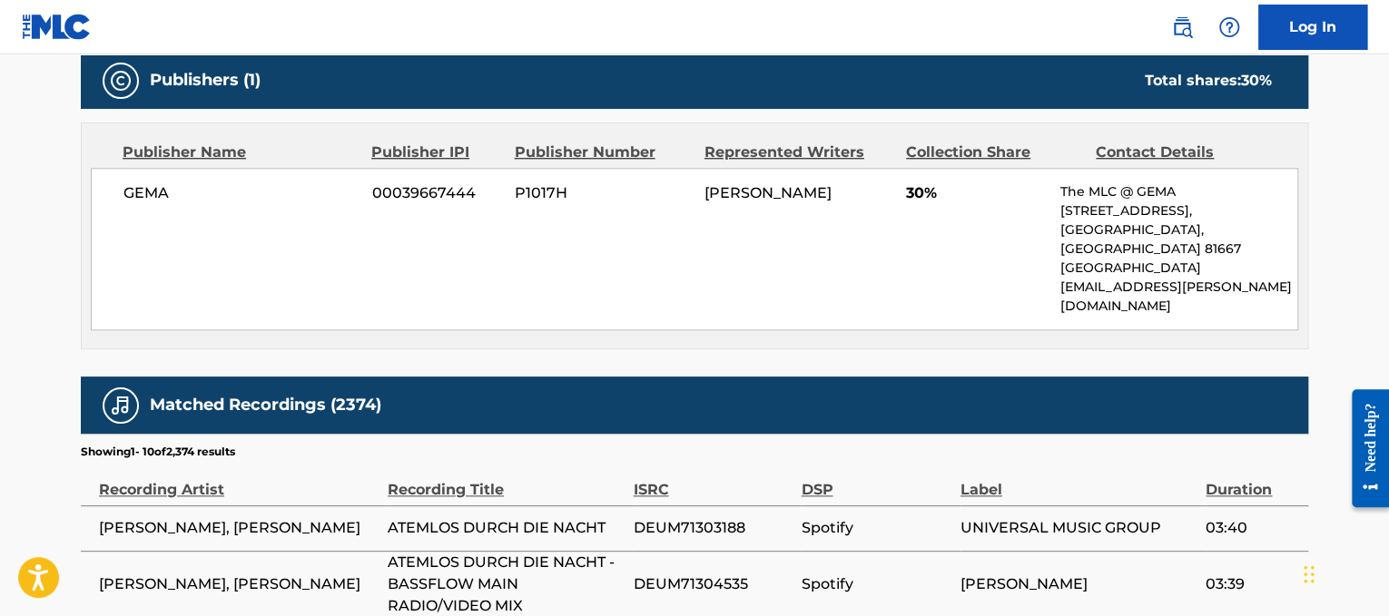
scroll to position [795, 0]
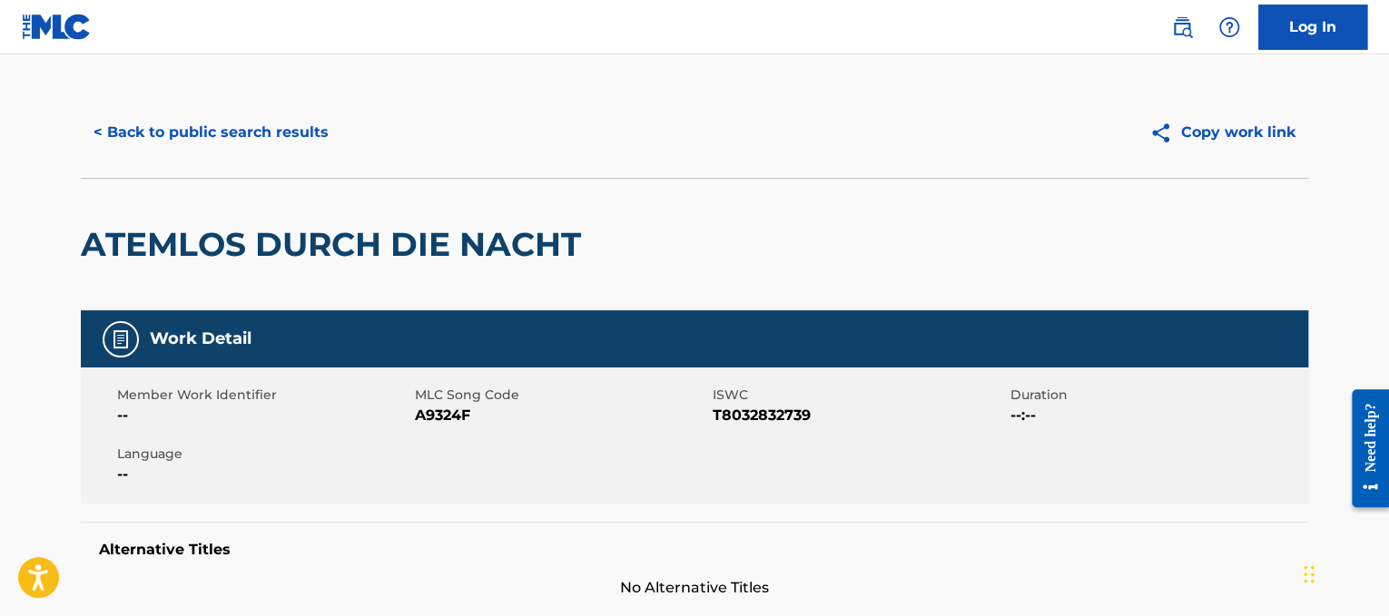
click at [300, 140] on button "< Back to public search results" at bounding box center [211, 132] width 261 height 45
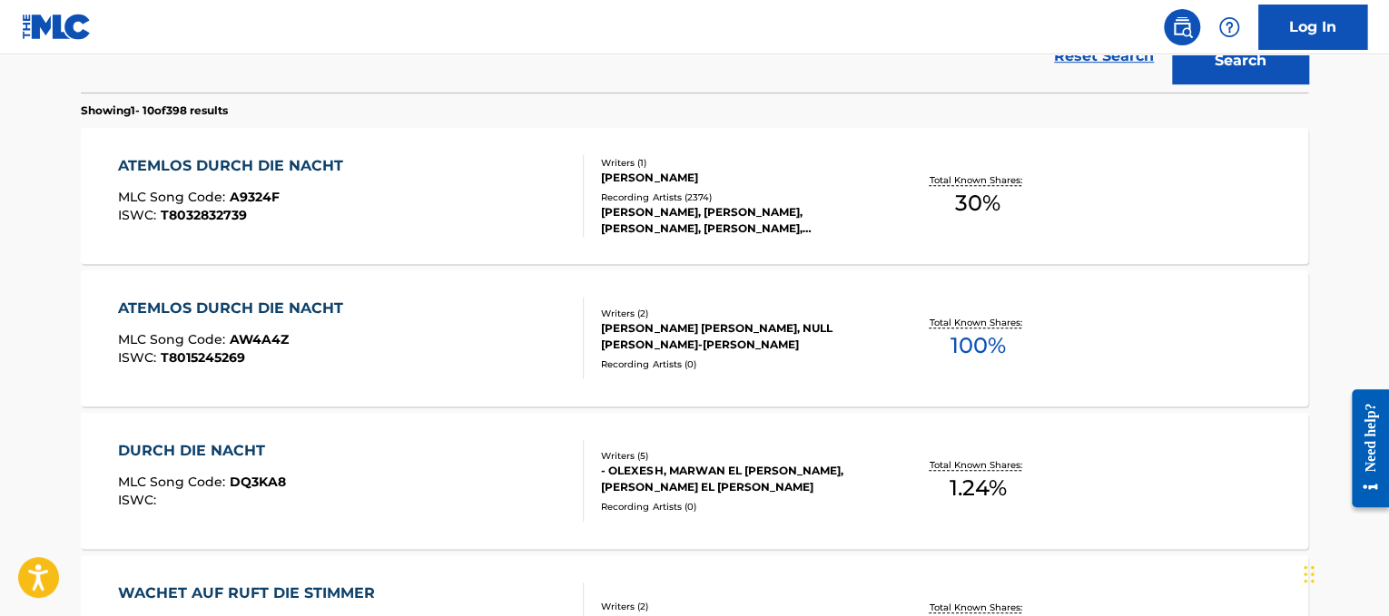
scroll to position [316, 0]
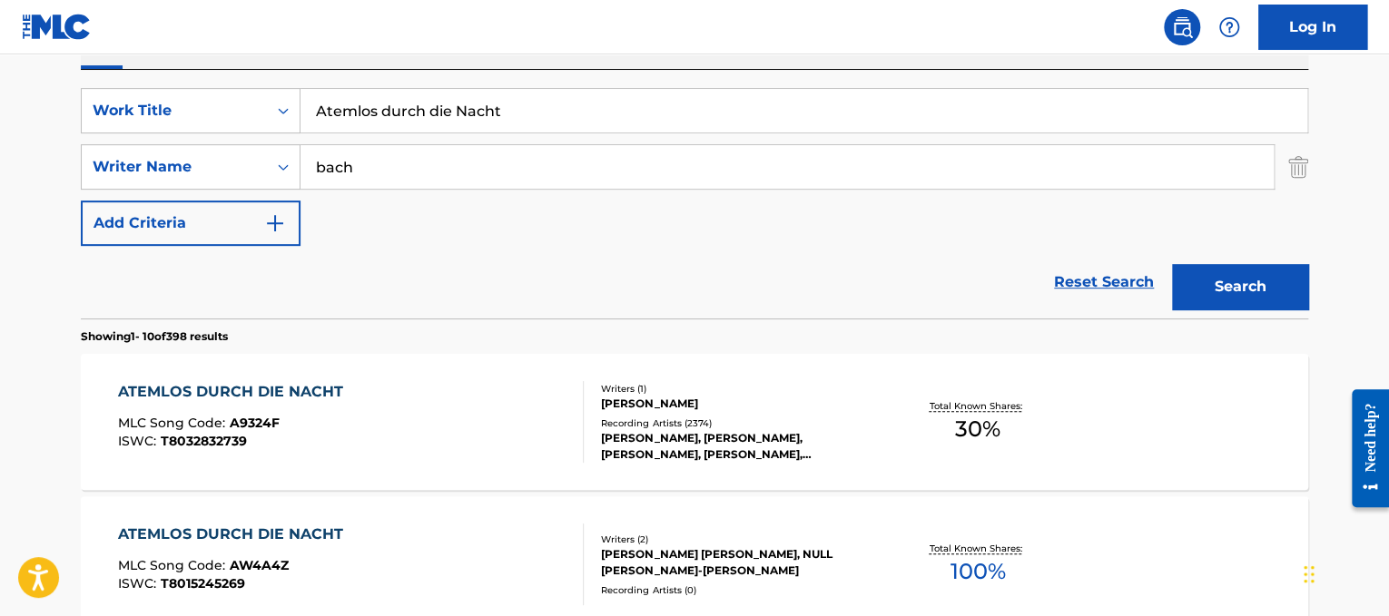
drag, startPoint x: 531, startPoint y: 105, endPoint x: 0, endPoint y: 17, distance: 538.4
paste input "ya Nakamura Baby"
drag, startPoint x: 441, startPoint y: 110, endPoint x: 240, endPoint y: 105, distance: 201.6
click at [240, 105] on div "SearchWithCriteria6654574b-1431-4530-83b0-fcef19c5409e Work Title [PERSON_NAME]…" at bounding box center [694, 110] width 1227 height 45
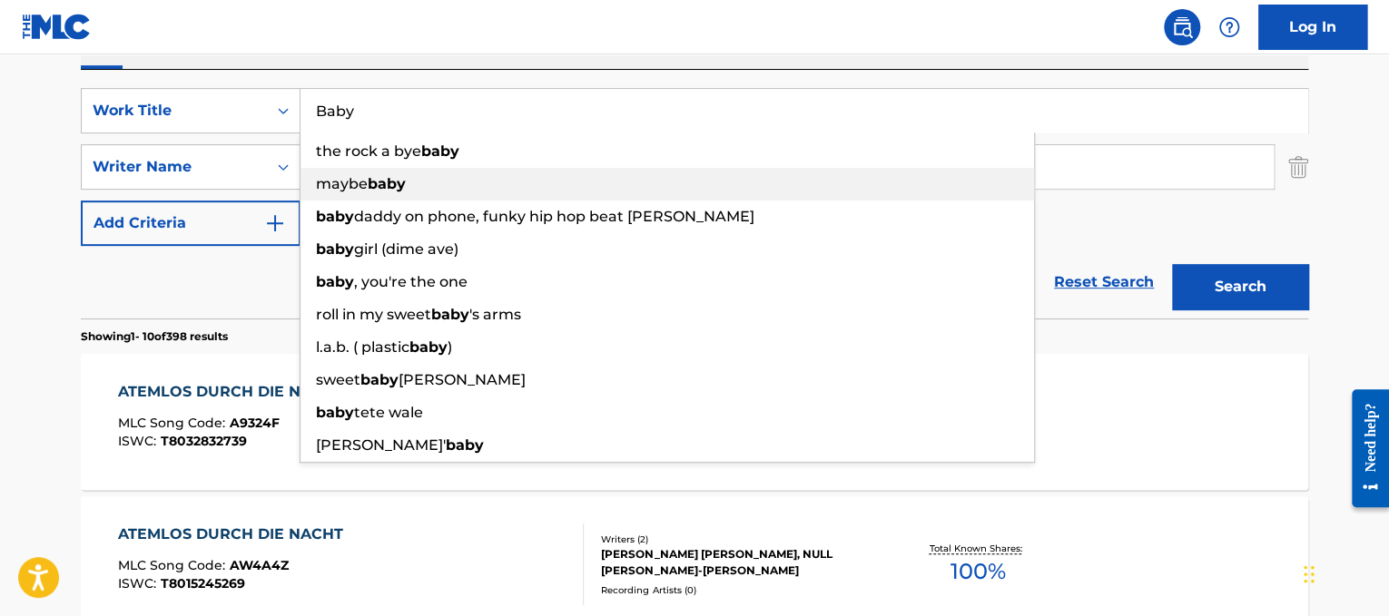
type input "Baby"
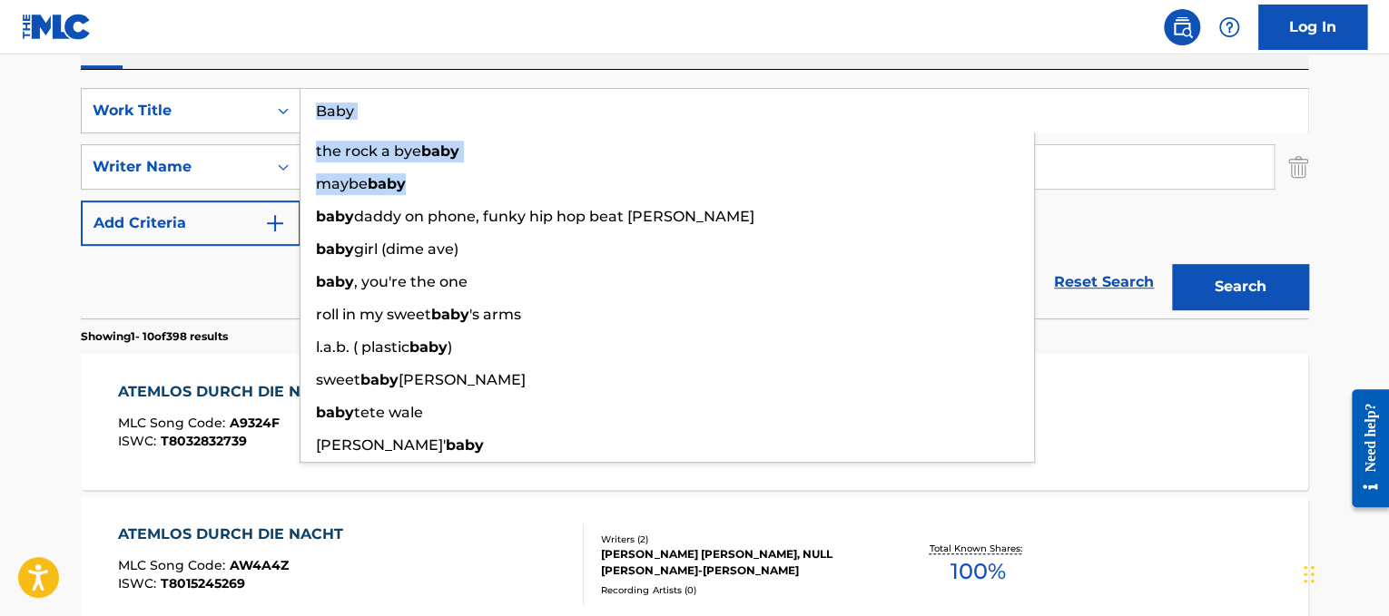
drag, startPoint x: 526, startPoint y: 169, endPoint x: 478, endPoint y: 110, distance: 75.6
click at [478, 110] on div "Baby the rock a bye baby maybe baby baby daddy on phone, funky hip hop beat rin…" at bounding box center [804, 111] width 1007 height 44
click at [478, 110] on input "Baby" at bounding box center [804, 111] width 1007 height 44
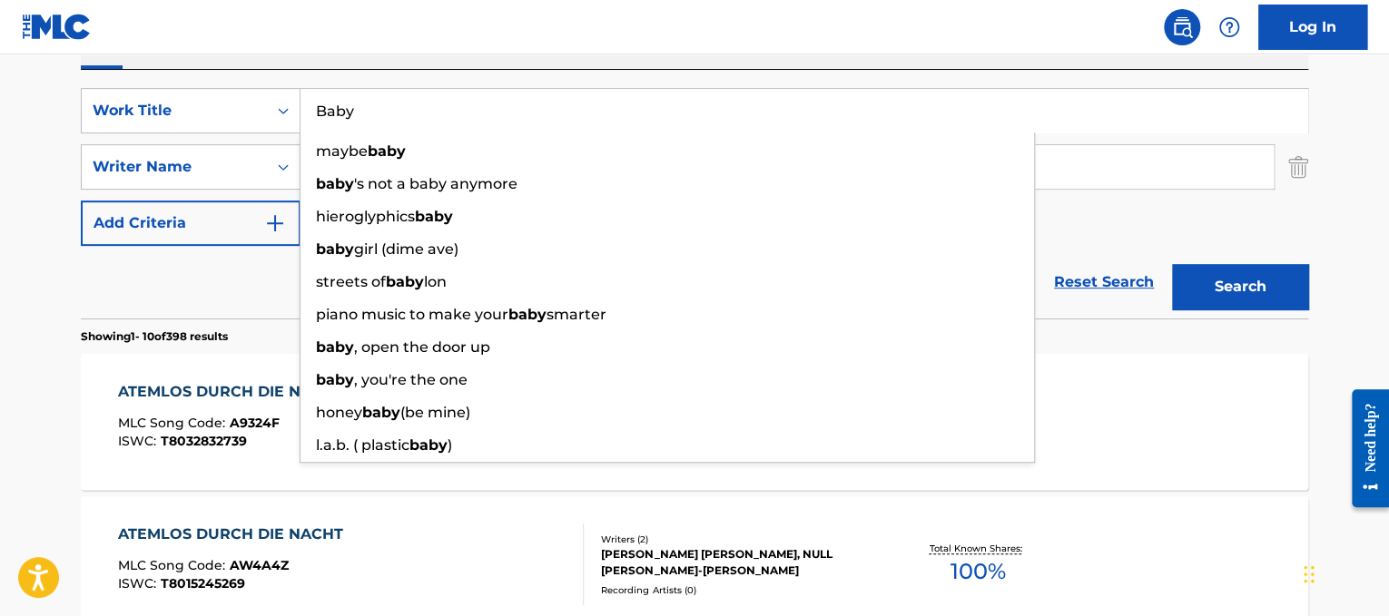
click at [1179, 166] on input "bach" at bounding box center [787, 167] width 973 height 44
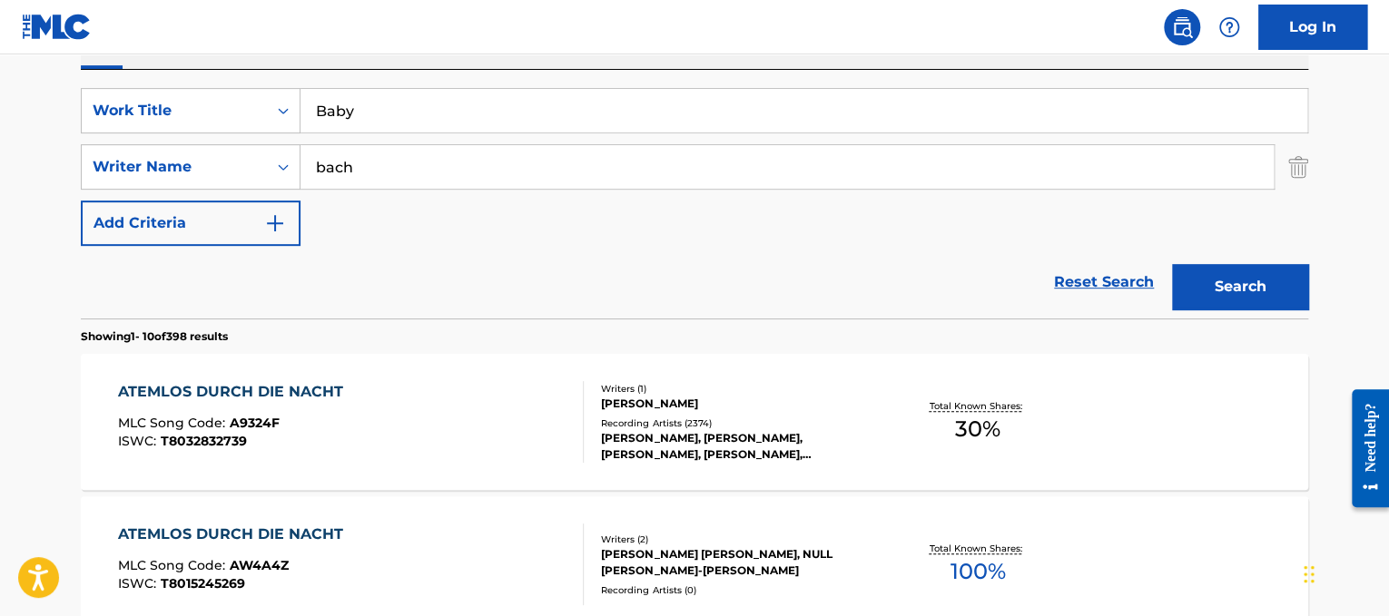
click at [1179, 166] on input "bach" at bounding box center [787, 167] width 973 height 44
paste input "[PERSON_NAME]"
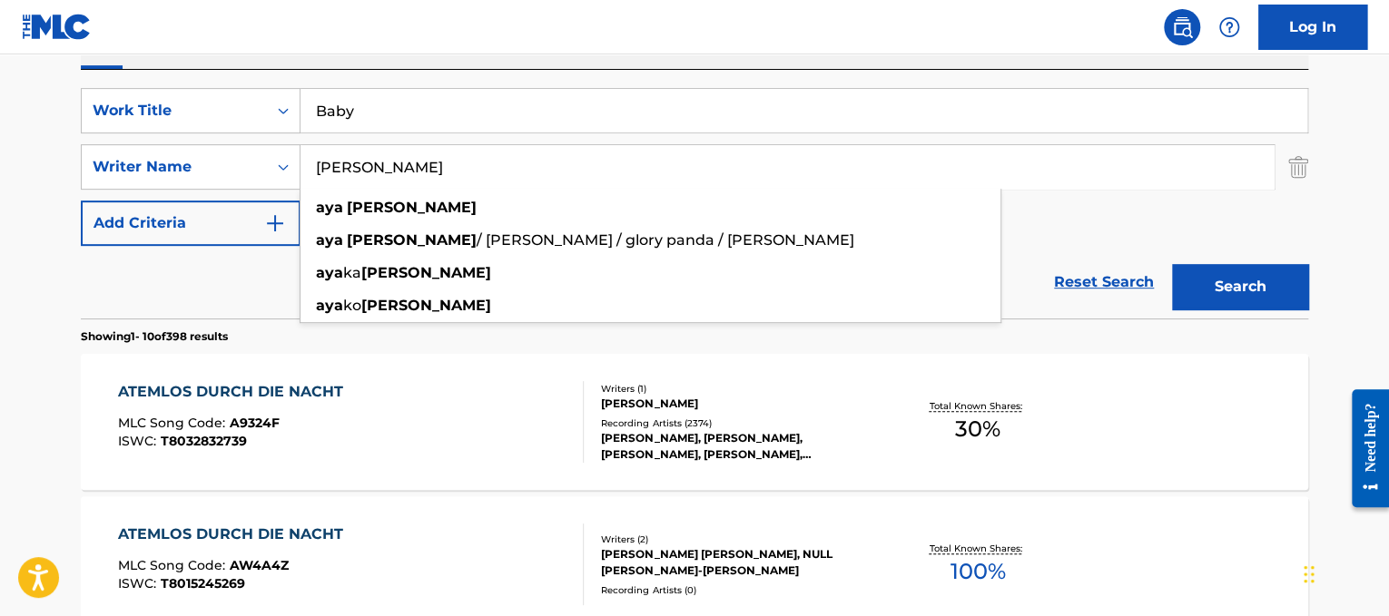
click at [1191, 286] on button "Search" at bounding box center [1240, 286] width 136 height 45
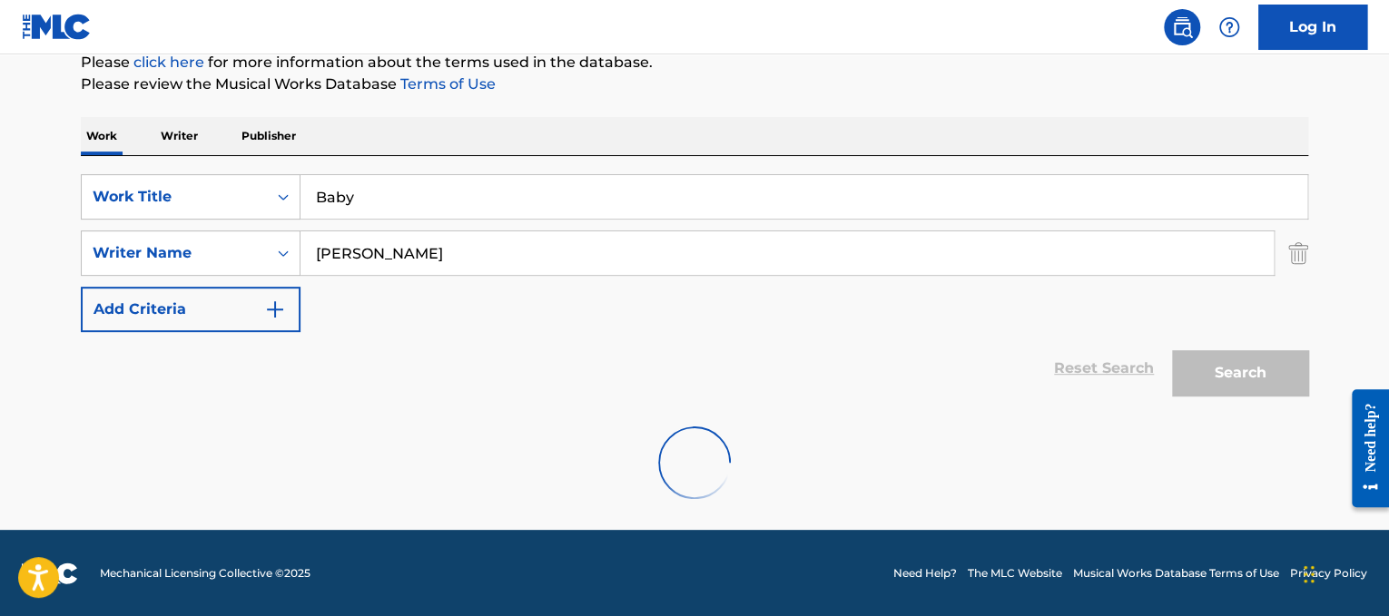
scroll to position [171, 0]
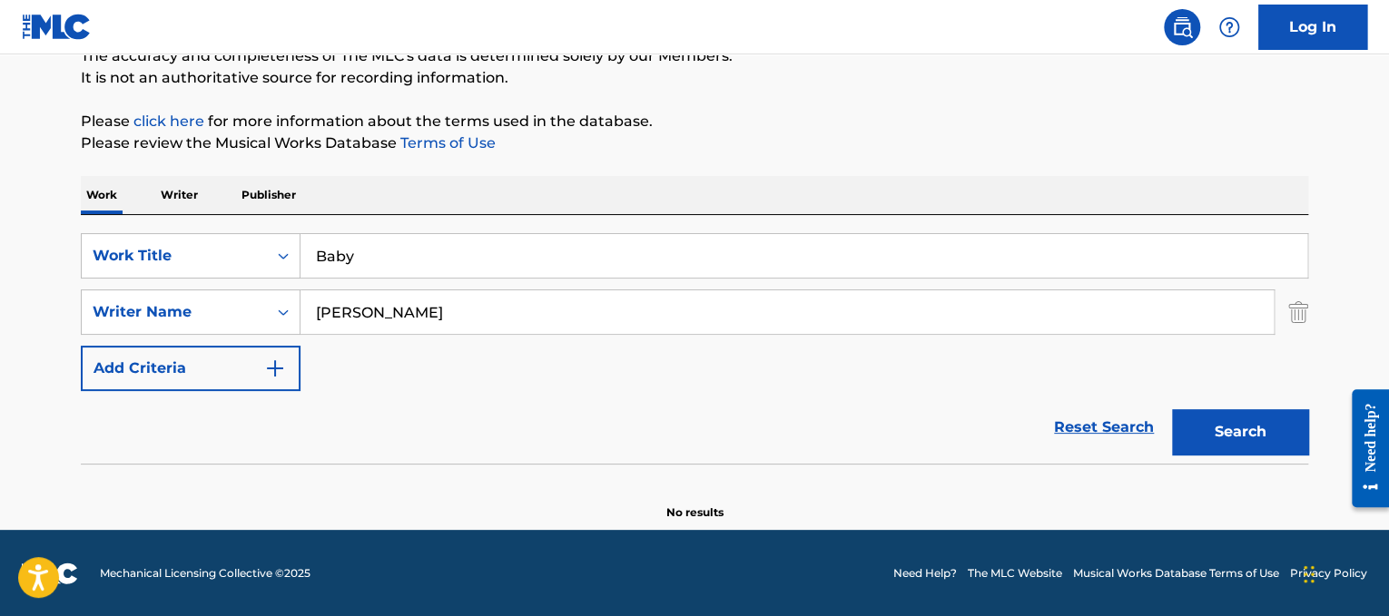
click at [684, 295] on input "[PERSON_NAME]" at bounding box center [787, 313] width 973 height 44
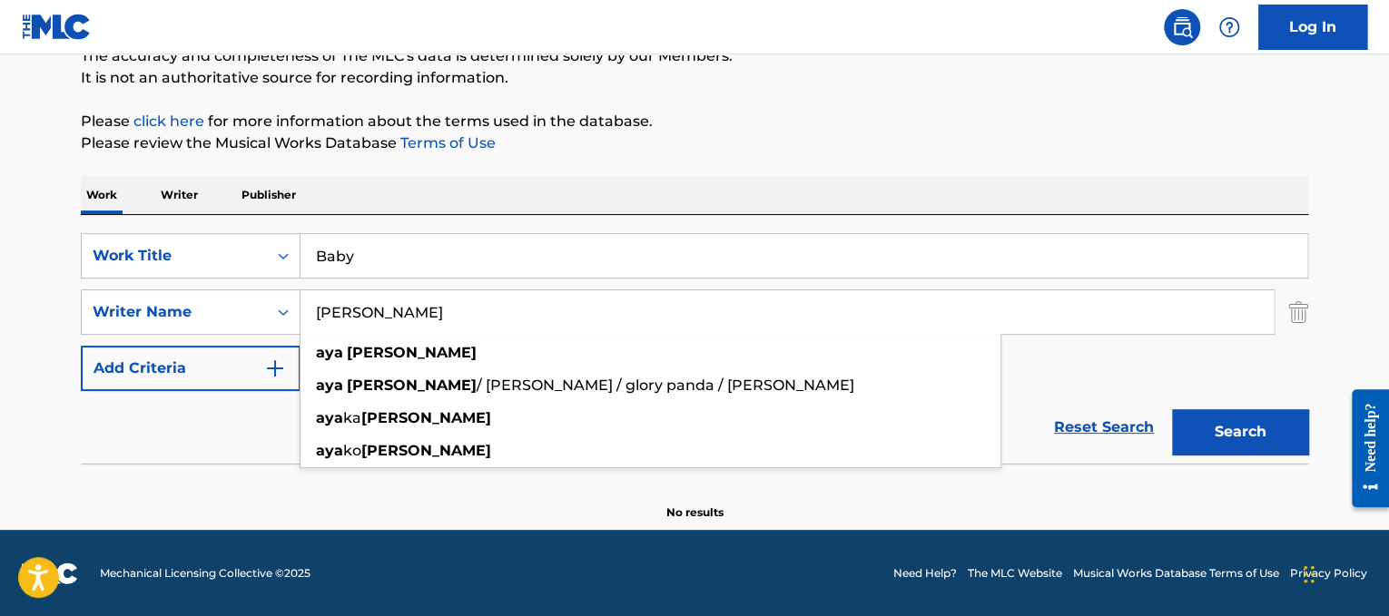
click at [1194, 432] on button "Search" at bounding box center [1240, 431] width 136 height 45
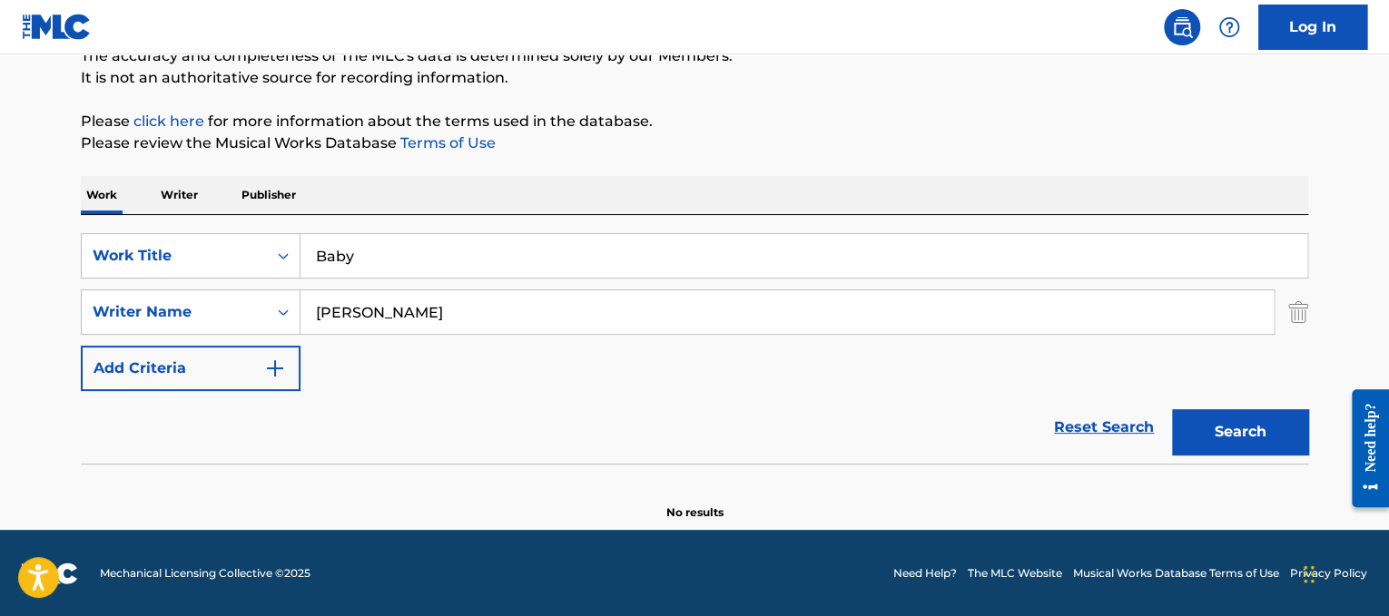
drag, startPoint x: 502, startPoint y: 302, endPoint x: 129, endPoint y: 284, distance: 373.6
click at [129, 284] on div "SearchWithCriteria6654574b-1431-4530-83b0-fcef19c5409e Work Title Baby SearchWi…" at bounding box center [694, 312] width 1227 height 158
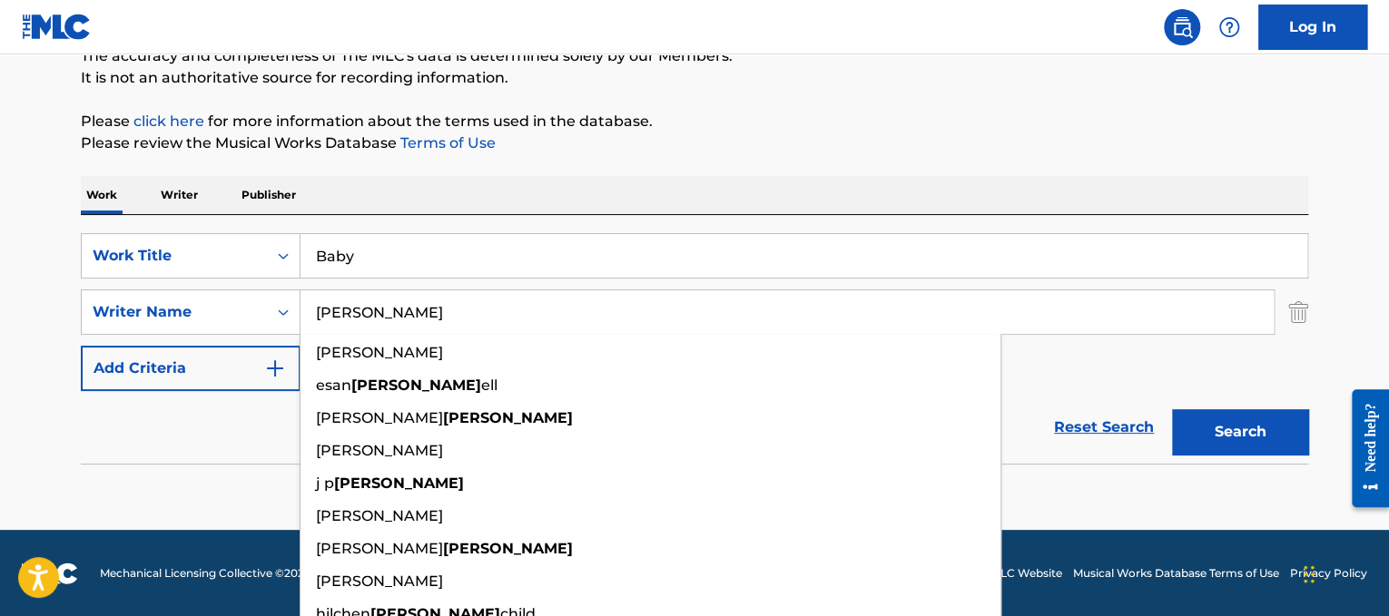
type input "[PERSON_NAME]"
click at [1172, 409] on button "Search" at bounding box center [1240, 431] width 136 height 45
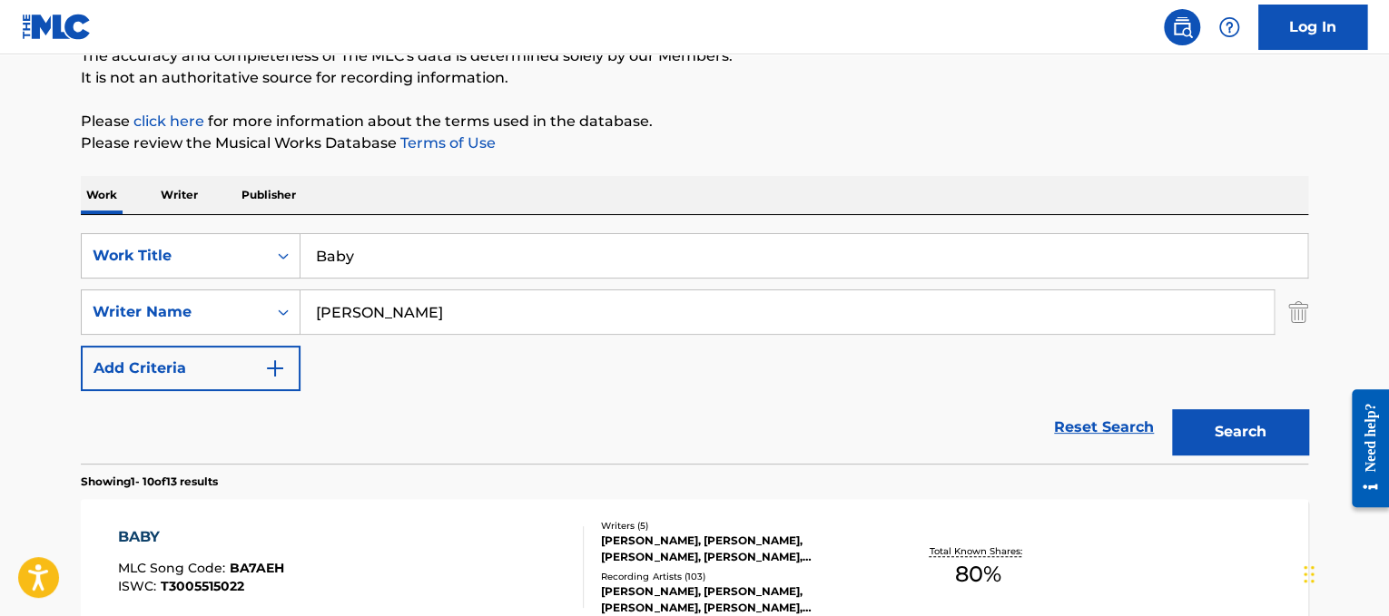
click at [1218, 429] on button "Search" at bounding box center [1240, 431] width 136 height 45
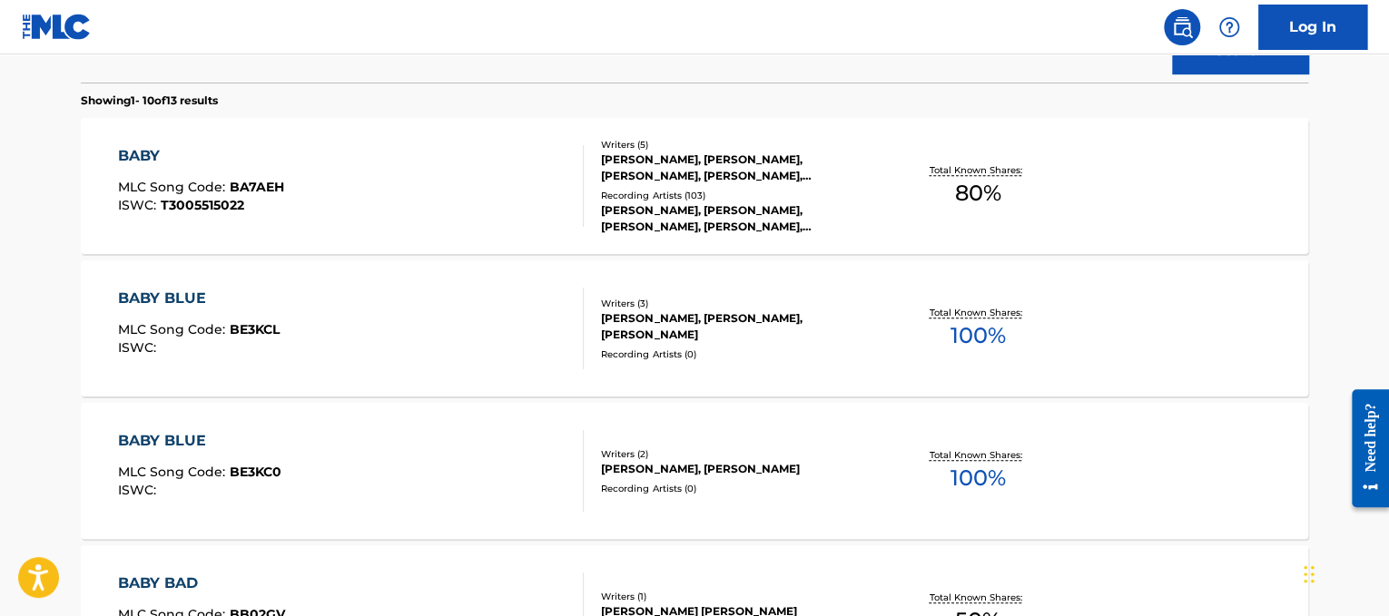
scroll to position [555, 0]
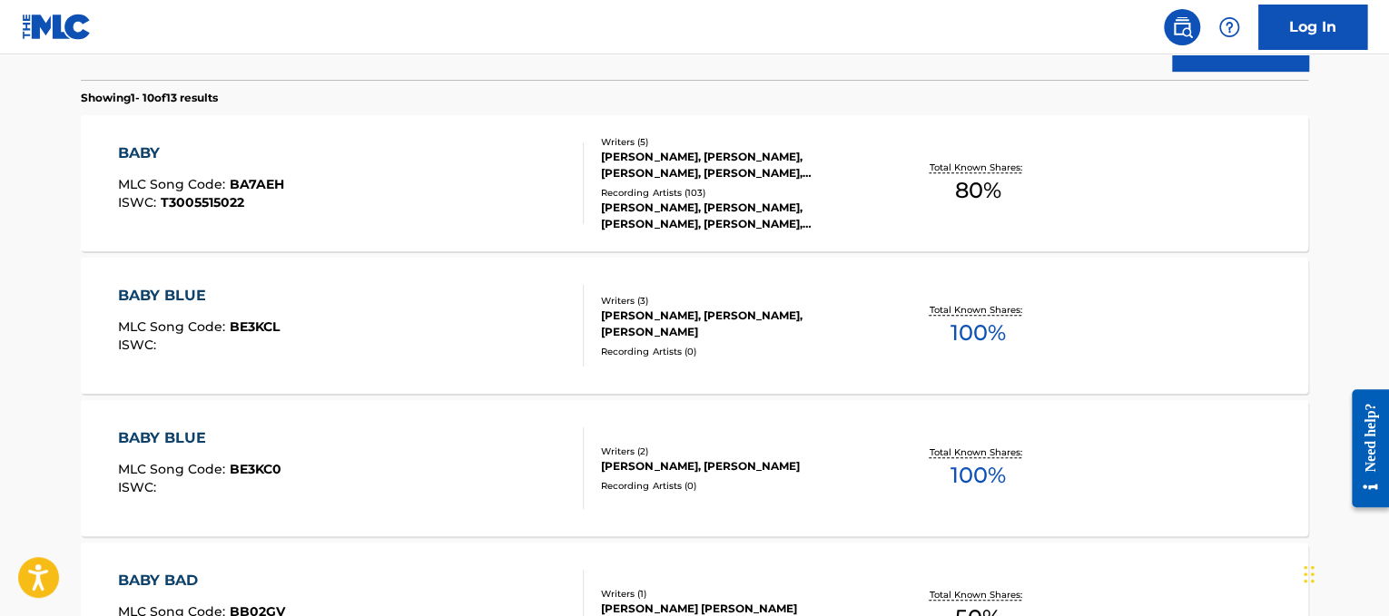
click at [822, 202] on div "[PERSON_NAME], [PERSON_NAME], [PERSON_NAME], [PERSON_NAME], [PERSON_NAME]" at bounding box center [738, 216] width 274 height 33
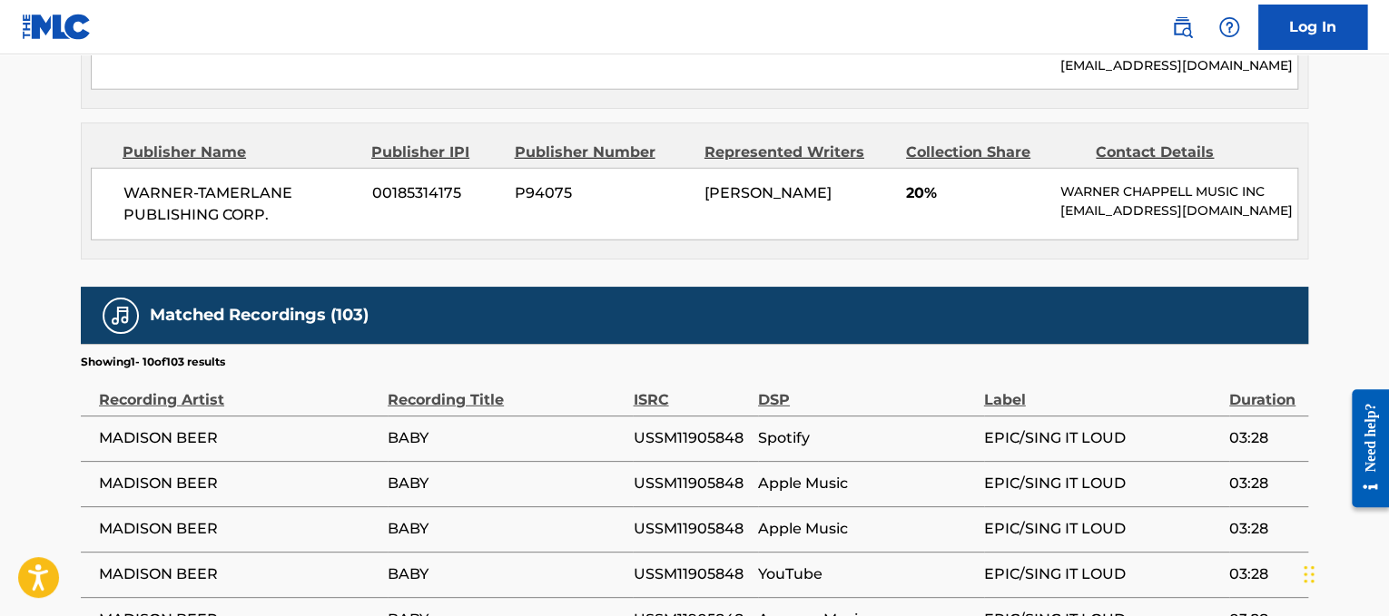
scroll to position [2459, 0]
